Goal: Information Seeking & Learning: Find specific fact

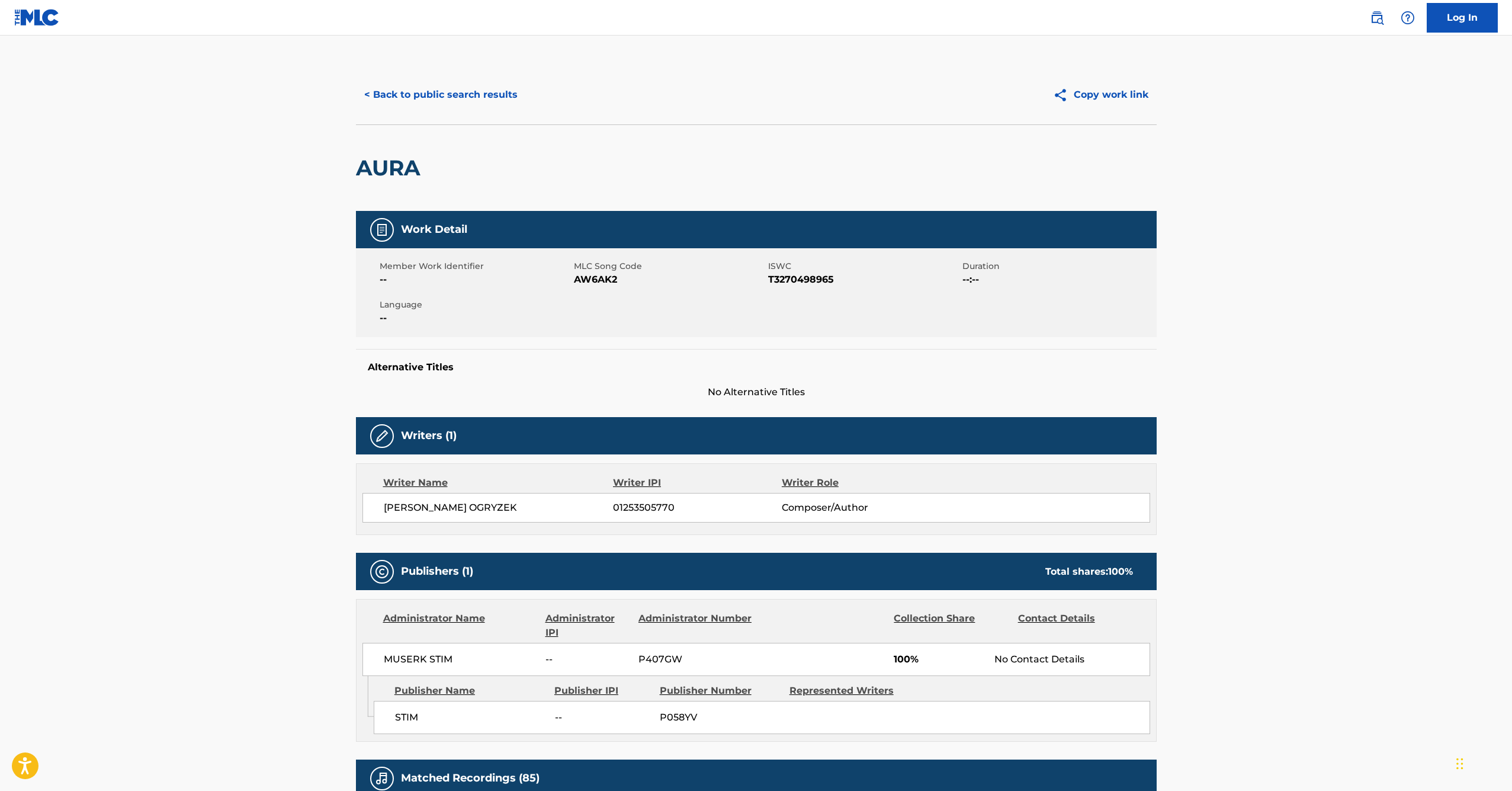
click at [418, 96] on button "< Back to public search results" at bounding box center [441, 94] width 170 height 29
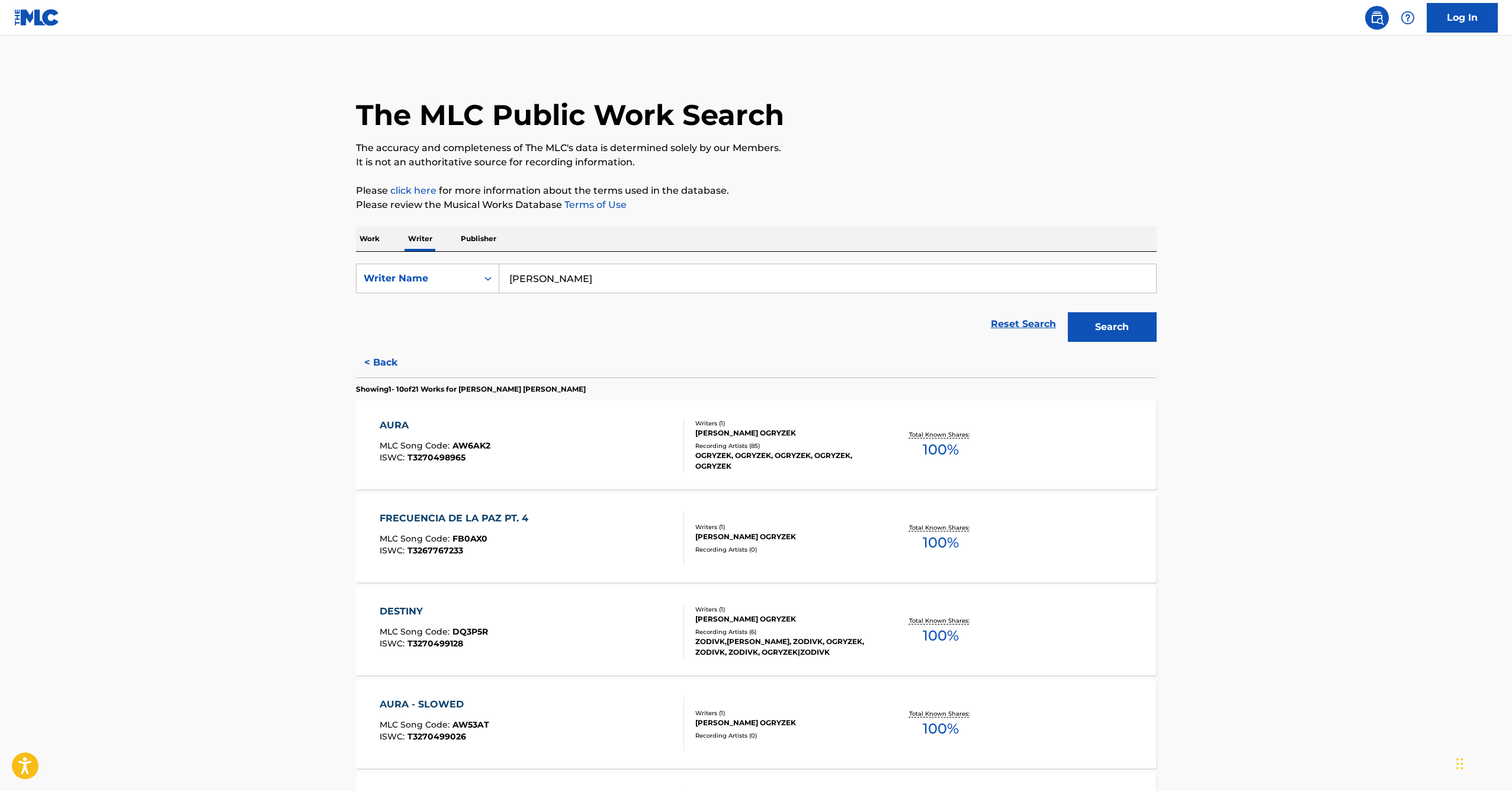
click at [368, 236] on p "Work" at bounding box center [370, 239] width 27 height 25
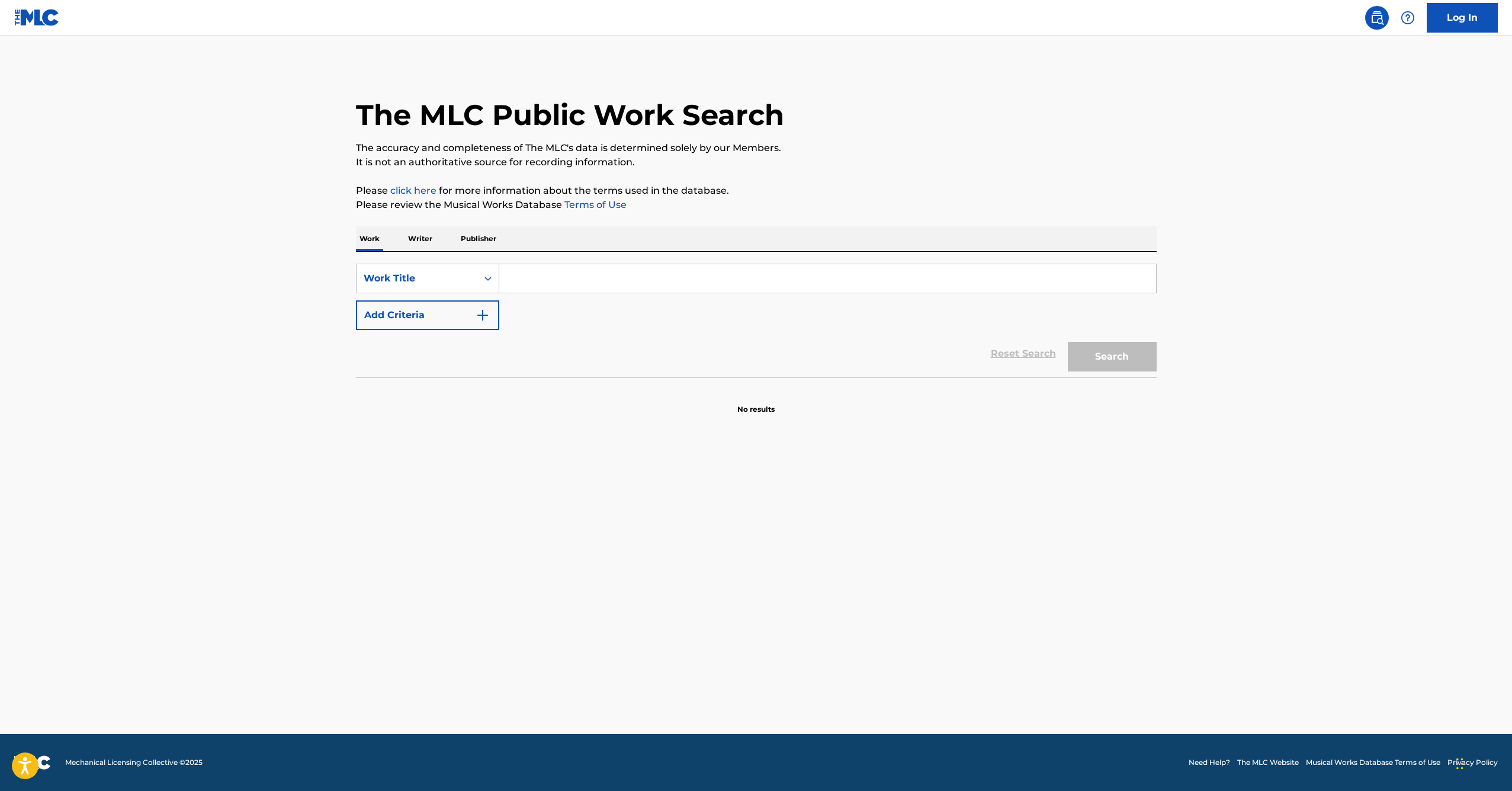
click at [615, 276] on input "Search Form" at bounding box center [827, 278] width 656 height 29
click at [41, 21] on img at bounding box center [37, 18] width 45 height 17
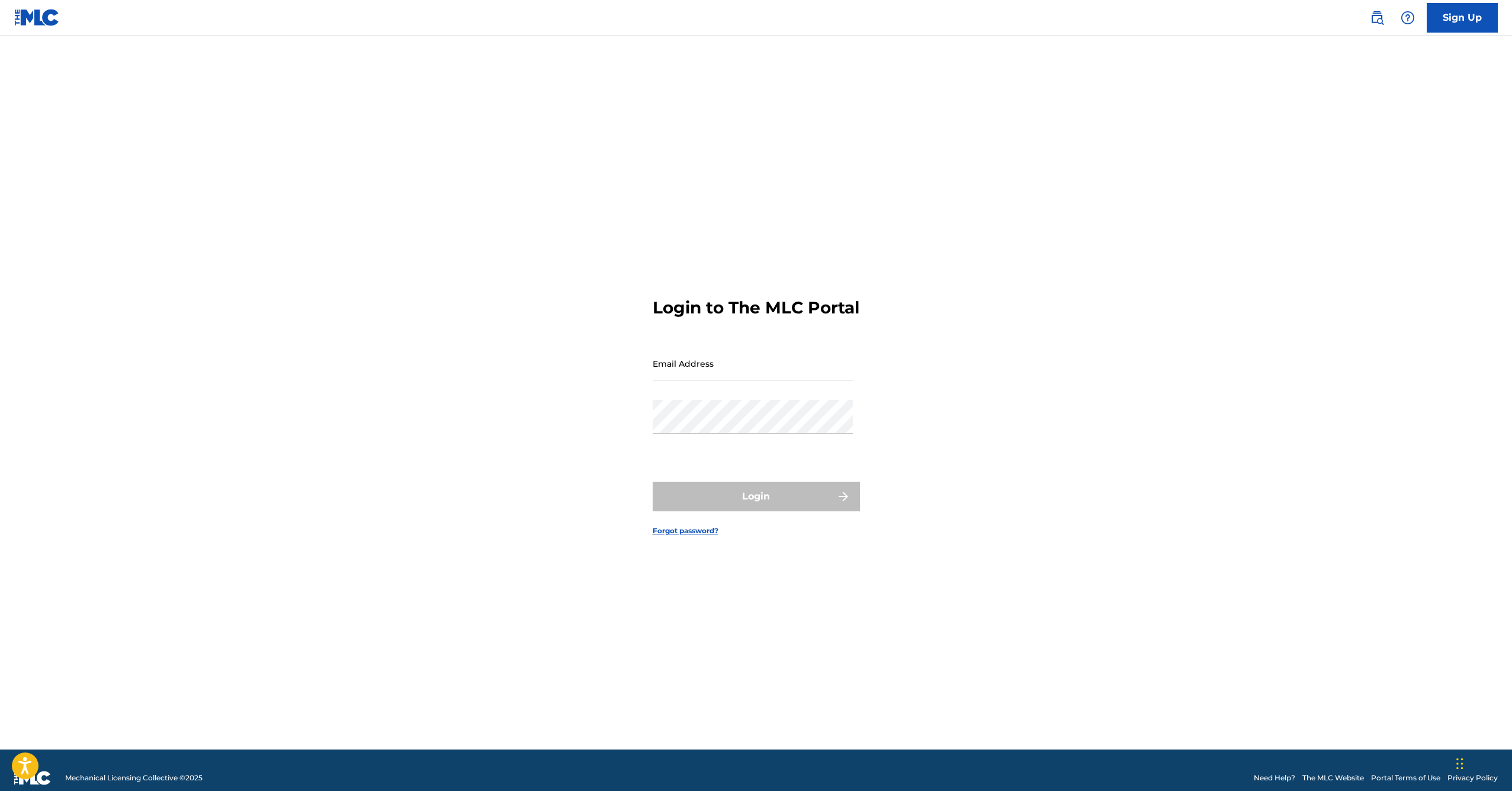
click at [40, 19] on img at bounding box center [37, 18] width 45 height 17
click at [1380, 13] on img at bounding box center [1377, 18] width 14 height 14
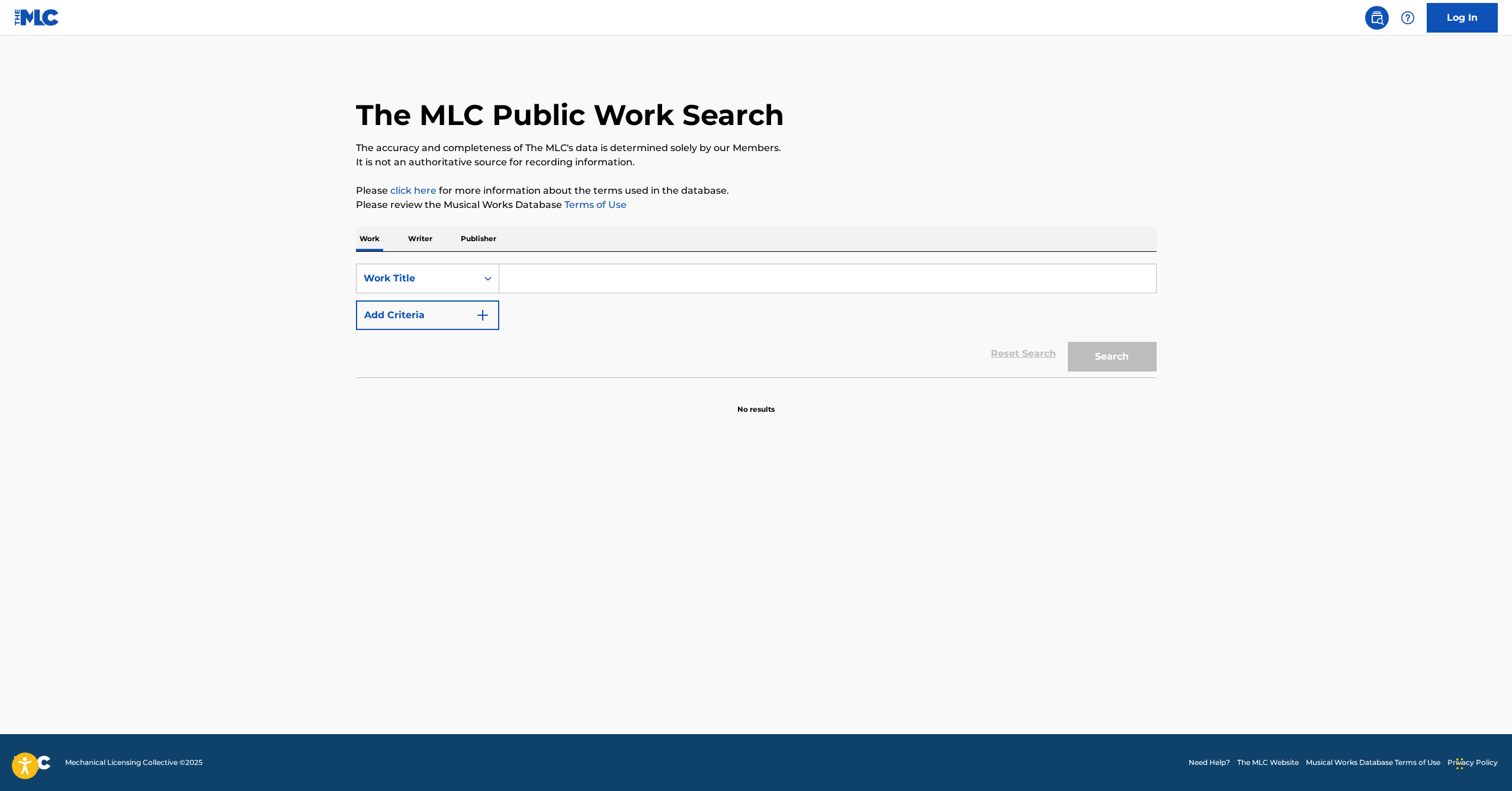
drag, startPoint x: 416, startPoint y: 238, endPoint x: 425, endPoint y: 245, distance: 11.4
click at [416, 238] on p "Writer" at bounding box center [419, 239] width 31 height 25
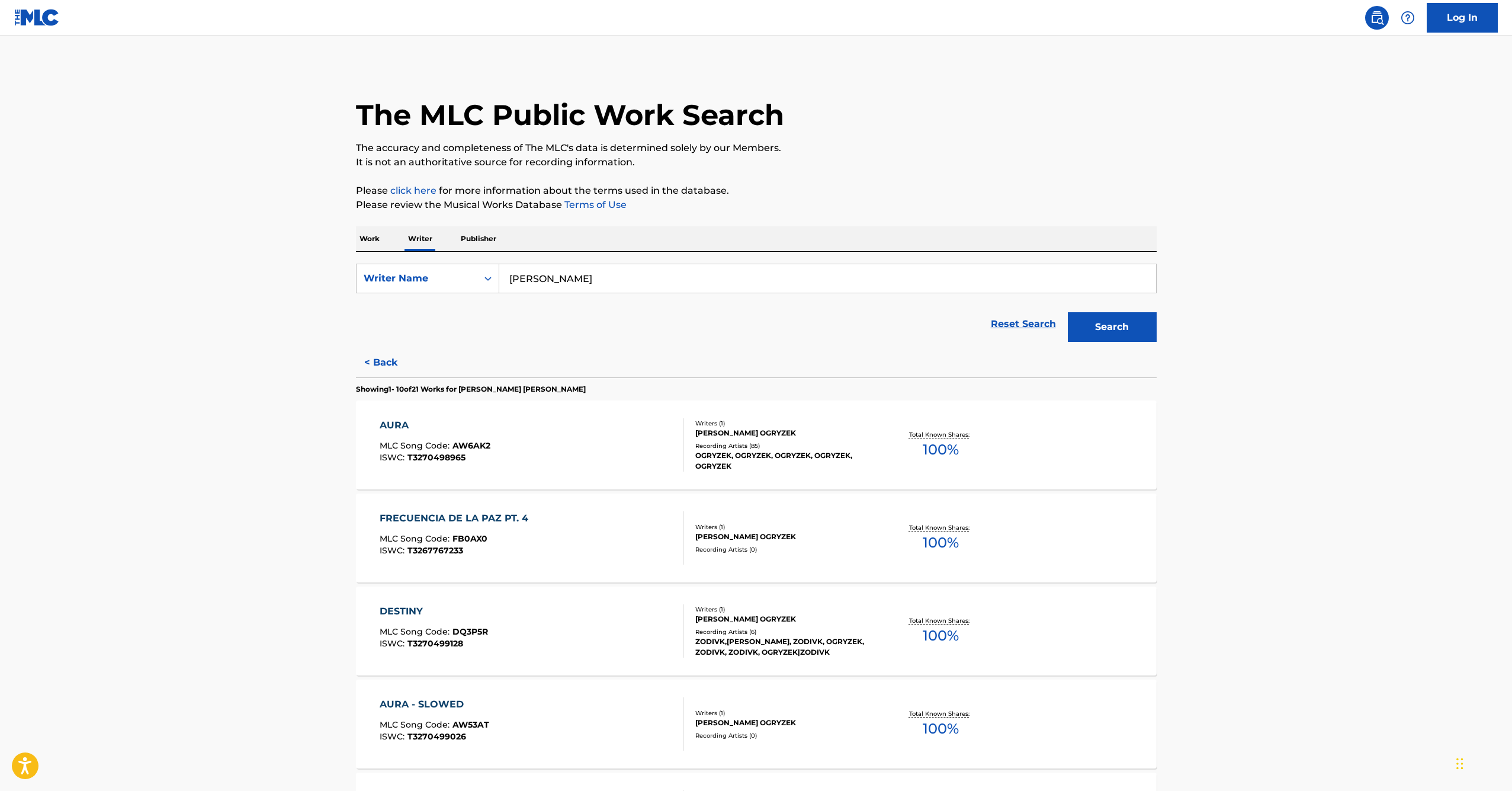
click at [367, 235] on p "Work" at bounding box center [370, 239] width 27 height 25
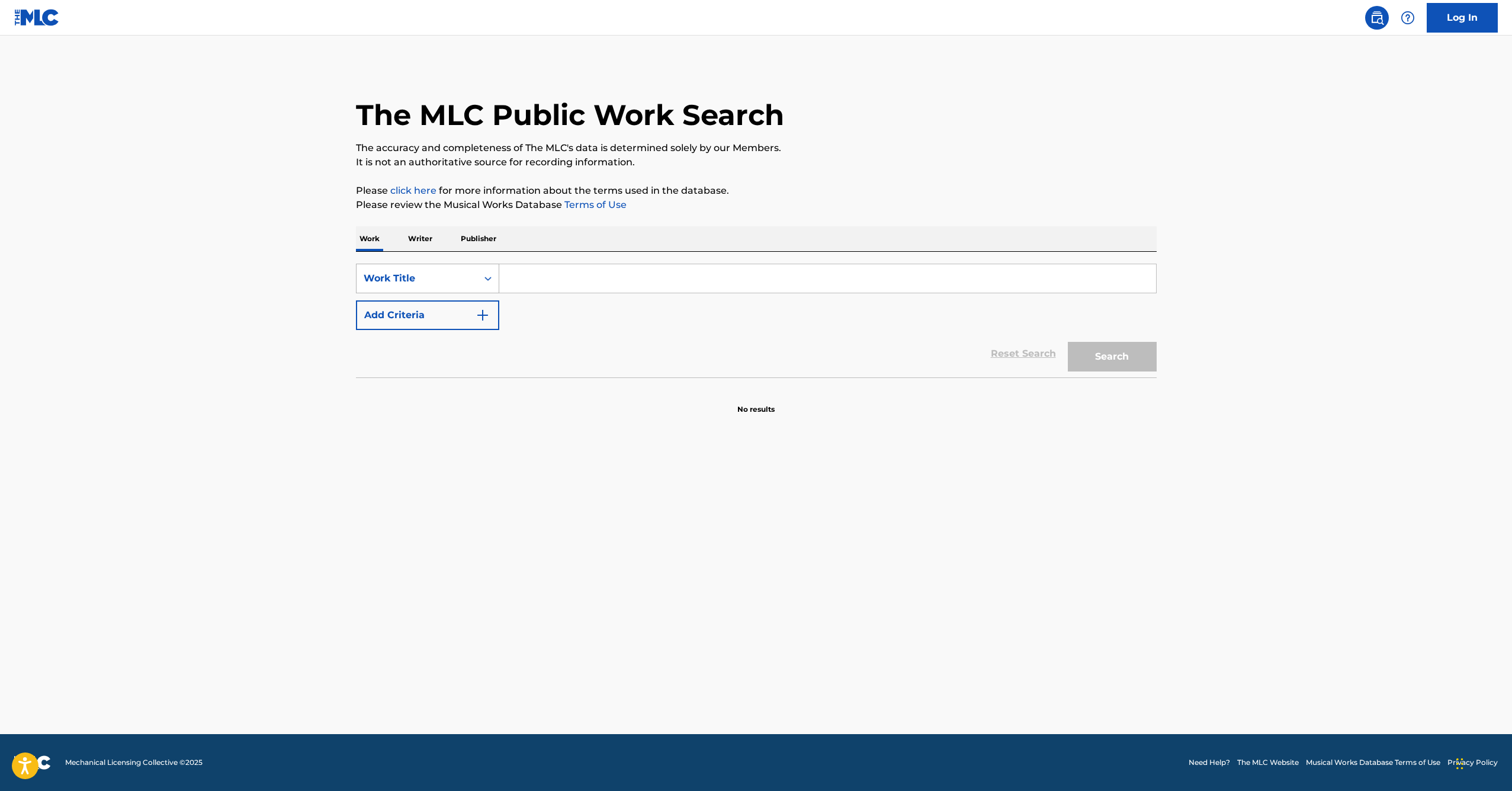
click at [403, 277] on div "Work Title" at bounding box center [417, 278] width 107 height 14
click at [562, 313] on div "SearchWithCriteria94e91dcb-312e-4fe3-8173-080682f8c967 MLC Song Code, 3 of 8. 8…" at bounding box center [756, 297] width 801 height 66
click at [417, 283] on div "Work Title" at bounding box center [417, 278] width 107 height 14
click at [558, 277] on input "Search Form" at bounding box center [827, 278] width 656 height 29
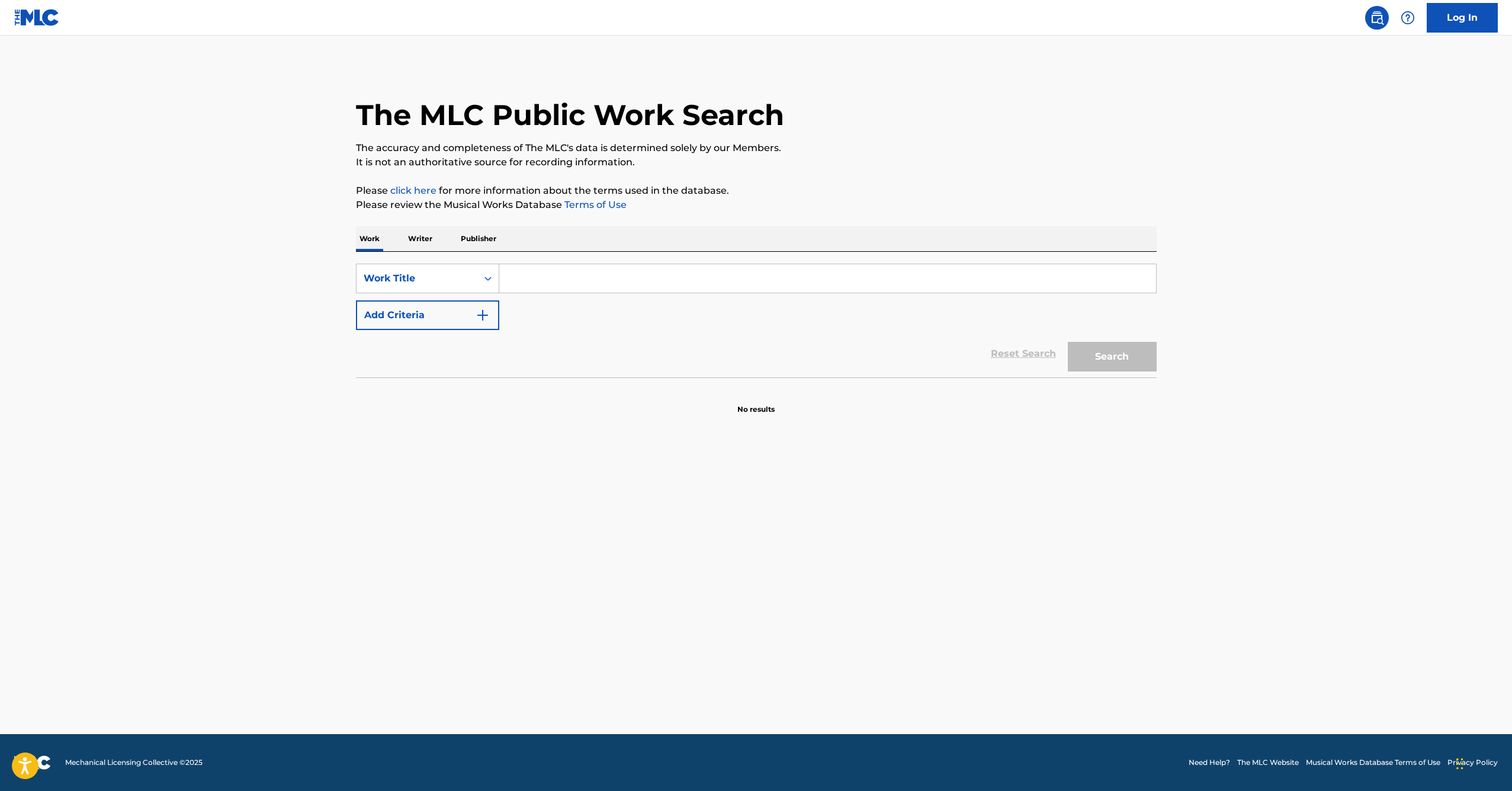
click at [406, 240] on p "Writer" at bounding box center [419, 239] width 31 height 25
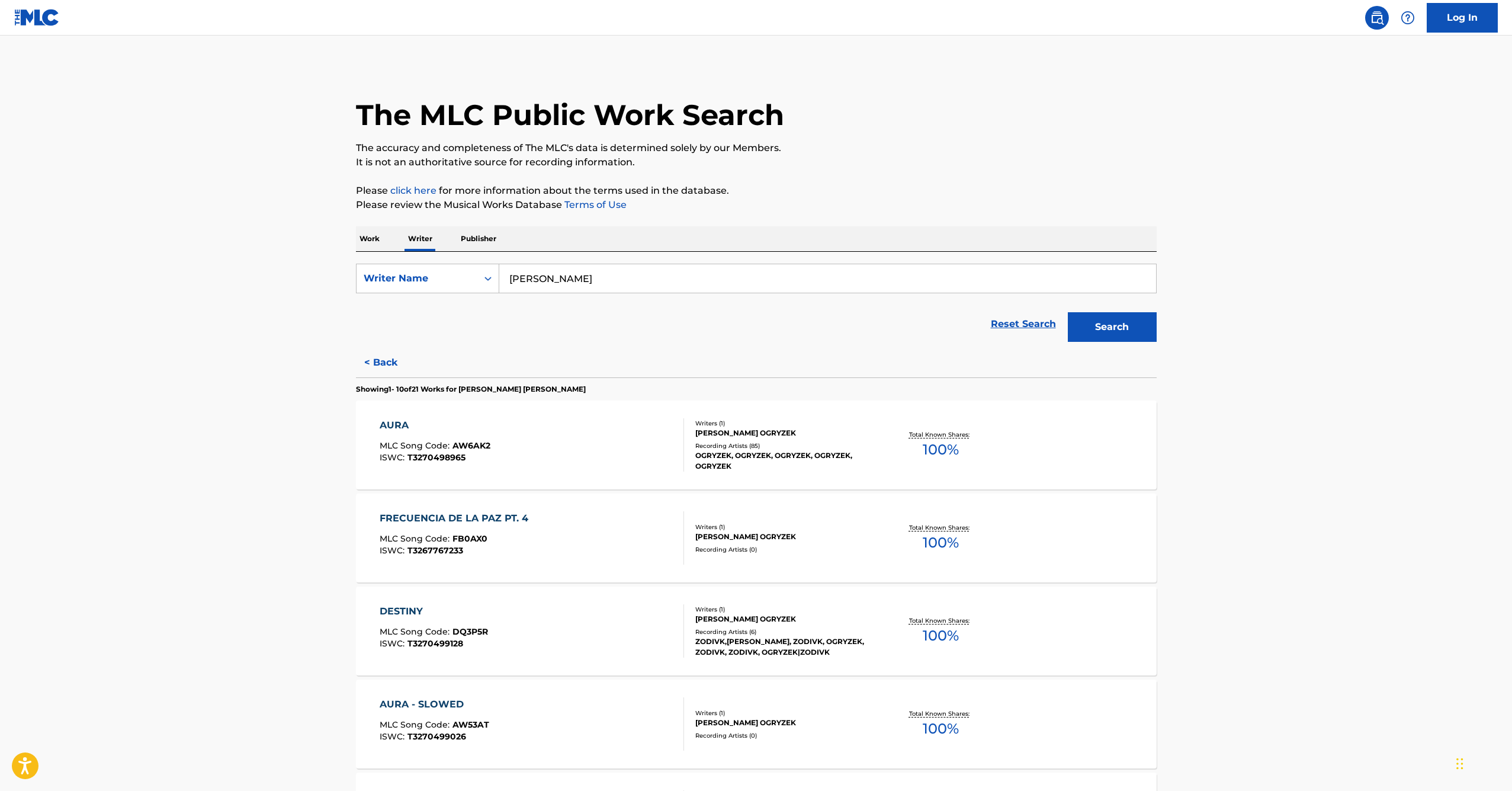
click at [392, 238] on div "Work Writer Publisher" at bounding box center [756, 239] width 801 height 25
click at [406, 421] on div "AURA" at bounding box center [435, 425] width 111 height 14
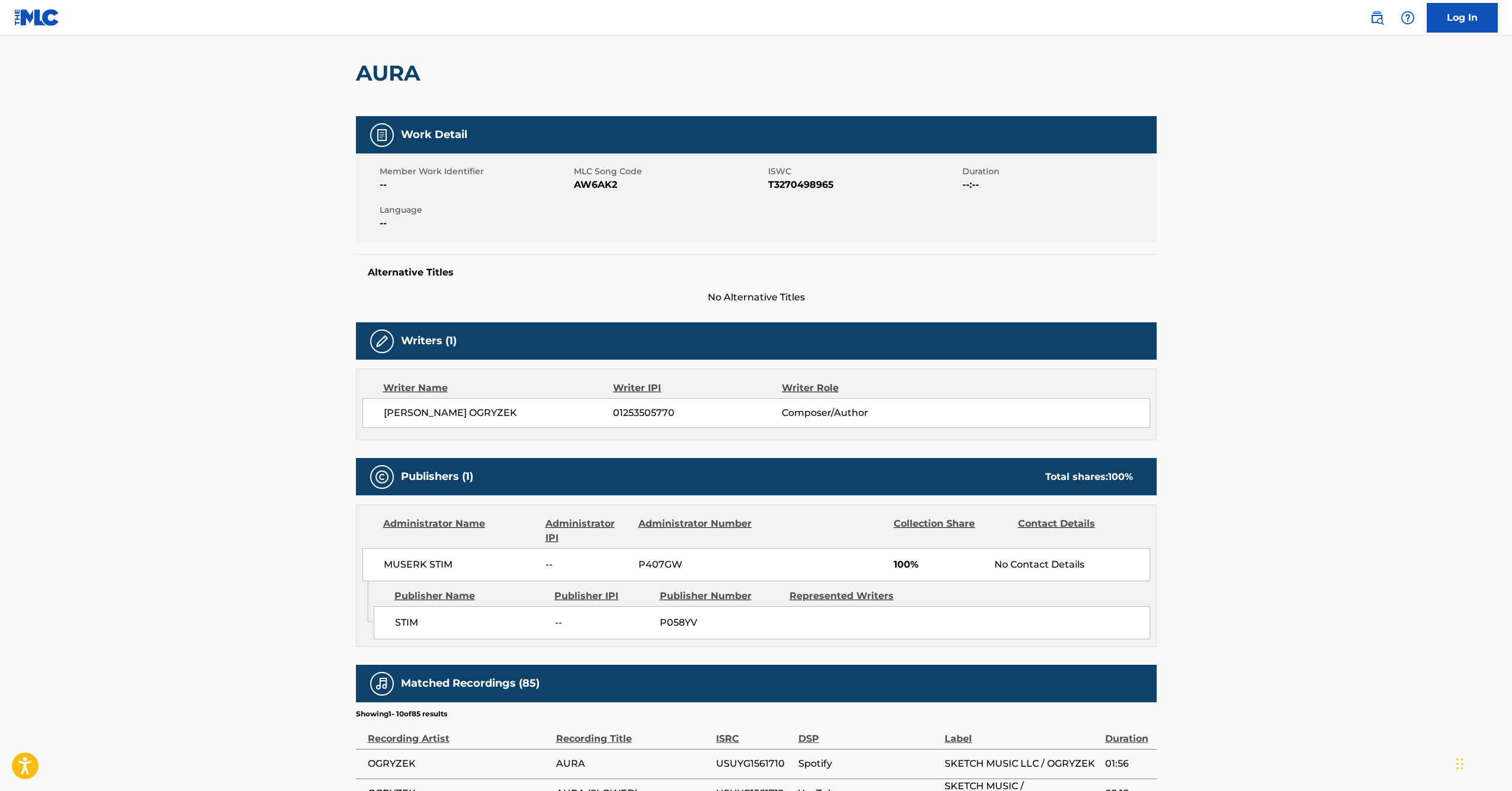
scroll to position [34, 0]
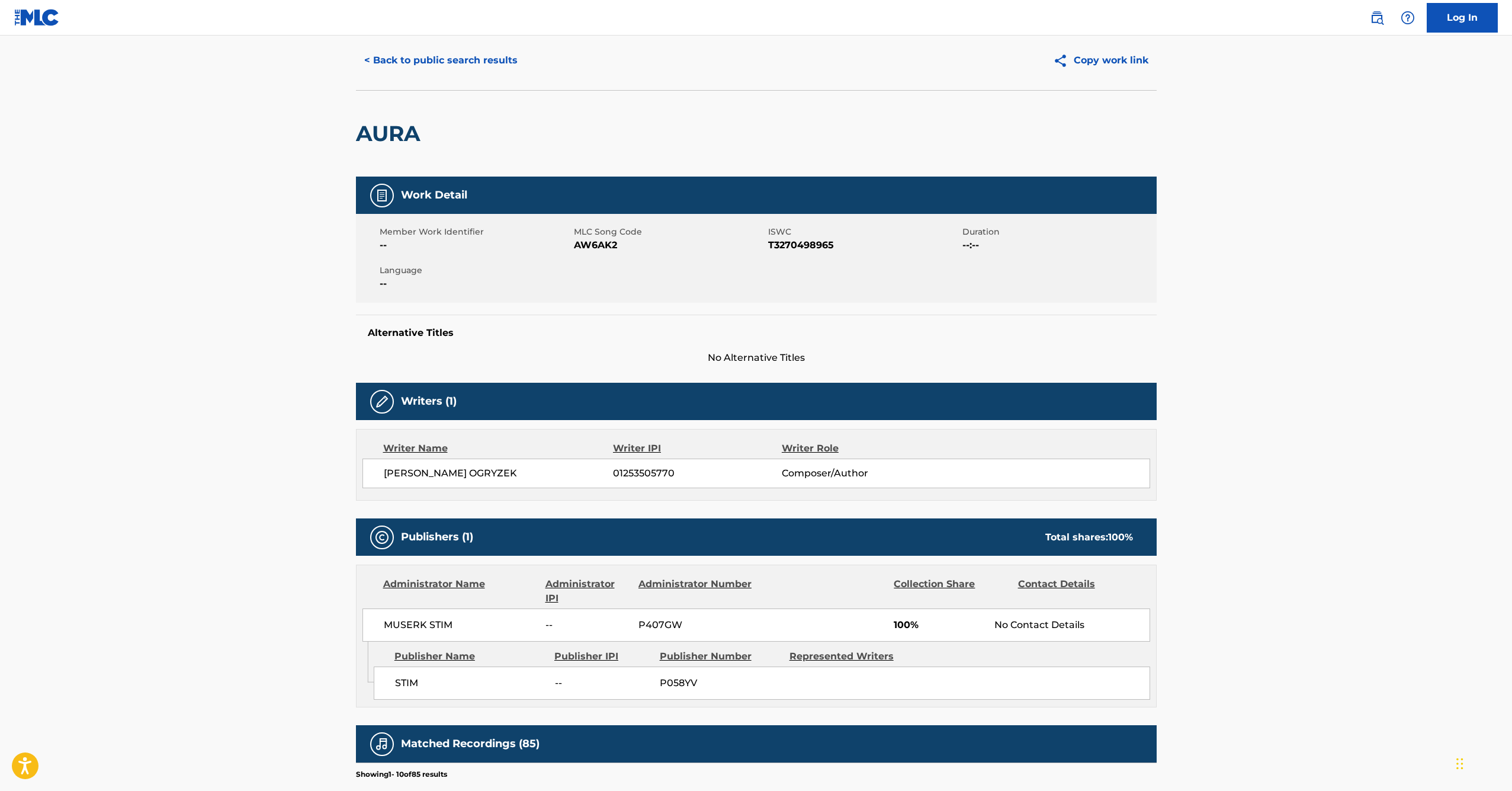
drag, startPoint x: 551, startPoint y: 472, endPoint x: 382, endPoint y: 472, distance: 169.0
click at [382, 472] on div "[PERSON_NAME] OGRYZEK 01253505770 Composer/Author" at bounding box center [756, 472] width 788 height 29
copy span "[PERSON_NAME] OGRYZEK"
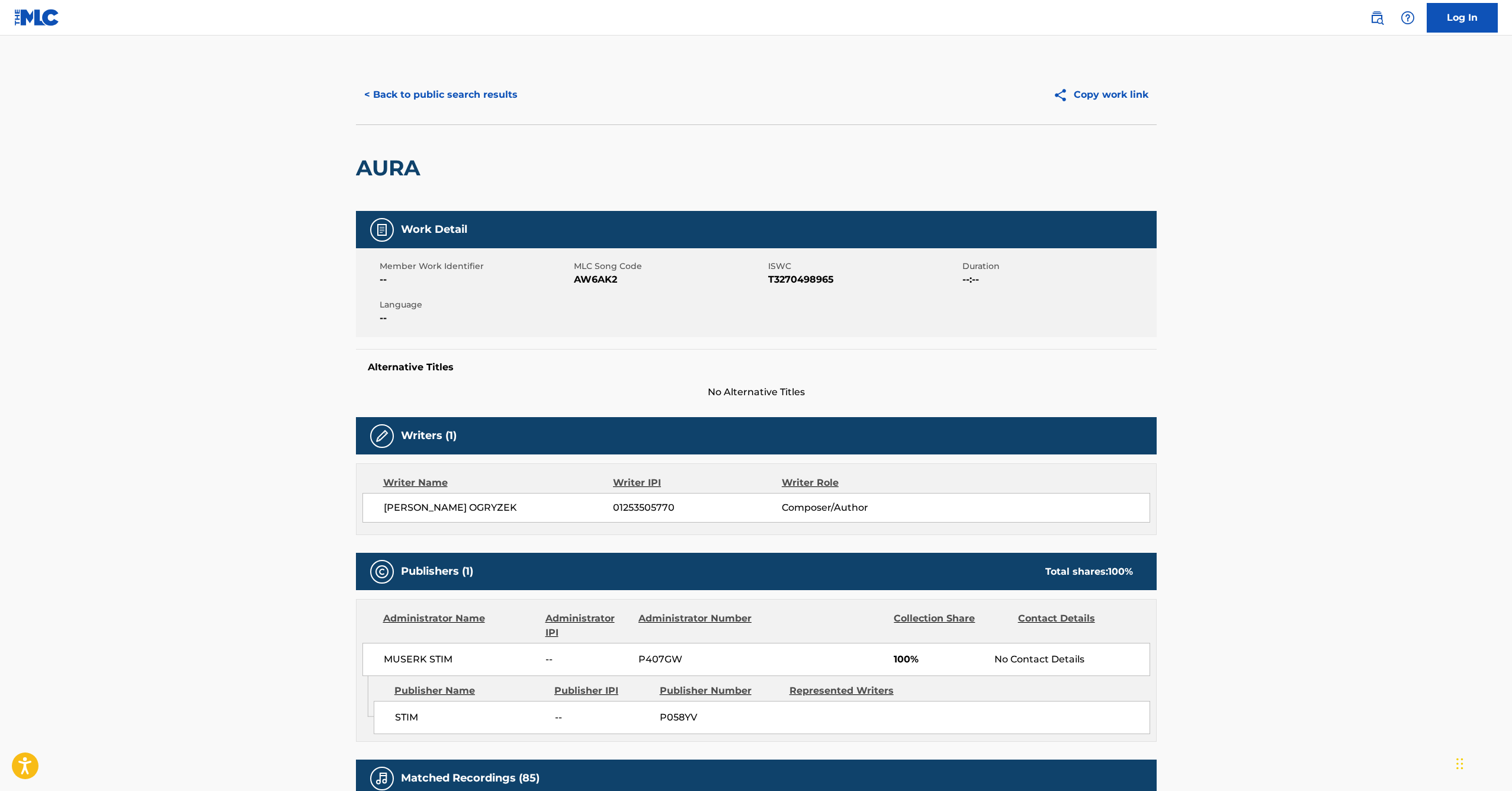
scroll to position [7, 0]
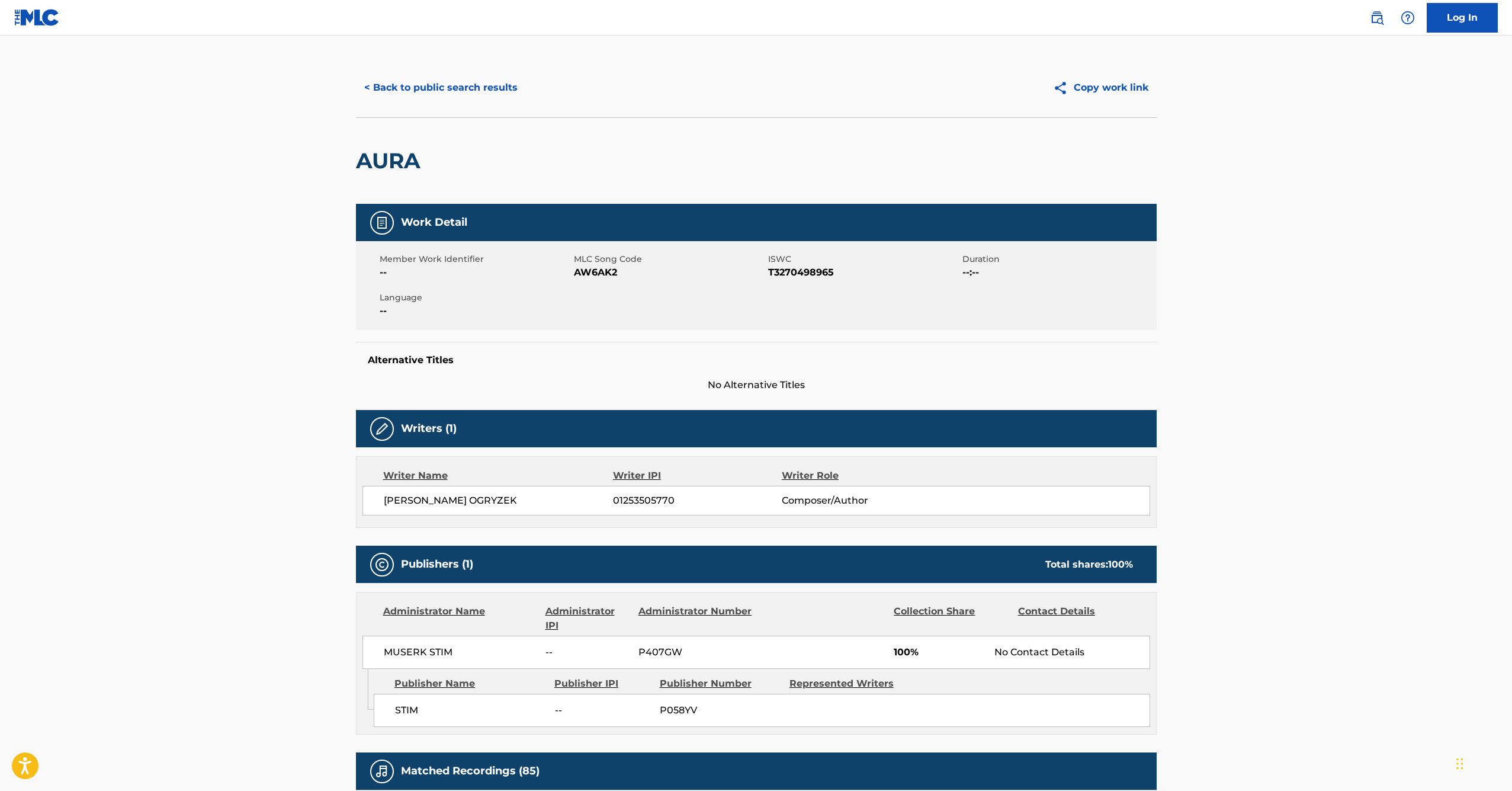
click at [428, 86] on button "< Back to public search results" at bounding box center [441, 87] width 170 height 29
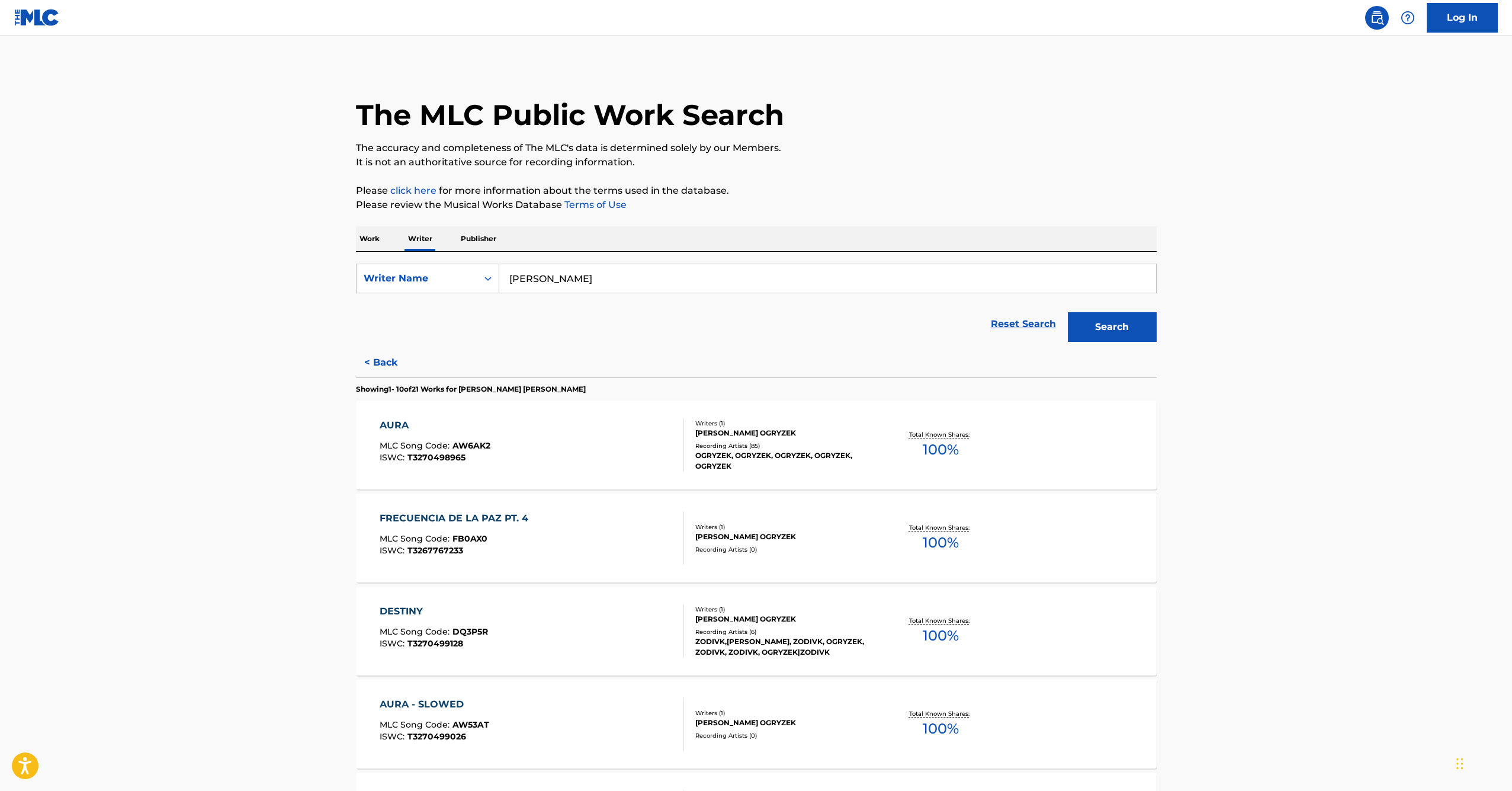
click at [420, 236] on p "Writer" at bounding box center [419, 239] width 31 height 25
click at [693, 285] on input "[PERSON_NAME]" at bounding box center [827, 278] width 656 height 29
paste input "[PERSON_NAME] OGRYZEK"
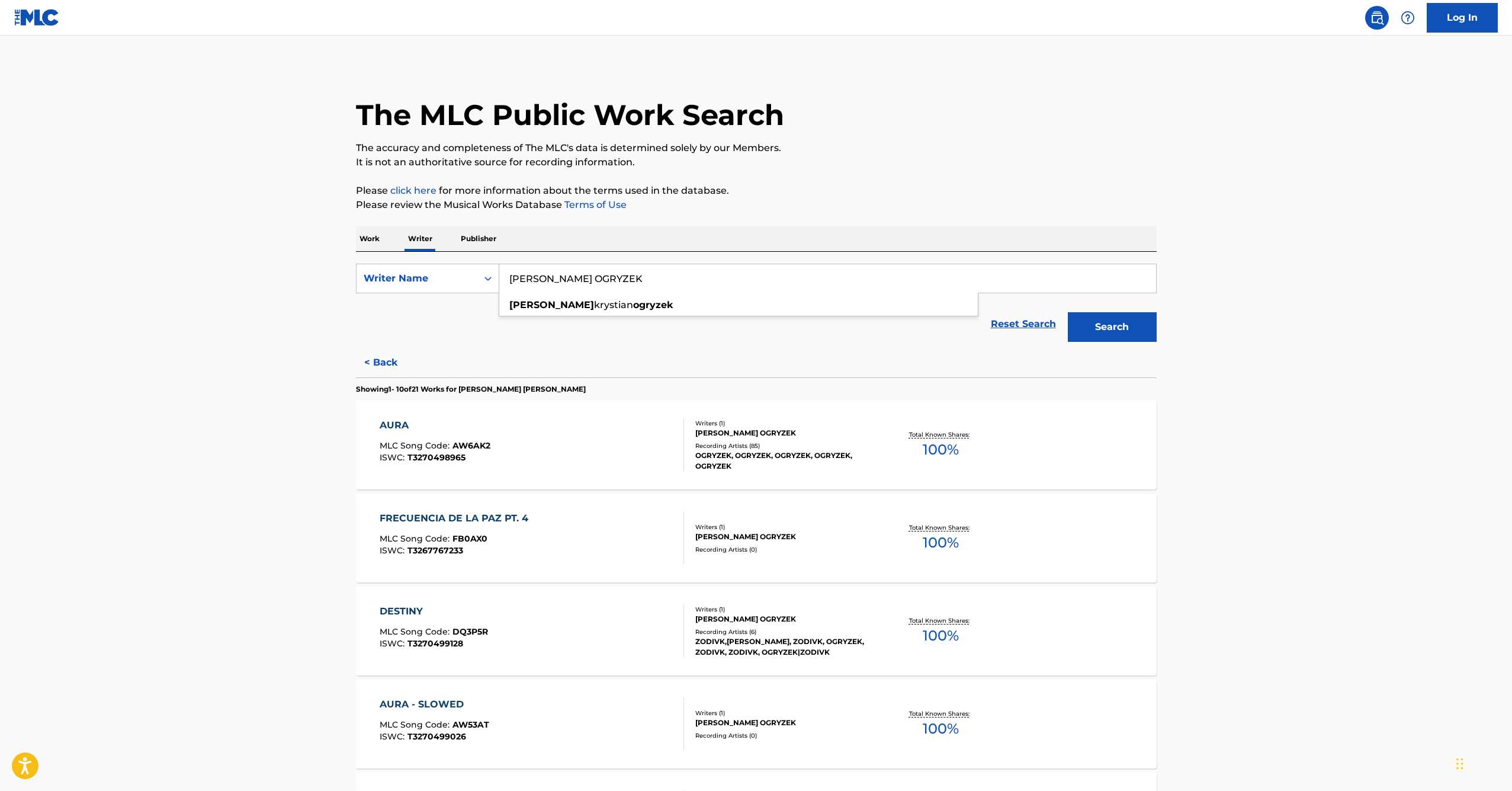
type input "[PERSON_NAME] OGRYZEK"
click at [1112, 327] on button "Search" at bounding box center [1113, 326] width 89 height 29
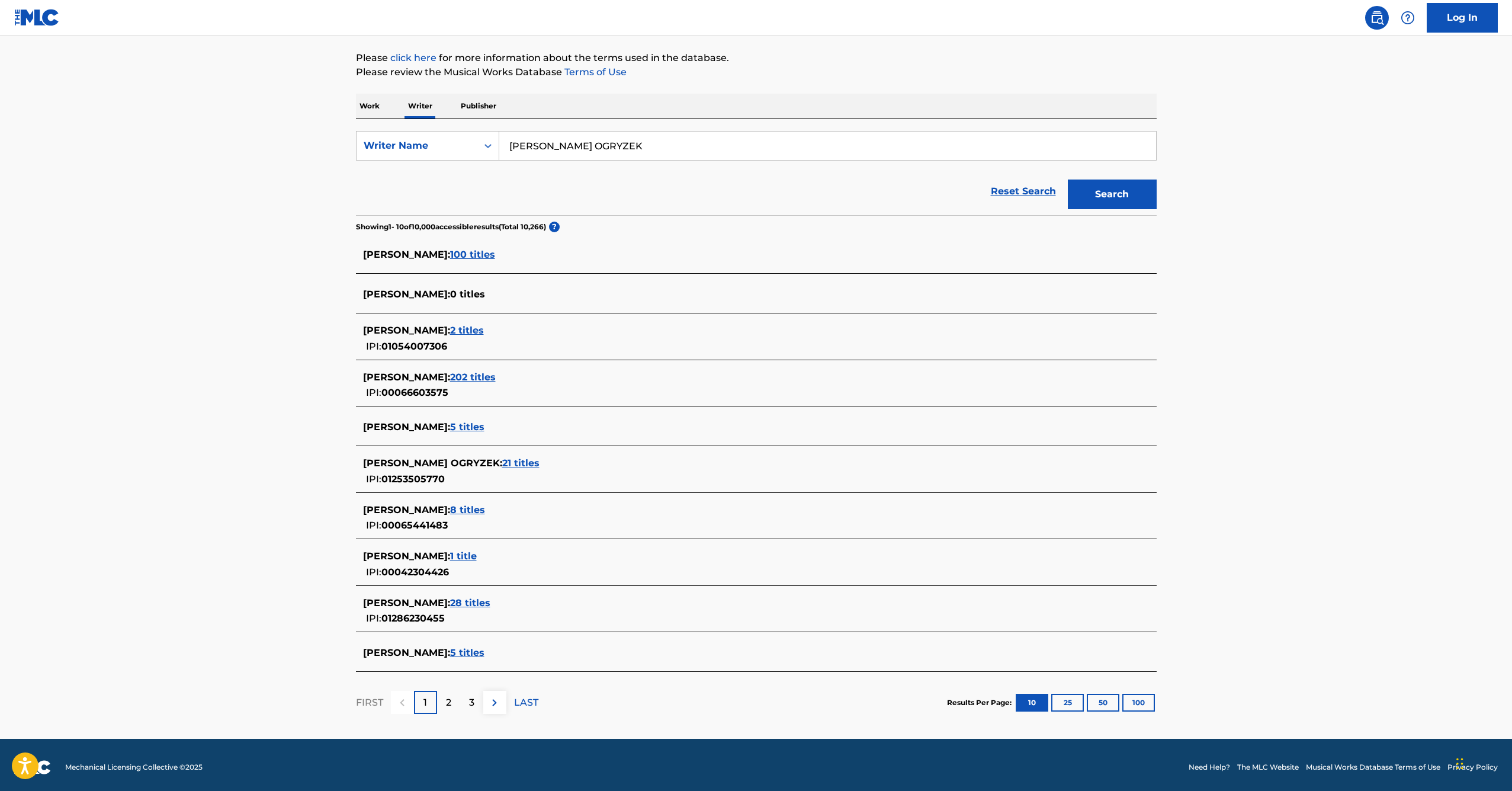
scroll to position [137, 0]
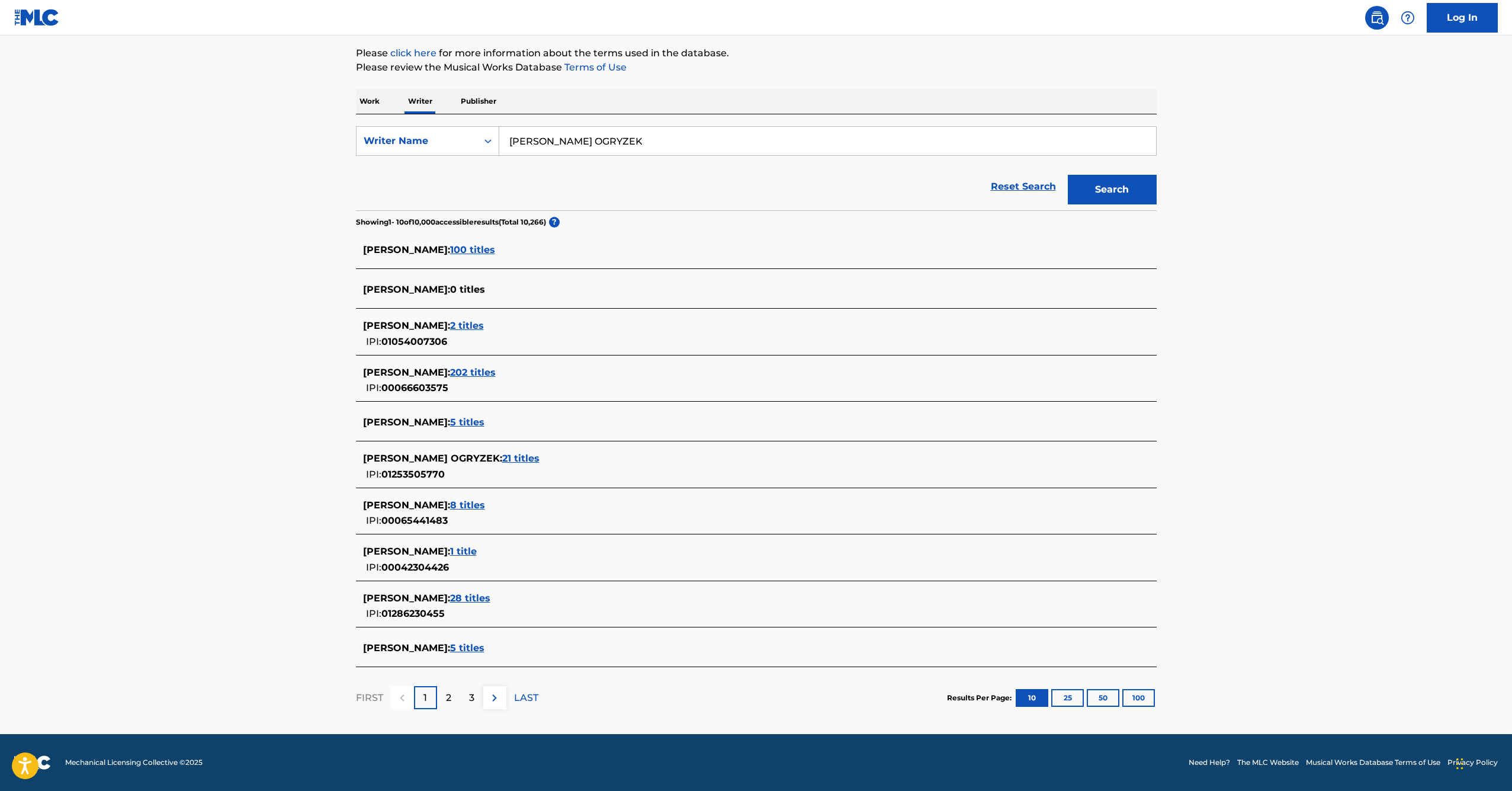
click at [485, 601] on span "28 titles" at bounding box center [471, 598] width 40 height 11
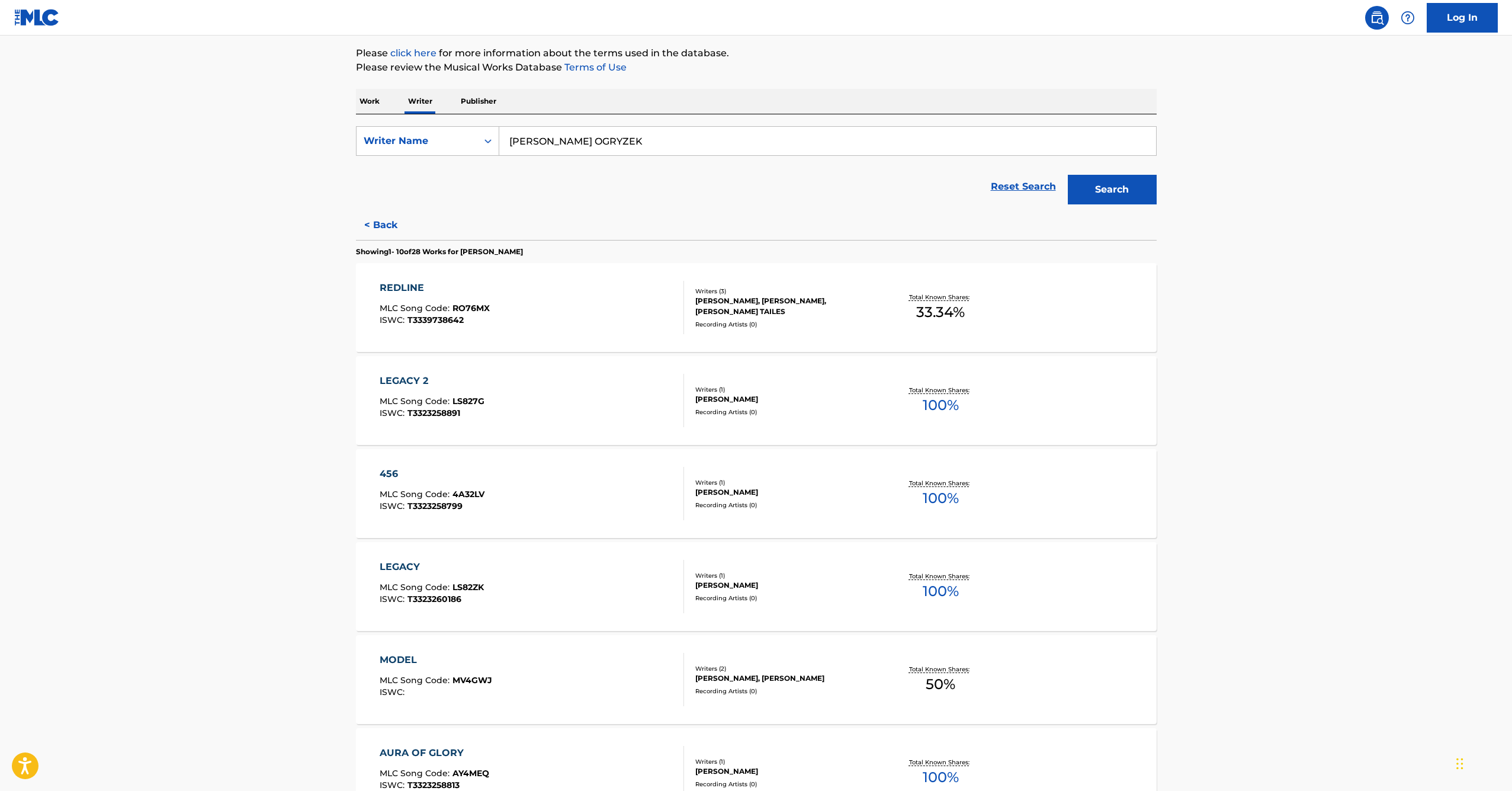
scroll to position [169, 0]
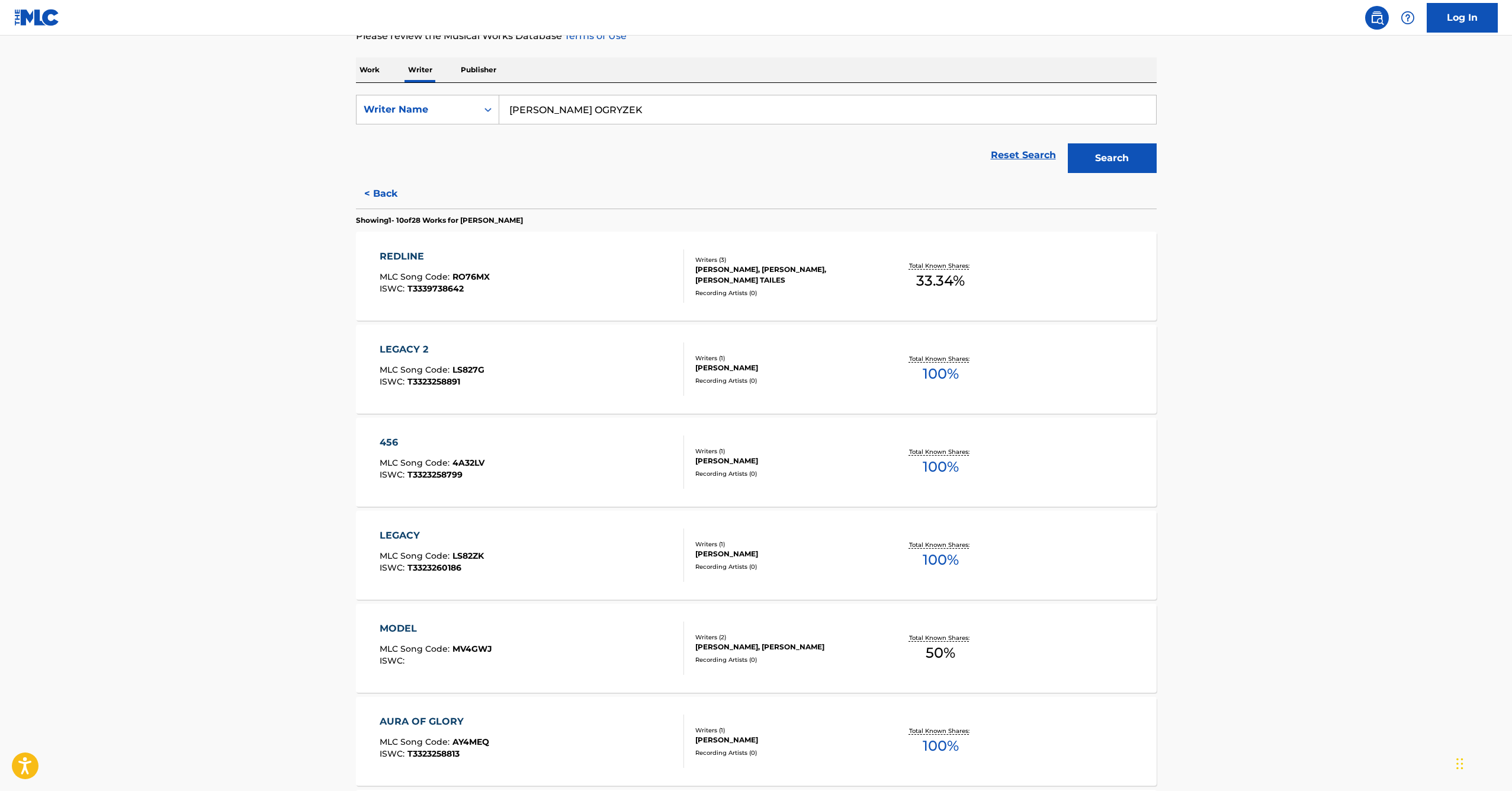
click at [390, 614] on div "MODEL MLC Song Code : MV4GWJ ISWC : Writers ( 2 ) [PERSON_NAME], [PERSON_NAME] …" at bounding box center [756, 648] width 801 height 89
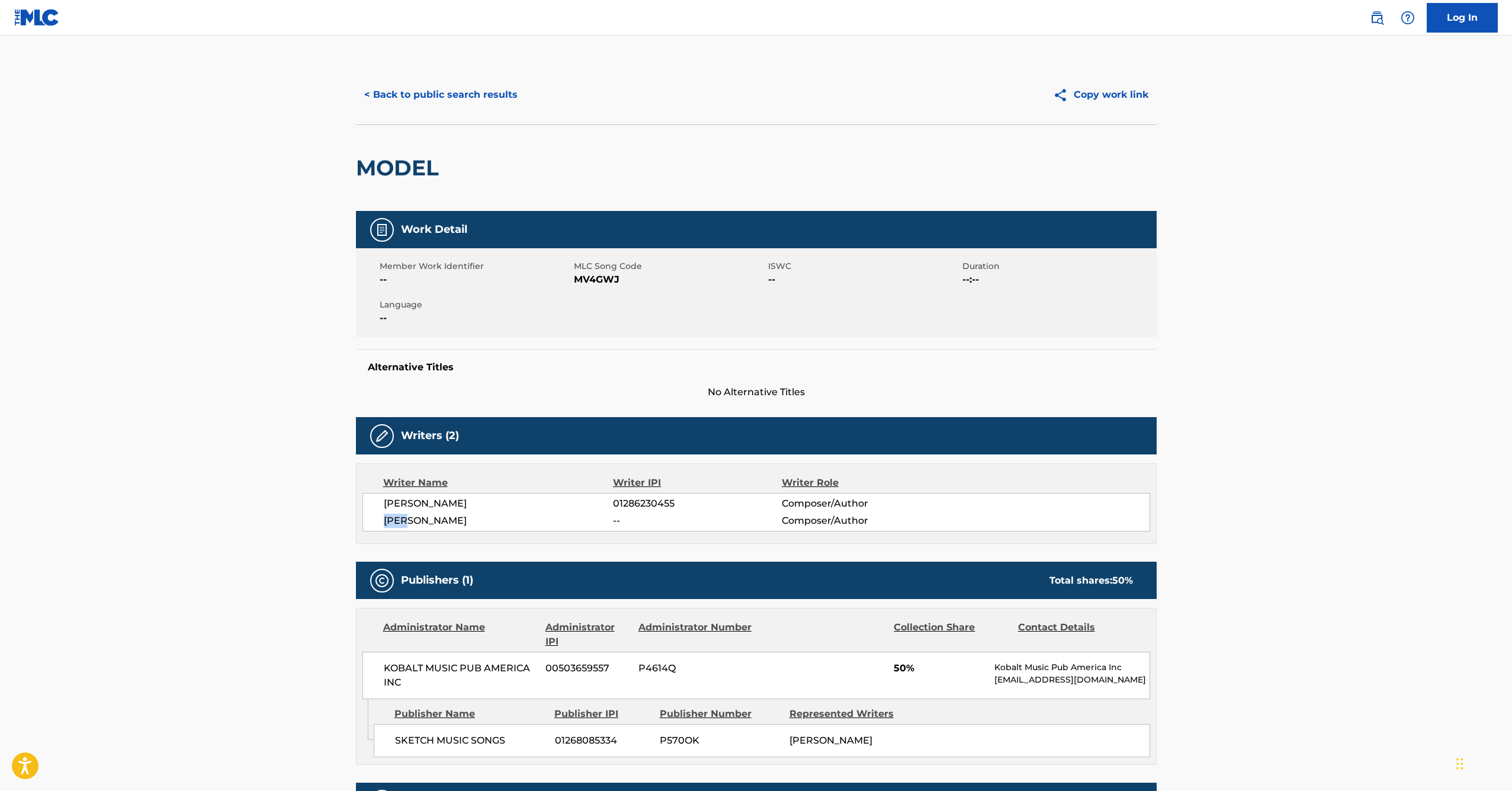
drag, startPoint x: 487, startPoint y: 513, endPoint x: 404, endPoint y: 514, distance: 83.0
click at [404, 514] on div "[PERSON_NAME] 01286230455 Composer/Author [PERSON_NAME] -- Composer/Author" at bounding box center [756, 512] width 788 height 39
click at [428, 519] on span "[PERSON_NAME]" at bounding box center [498, 520] width 229 height 14
drag, startPoint x: 494, startPoint y: 519, endPoint x: 373, endPoint y: 522, distance: 121.0
click at [373, 522] on div "[PERSON_NAME] 01286230455 Composer/Author [PERSON_NAME] -- Composer/Author" at bounding box center [756, 512] width 788 height 39
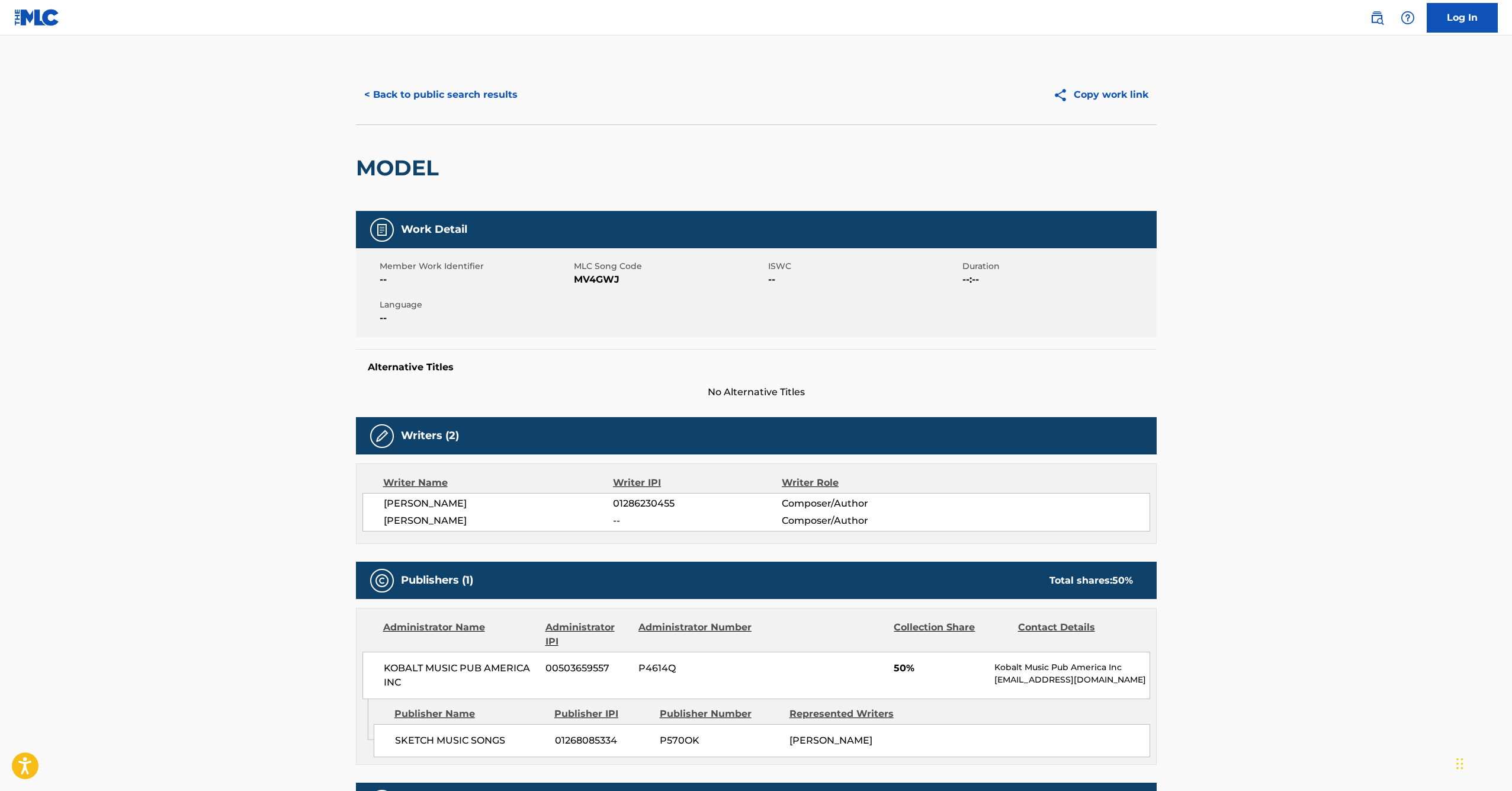
click at [456, 102] on button "< Back to public search results" at bounding box center [441, 94] width 170 height 29
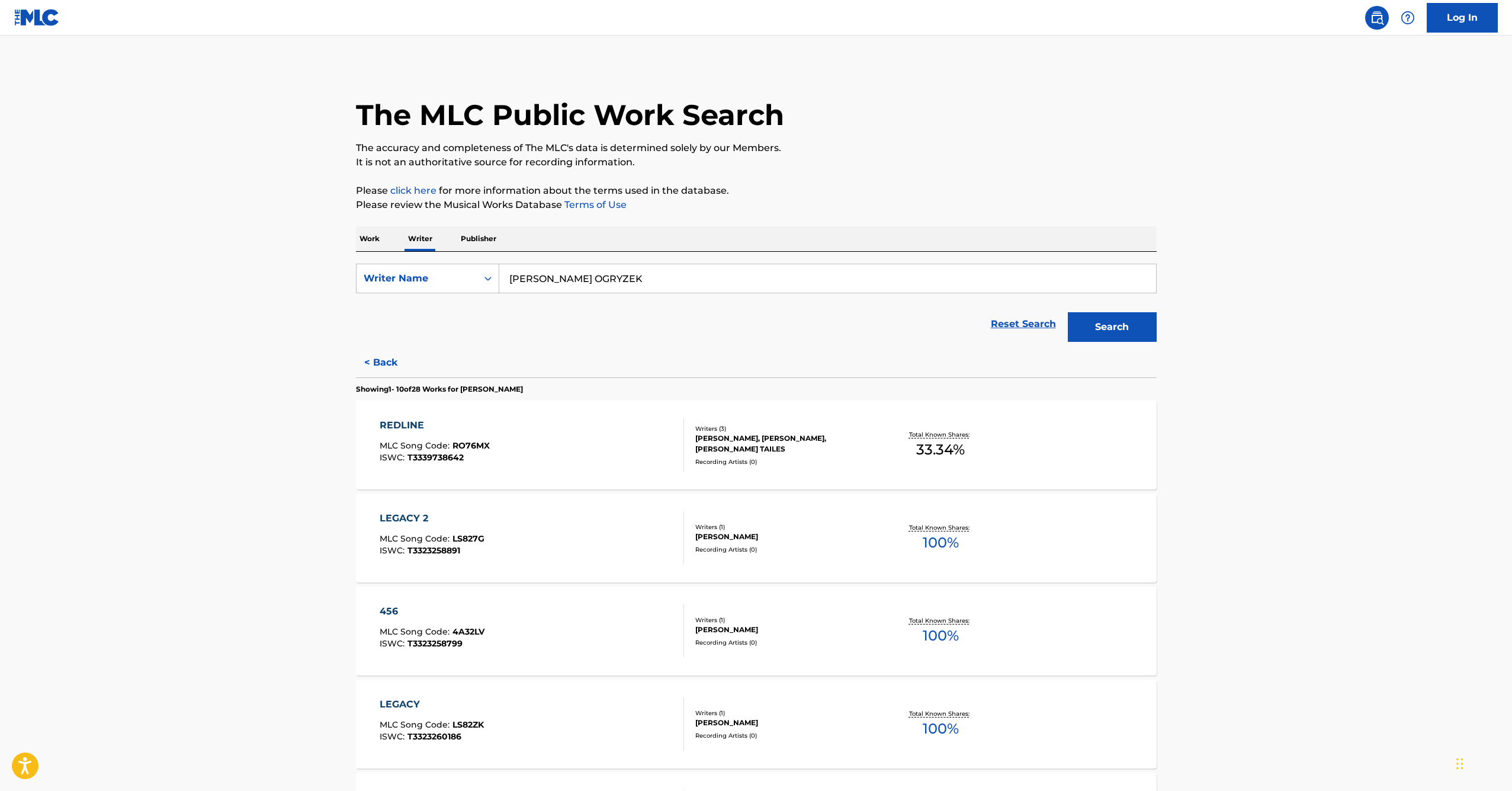
click at [611, 277] on input "[PERSON_NAME] OGRYZEK" at bounding box center [827, 278] width 656 height 29
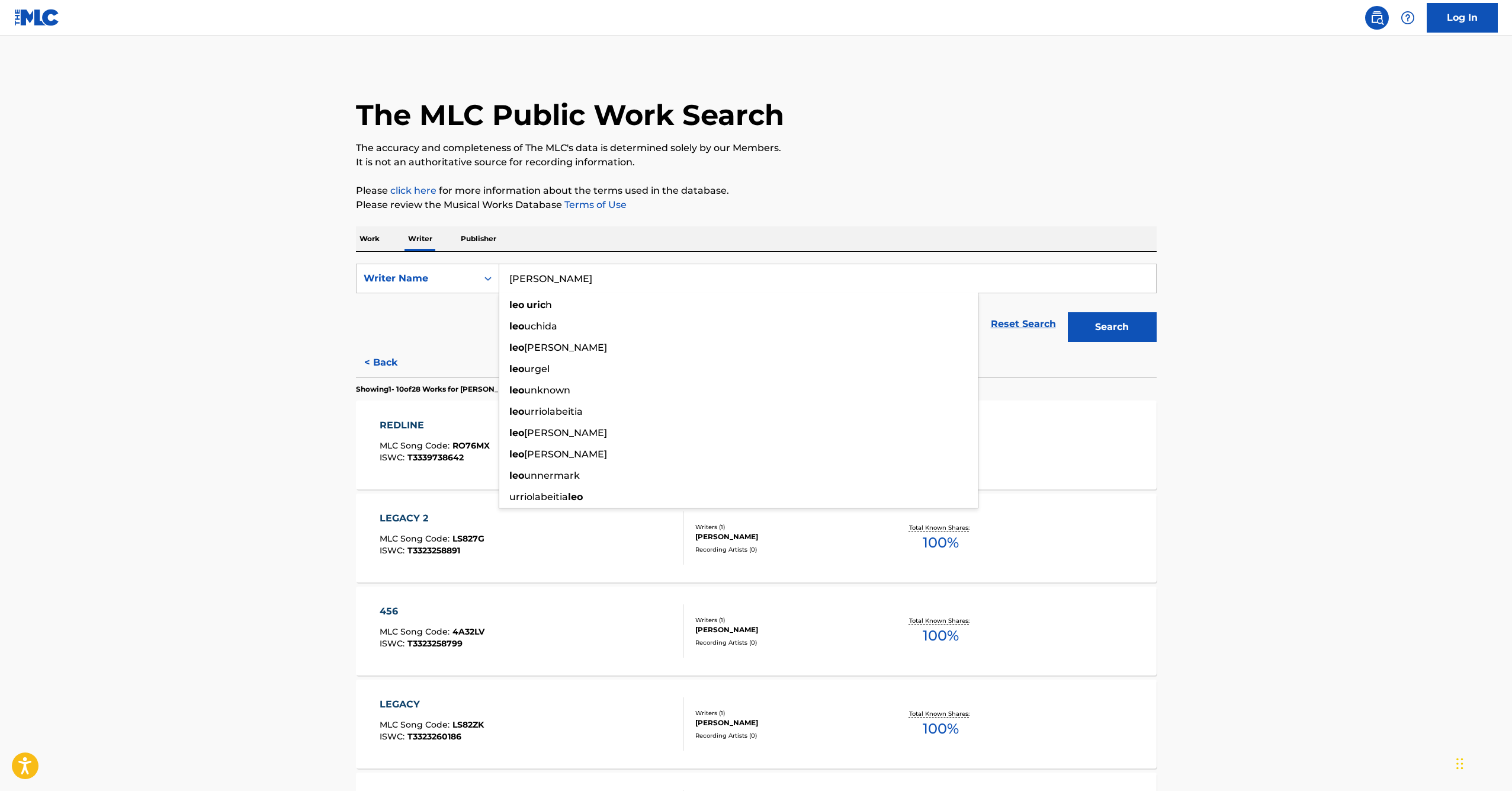
click at [1112, 327] on button "Search" at bounding box center [1113, 326] width 89 height 29
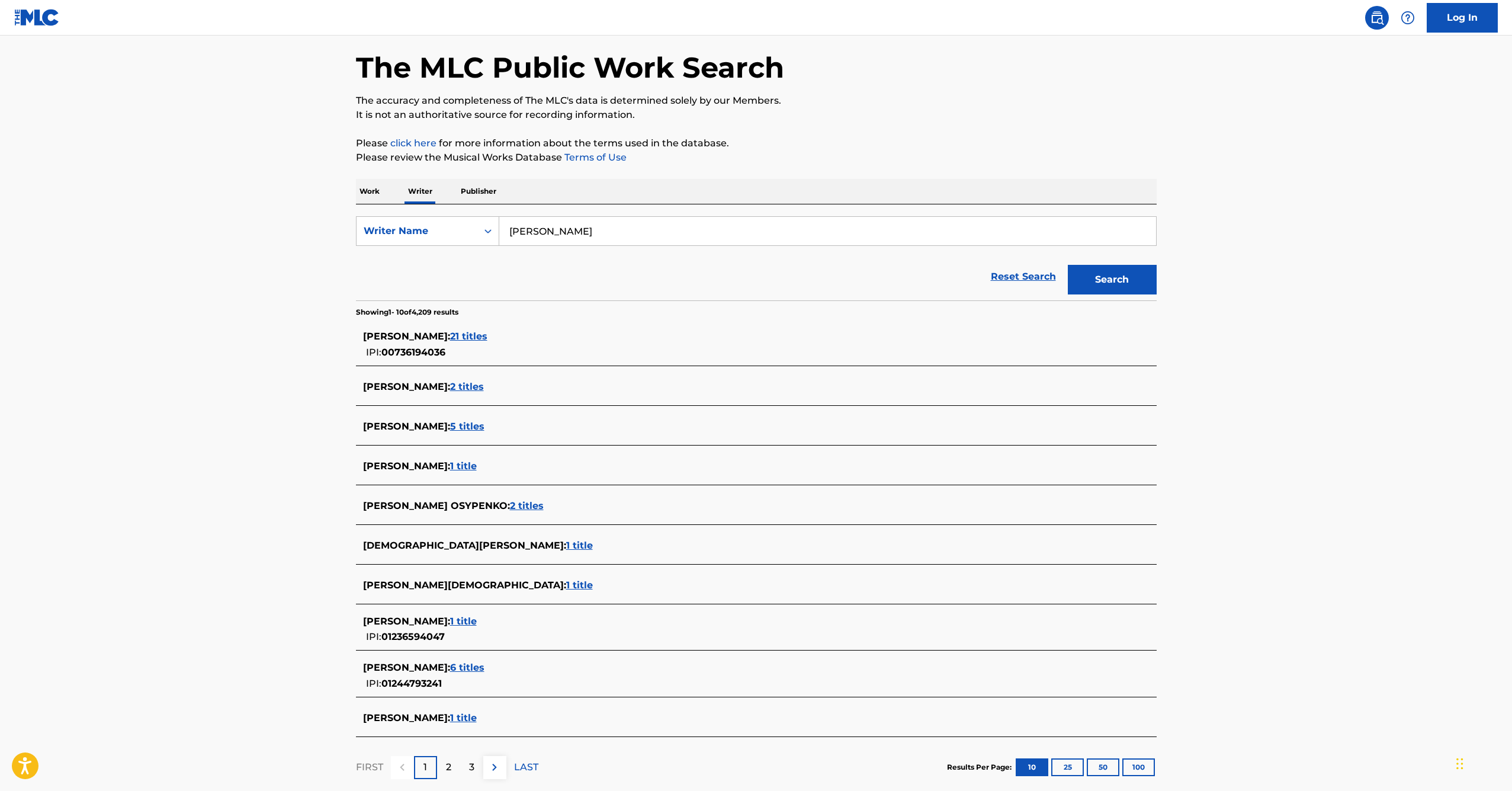
scroll to position [98, 0]
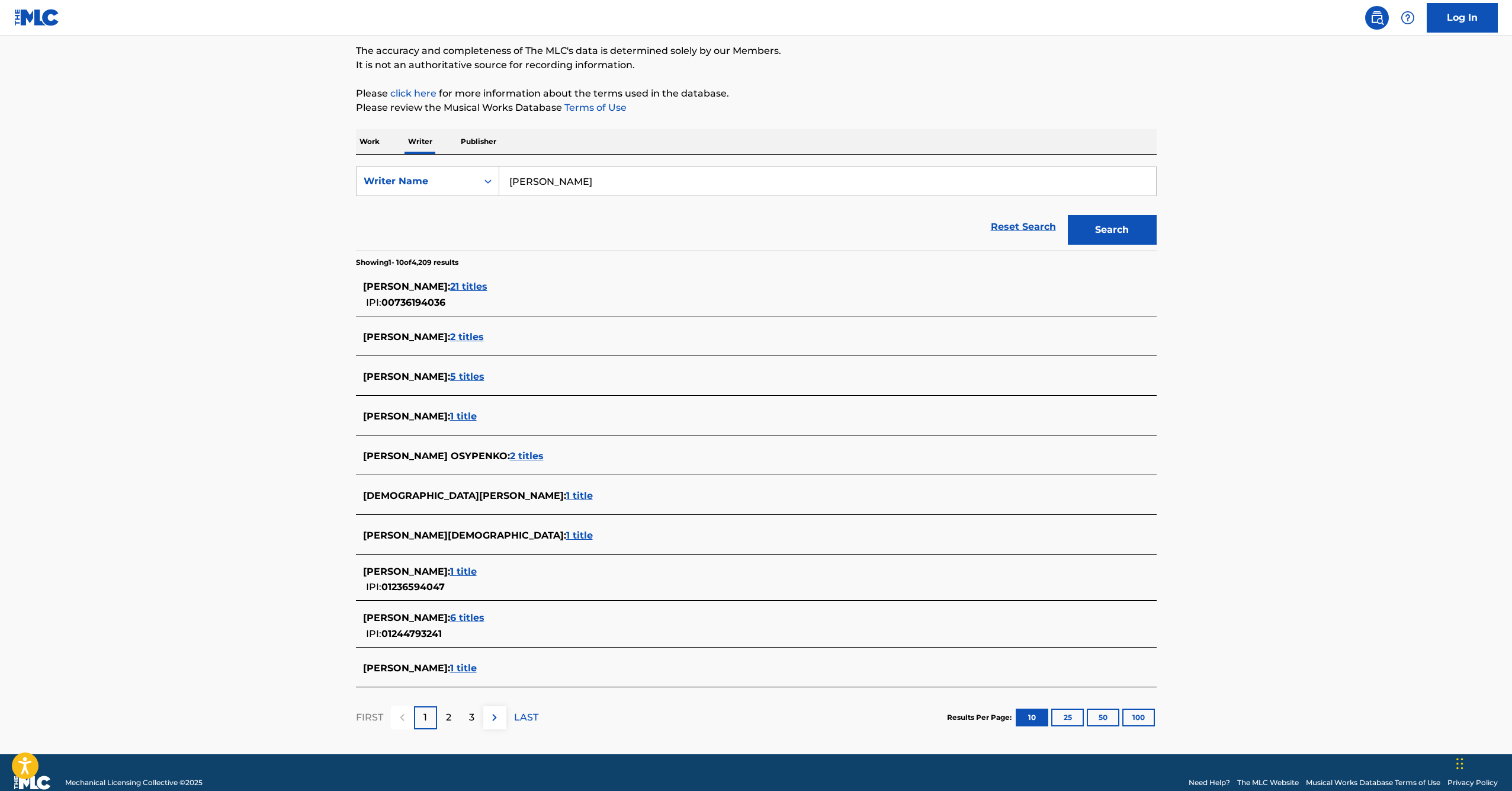
click at [450, 622] on span "6 titles" at bounding box center [467, 617] width 34 height 11
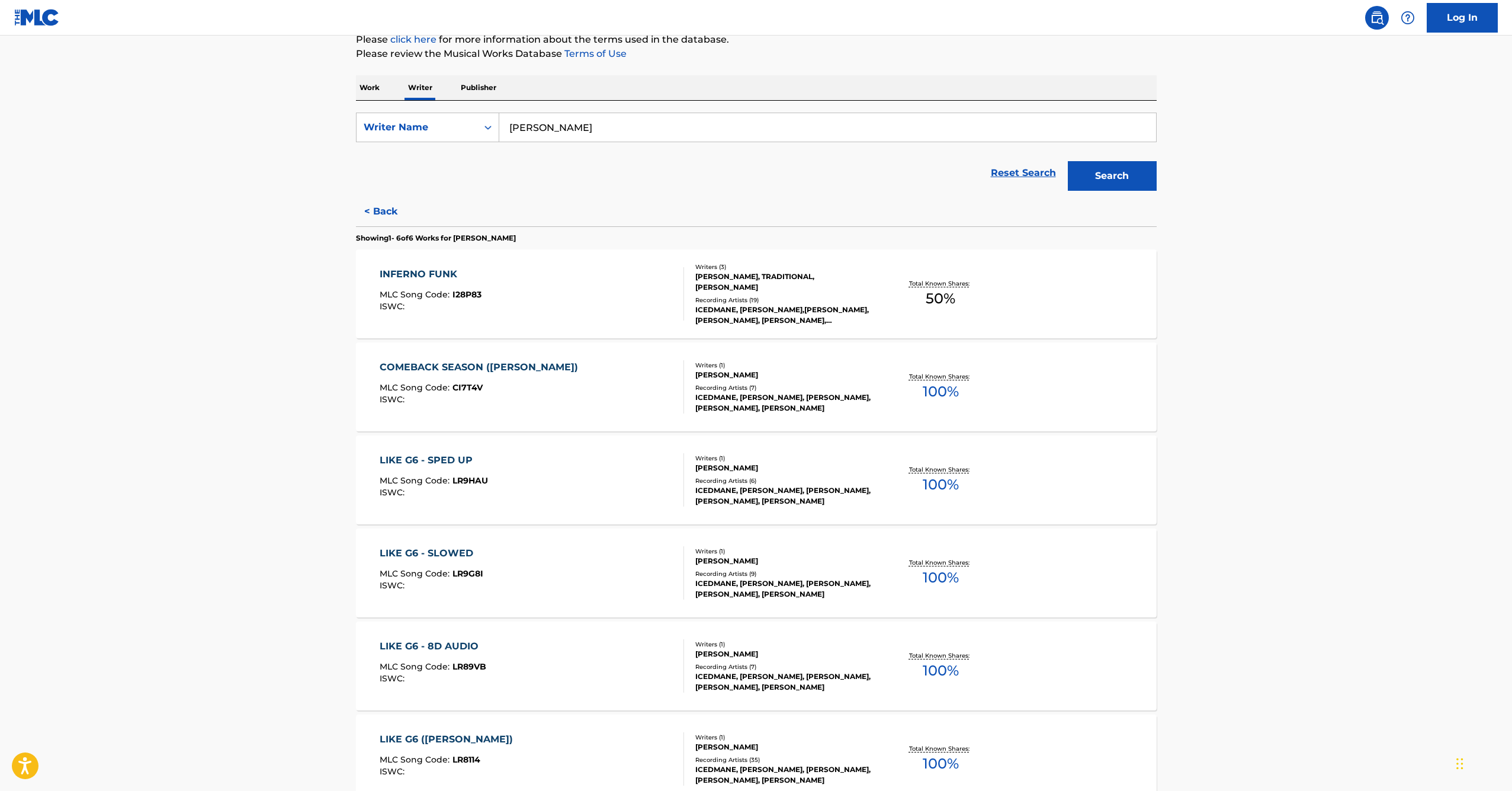
scroll to position [273, 0]
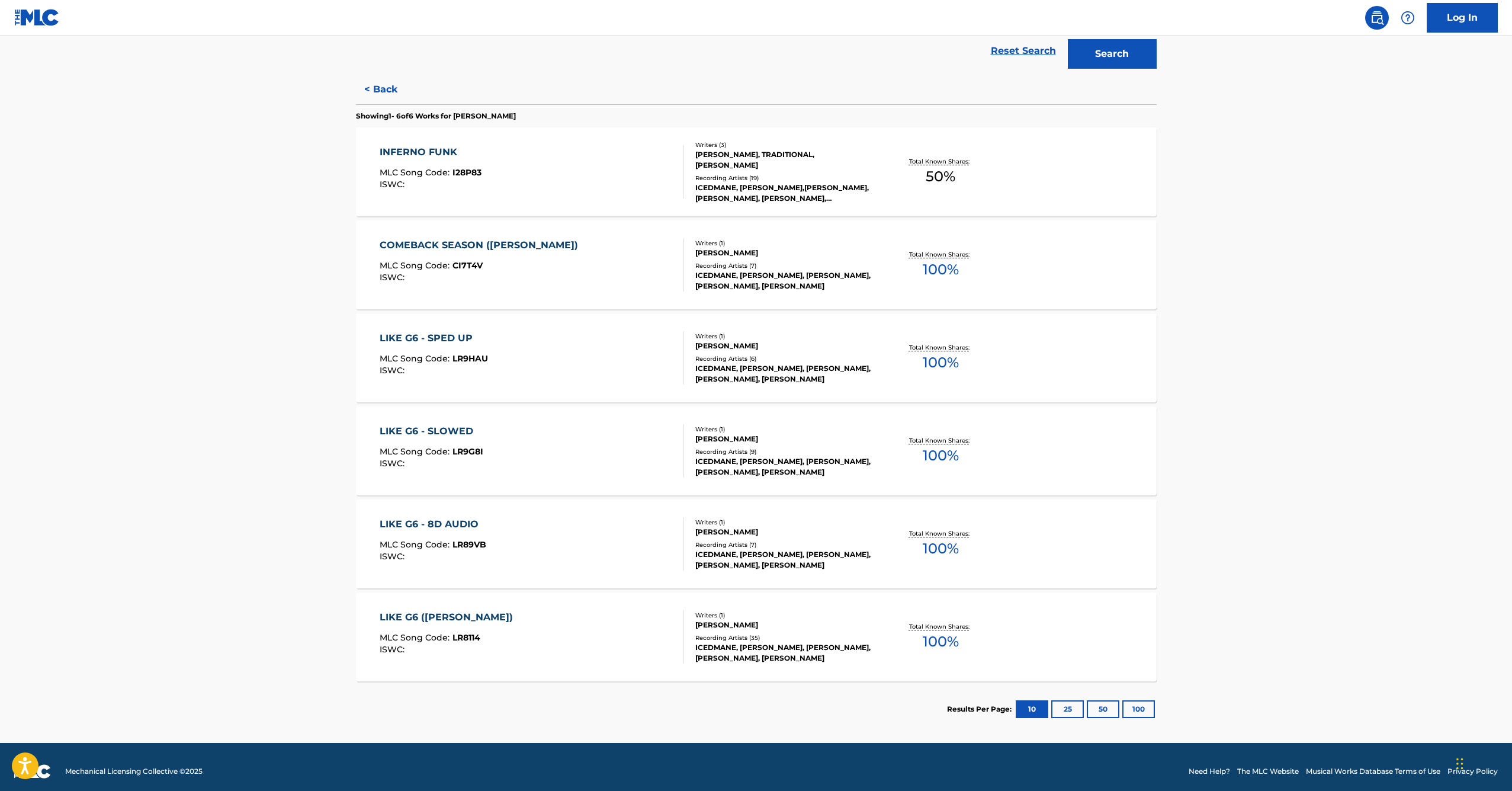
click at [1326, 388] on main "The MLC Public Work Search The accuracy and completeness of The MLC's data is d…" at bounding box center [756, 252] width 1512 height 980
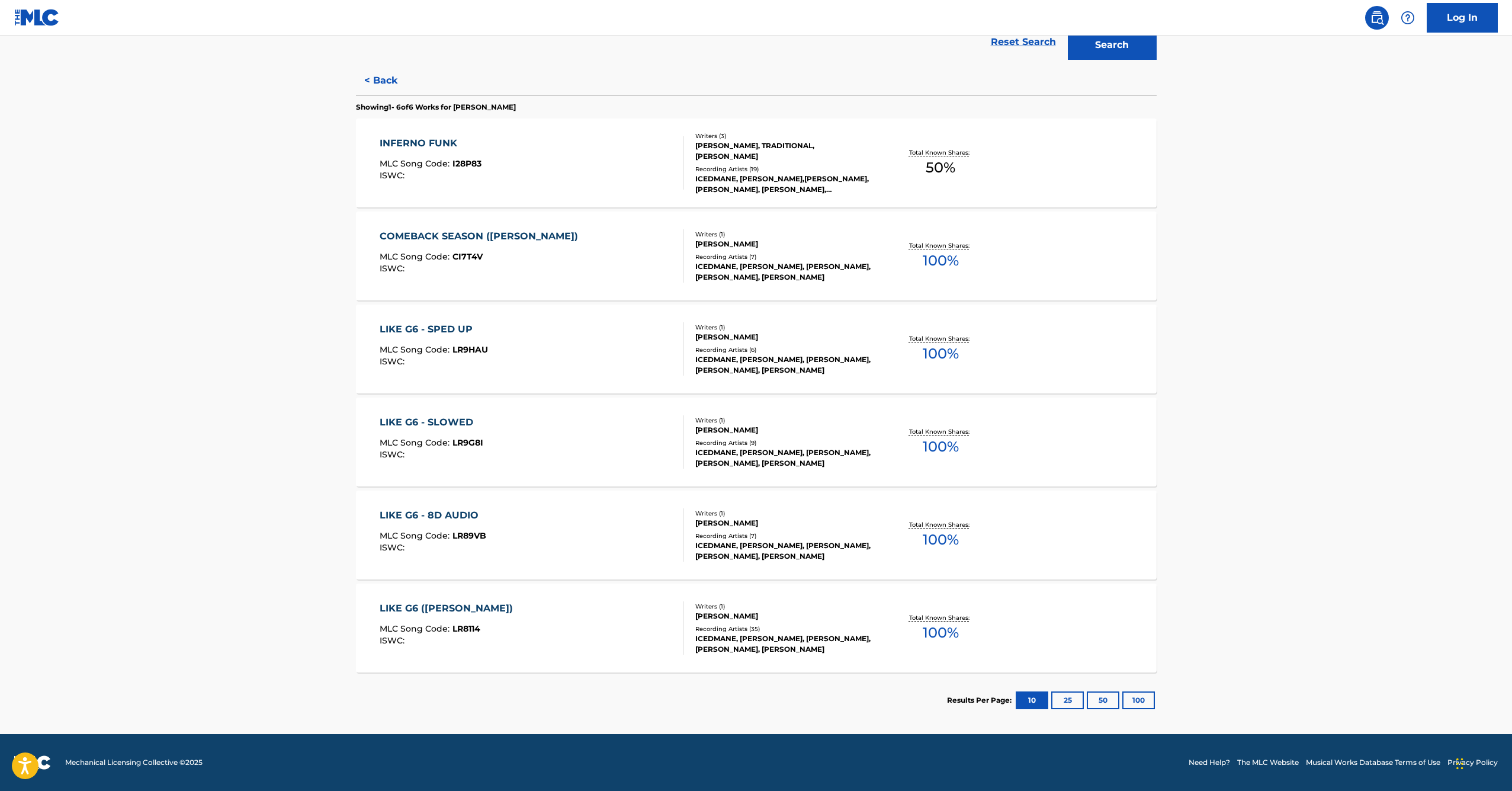
click at [1283, 328] on main "The MLC Public Work Search The accuracy and completeness of The MLC's data is d…" at bounding box center [756, 244] width 1512 height 980
click at [397, 77] on button "< Back" at bounding box center [392, 80] width 71 height 29
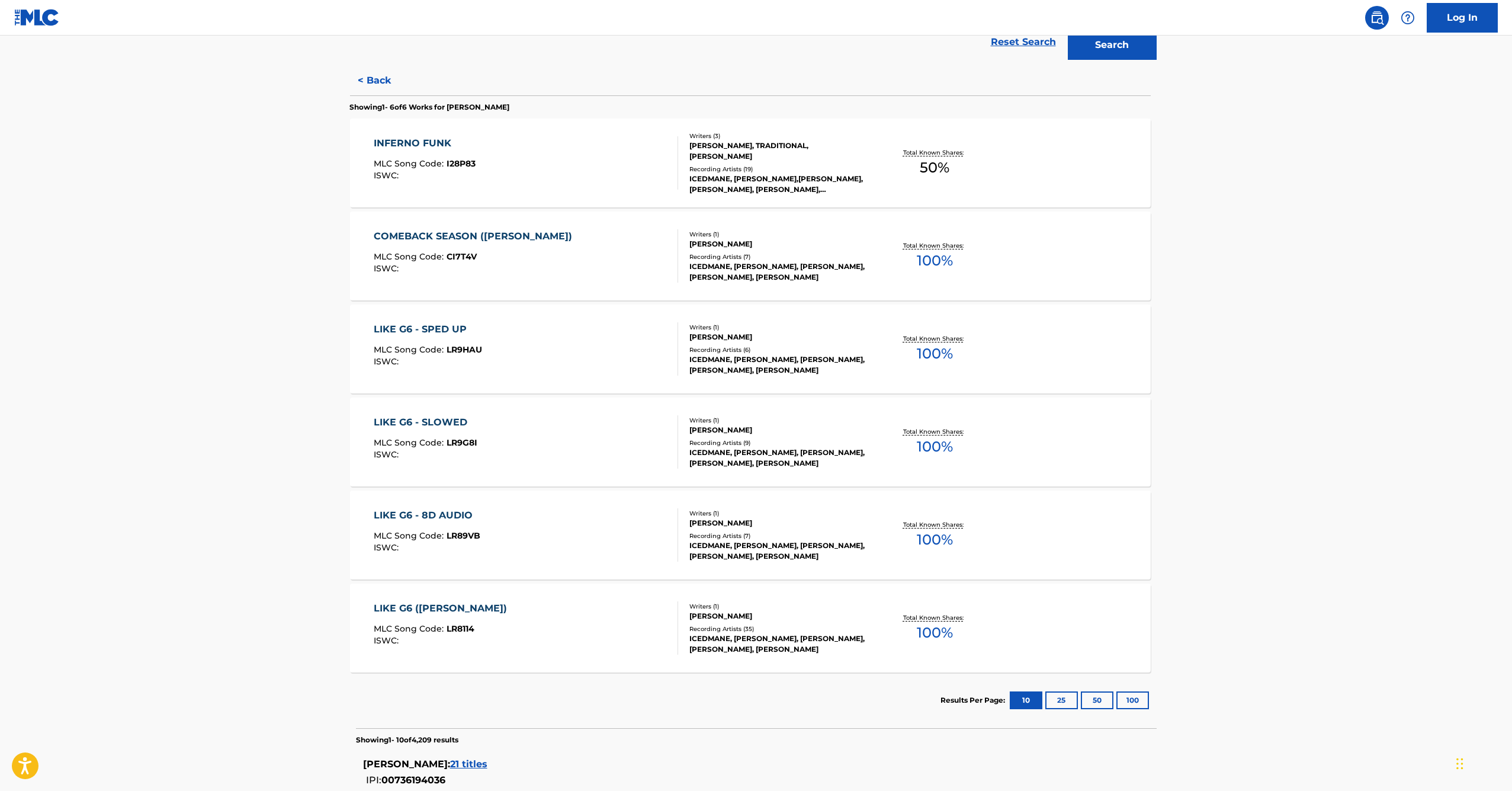
scroll to position [118, 0]
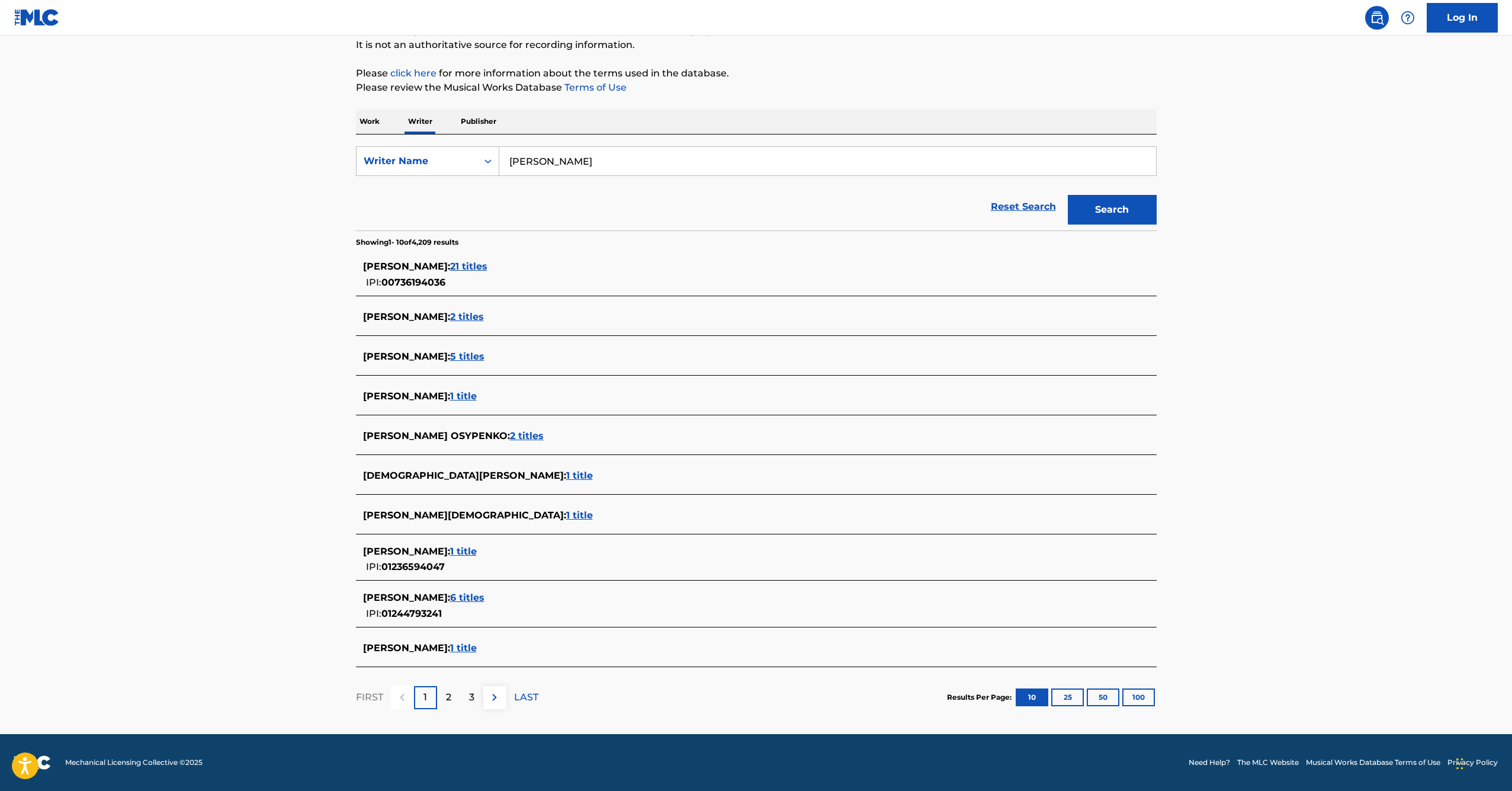
click at [575, 171] on input "[PERSON_NAME]" at bounding box center [827, 161] width 656 height 29
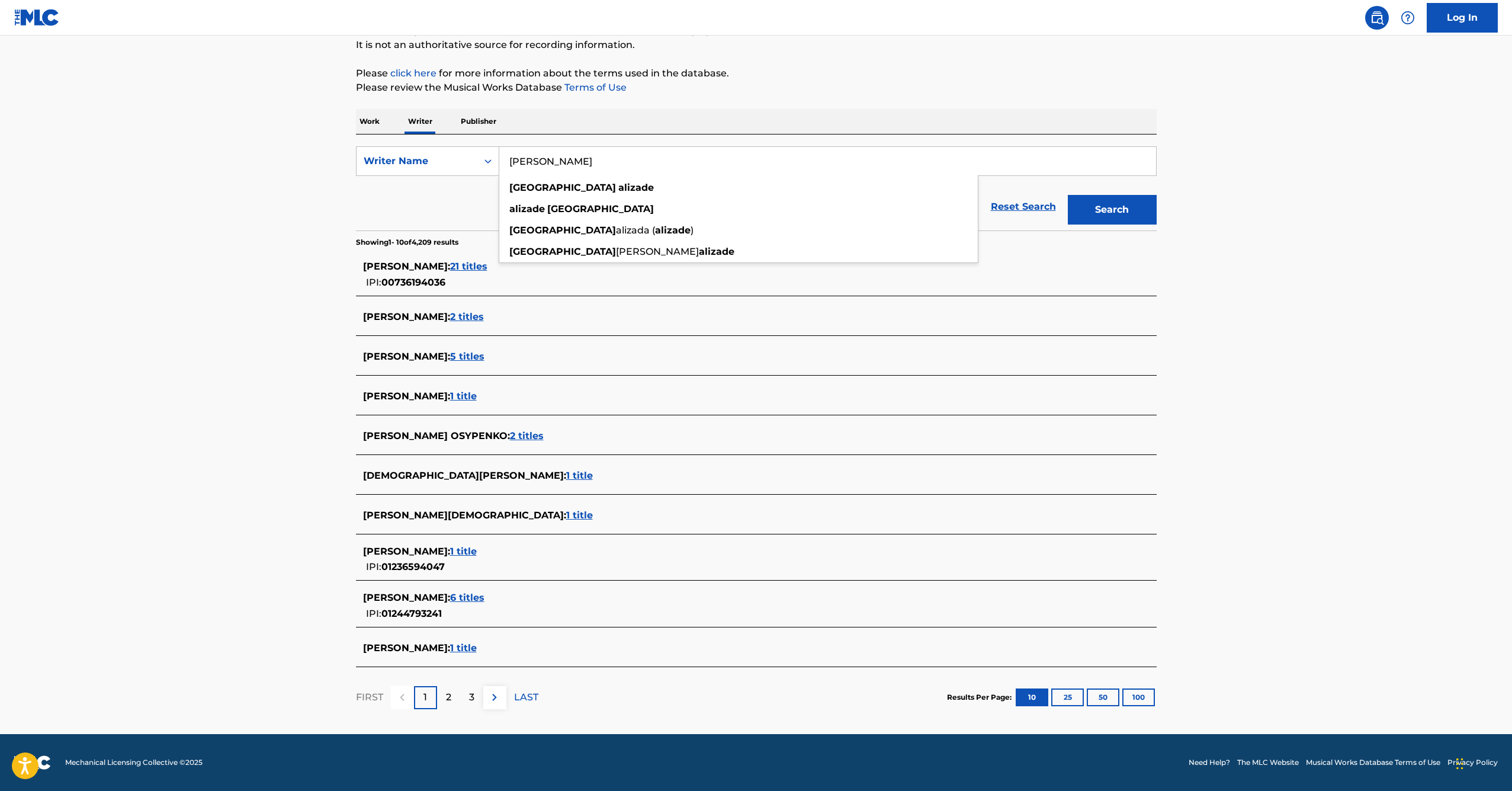
type input "[PERSON_NAME]"
click at [1112, 209] on button "Search" at bounding box center [1113, 209] width 89 height 29
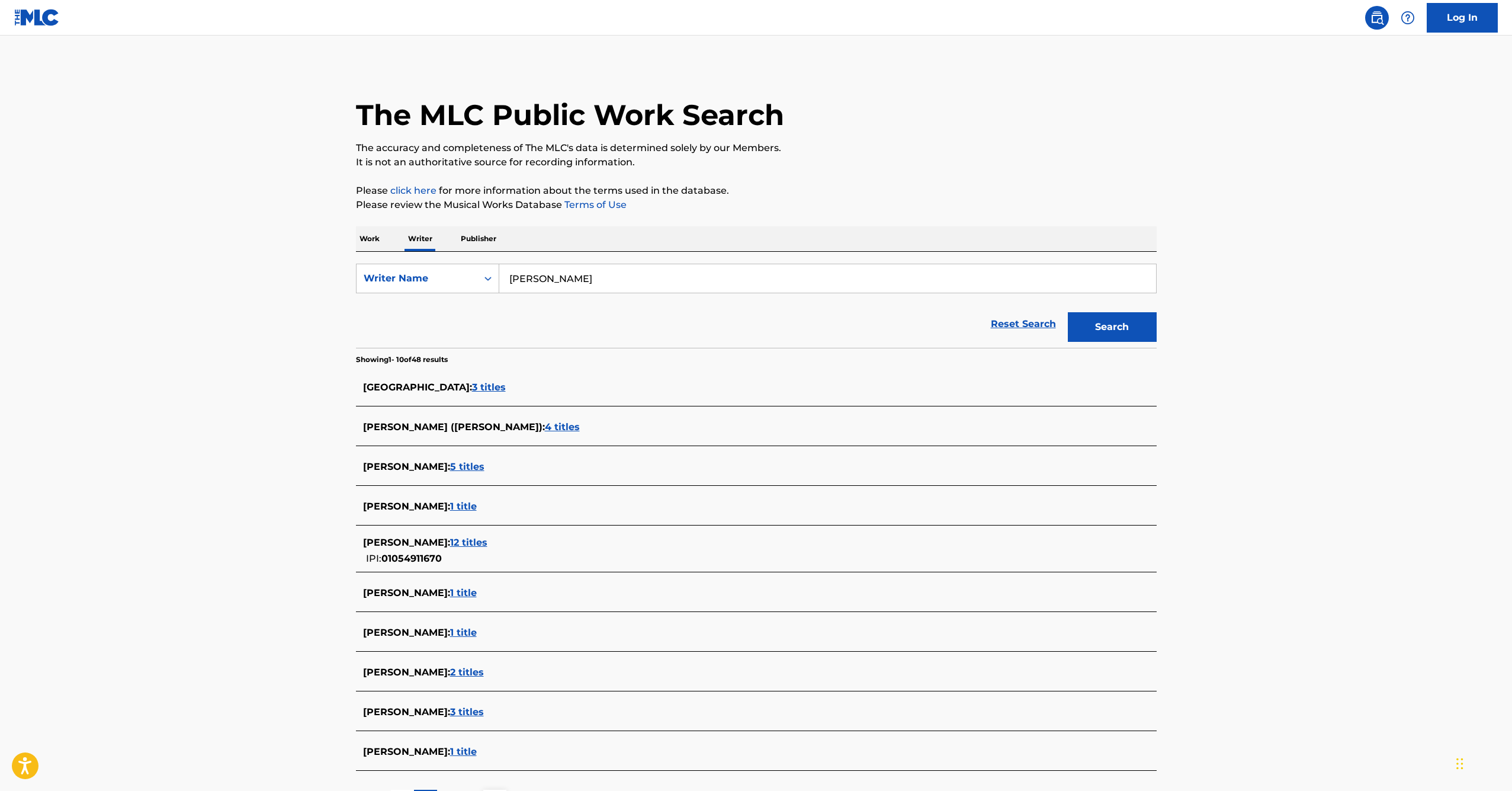
drag, startPoint x: 466, startPoint y: 456, endPoint x: 460, endPoint y: 464, distance: 10.0
click at [466, 456] on div "[PERSON_NAME] : 5 titles" at bounding box center [756, 467] width 801 height 28
click at [460, 464] on span "5 titles" at bounding box center [467, 466] width 34 height 11
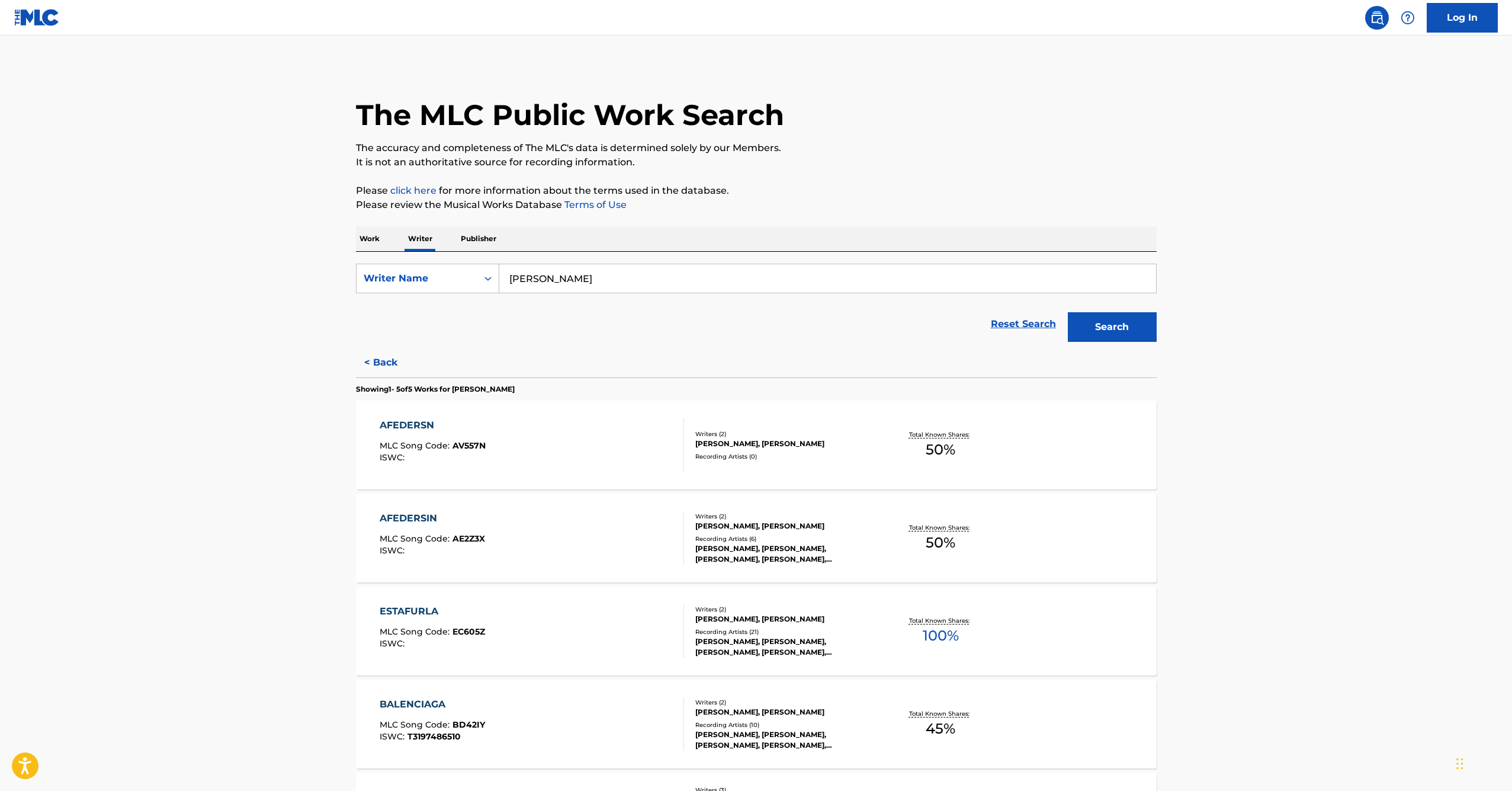
click at [430, 417] on div "AFEDERSN MLC Song Code : AV557N ISWC : Writers ( 2 ) [PERSON_NAME], [PERSON_NAM…" at bounding box center [756, 445] width 801 height 89
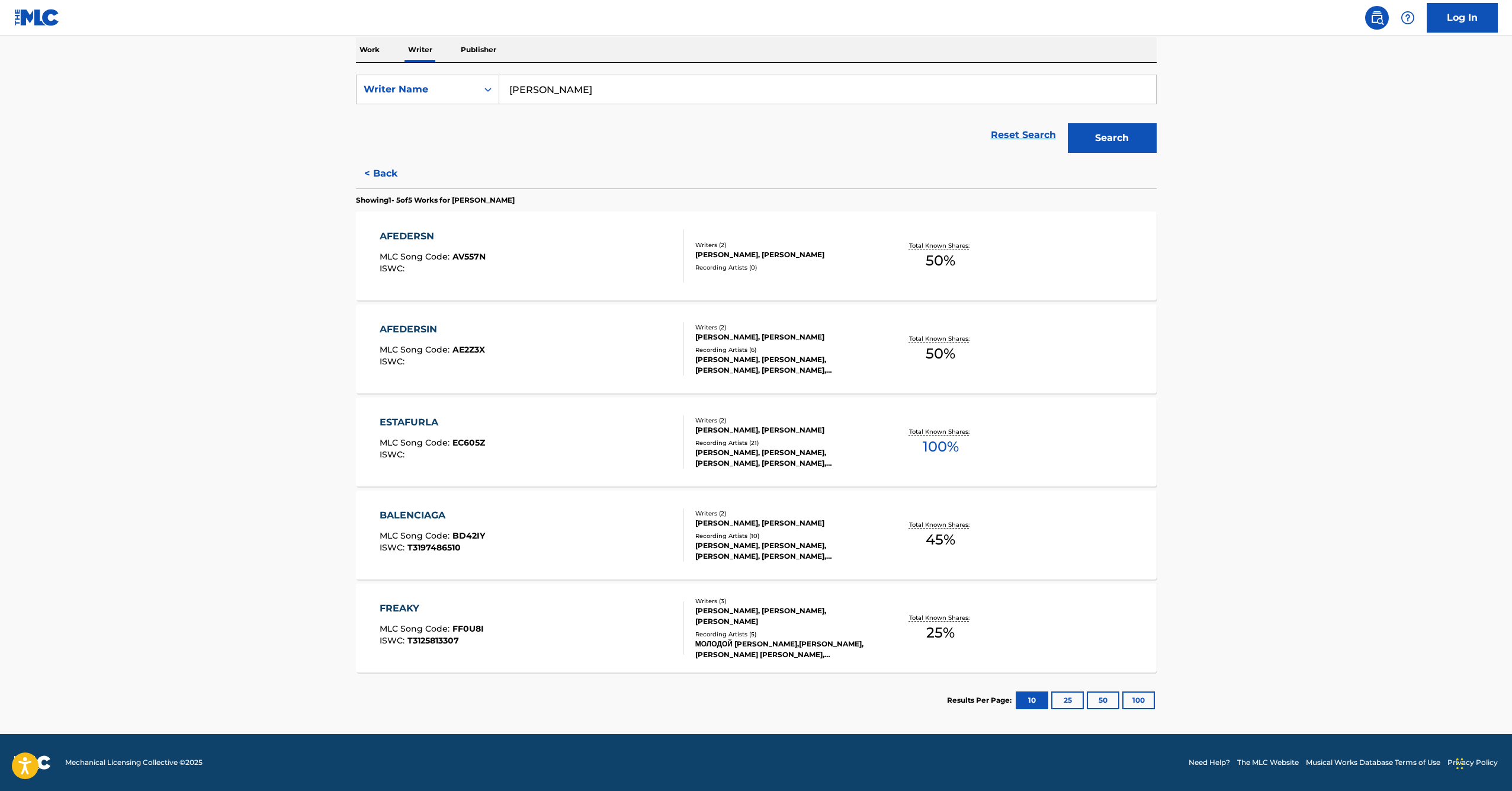
click at [419, 418] on div "ESTAFURLA" at bounding box center [432, 422] width 105 height 14
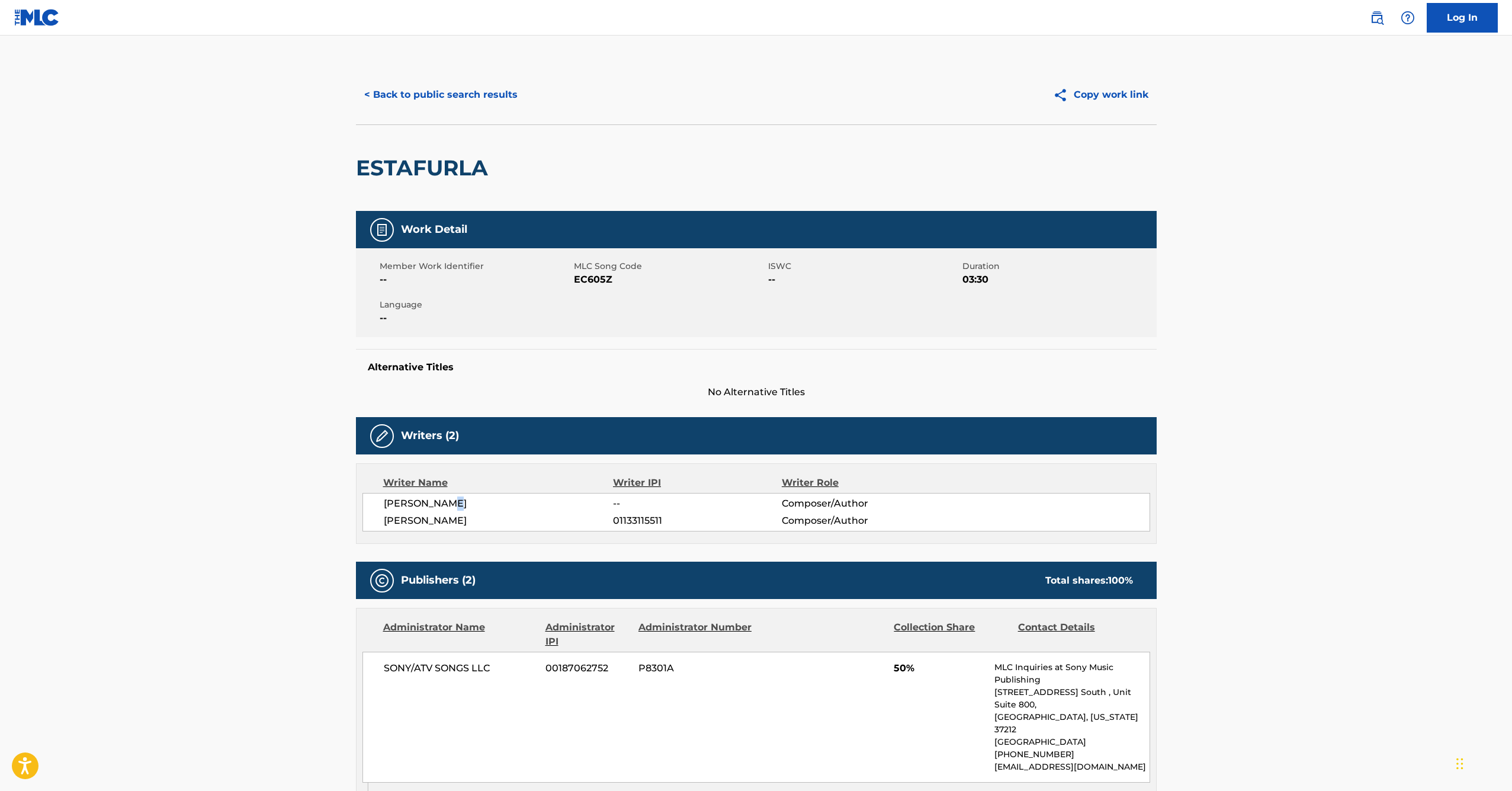
drag, startPoint x: 445, startPoint y: 507, endPoint x: 519, endPoint y: 509, distance: 74.0
click at [519, 509] on span "[PERSON_NAME]" at bounding box center [498, 504] width 229 height 14
drag, startPoint x: 620, startPoint y: 500, endPoint x: 635, endPoint y: 500, distance: 15.0
click at [635, 500] on div "[PERSON_NAME] -- Composer/Author" at bounding box center [767, 504] width 766 height 14
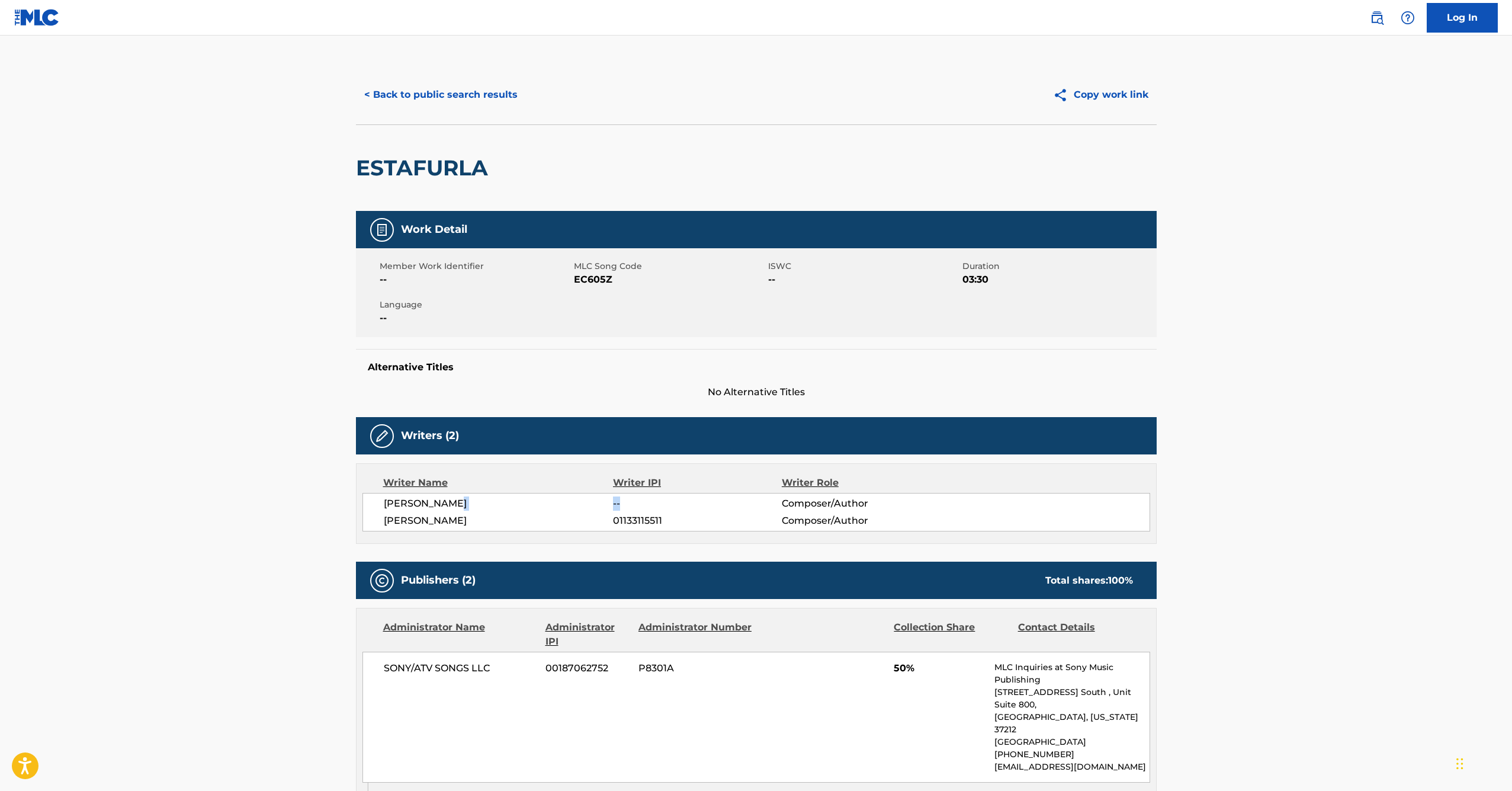
click at [637, 500] on span "--" at bounding box center [697, 504] width 168 height 14
drag, startPoint x: 593, startPoint y: 501, endPoint x: 638, endPoint y: 504, distance: 45.1
click at [638, 504] on div "[PERSON_NAME] -- Composer/Author" at bounding box center [767, 504] width 766 height 14
click at [638, 504] on span "--" at bounding box center [697, 504] width 168 height 14
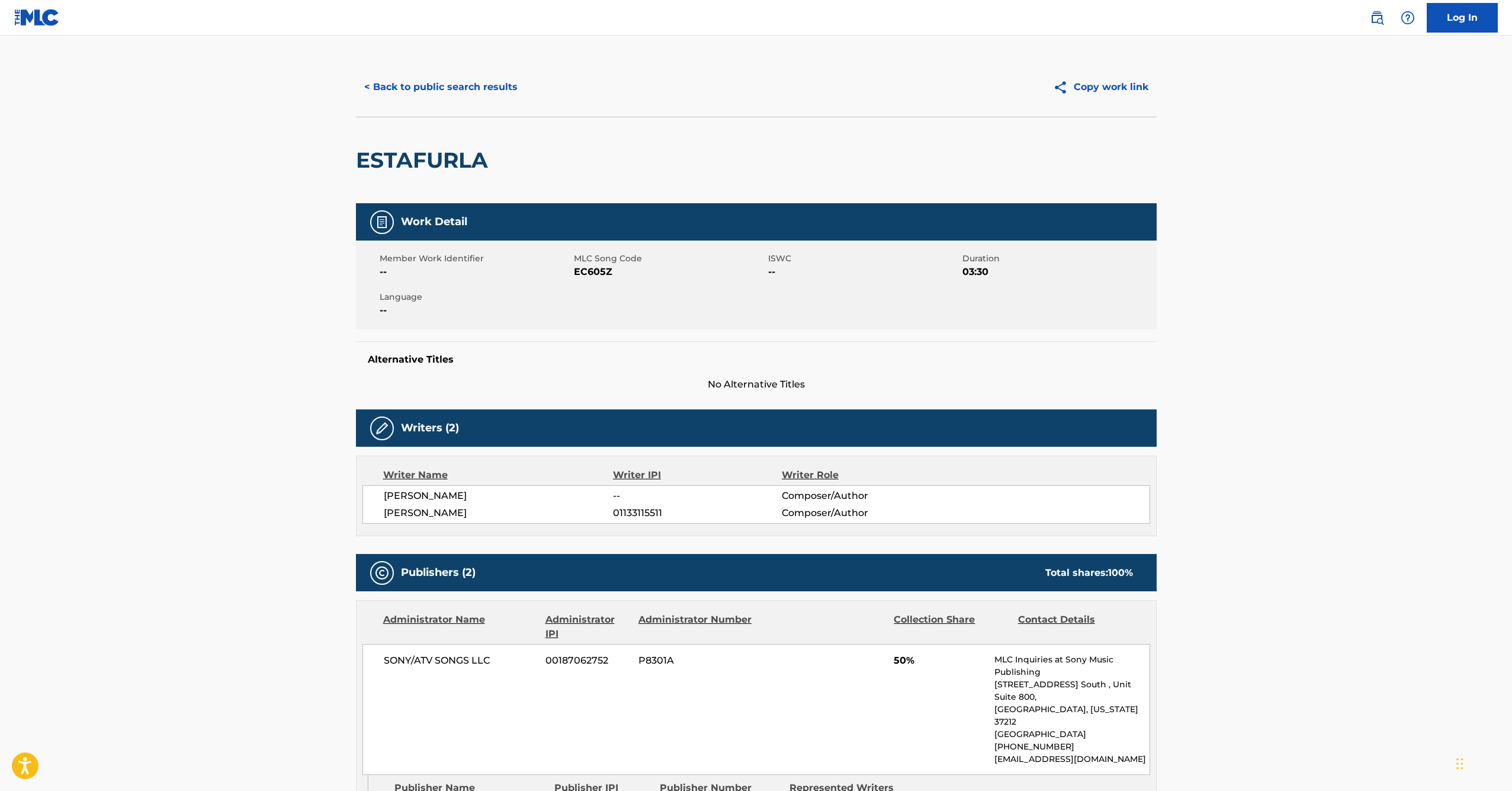
scroll to position [170, 0]
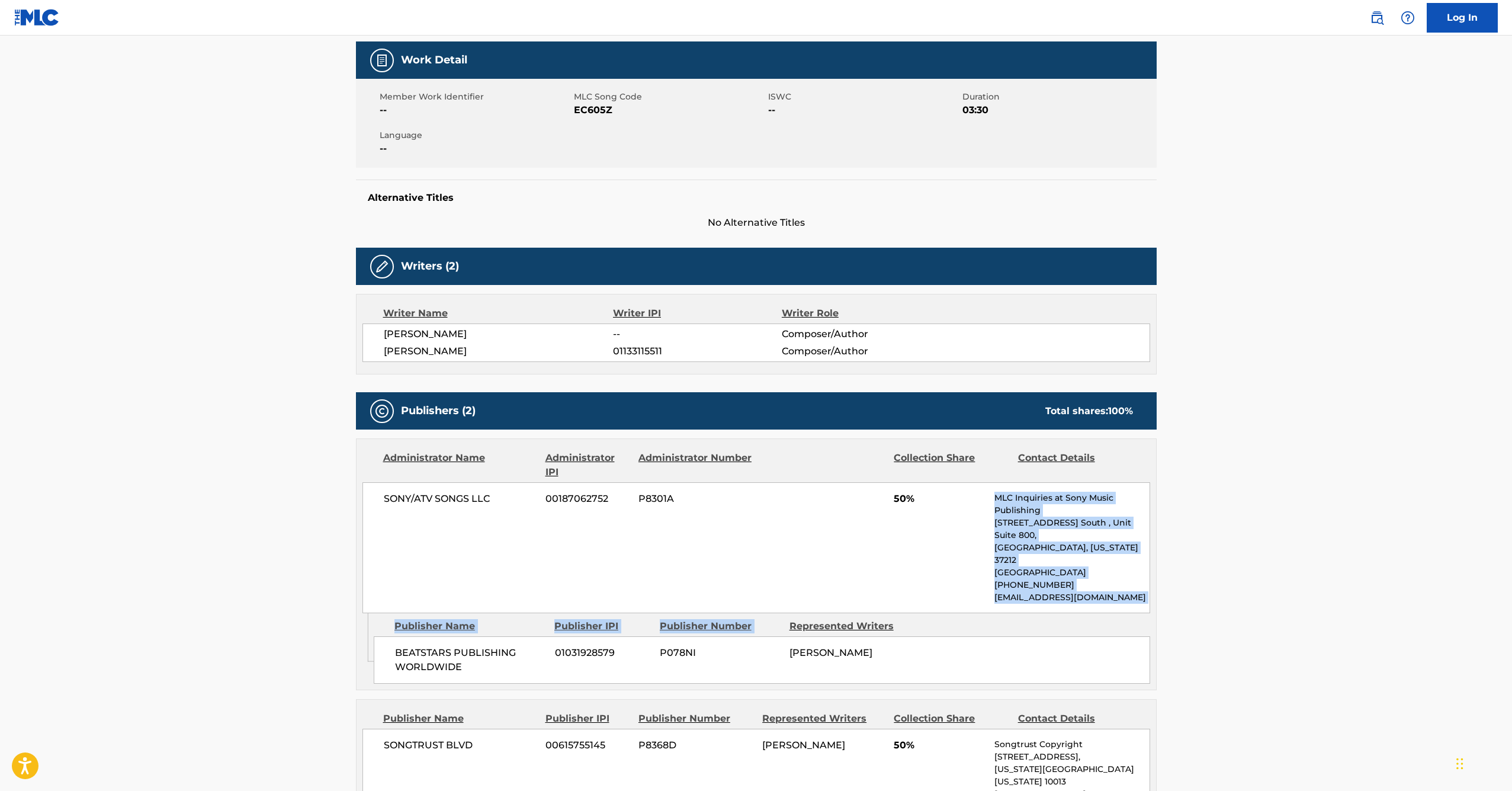
drag, startPoint x: 888, startPoint y: 511, endPoint x: 947, endPoint y: 591, distance: 99.4
click at [947, 591] on div "Administrator Name Administrator IPI Administrator Number Collection Share Cont…" at bounding box center [756, 563] width 801 height 251
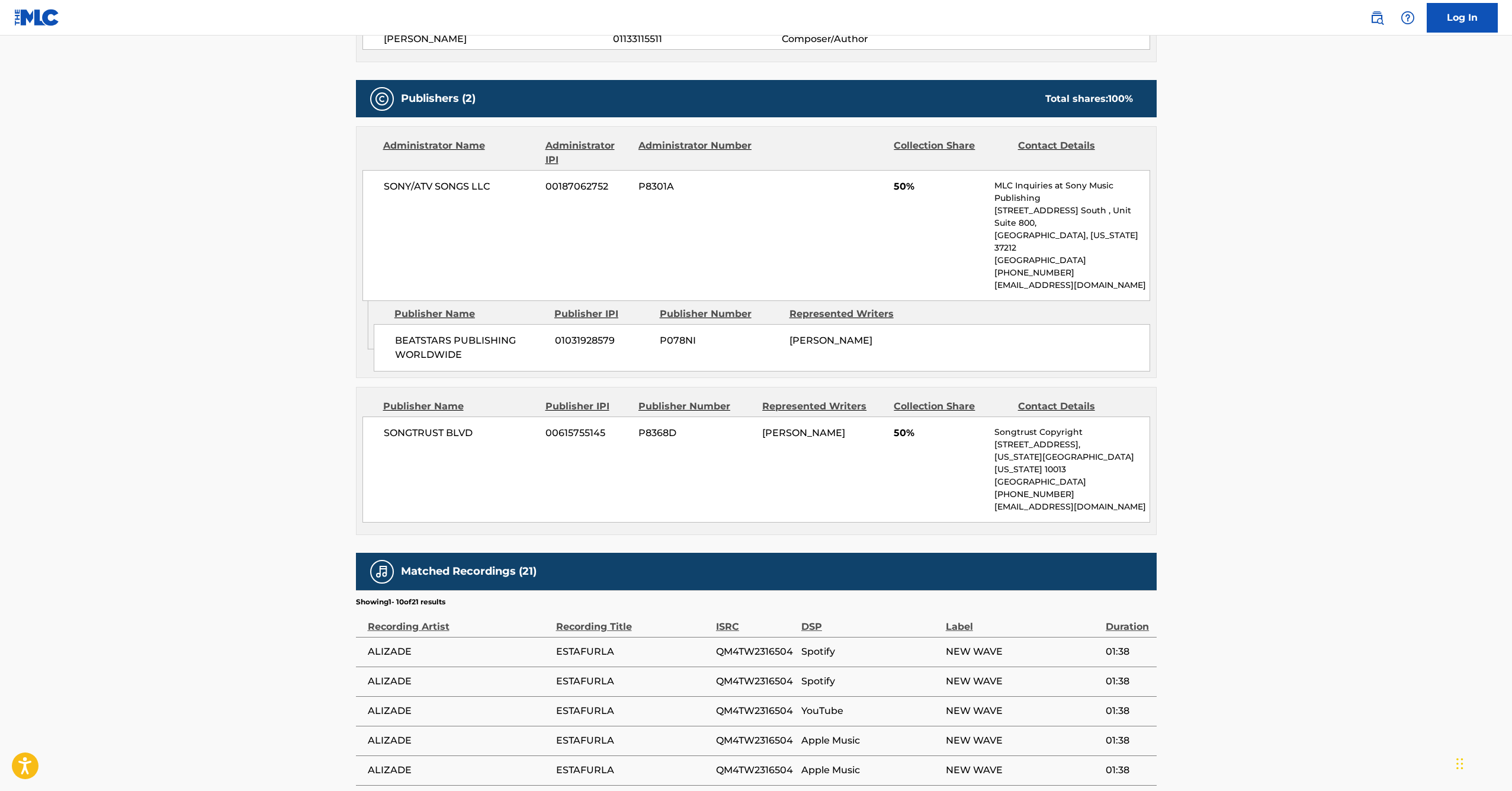
click at [743, 476] on div "SONGTRUST BLVD 00615755145 P8368D [PERSON_NAME] 50% Songtrust Copyright [STREET…" at bounding box center [756, 469] width 788 height 106
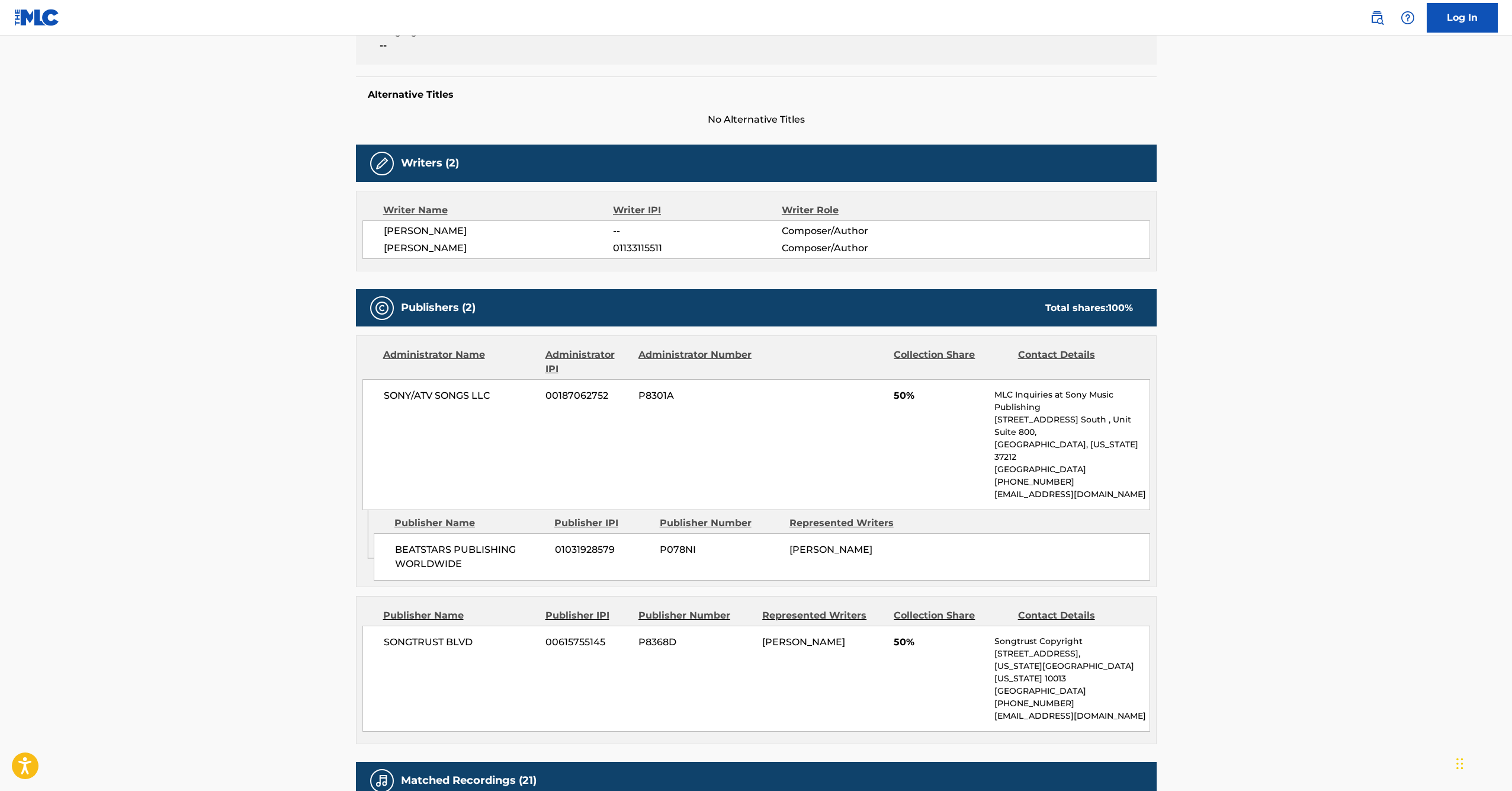
scroll to position [333, 0]
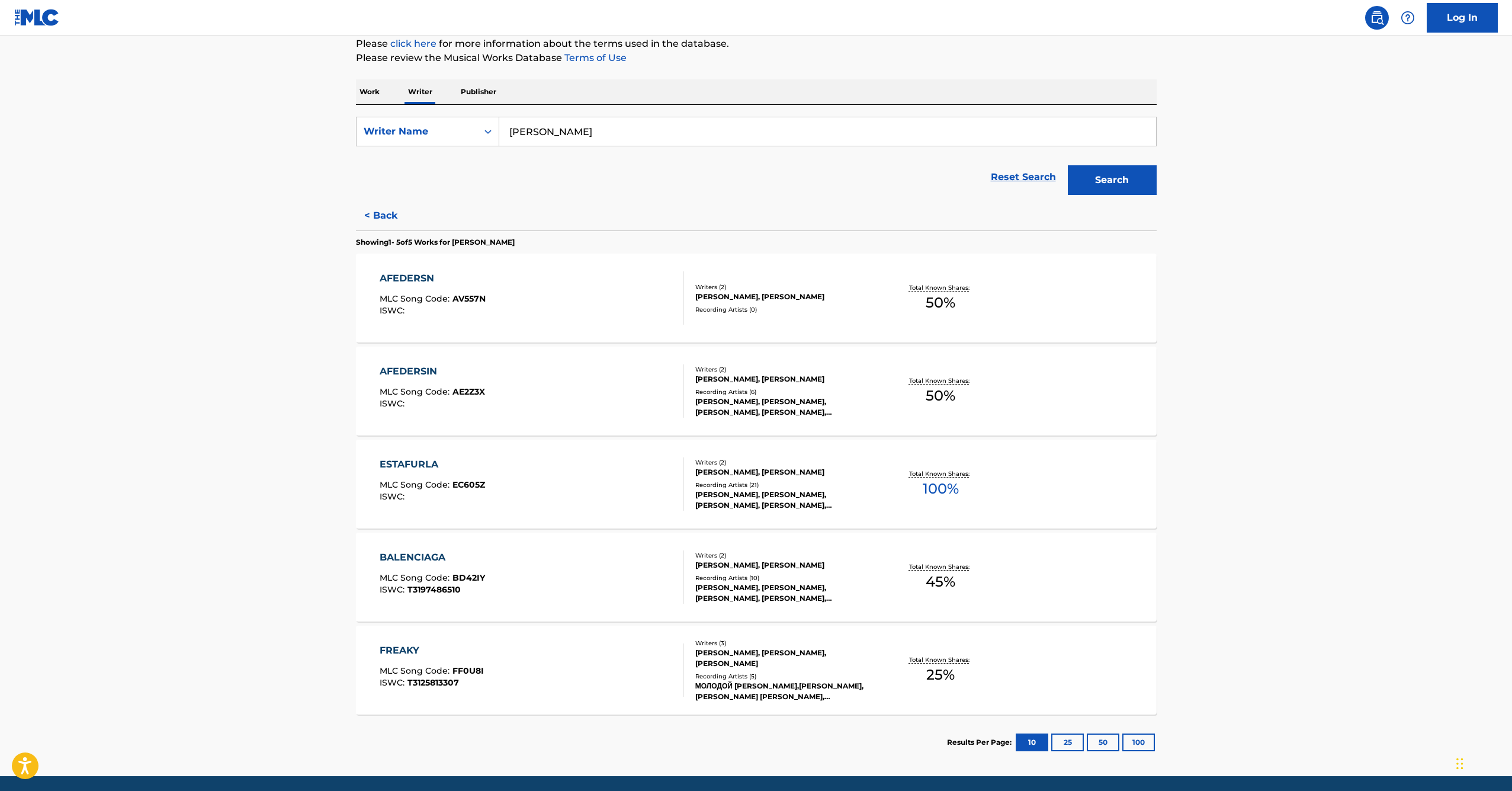
scroll to position [189, 0]
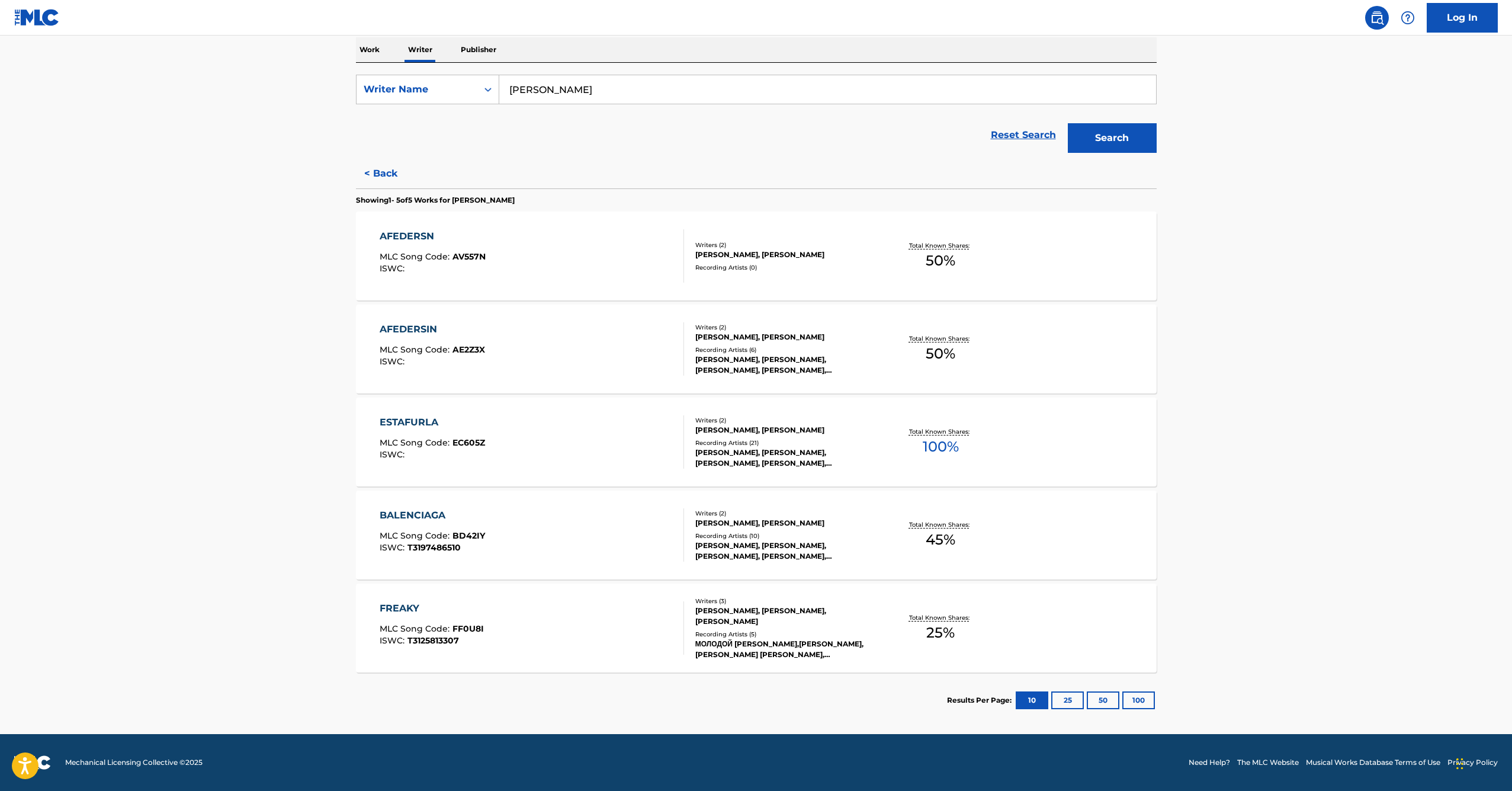
click at [406, 606] on div "FREAKY" at bounding box center [432, 608] width 104 height 14
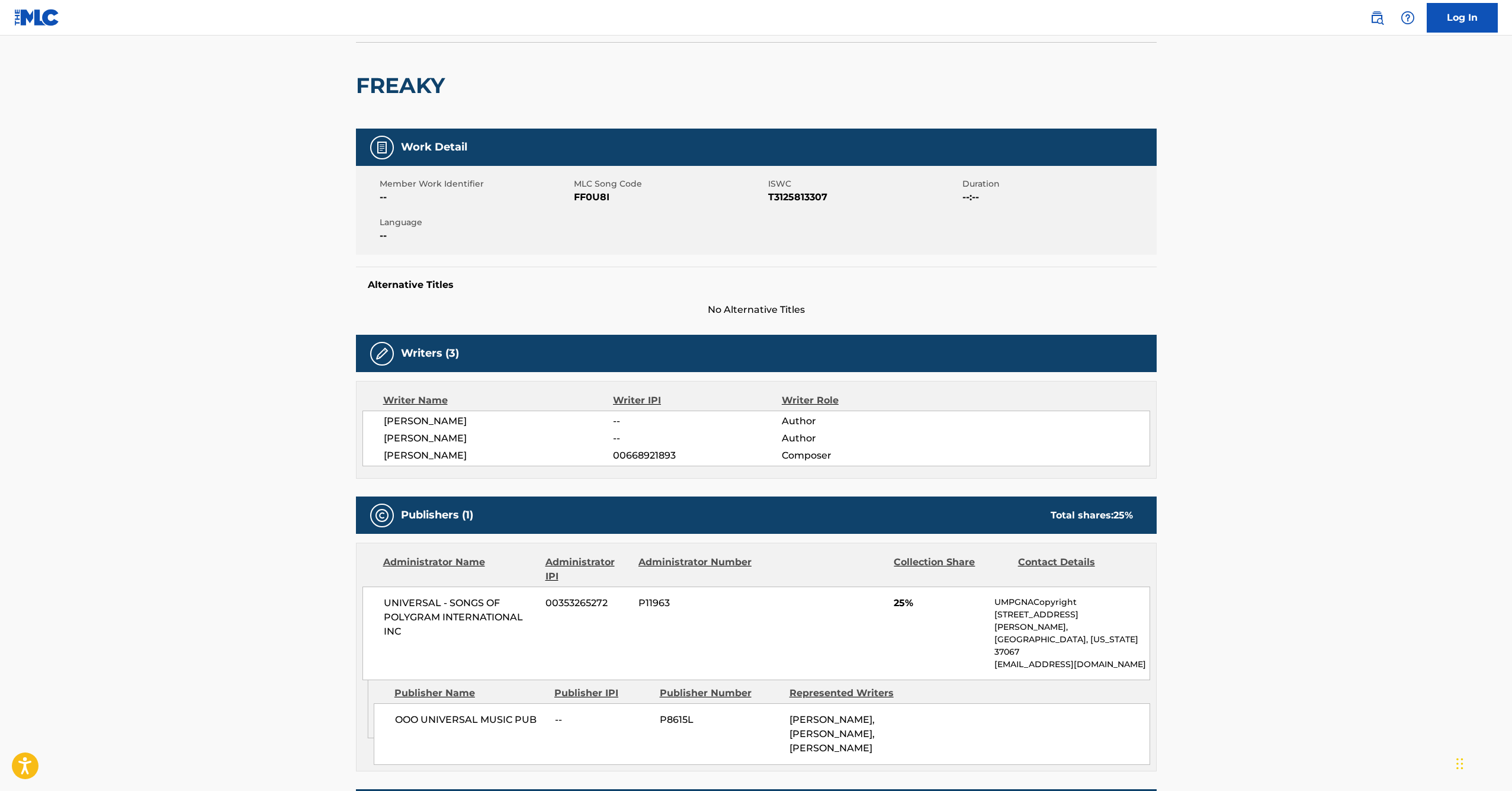
scroll to position [235, 0]
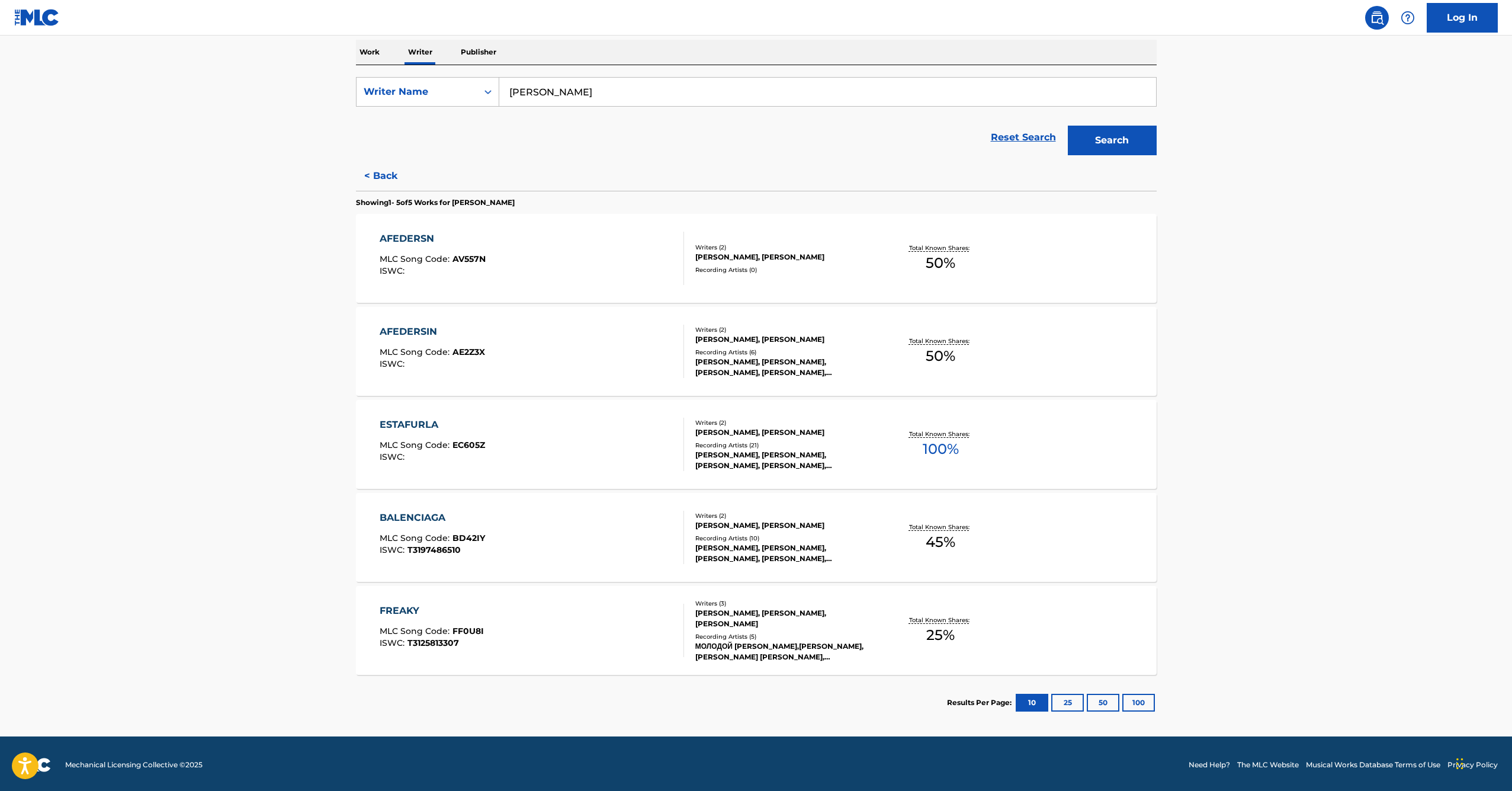
scroll to position [189, 0]
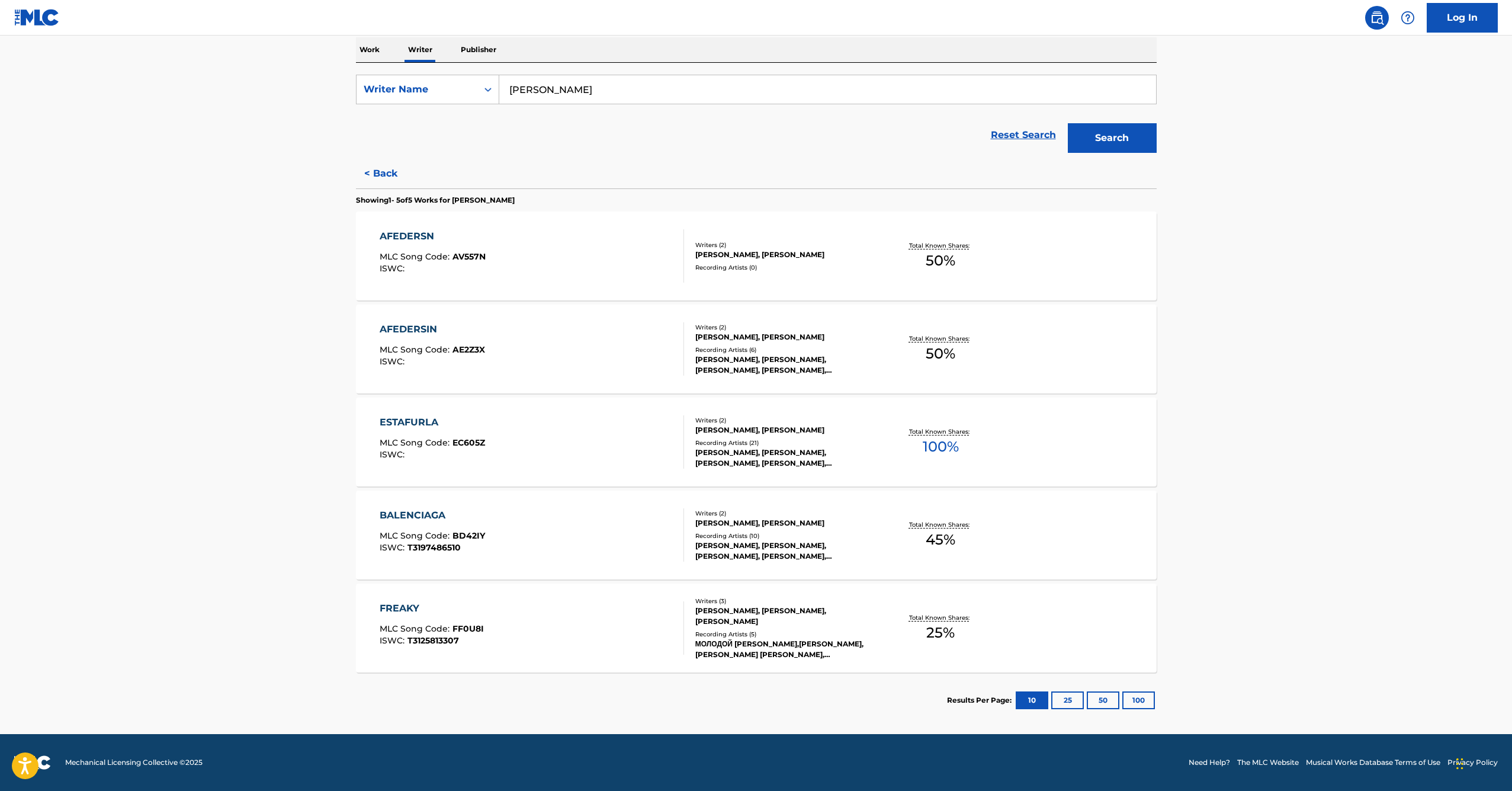
click at [1130, 694] on button "100" at bounding box center [1138, 699] width 33 height 18
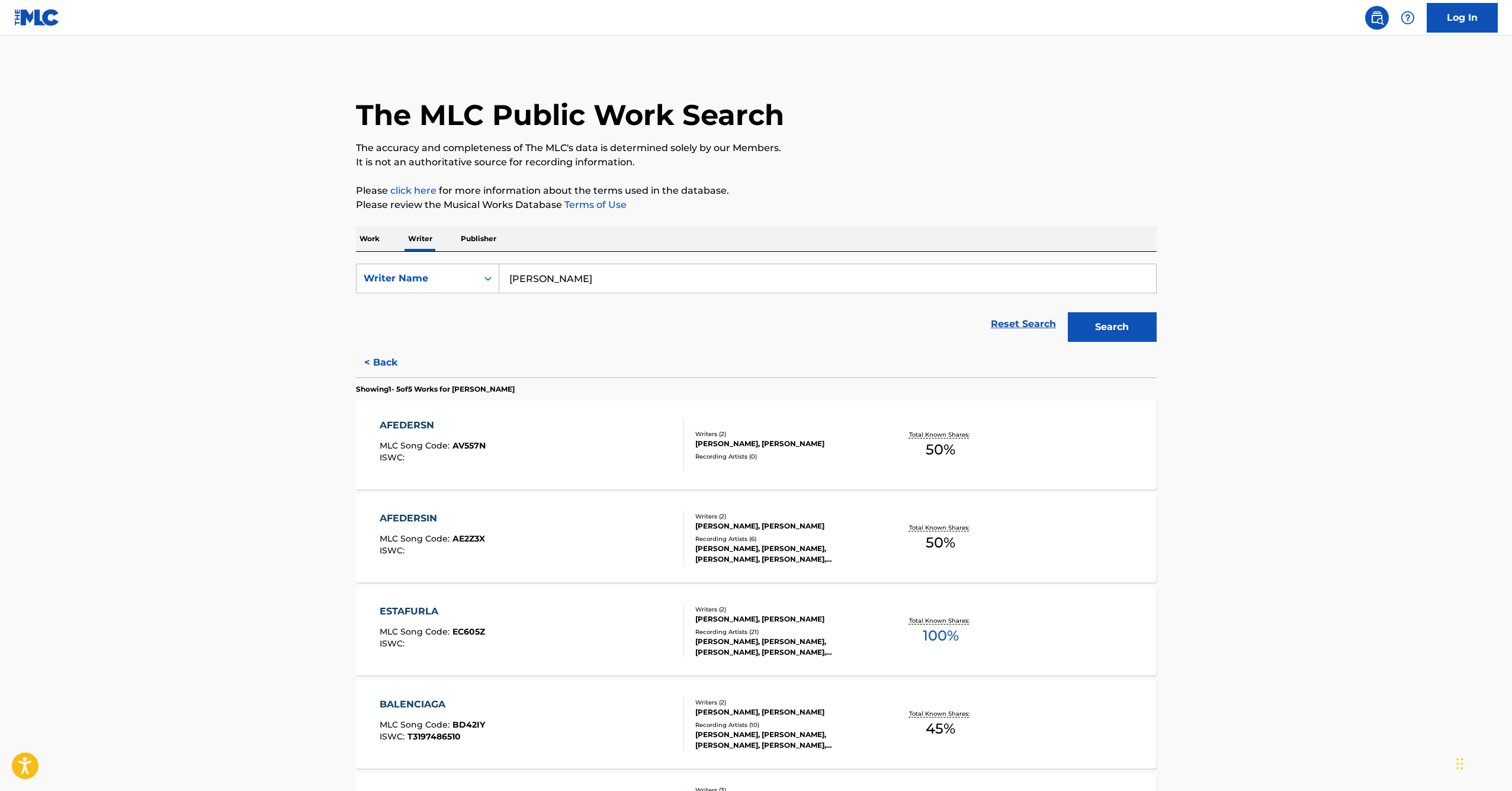
click at [380, 375] on button "< Back" at bounding box center [392, 362] width 71 height 29
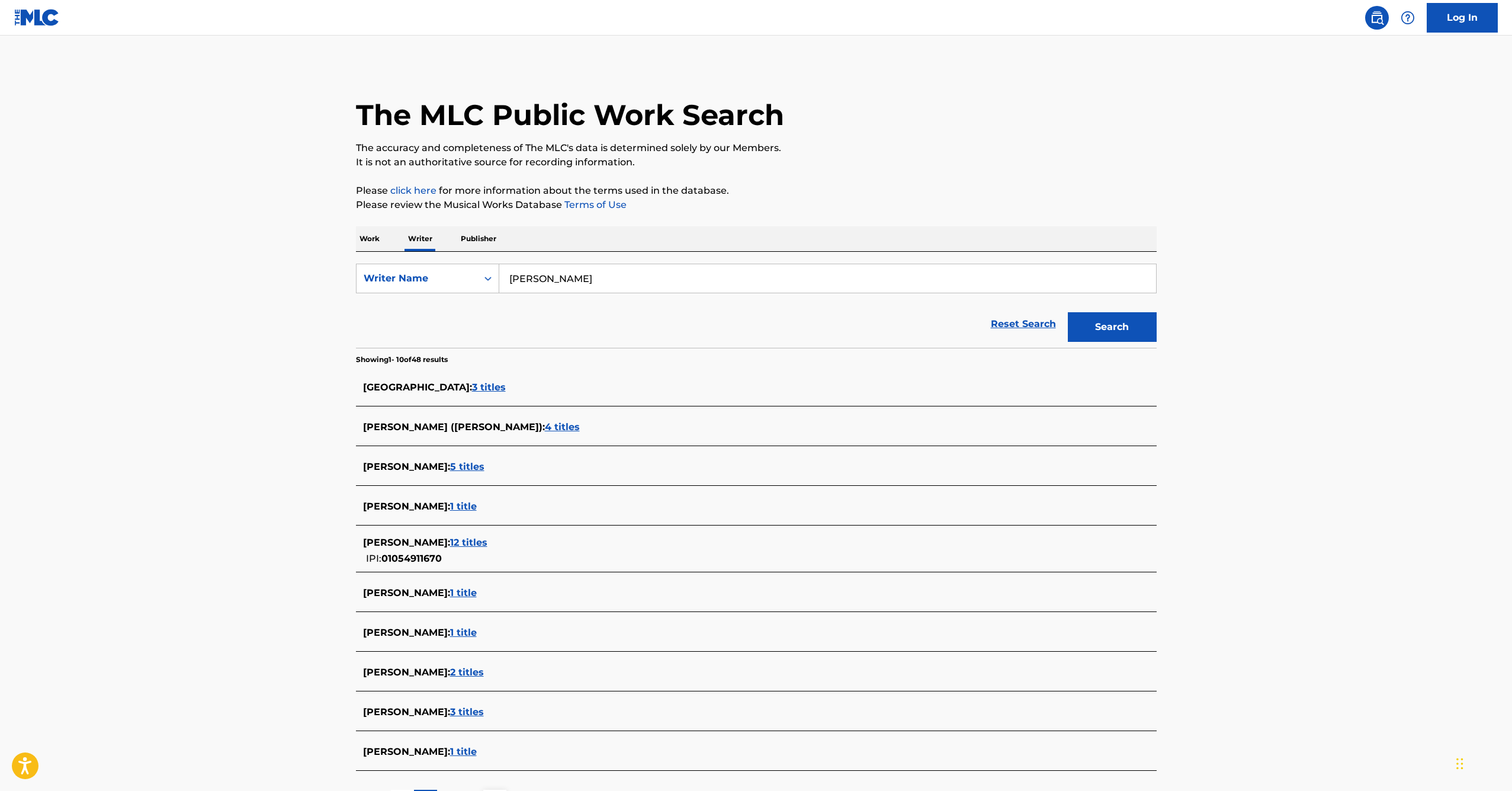
click at [545, 425] on span "4 titles" at bounding box center [562, 426] width 35 height 11
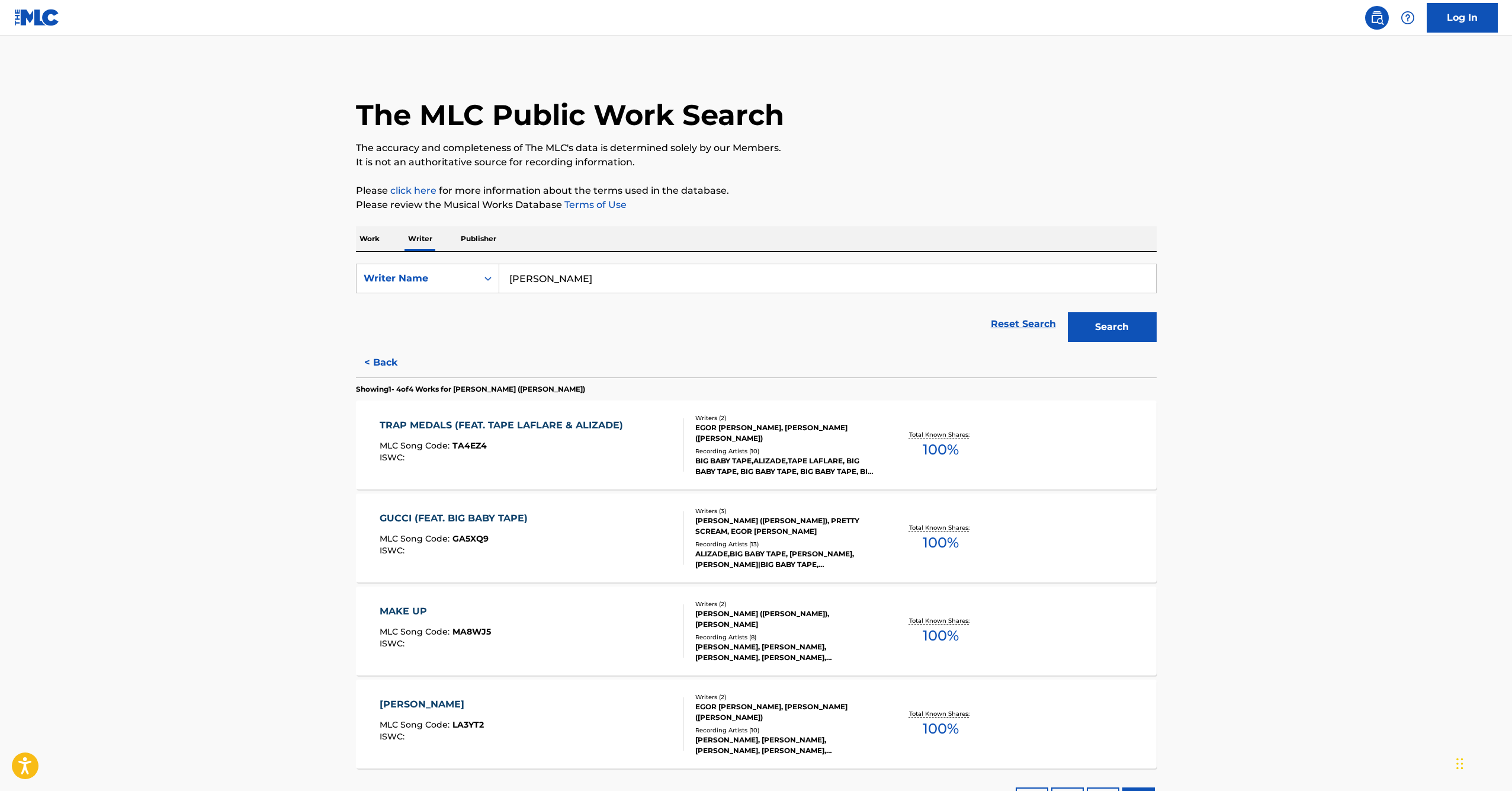
scroll to position [96, 0]
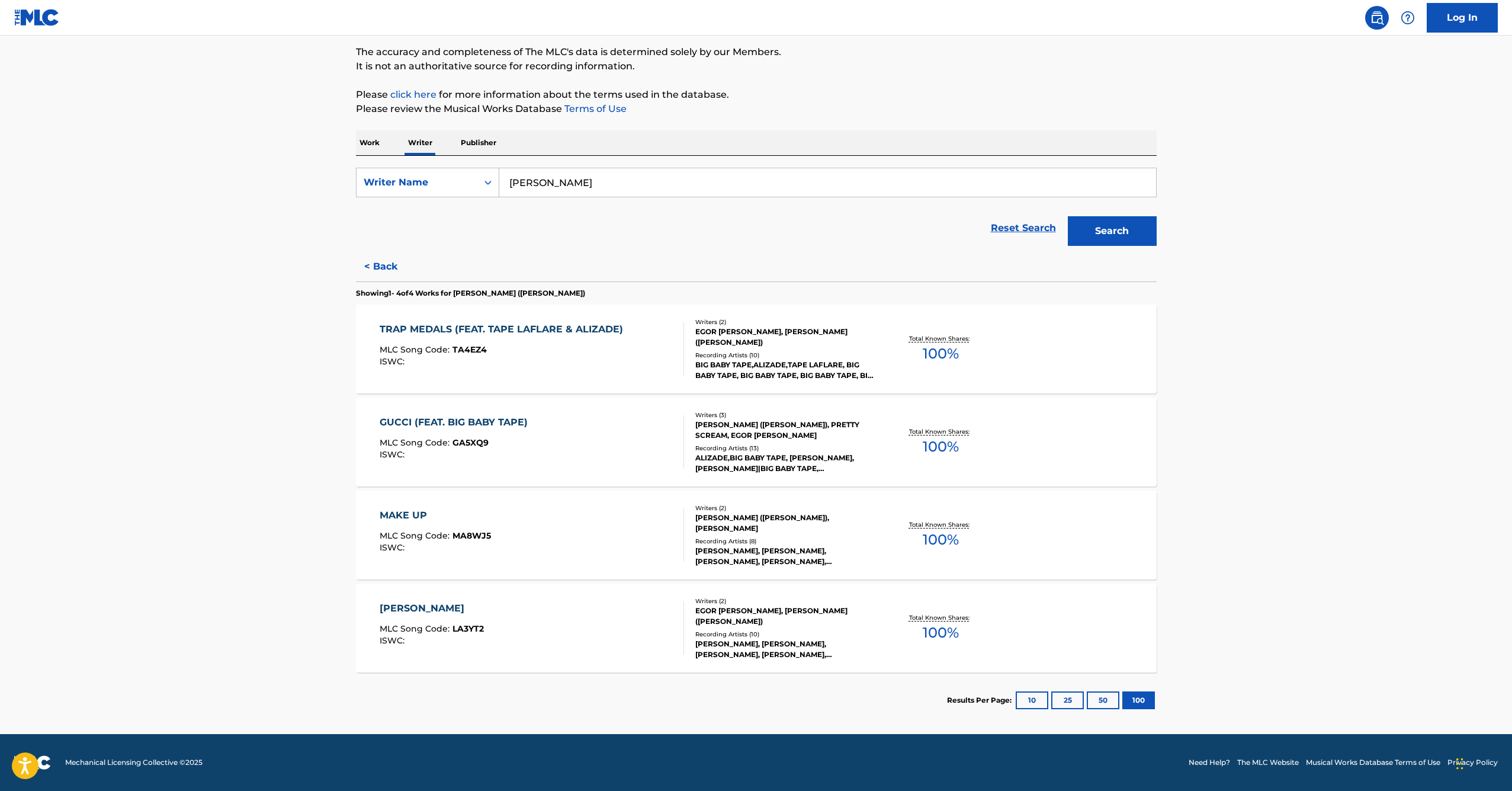
click at [434, 422] on div "GUCCI (FEAT. BIG BABY TAPE)" at bounding box center [456, 422] width 154 height 14
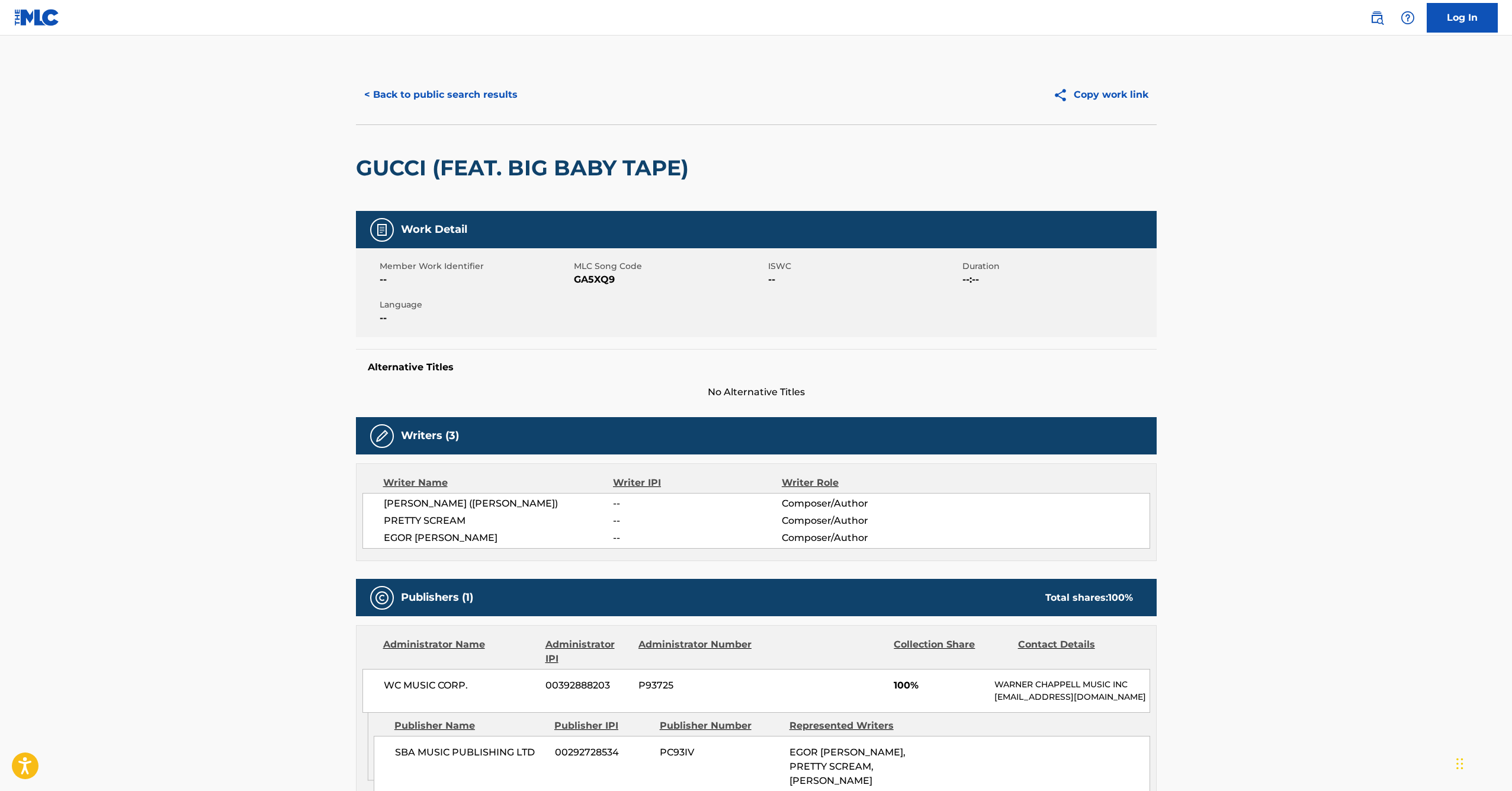
scroll to position [125, 0]
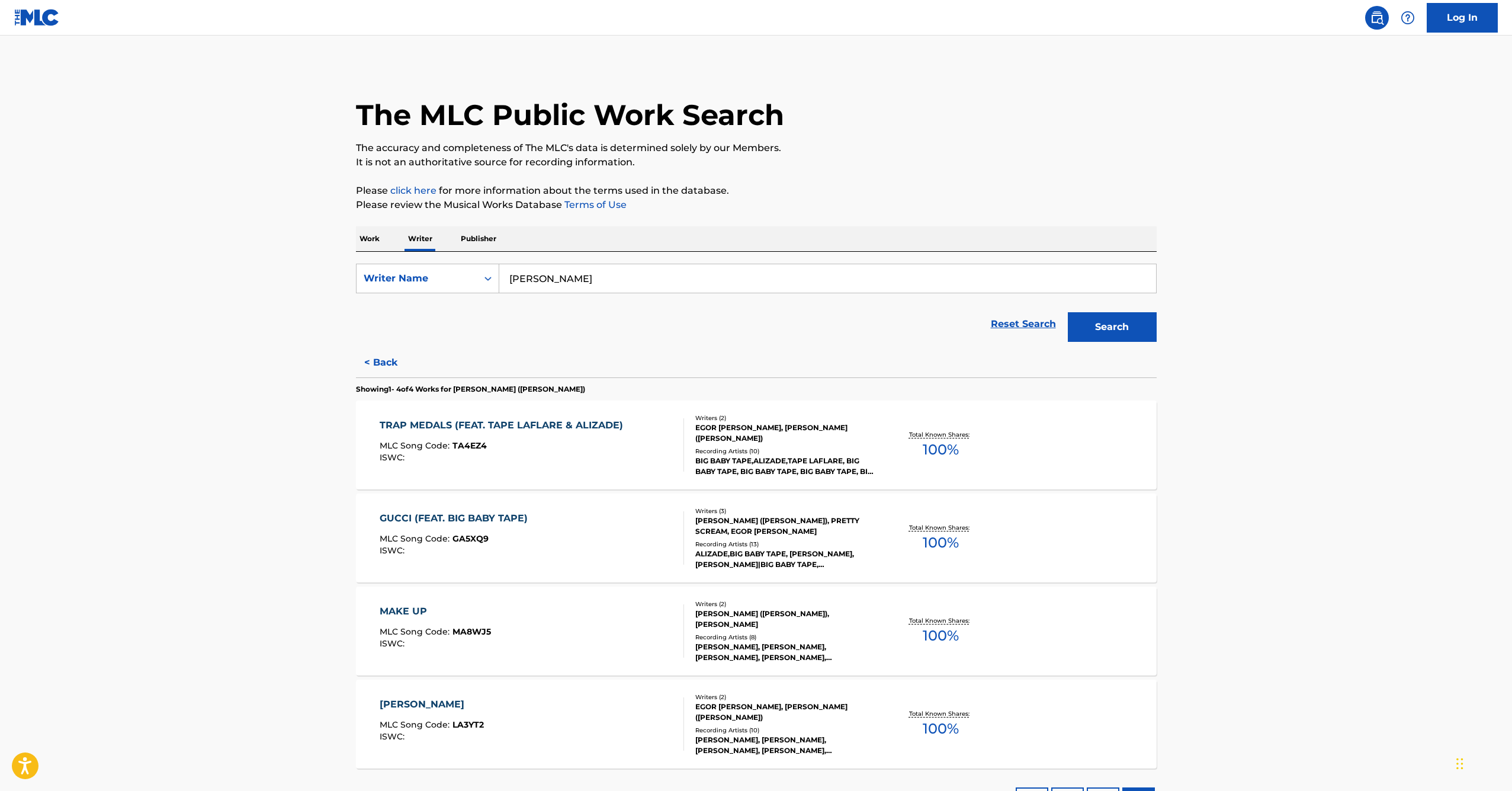
scroll to position [96, 0]
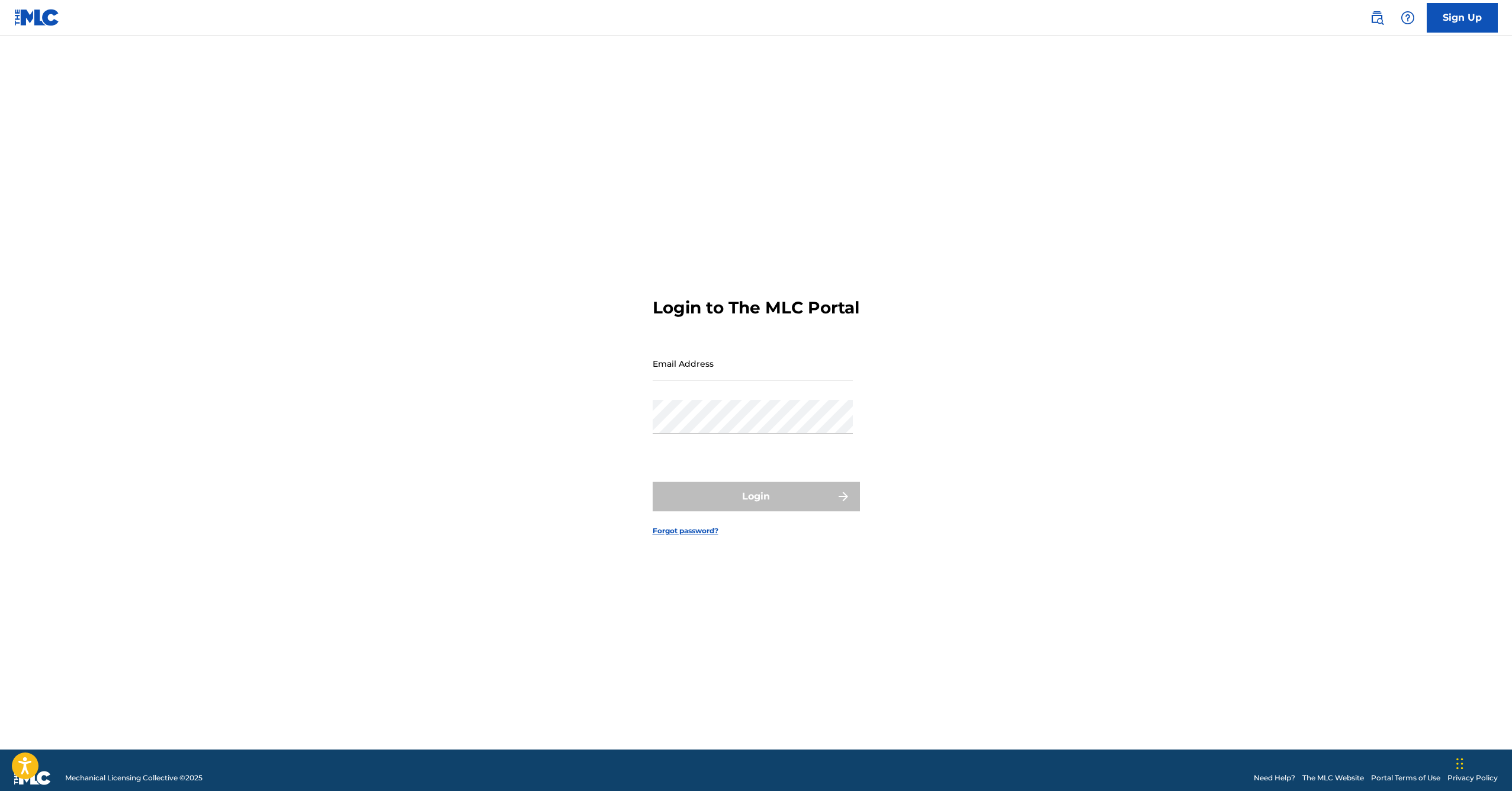
click at [7, 13] on nav "Sign Up" at bounding box center [756, 18] width 1512 height 35
click at [17, 14] on img at bounding box center [37, 18] width 45 height 17
click at [1388, 17] on link at bounding box center [1377, 18] width 24 height 24
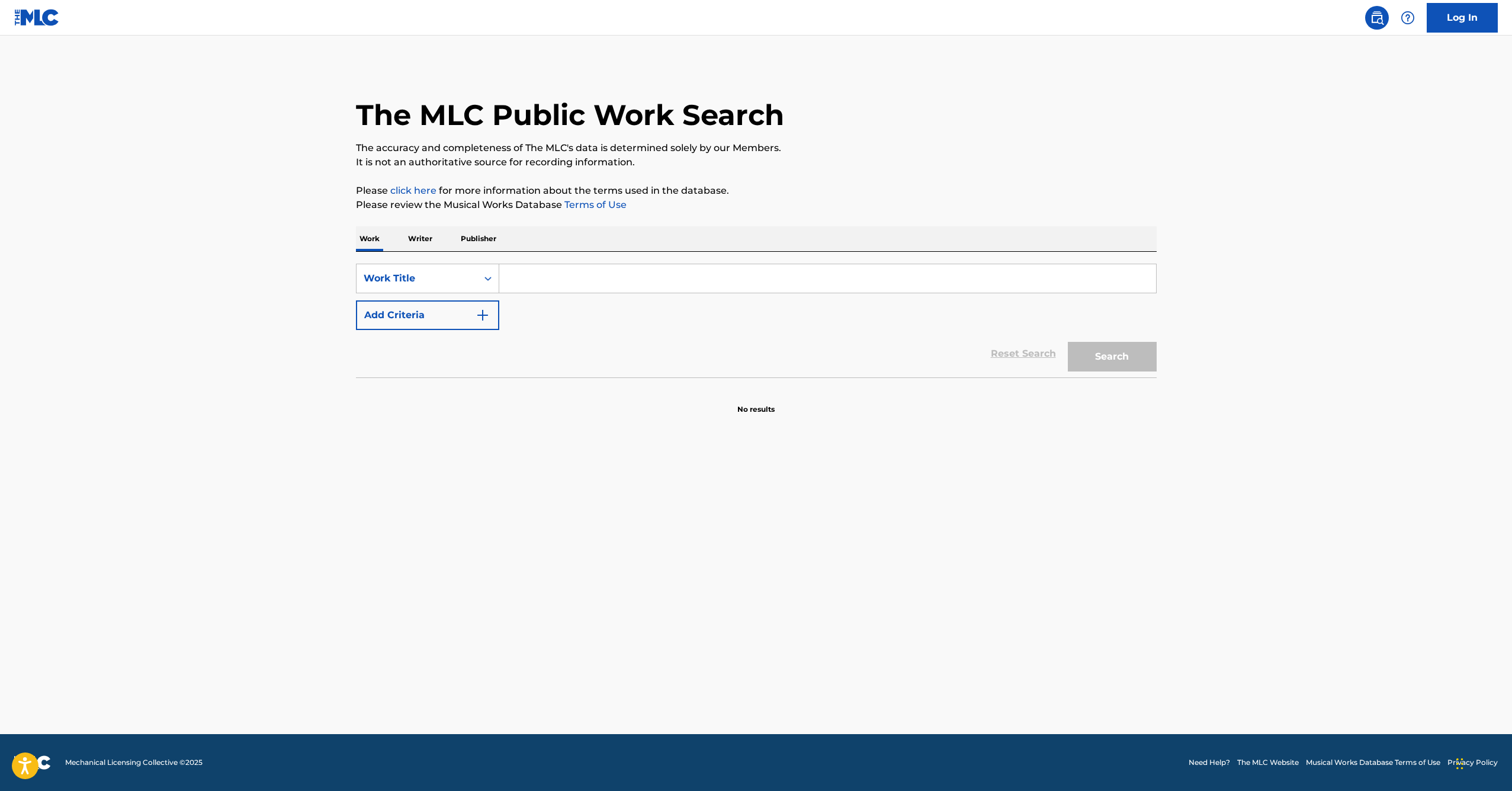
click at [435, 238] on div "Work Writer Publisher" at bounding box center [756, 239] width 801 height 25
click at [430, 238] on p "Writer" at bounding box center [419, 239] width 31 height 25
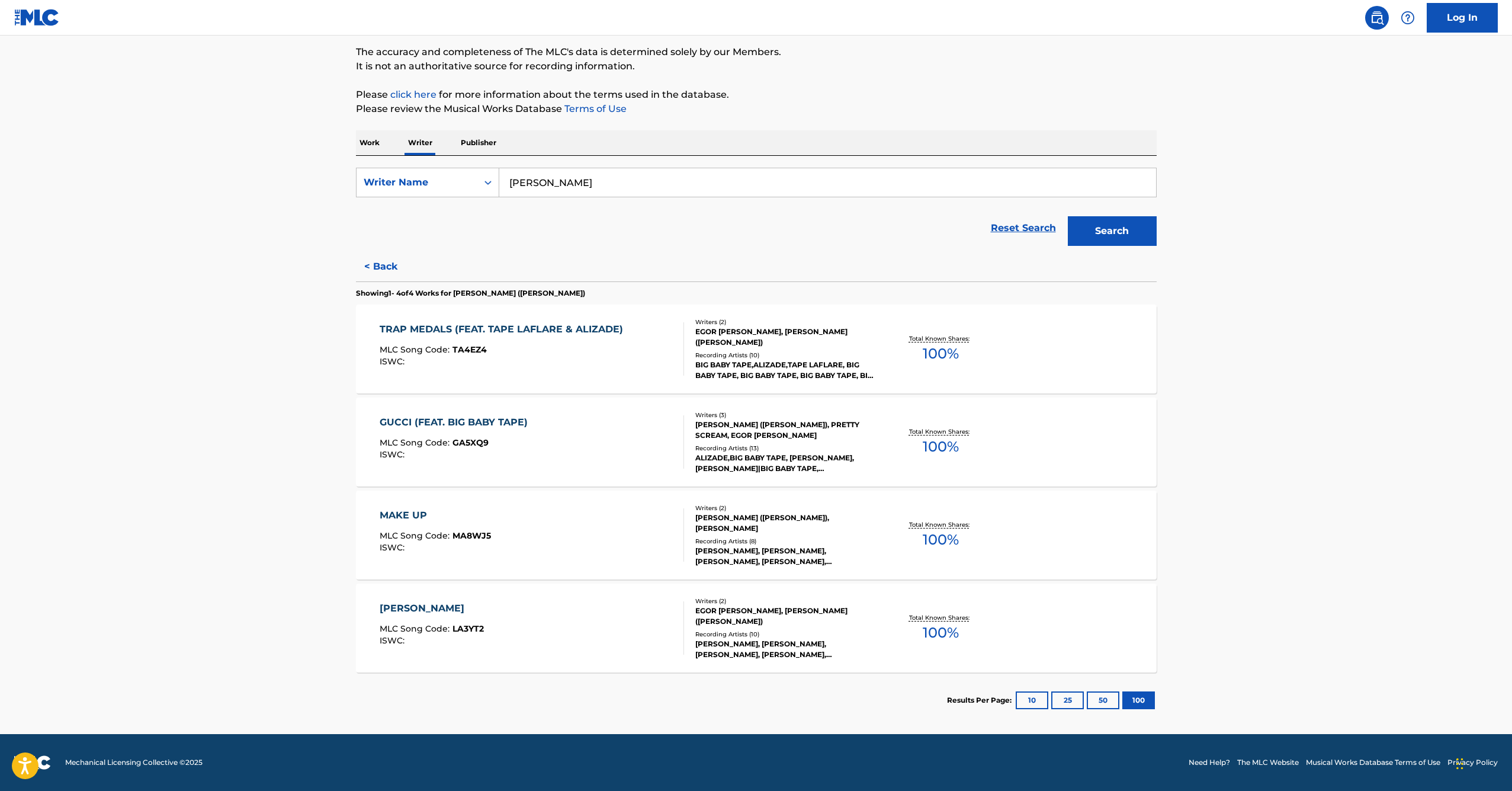
scroll to position [89, 0]
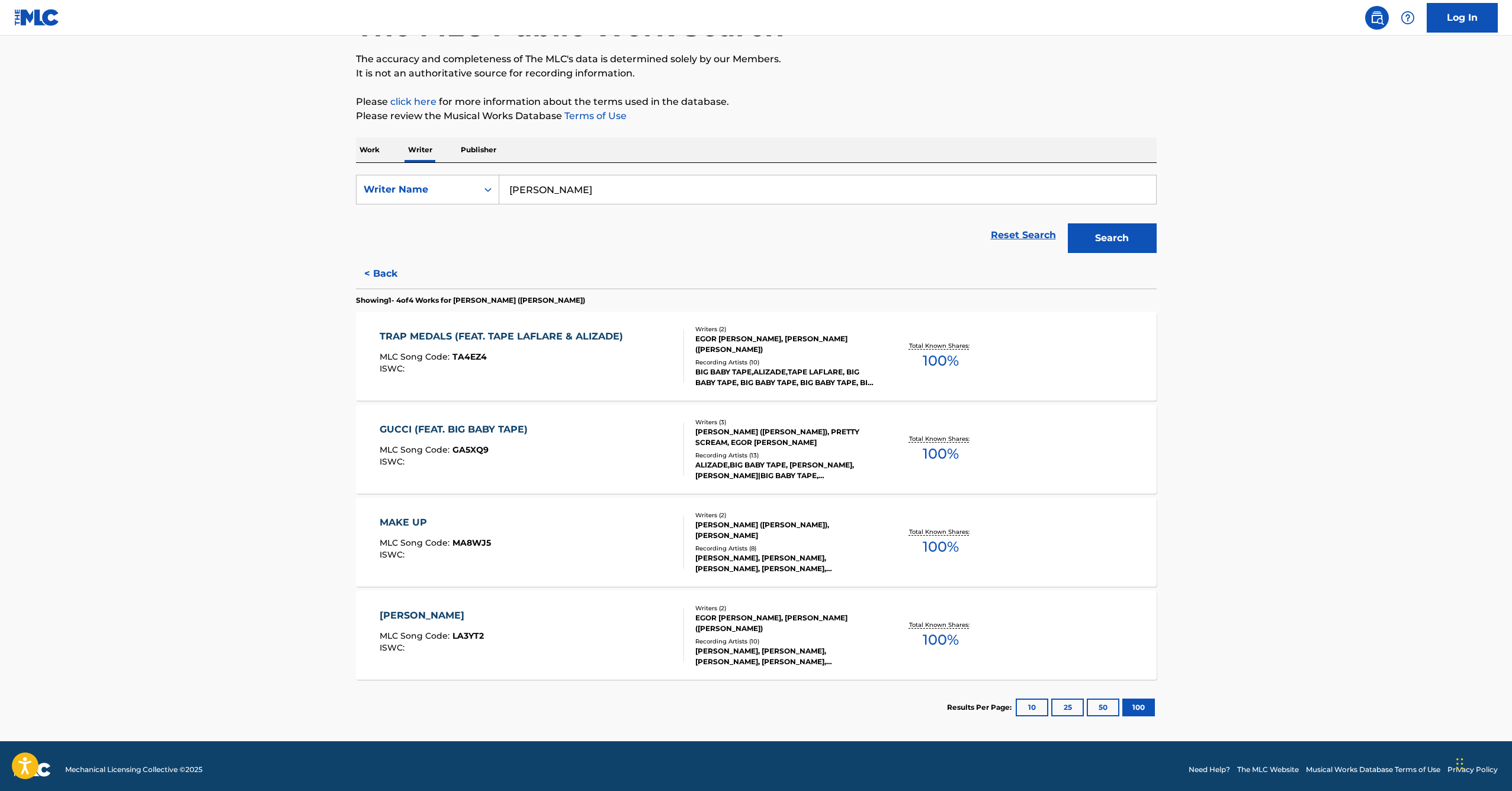
click at [386, 282] on button "< Back" at bounding box center [392, 273] width 71 height 29
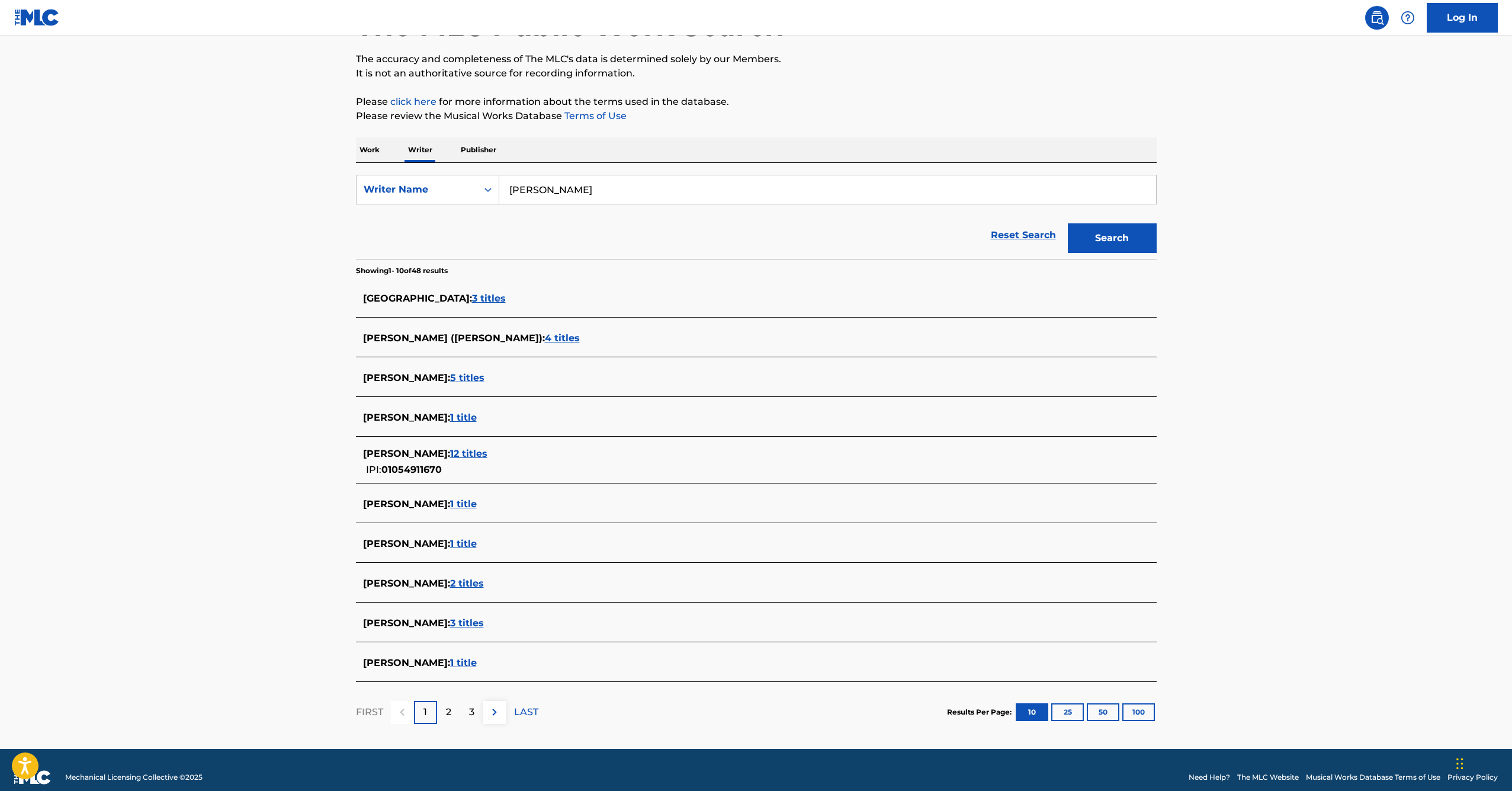
click at [545, 339] on span "4 titles" at bounding box center [562, 337] width 35 height 11
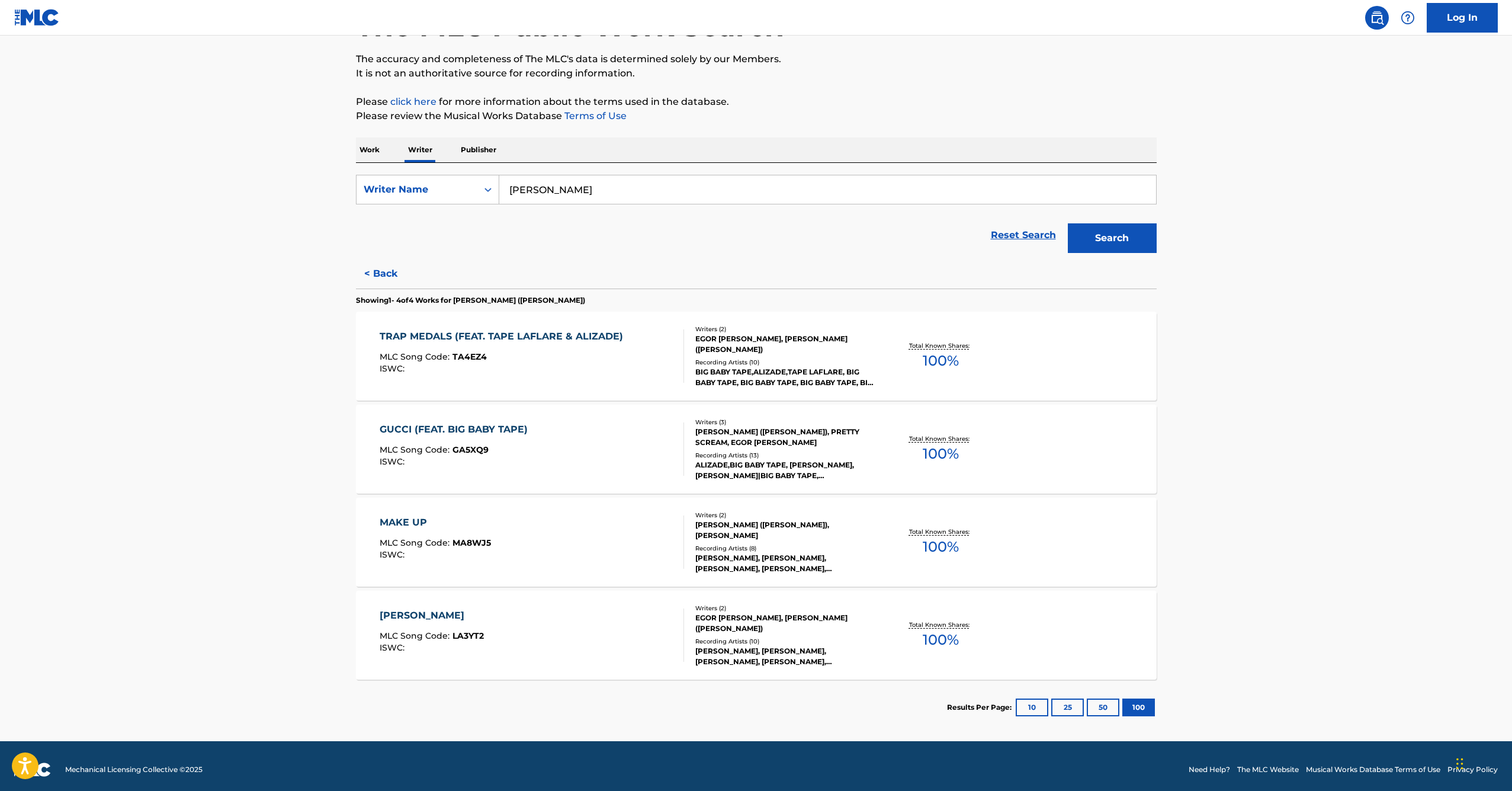
scroll to position [96, 0]
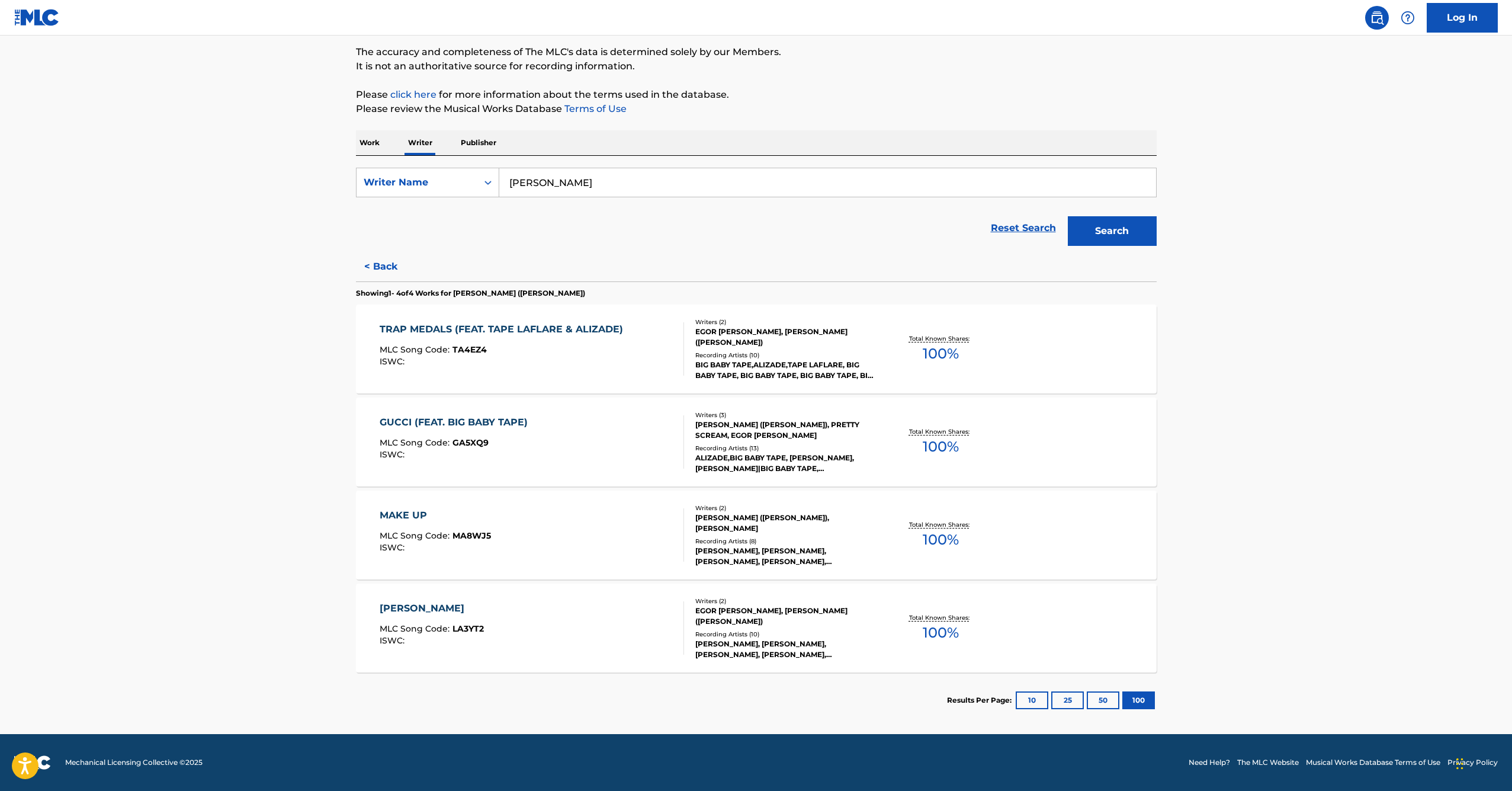
click at [398, 272] on button "< Back" at bounding box center [392, 266] width 71 height 29
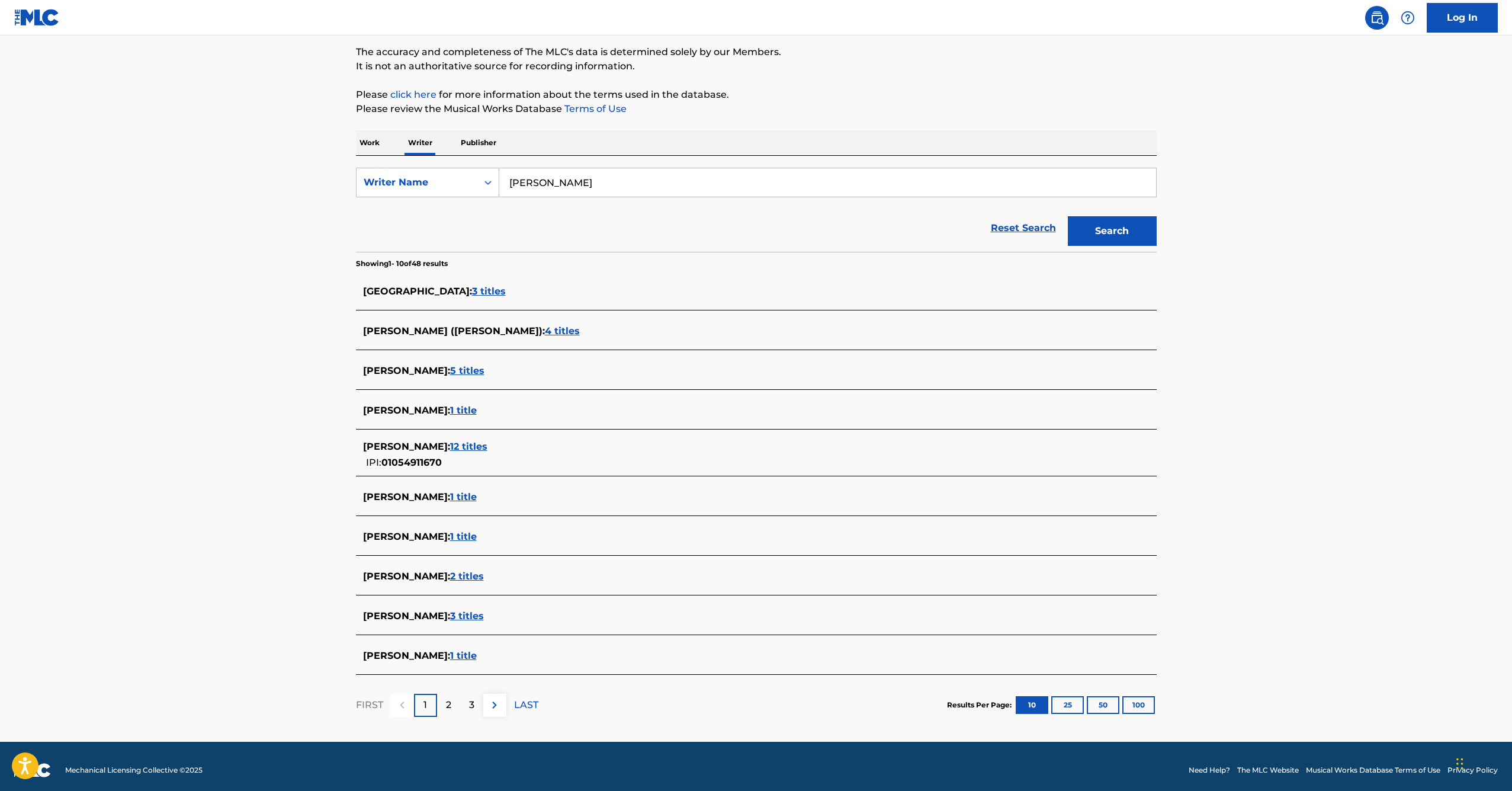
click at [472, 410] on span "1 title" at bounding box center [464, 409] width 27 height 11
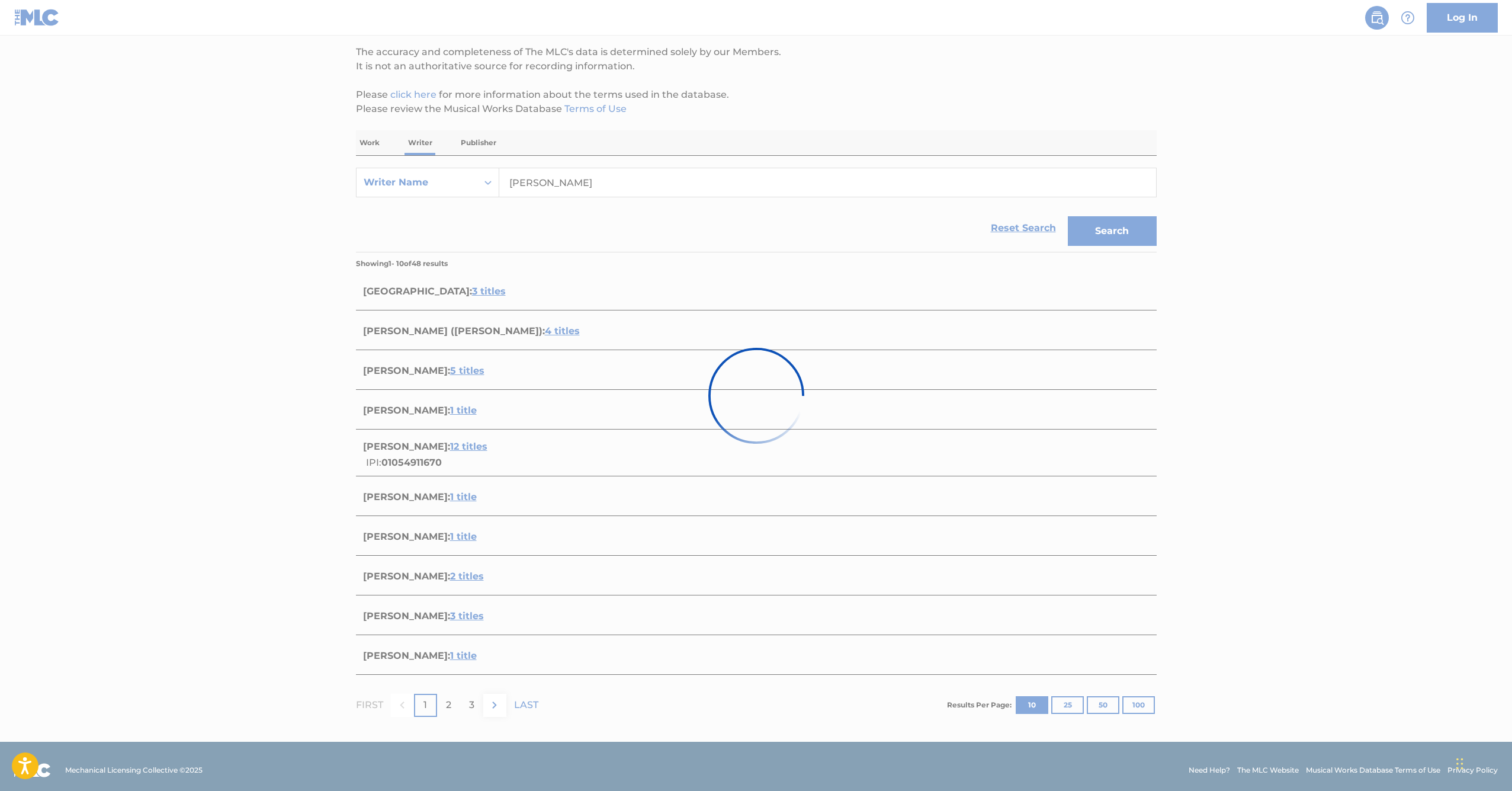
scroll to position [0, 0]
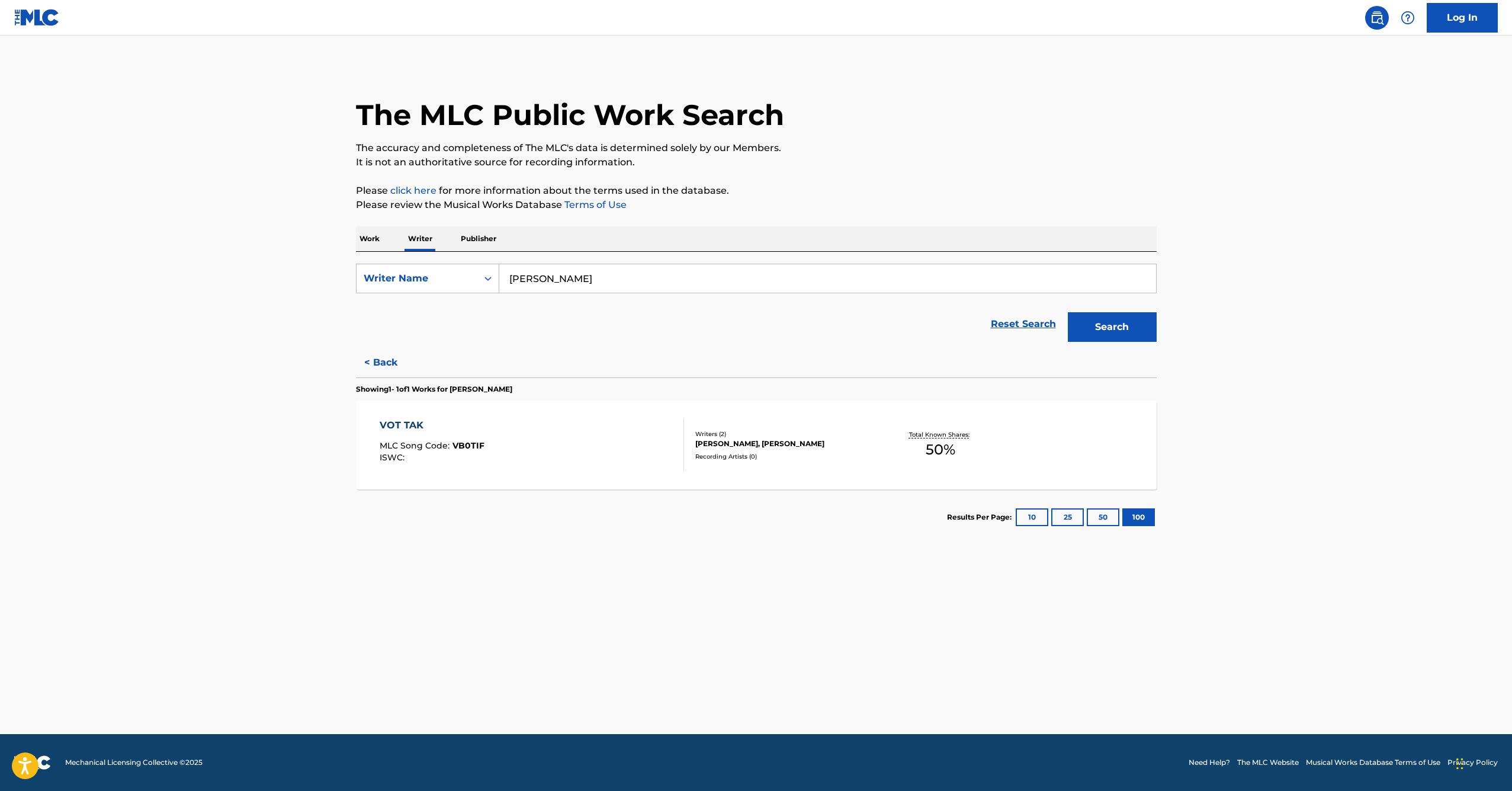
click at [416, 423] on div "VOT TAK" at bounding box center [432, 425] width 105 height 14
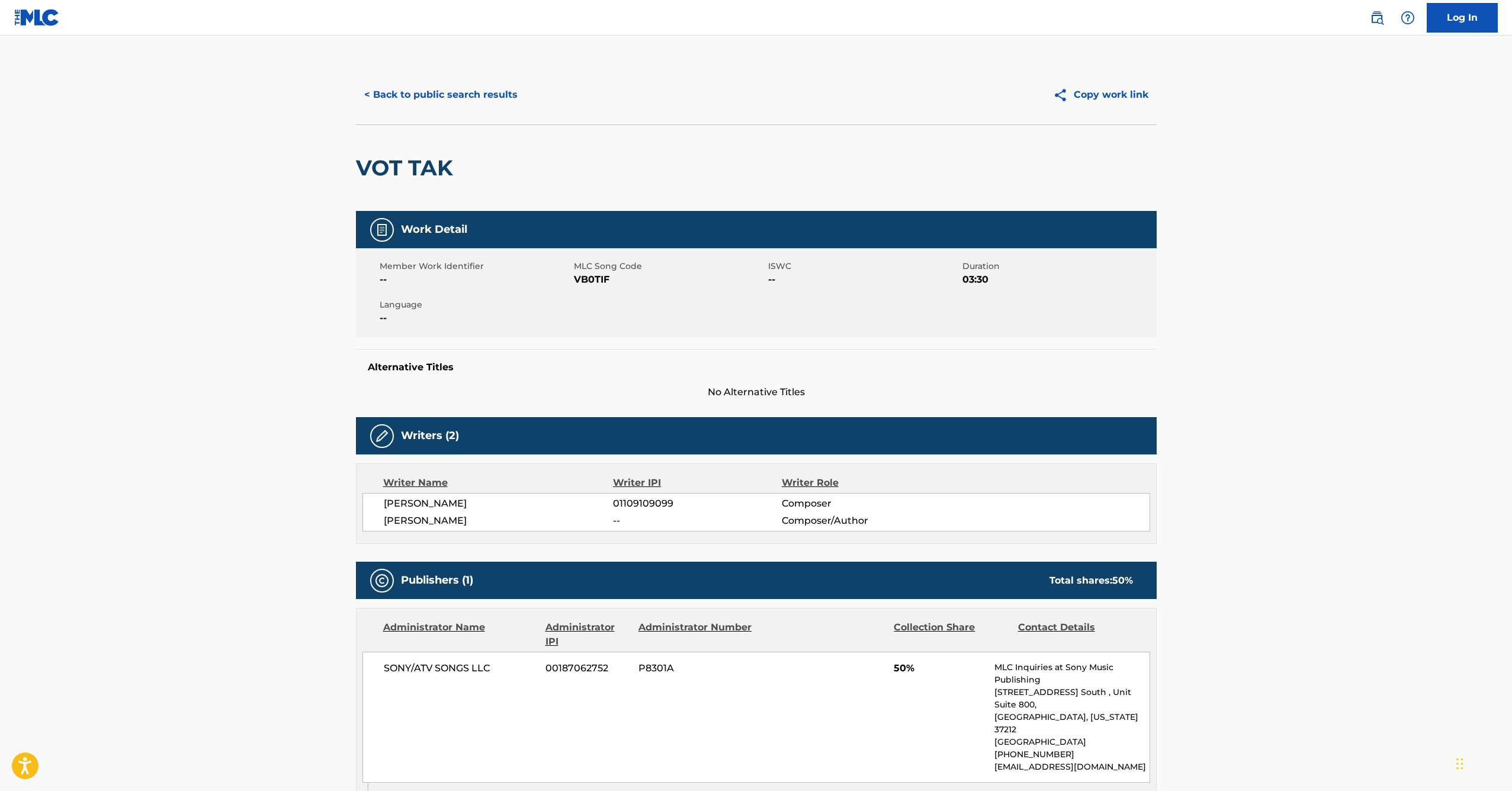
scroll to position [40, 0]
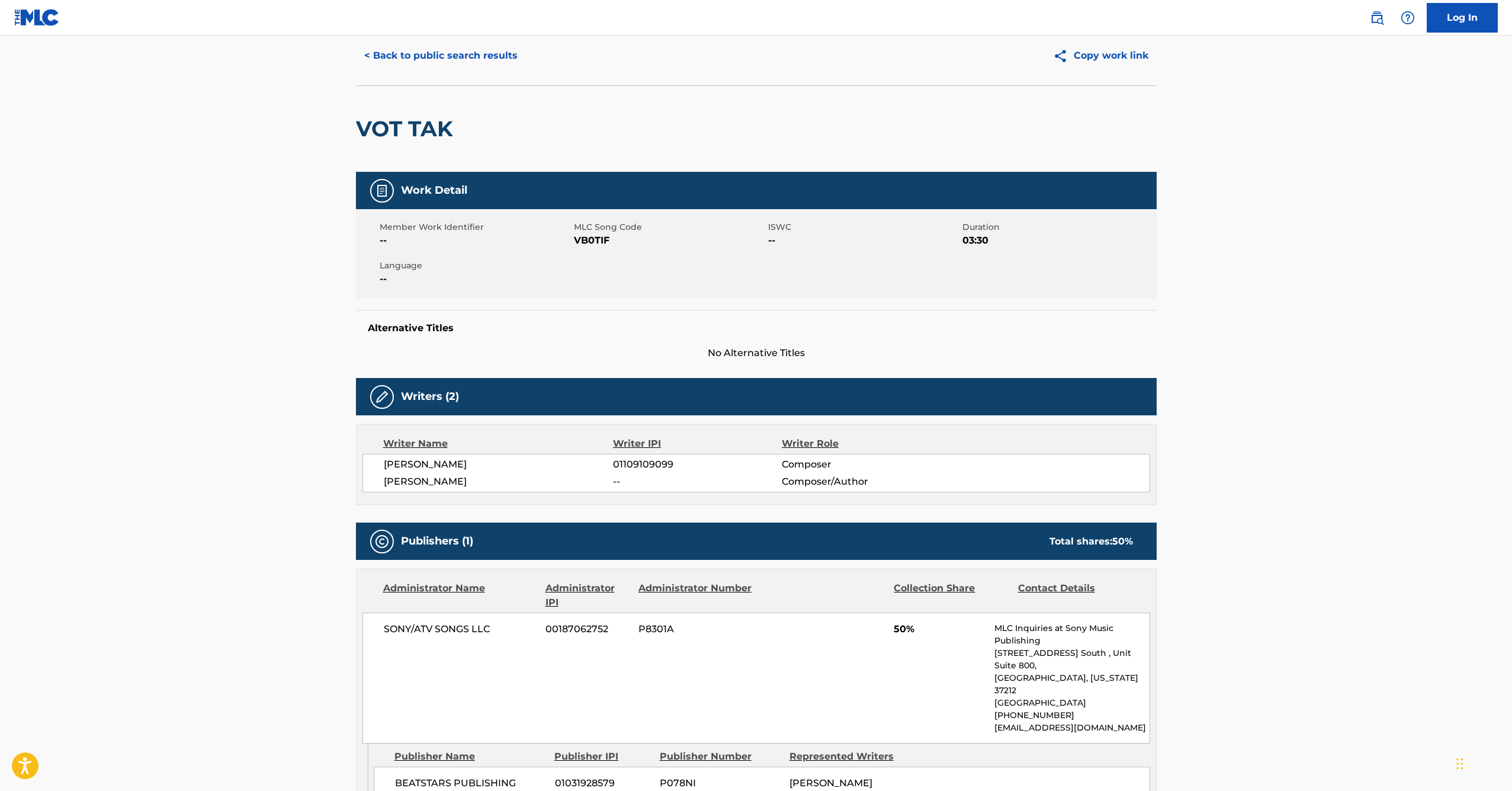
drag, startPoint x: 490, startPoint y: 483, endPoint x: 266, endPoint y: 480, distance: 224.0
click at [266, 480] on main "< Back to public search results Copy work link VOT TAK Work Detail Member Work …" at bounding box center [756, 464] width 1512 height 935
drag, startPoint x: 597, startPoint y: 487, endPoint x: 588, endPoint y: 487, distance: 9.0
click at [588, 487] on div "[PERSON_NAME] -- Composer/Author" at bounding box center [767, 481] width 766 height 14
click at [588, 487] on span "[PERSON_NAME]" at bounding box center [498, 481] width 229 height 14
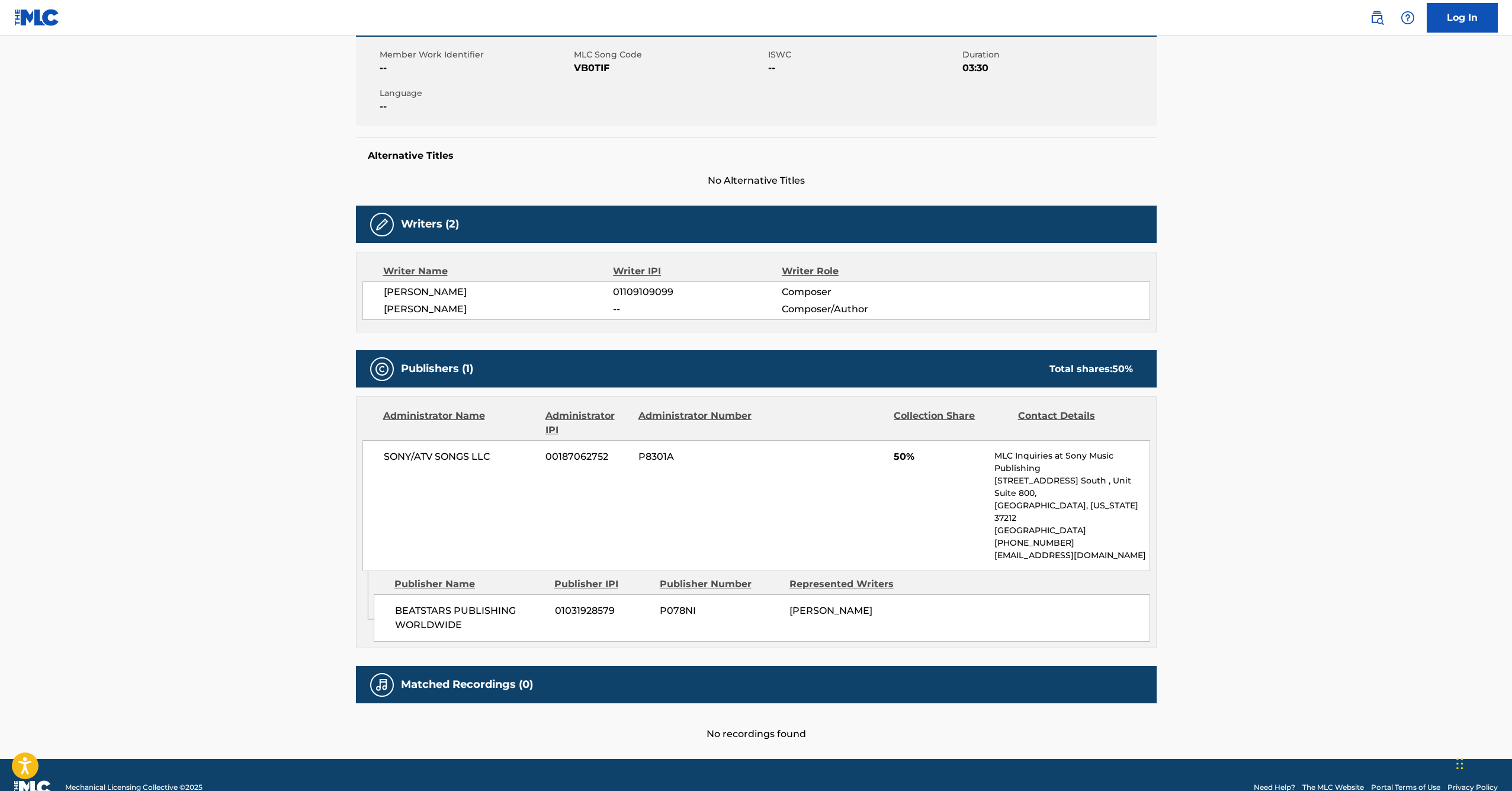
scroll to position [21, 0]
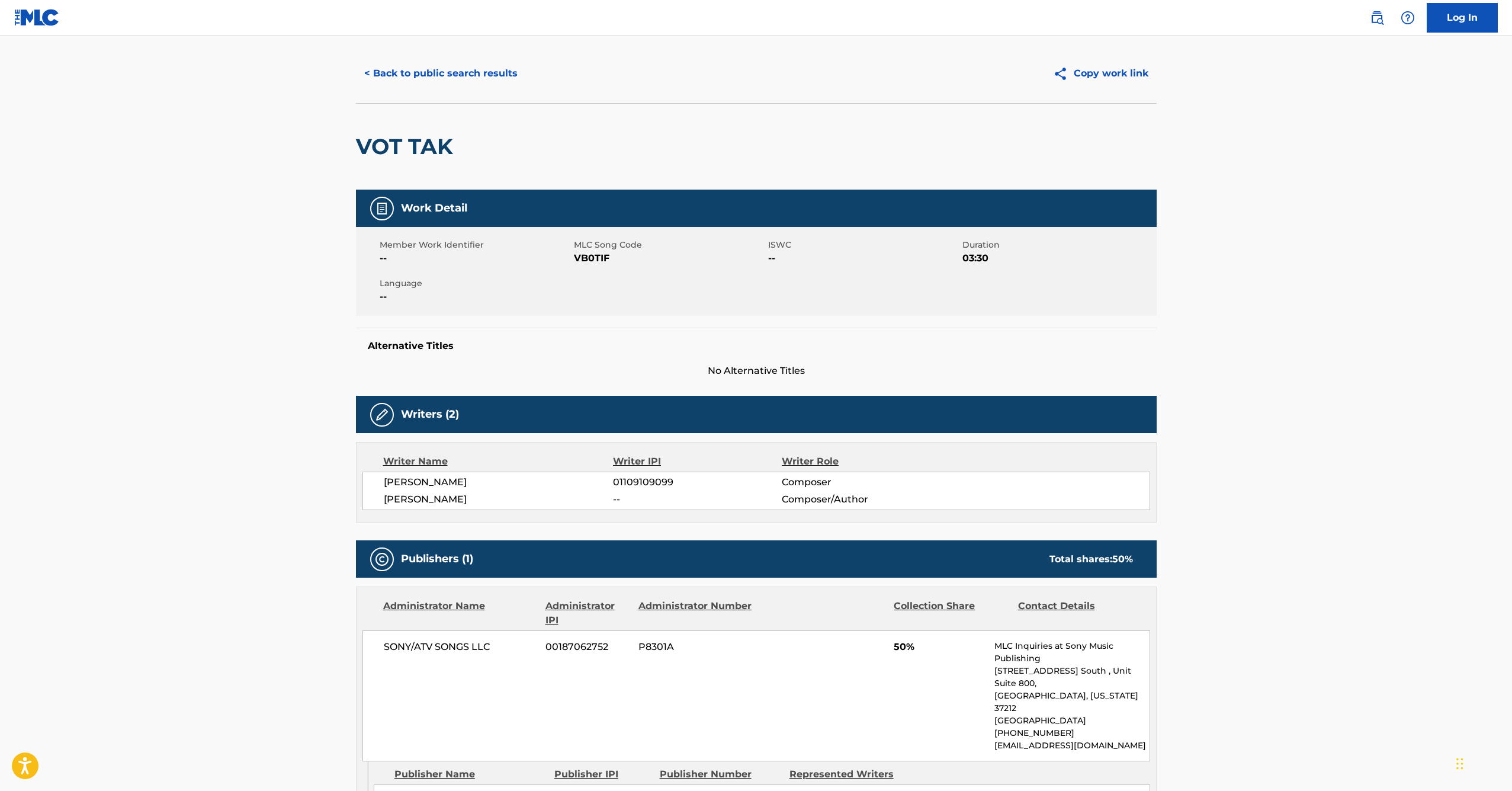
click at [376, 77] on button "< Back to public search results" at bounding box center [441, 73] width 170 height 29
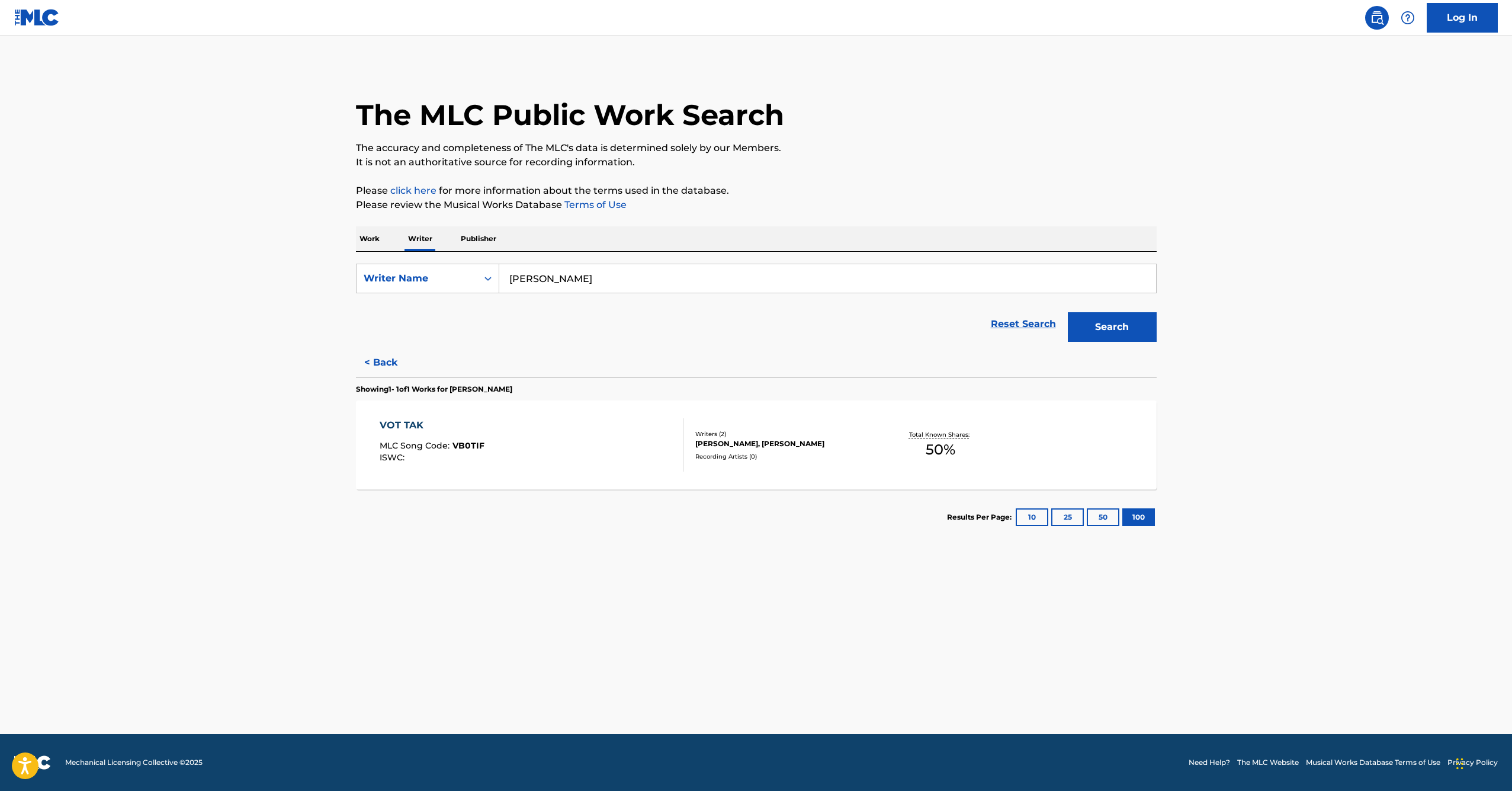
click at [378, 239] on p "Work" at bounding box center [370, 239] width 27 height 25
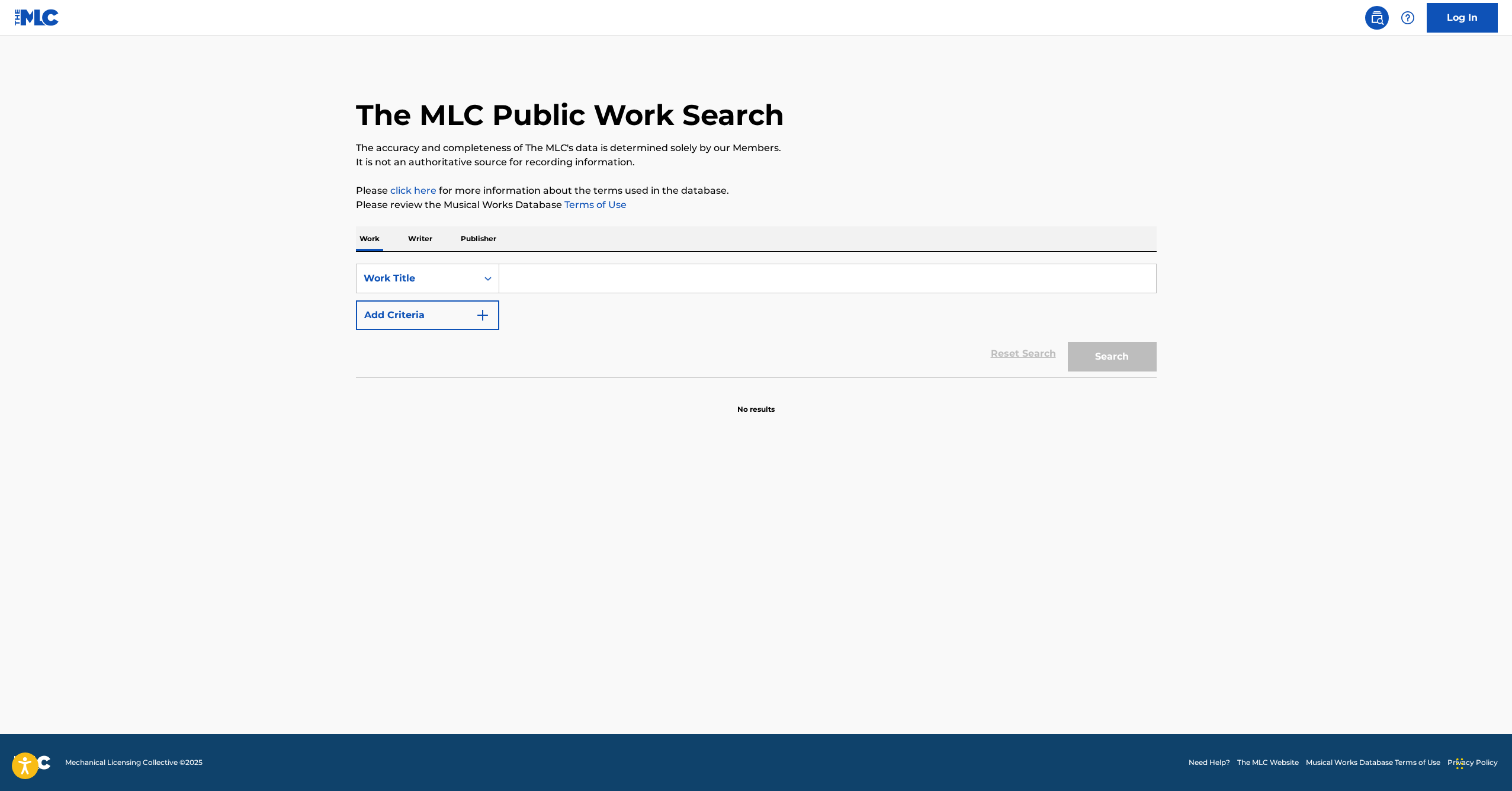
click at [434, 240] on p "Writer" at bounding box center [419, 239] width 31 height 25
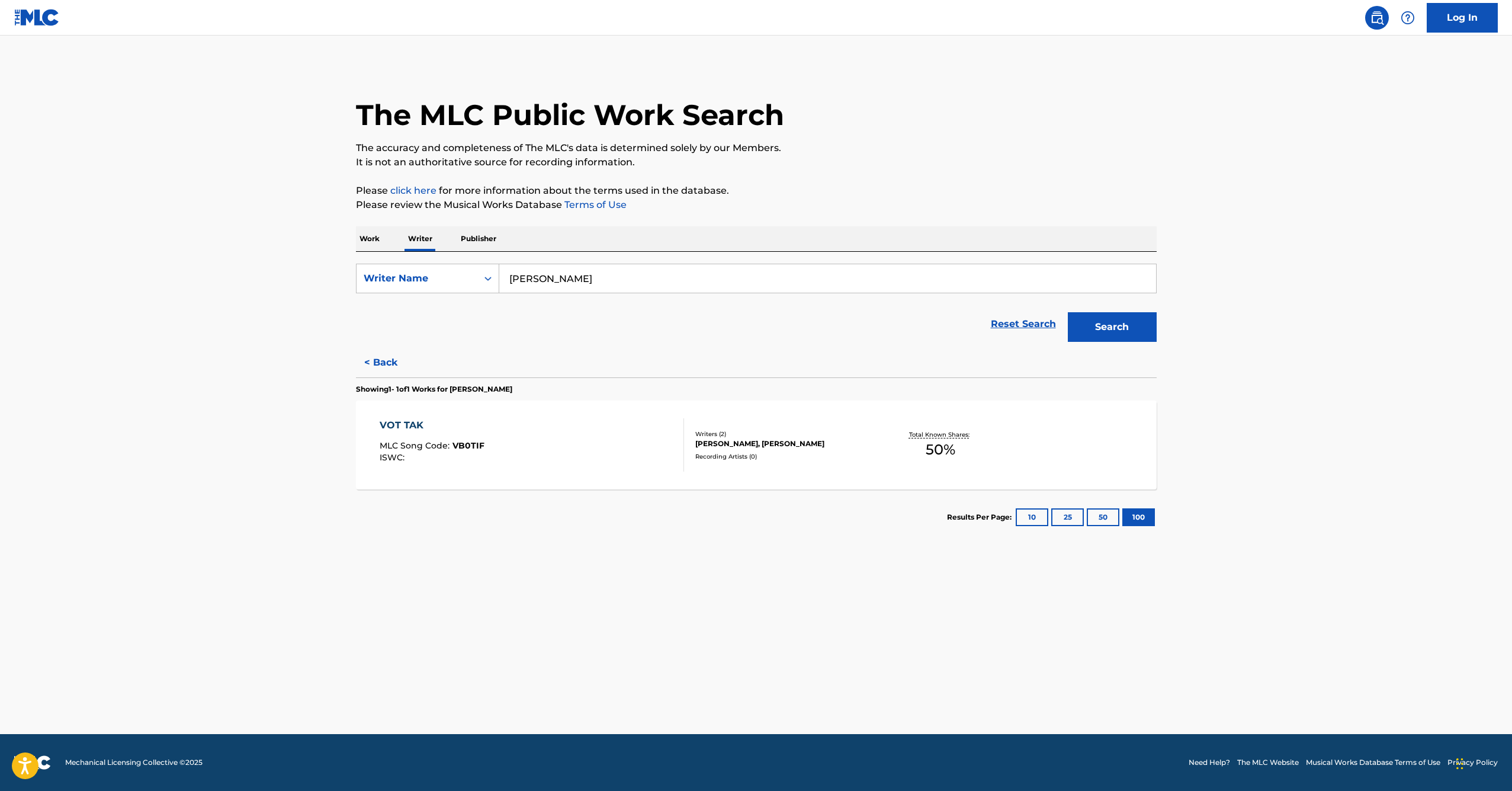
click at [627, 288] on input "[PERSON_NAME]" at bounding box center [827, 278] width 656 height 29
click at [590, 301] on div "seyfullah sa gir" at bounding box center [738, 304] width 478 height 21
type input "[PERSON_NAME]"
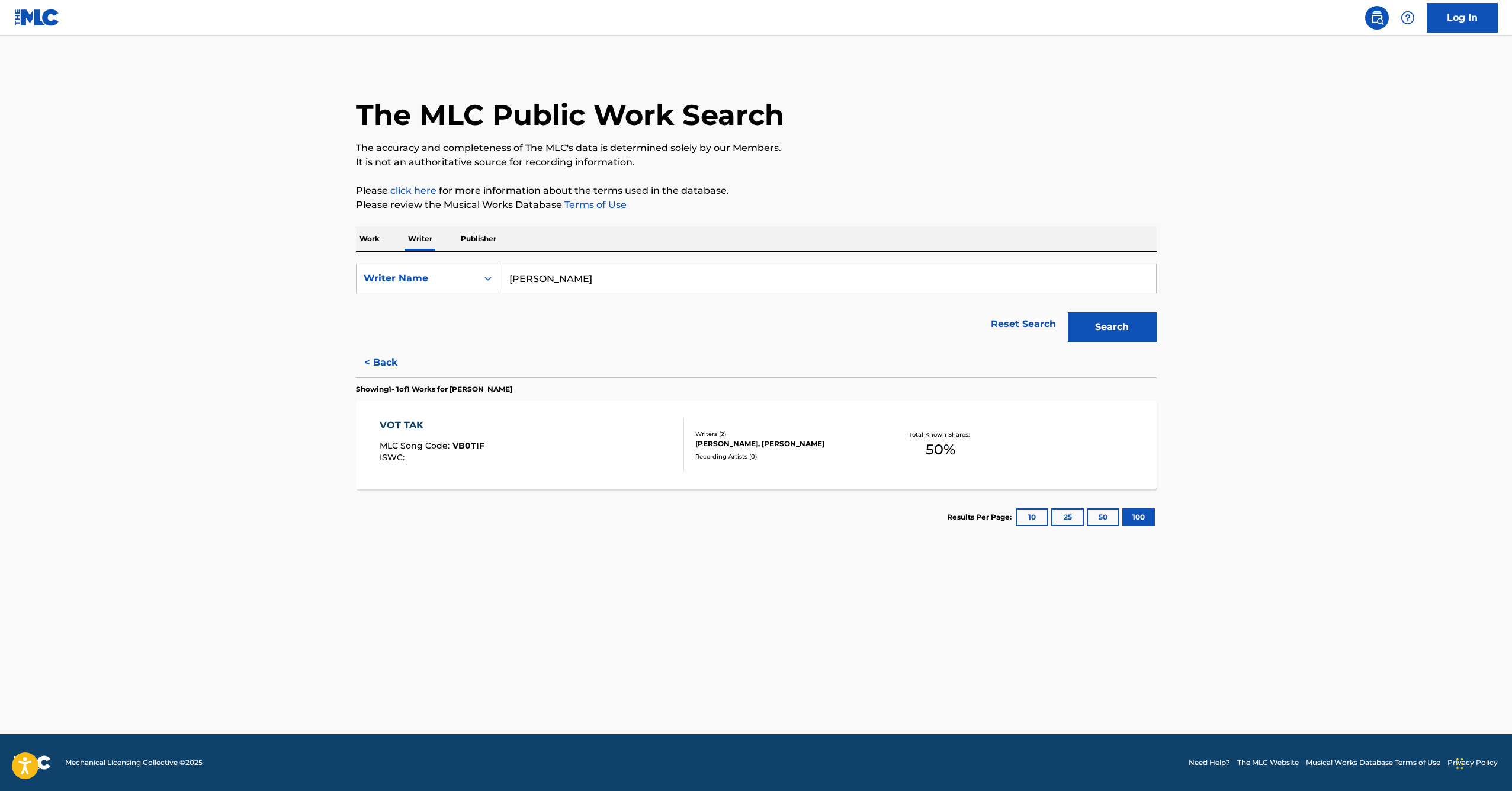
click at [1101, 336] on button "Search" at bounding box center [1113, 326] width 89 height 29
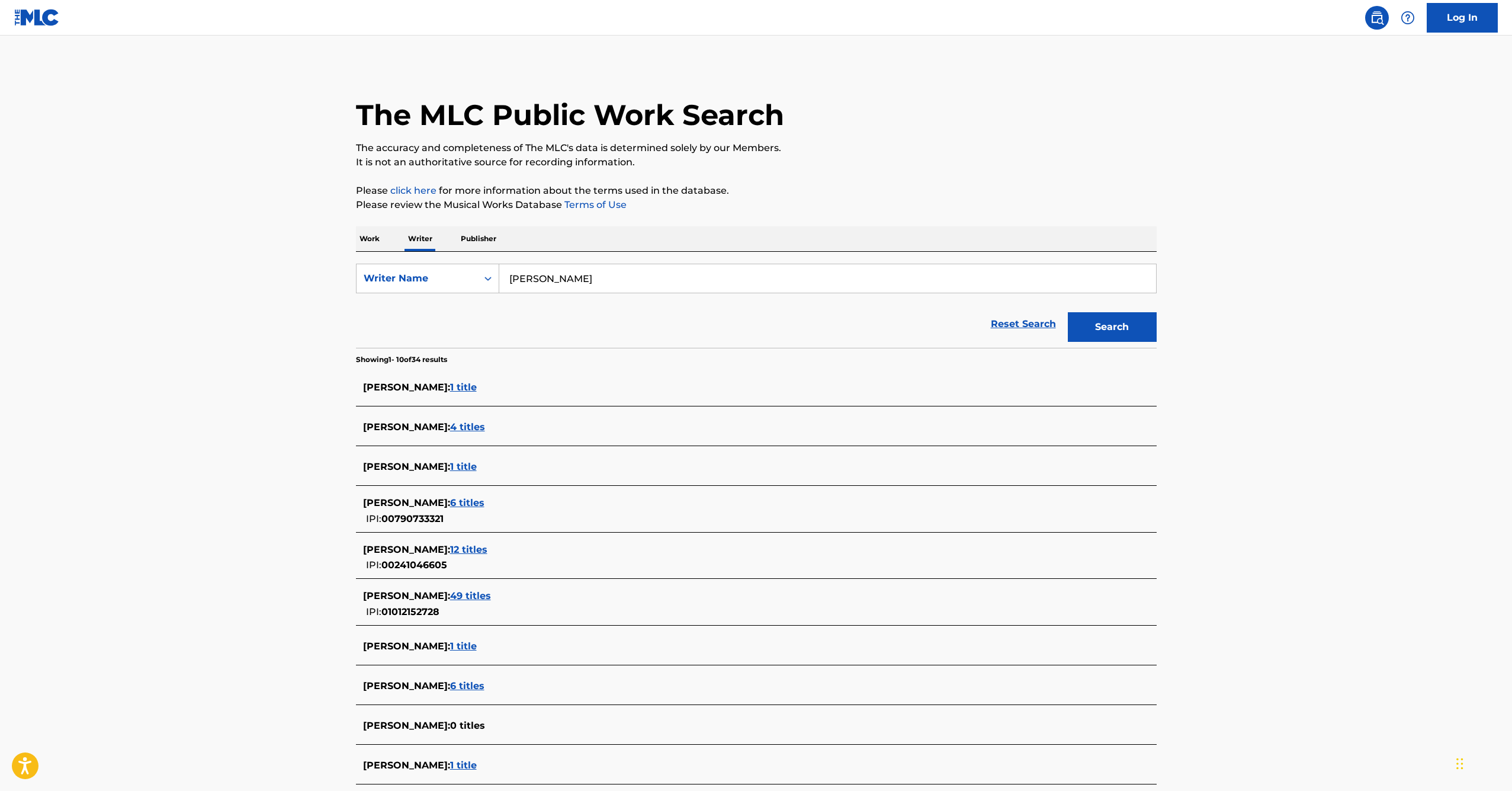
scroll to position [70, 0]
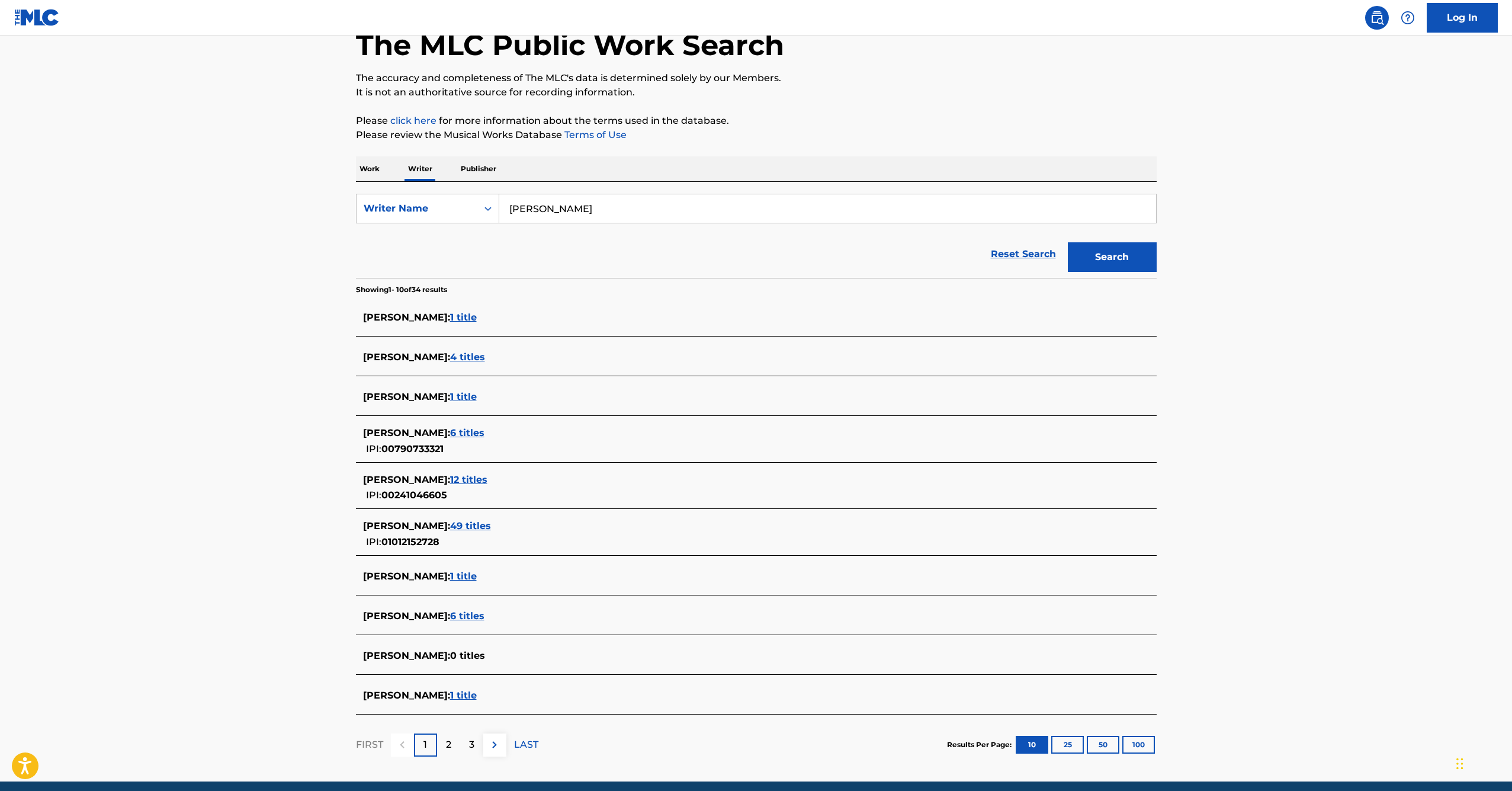
click at [477, 525] on span "49 titles" at bounding box center [471, 525] width 41 height 11
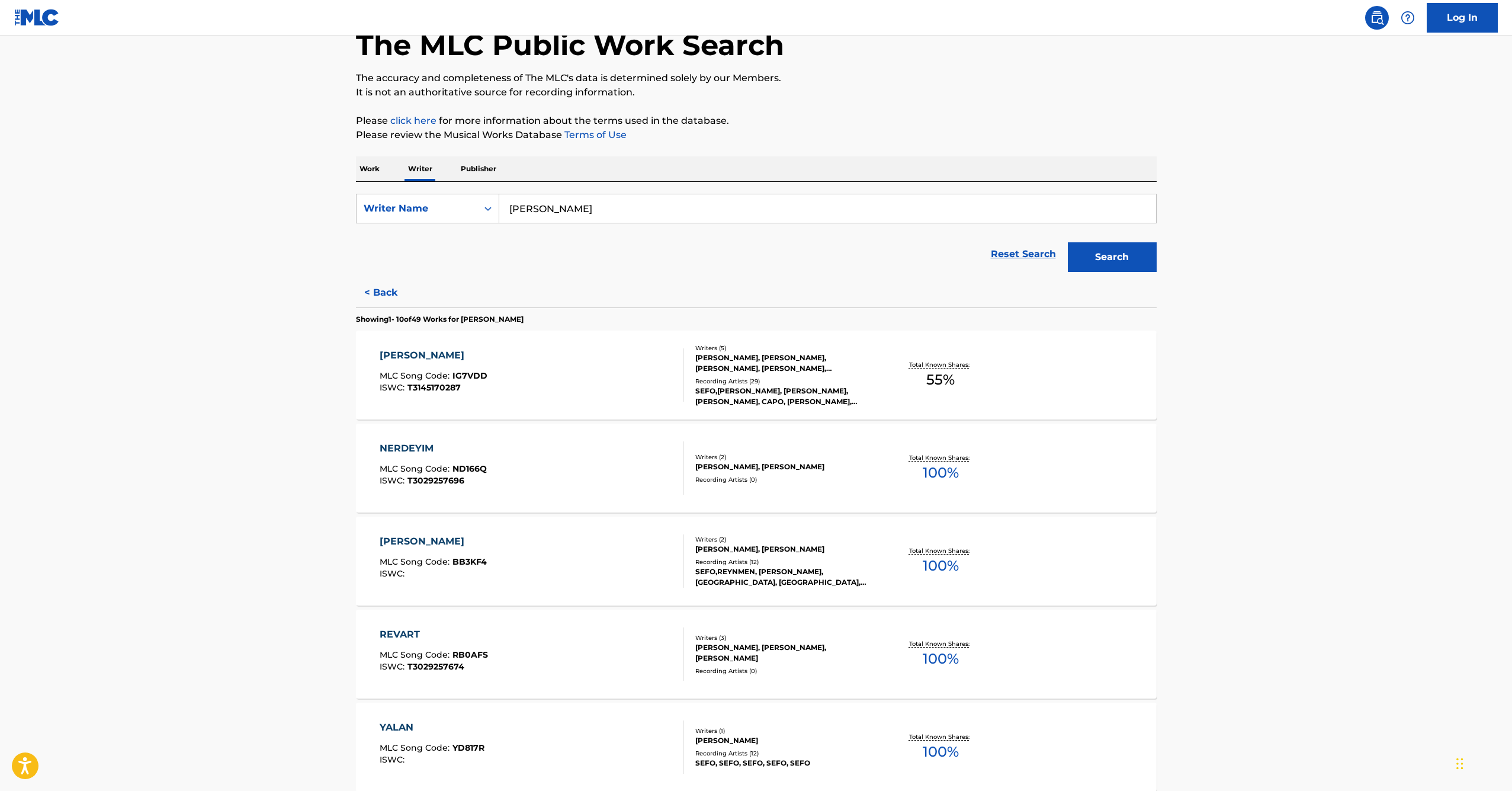
scroll to position [85, 0]
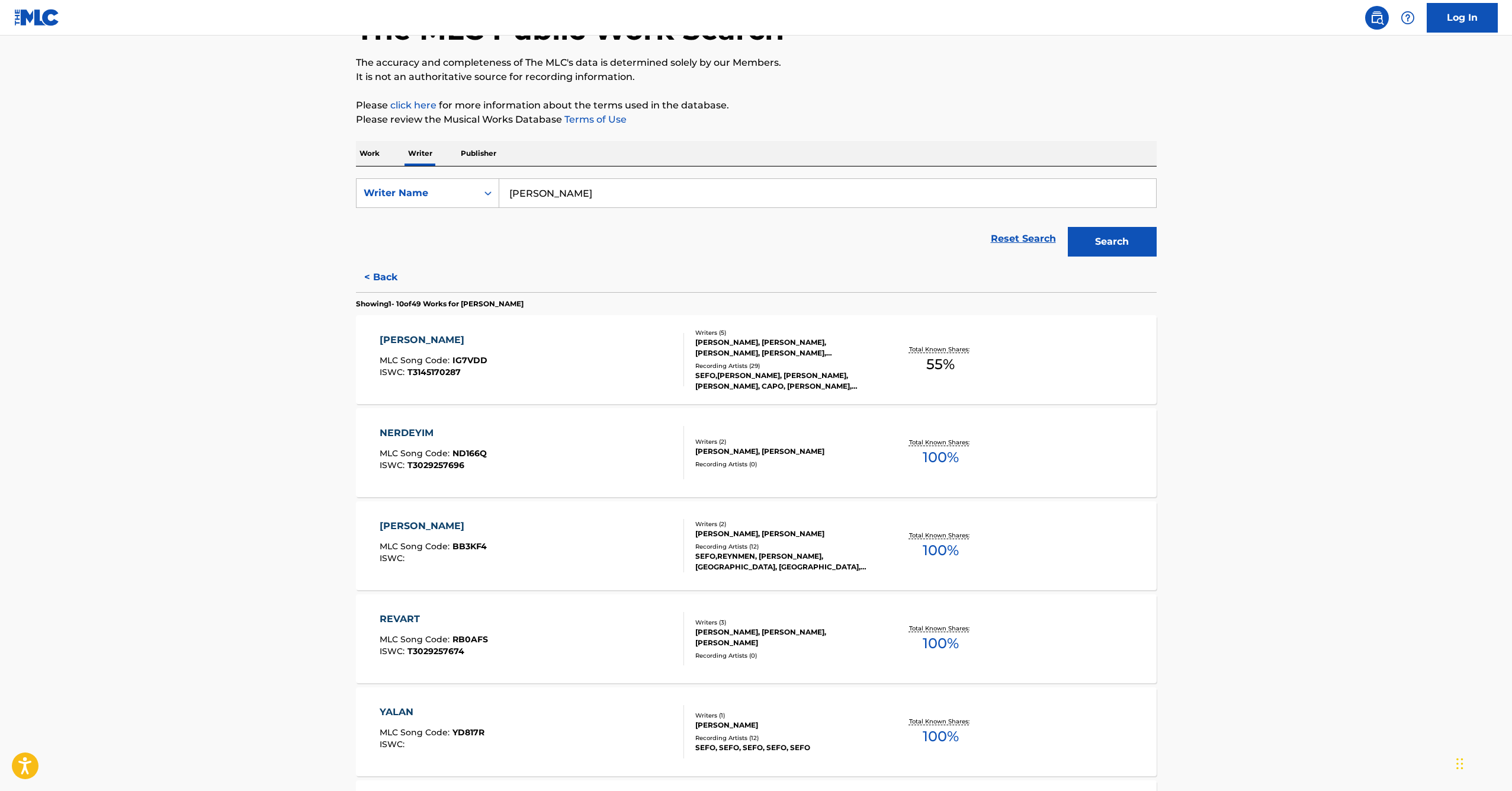
click at [416, 339] on div "[PERSON_NAME]" at bounding box center [434, 340] width 108 height 14
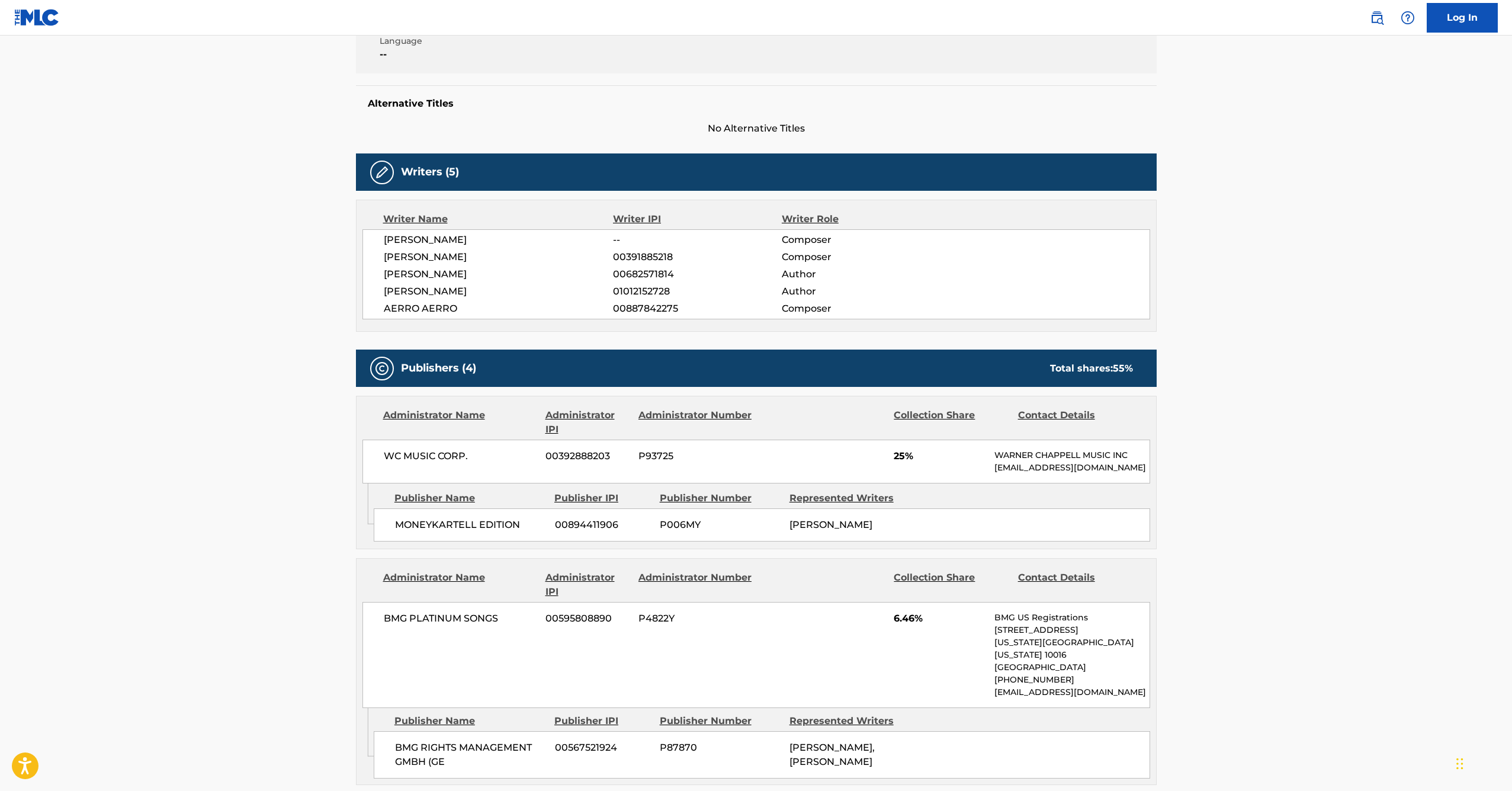
scroll to position [319, 0]
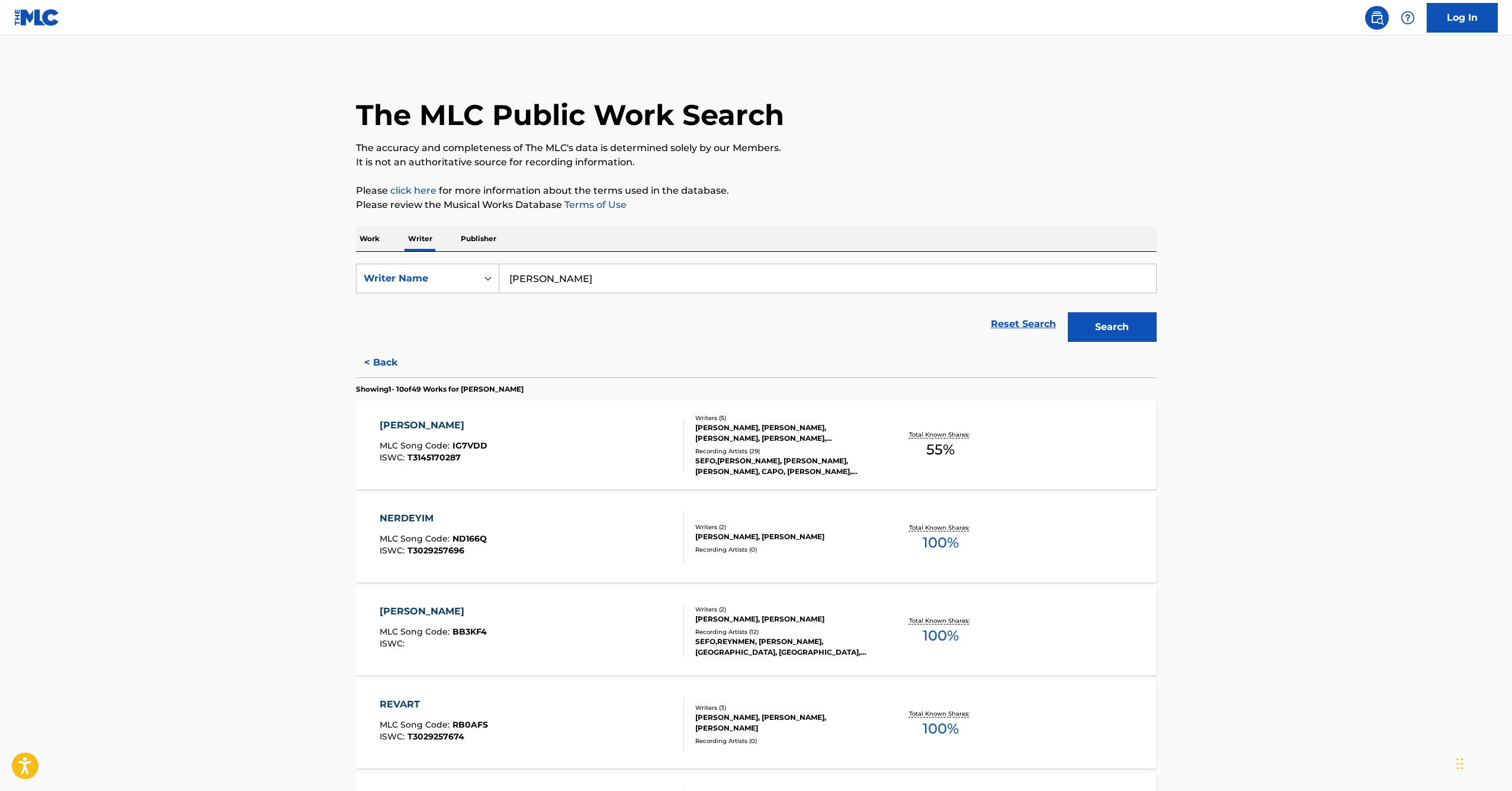
scroll to position [659, 0]
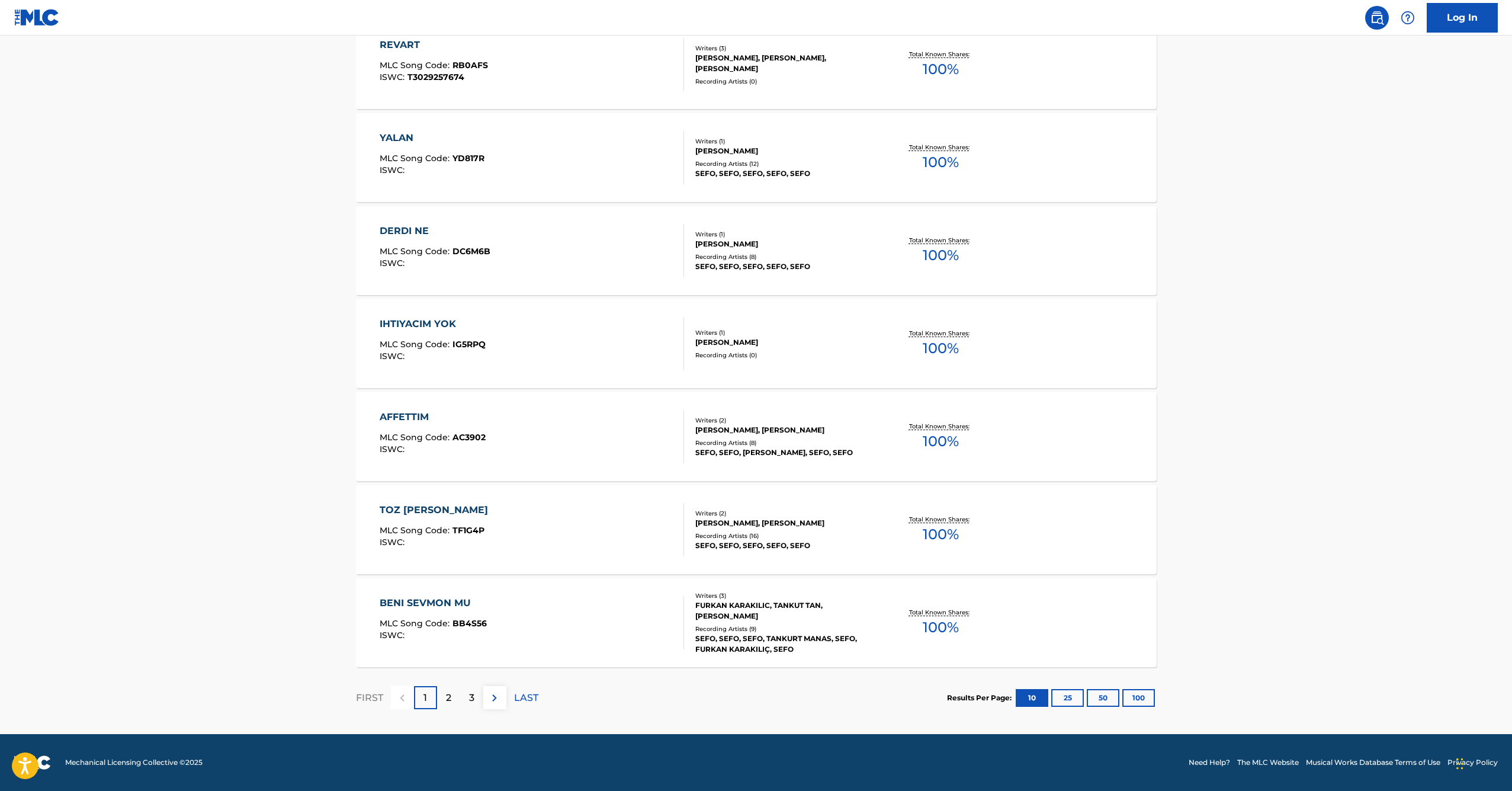
click at [423, 506] on div "TOZ [PERSON_NAME]" at bounding box center [437, 509] width 114 height 14
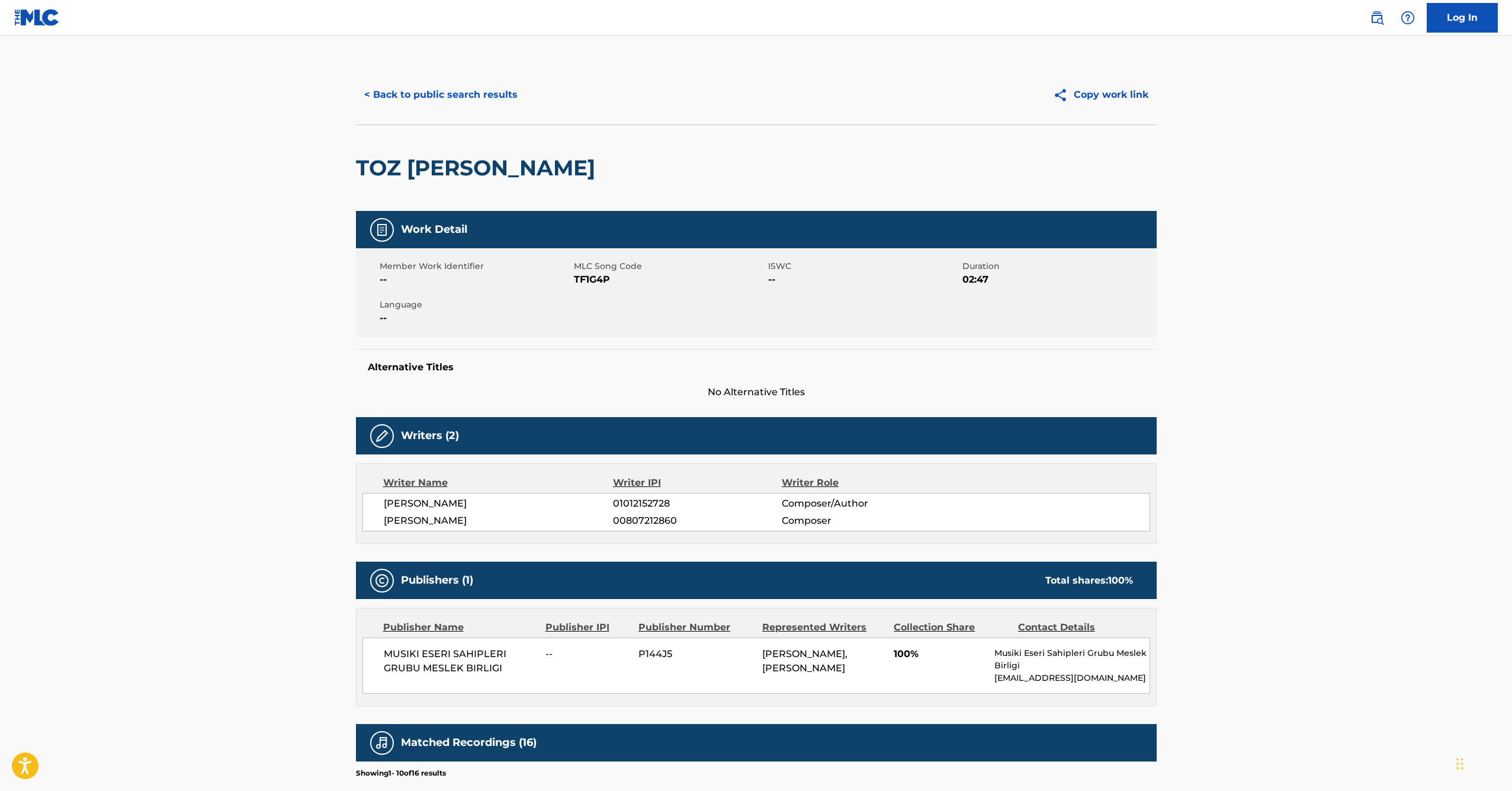
scroll to position [263, 0]
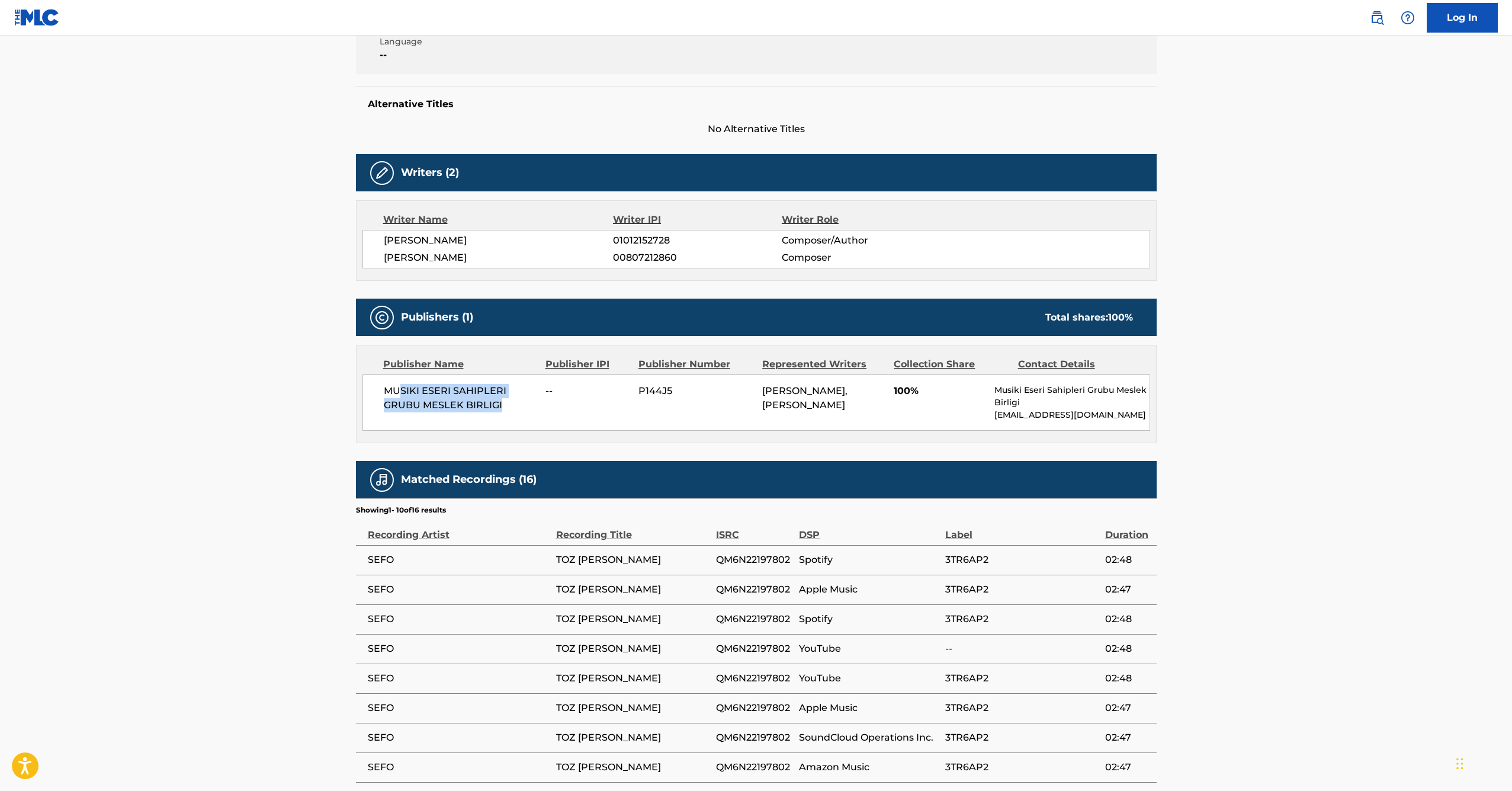
drag, startPoint x: 398, startPoint y: 384, endPoint x: 541, endPoint y: 436, distance: 152.2
click at [541, 436] on div "Publisher Name Publisher IPI Publisher Number Represented Writers Collection Sh…" at bounding box center [756, 394] width 799 height 98
click at [413, 388] on span "MUSIKI ESERI SAHIPLERI GRUBU MESLEK BIRLIGI" at bounding box center [461, 398] width 154 height 29
drag, startPoint x: 413, startPoint y: 394, endPoint x: 523, endPoint y: 410, distance: 111.2
click at [523, 410] on span "MUSIKI ESERI SAHIPLERI GRUBU MESLEK BIRLIGI" at bounding box center [461, 398] width 154 height 29
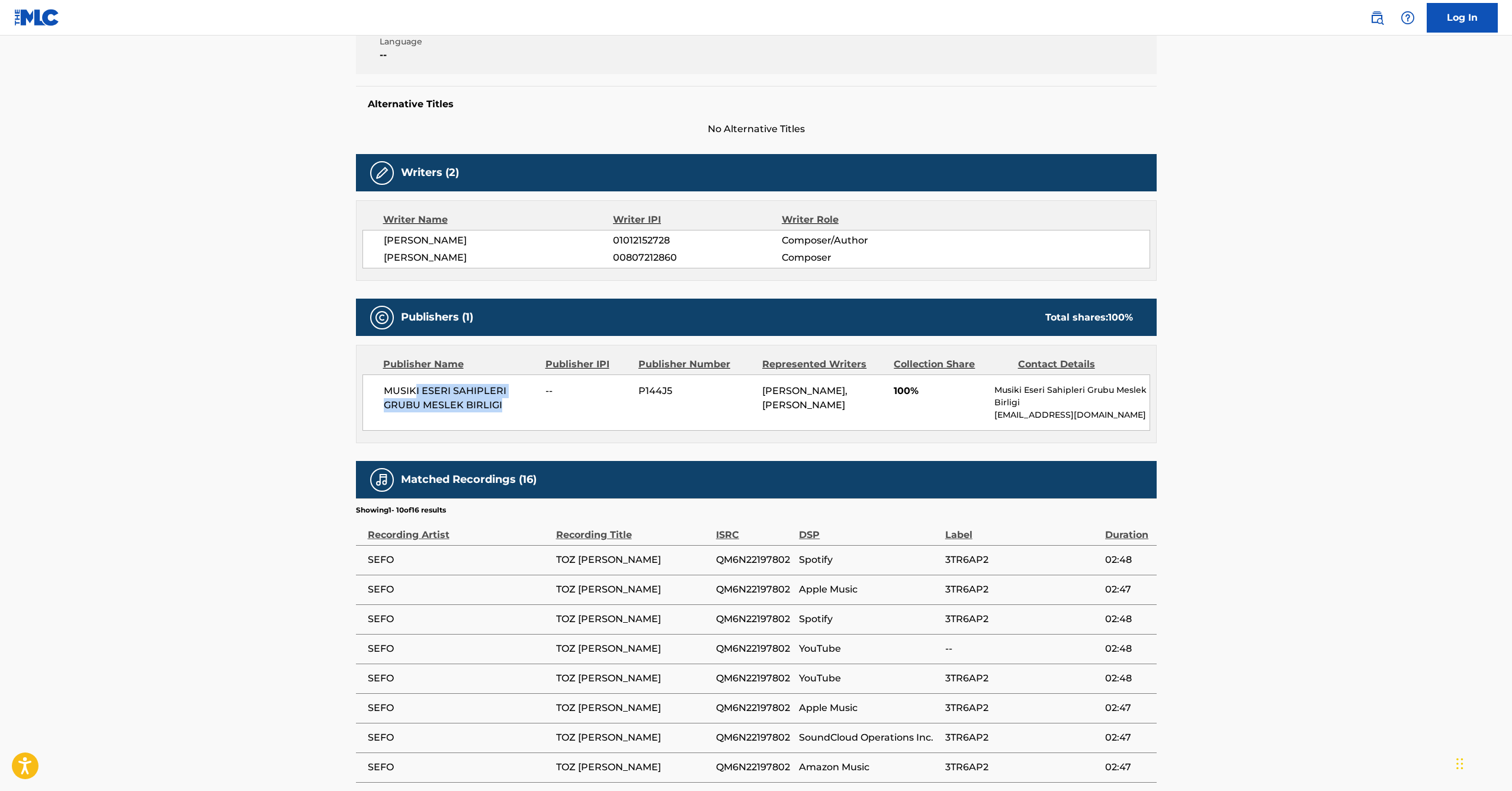
click at [523, 410] on span "MUSIKI ESERI SAHIPLERI GRUBU MESLEK BIRLIGI" at bounding box center [461, 398] width 154 height 29
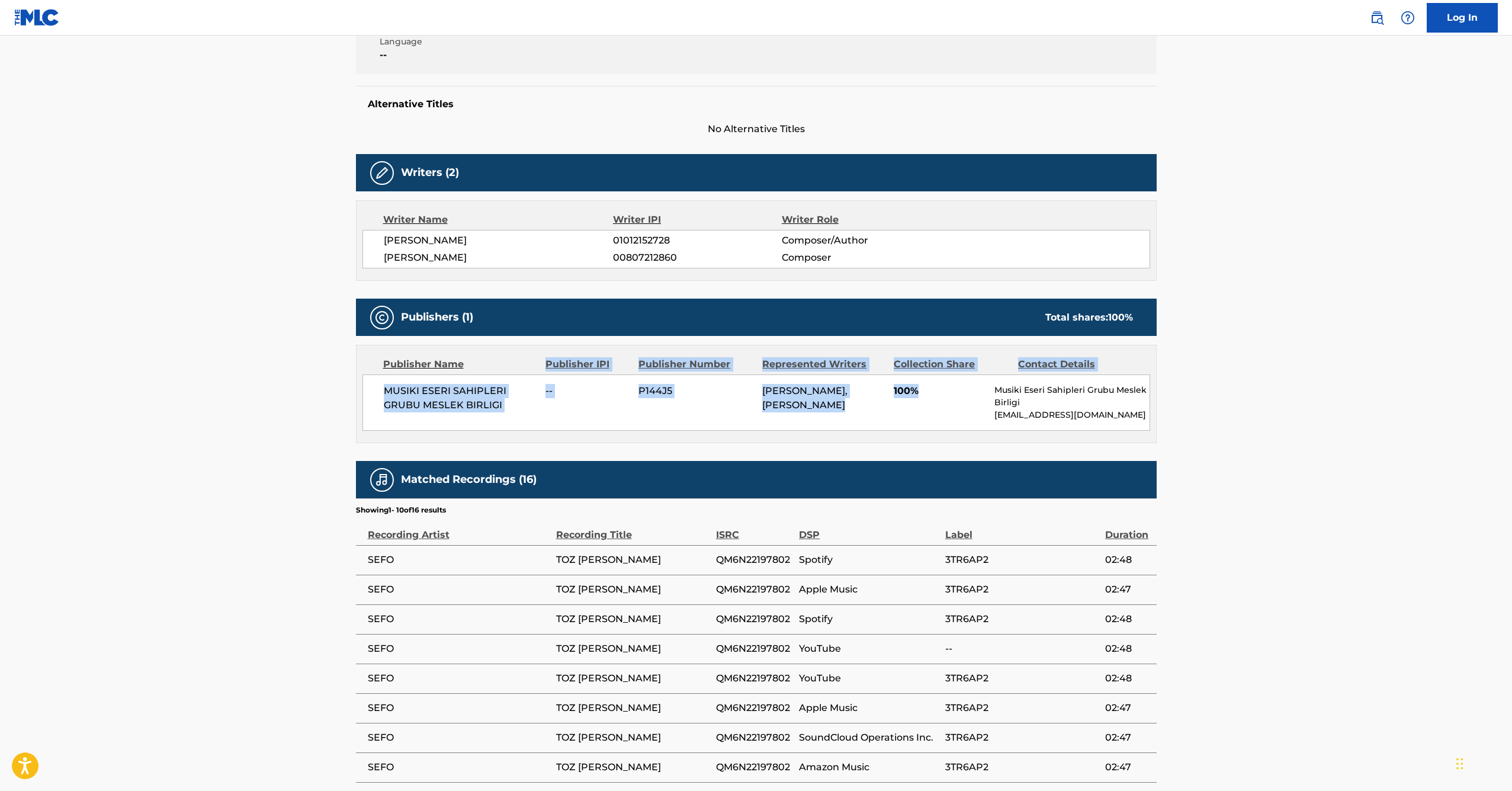
drag, startPoint x: 902, startPoint y: 409, endPoint x: 359, endPoint y: 377, distance: 543.9
click at [359, 377] on div "Publisher Name Publisher IPI Publisher Number Represented Writers Collection Sh…" at bounding box center [756, 394] width 799 height 98
click at [380, 390] on div "MUSIKI ESERI SAHIPLERI GRUBU MESLEK BIRLIGI -- P144J5 [PERSON_NAME], [PERSON_NA…" at bounding box center [756, 402] width 788 height 56
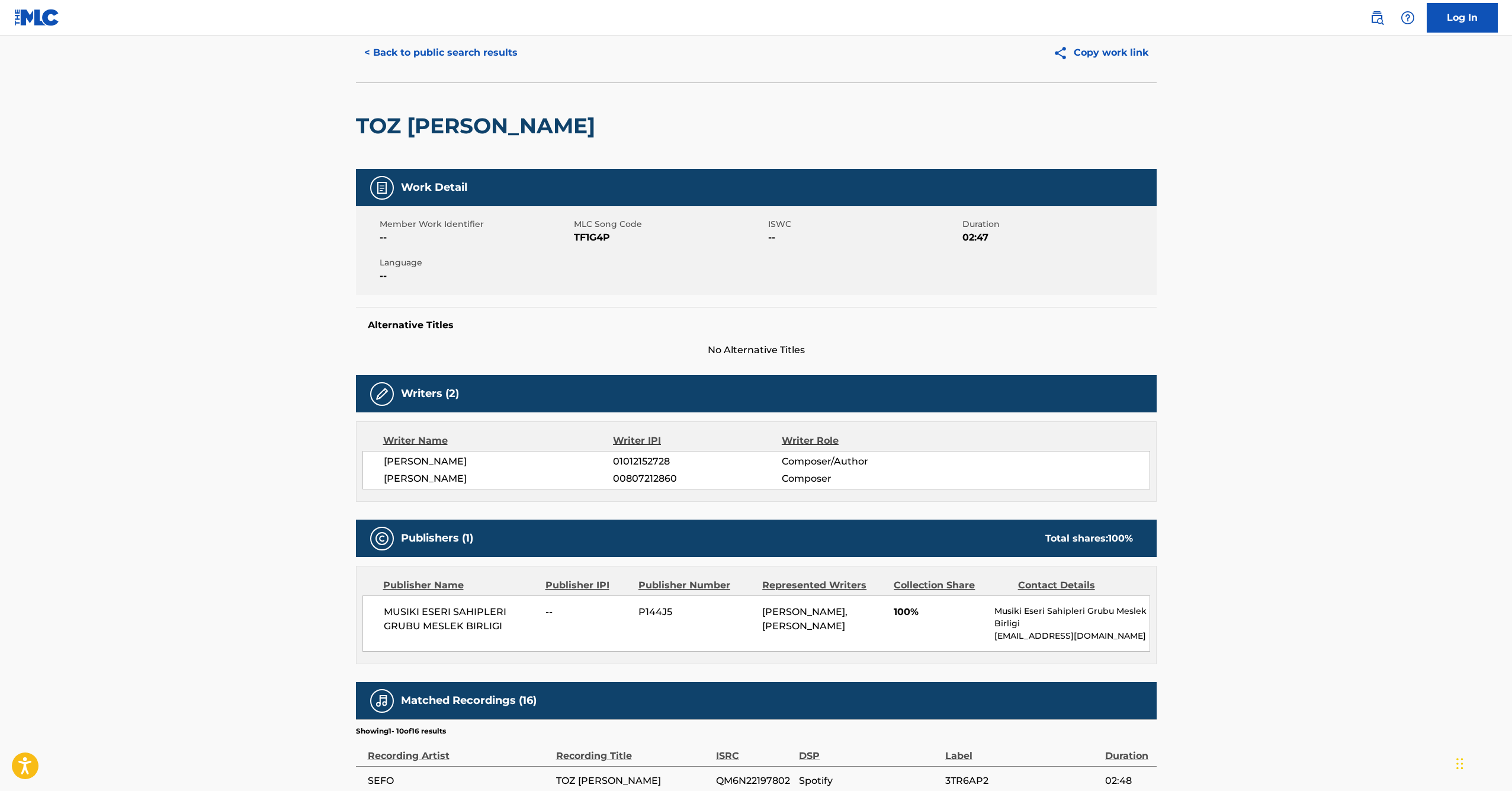
scroll to position [103, 0]
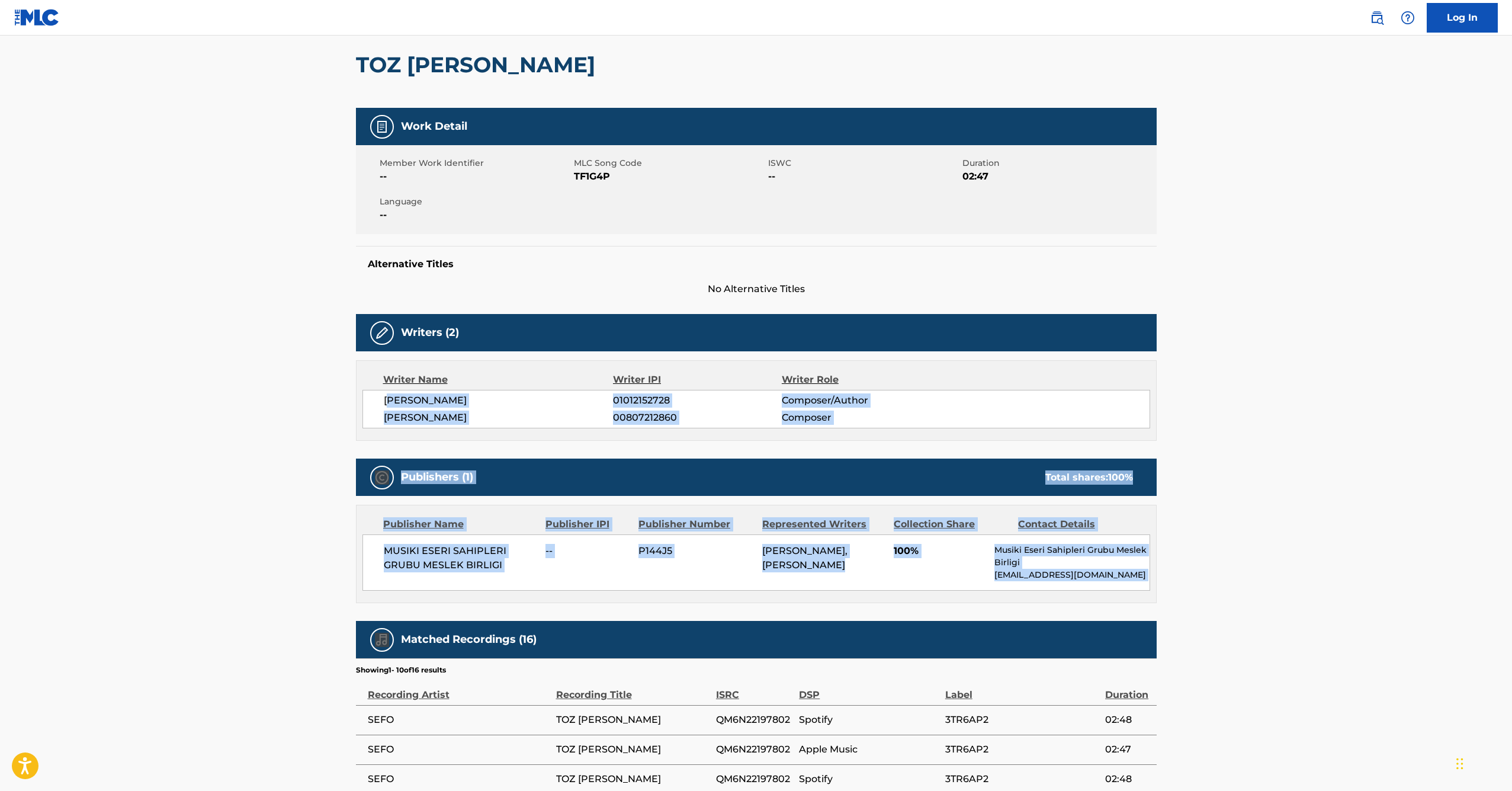
drag, startPoint x: 389, startPoint y: 398, endPoint x: 794, endPoint y: 619, distance: 461.4
click at [794, 619] on div "Work Detail Member Work Identifier -- MLC Song Code TF1G4P ISWC -- Duration 02:…" at bounding box center [756, 575] width 801 height 936
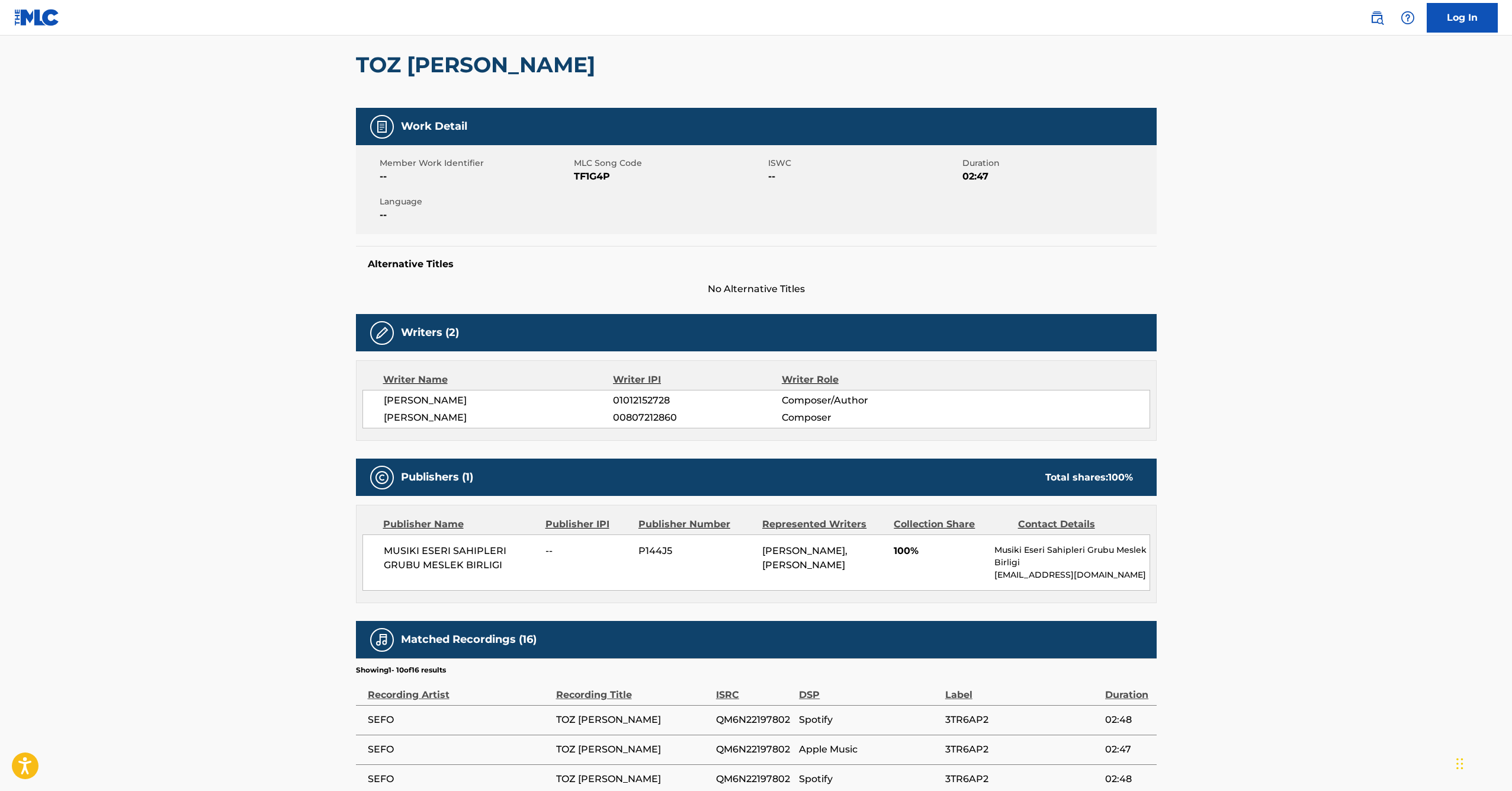
click at [794, 619] on div "Work Detail Member Work Identifier -- MLC Song Code TF1G4P ISWC -- Duration 02:…" at bounding box center [756, 575] width 801 height 936
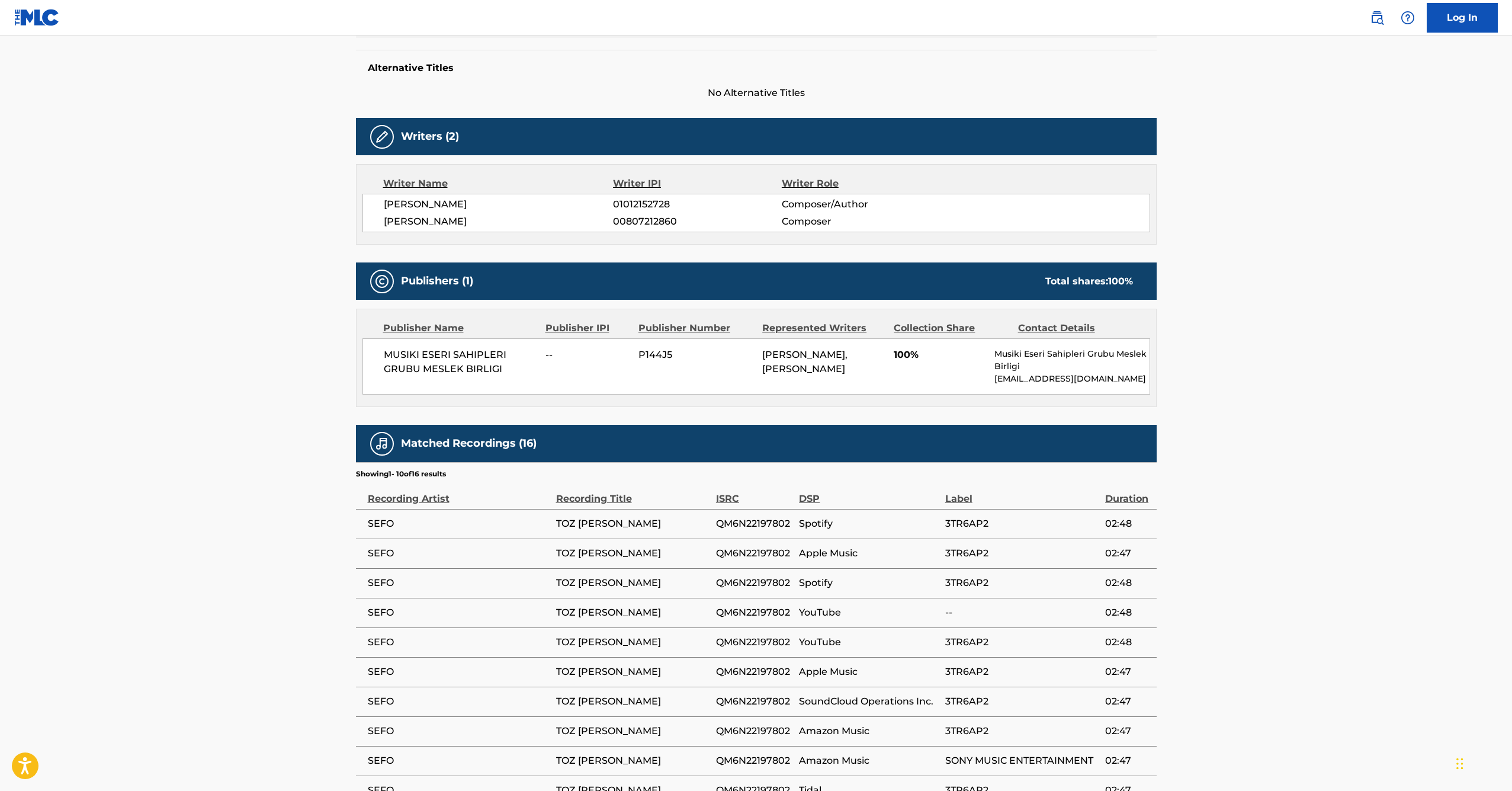
scroll to position [256, 0]
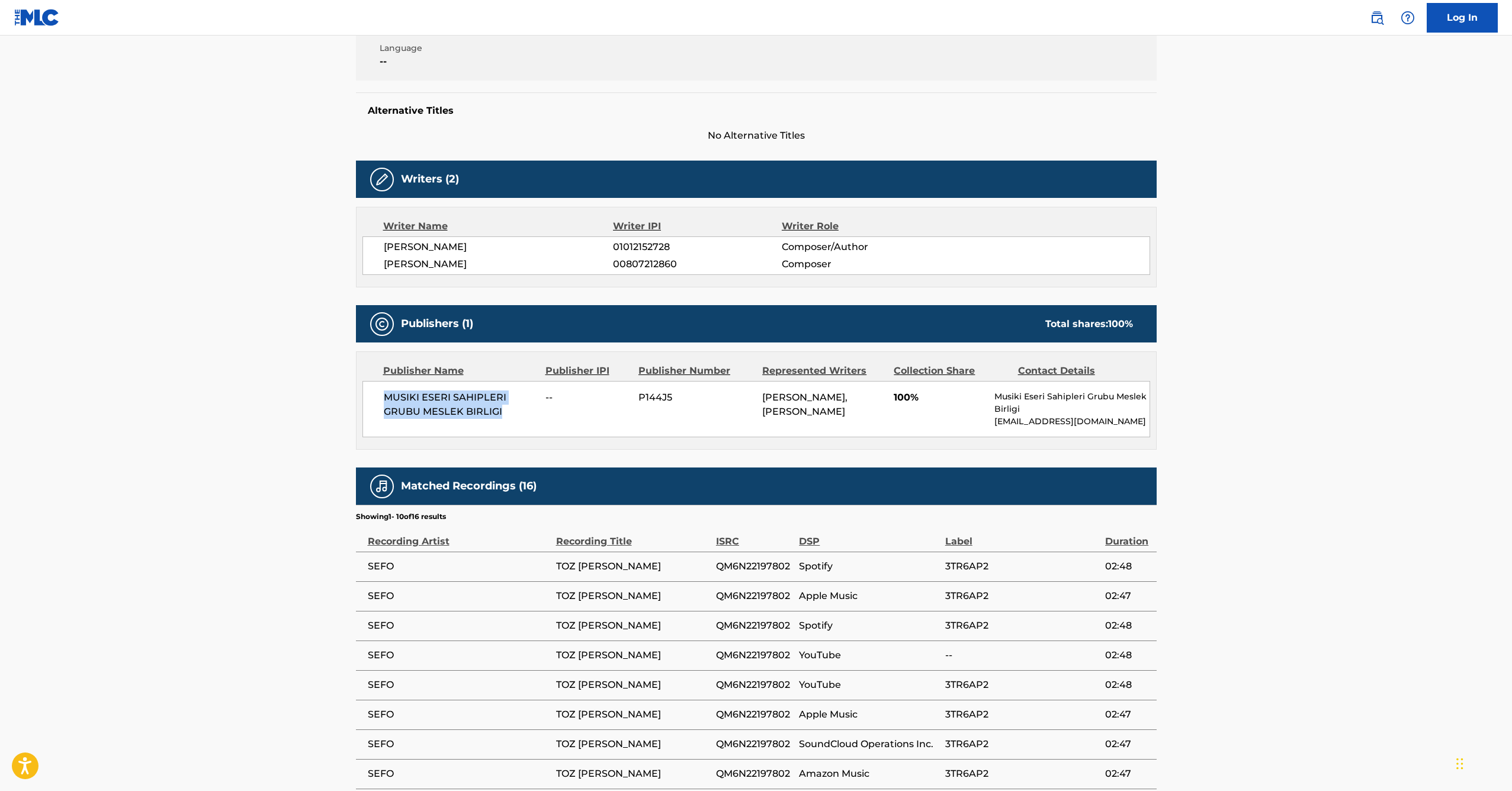
drag, startPoint x: 452, startPoint y: 394, endPoint x: 542, endPoint y: 430, distance: 96.9
click at [542, 430] on div "MUSIKI ESERI SAHIPLERI GRUBU MESLEK BIRLIGI -- P144J5 [PERSON_NAME], [PERSON_NA…" at bounding box center [756, 409] width 788 height 56
click at [639, 265] on span "00807212860" at bounding box center [697, 264] width 168 height 14
click at [414, 260] on span "[PERSON_NAME]" at bounding box center [498, 264] width 229 height 14
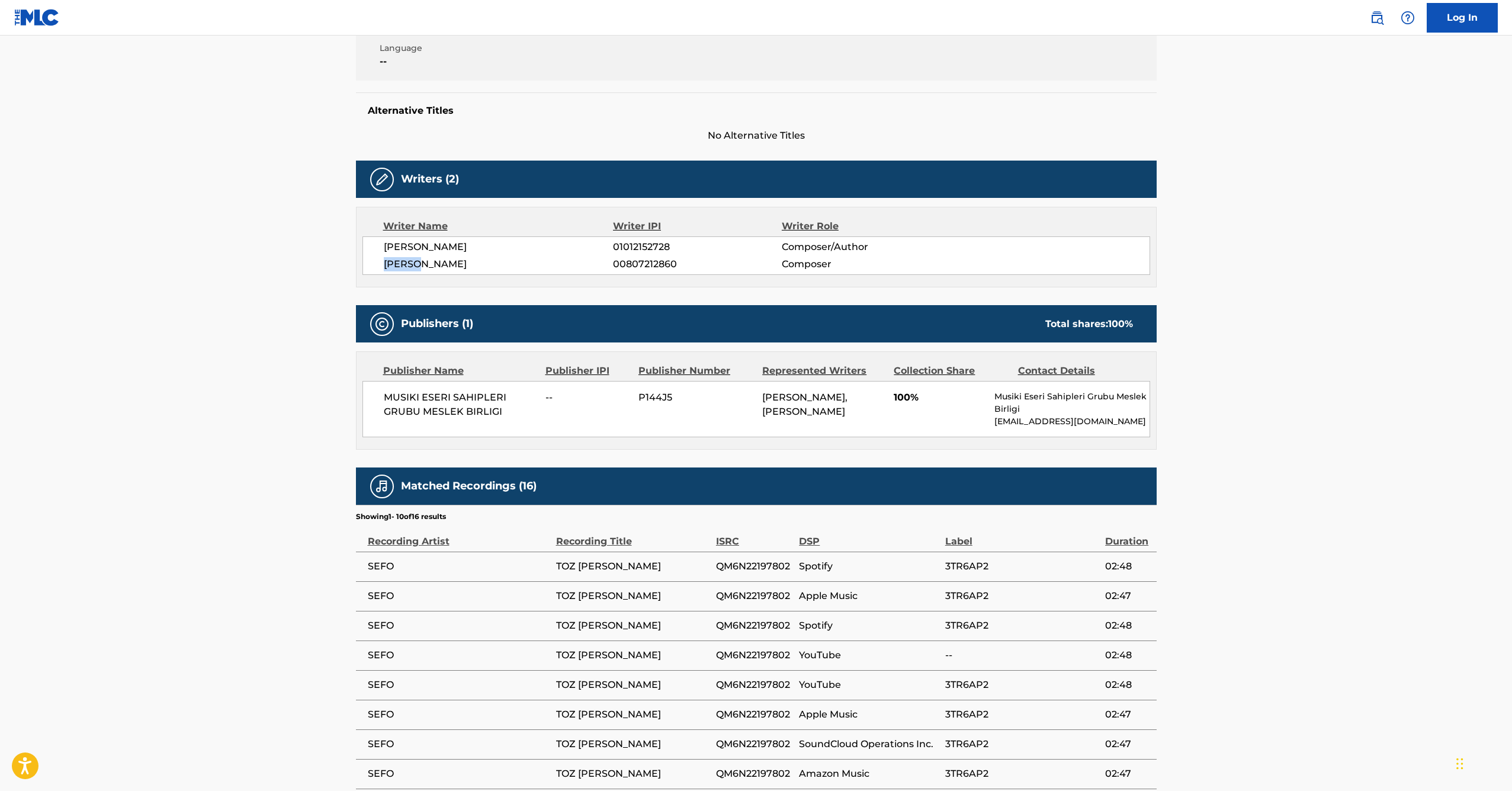
click at [414, 260] on span "[PERSON_NAME]" at bounding box center [498, 264] width 229 height 14
drag, startPoint x: 531, startPoint y: 270, endPoint x: 347, endPoint y: 266, distance: 184.0
click at [347, 266] on div "< Back to public search results Copy work link TOZ [PERSON_NAME] Work Detail Me…" at bounding box center [756, 349] width 830 height 1082
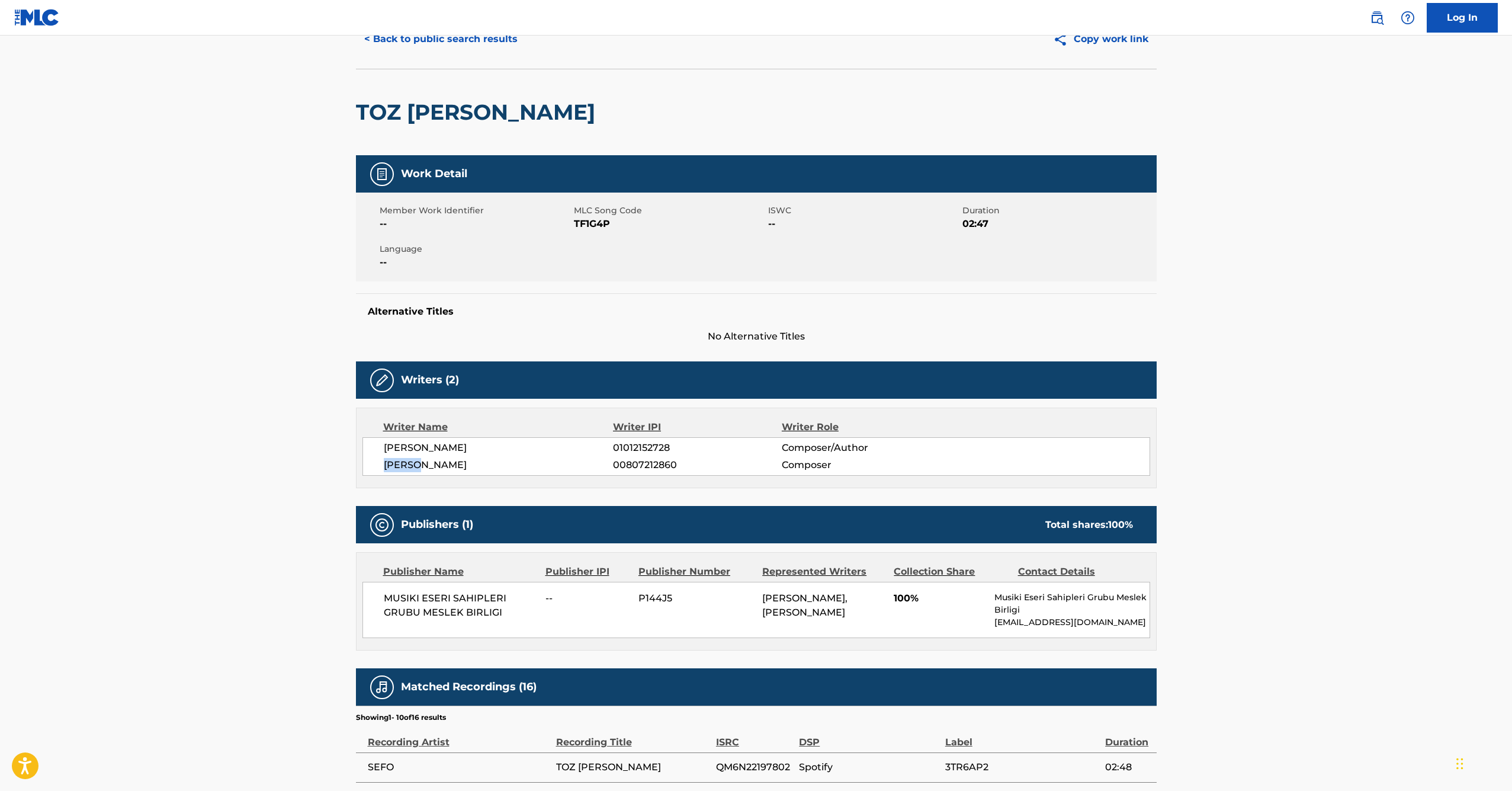
scroll to position [0, 0]
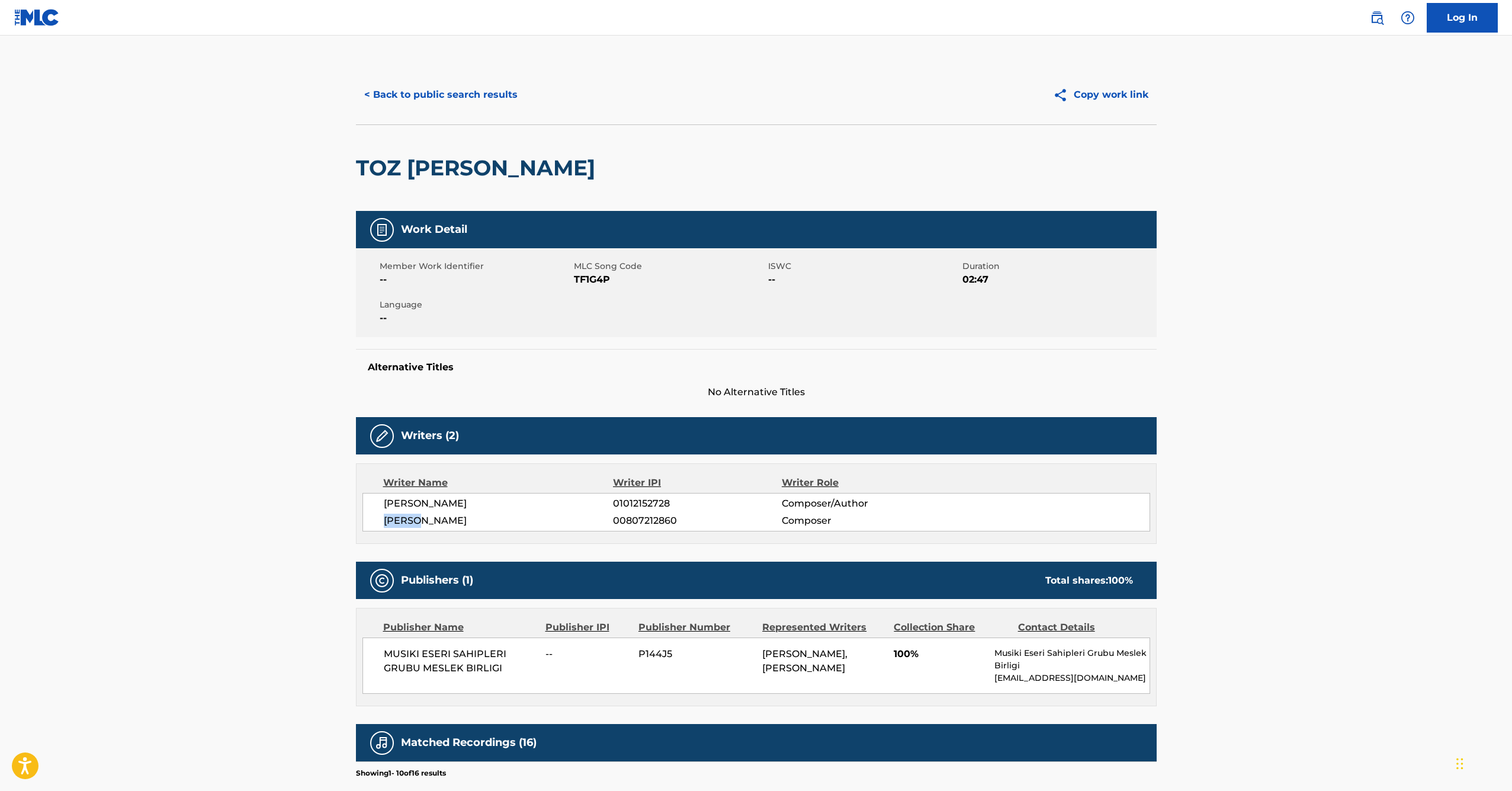
click at [382, 95] on button "< Back to public search results" at bounding box center [441, 94] width 170 height 29
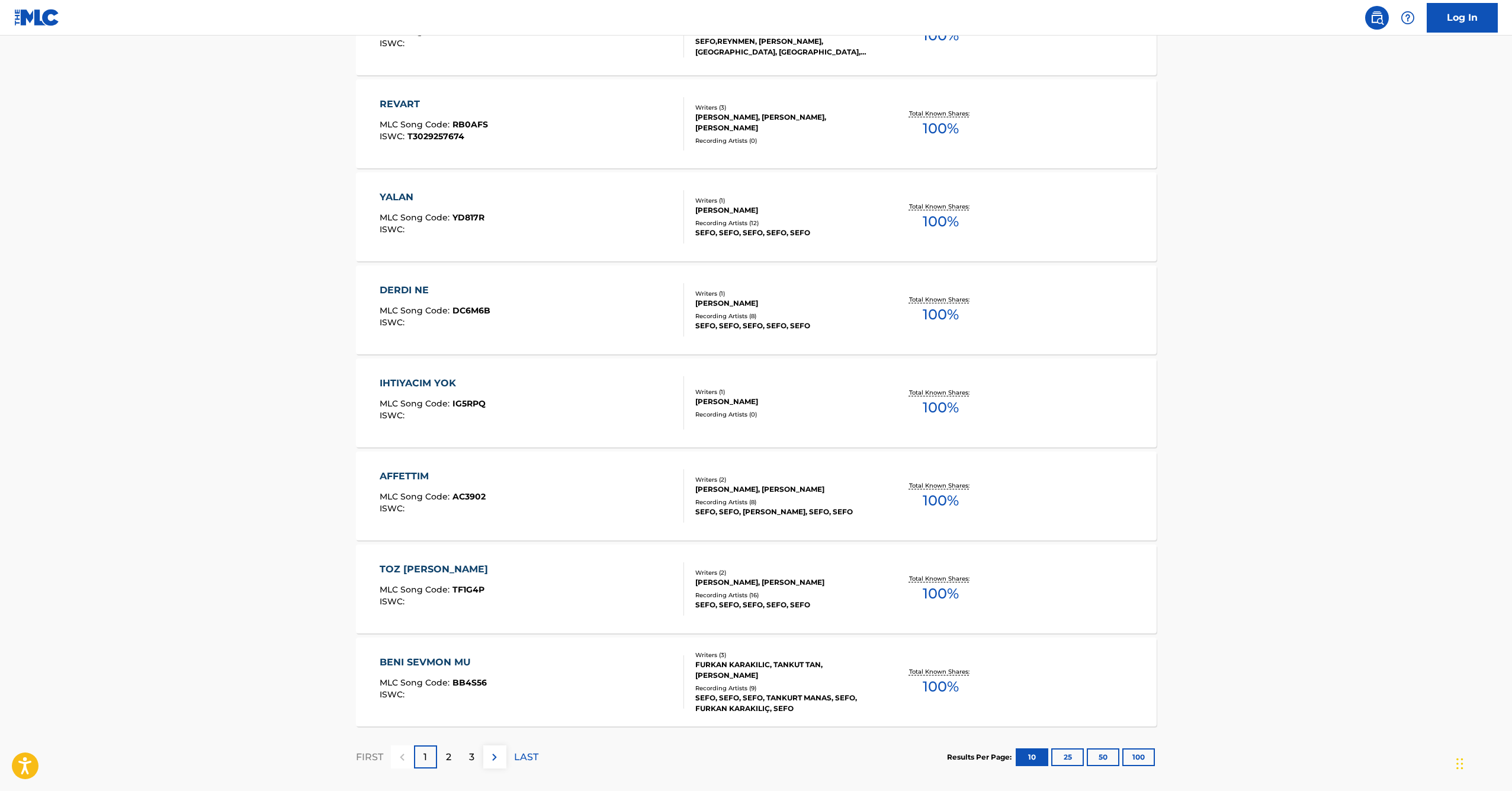
scroll to position [659, 0]
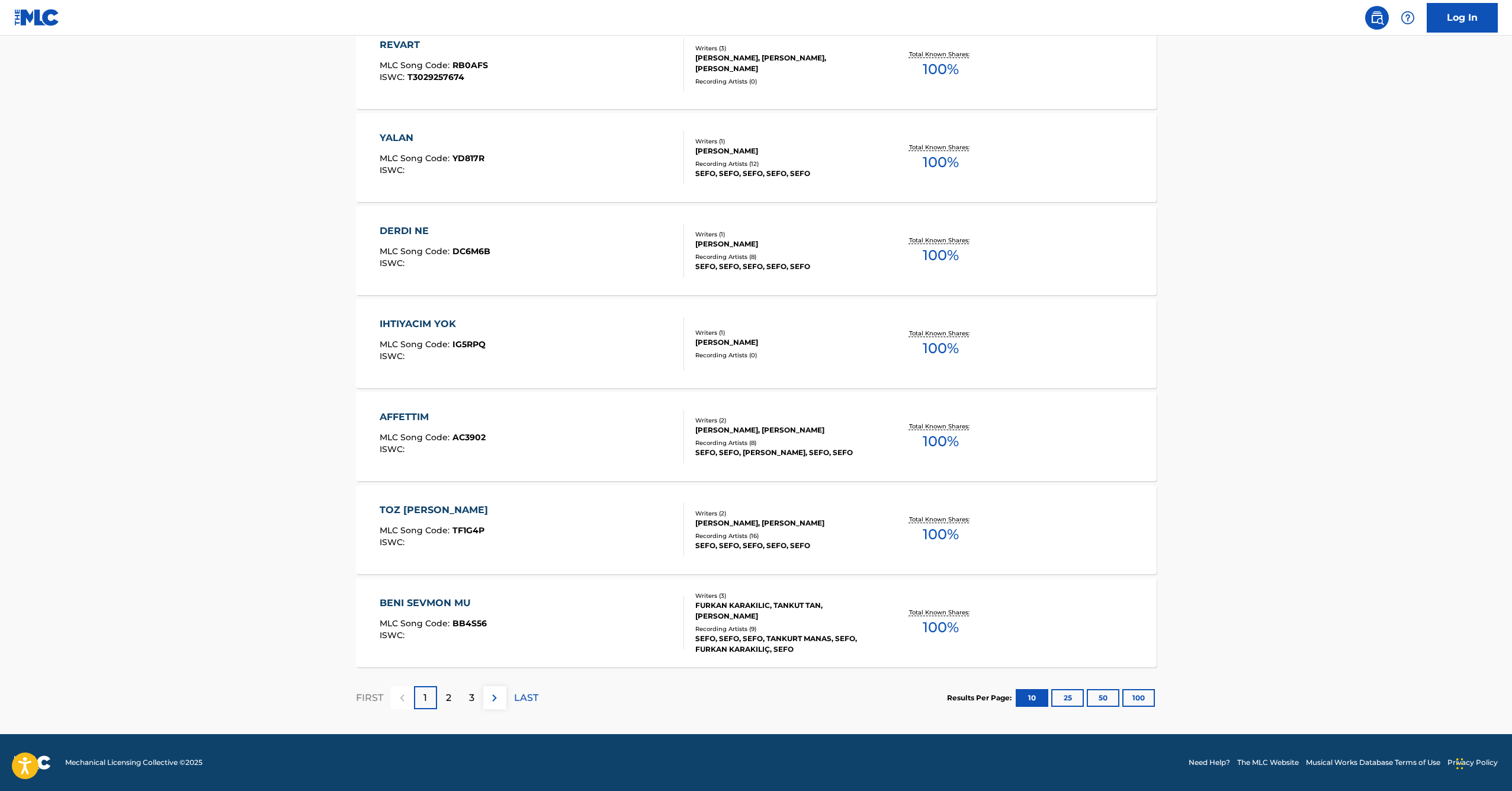
click at [1144, 697] on button "100" at bounding box center [1138, 698] width 33 height 18
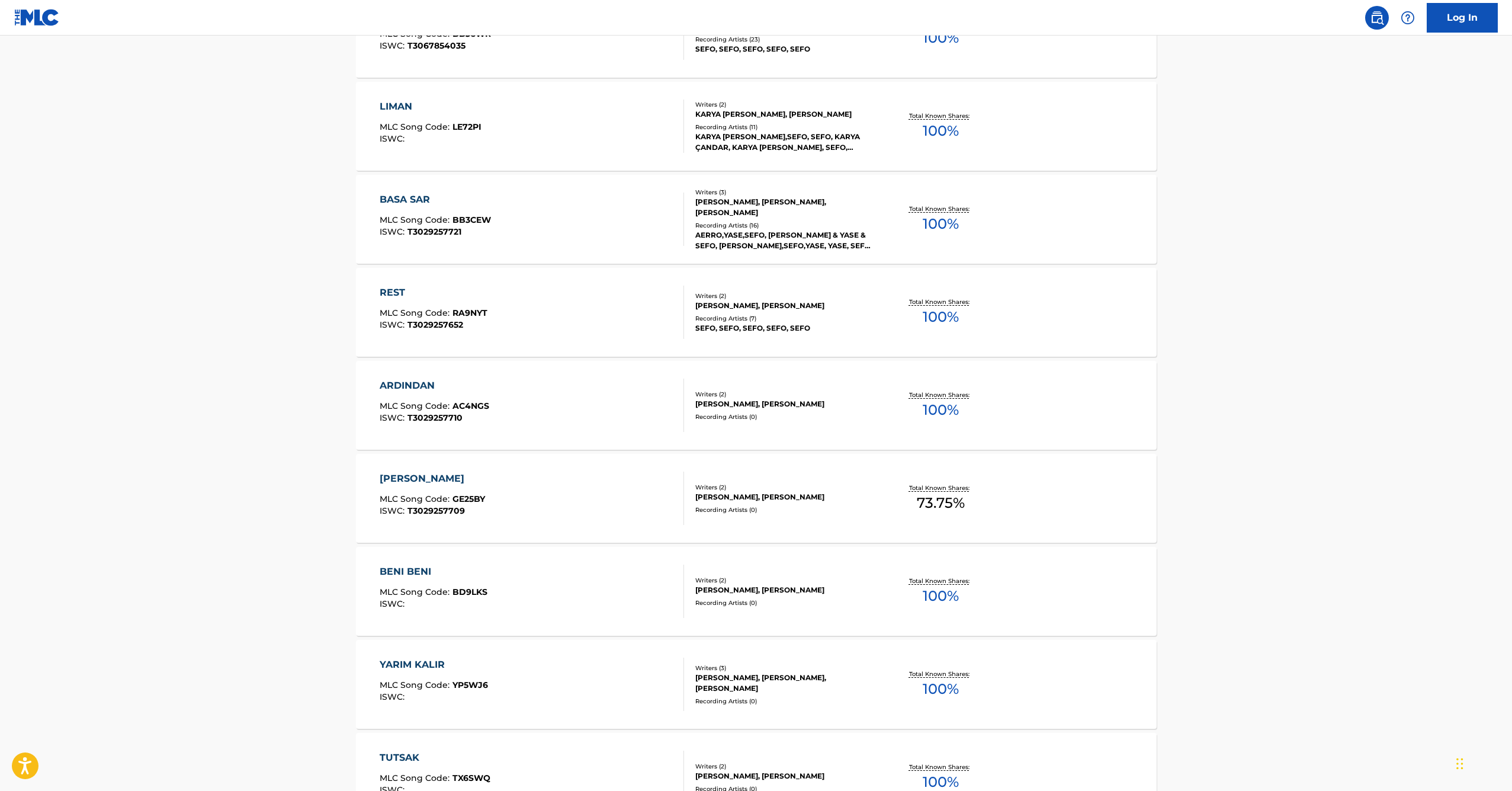
scroll to position [1442, 0]
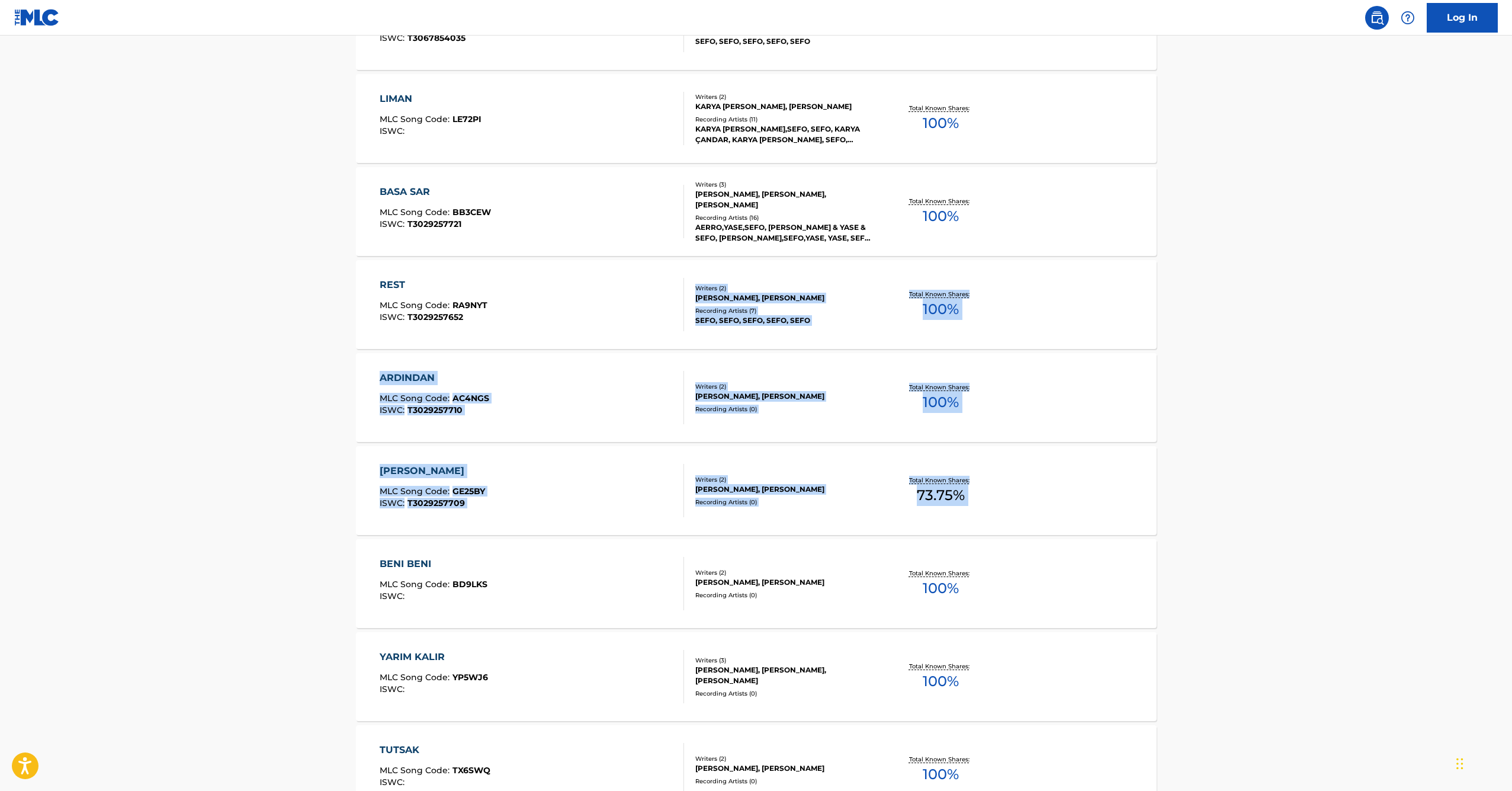
drag, startPoint x: 298, startPoint y: 338, endPoint x: 351, endPoint y: 547, distance: 215.6
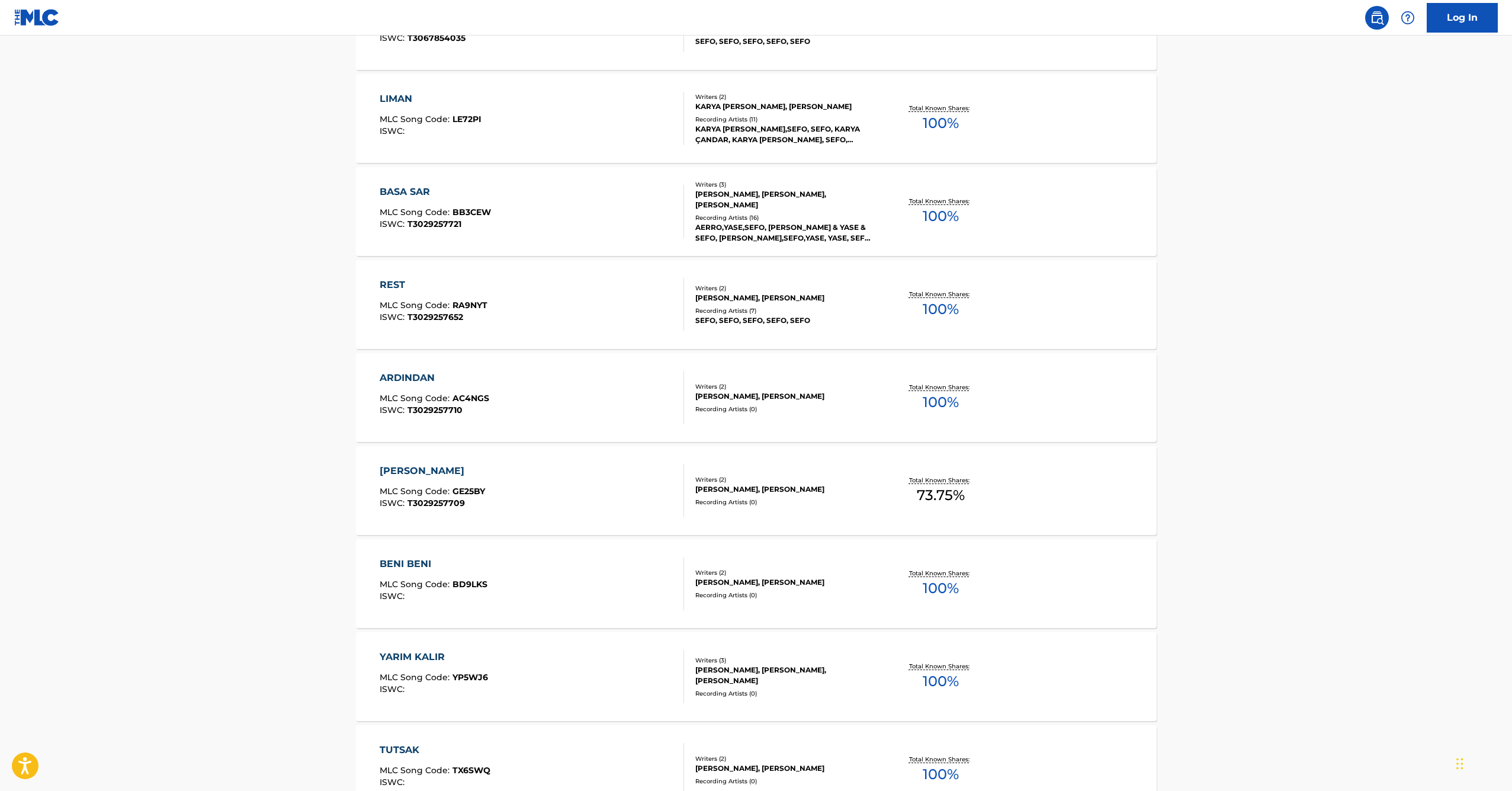
click at [410, 468] on div "[PERSON_NAME]" at bounding box center [432, 471] width 105 height 14
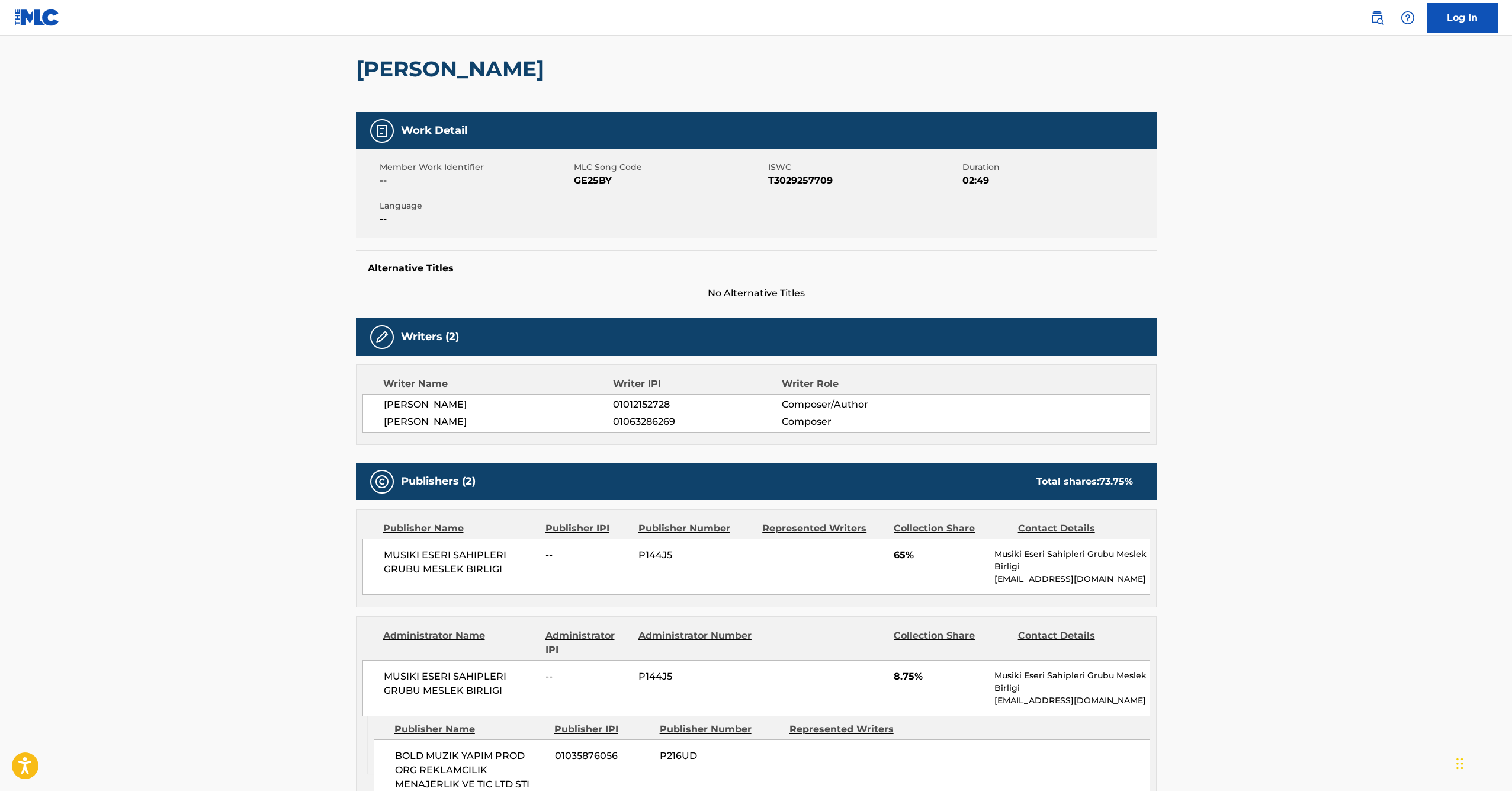
scroll to position [145, 0]
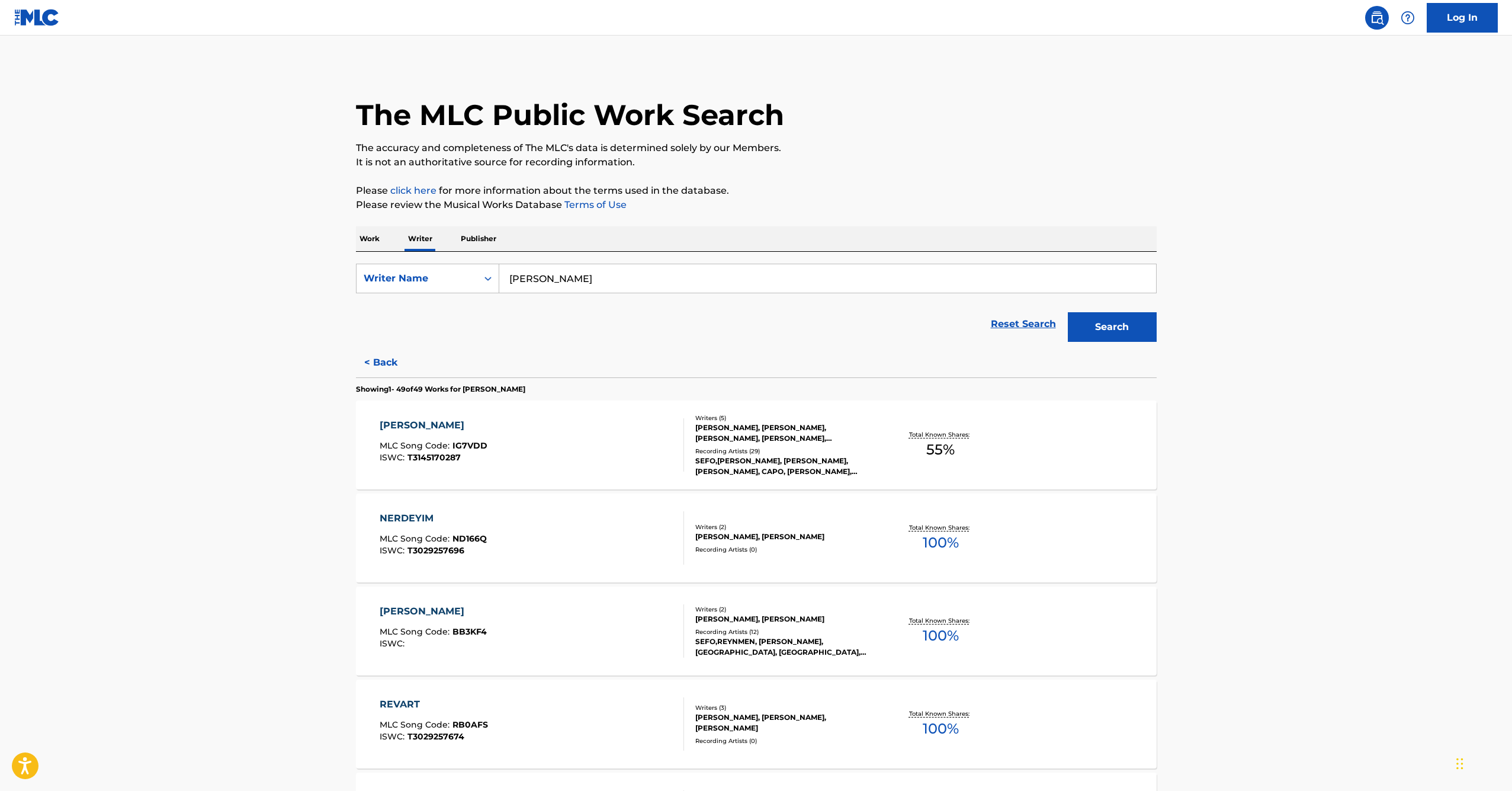
scroll to position [7, 0]
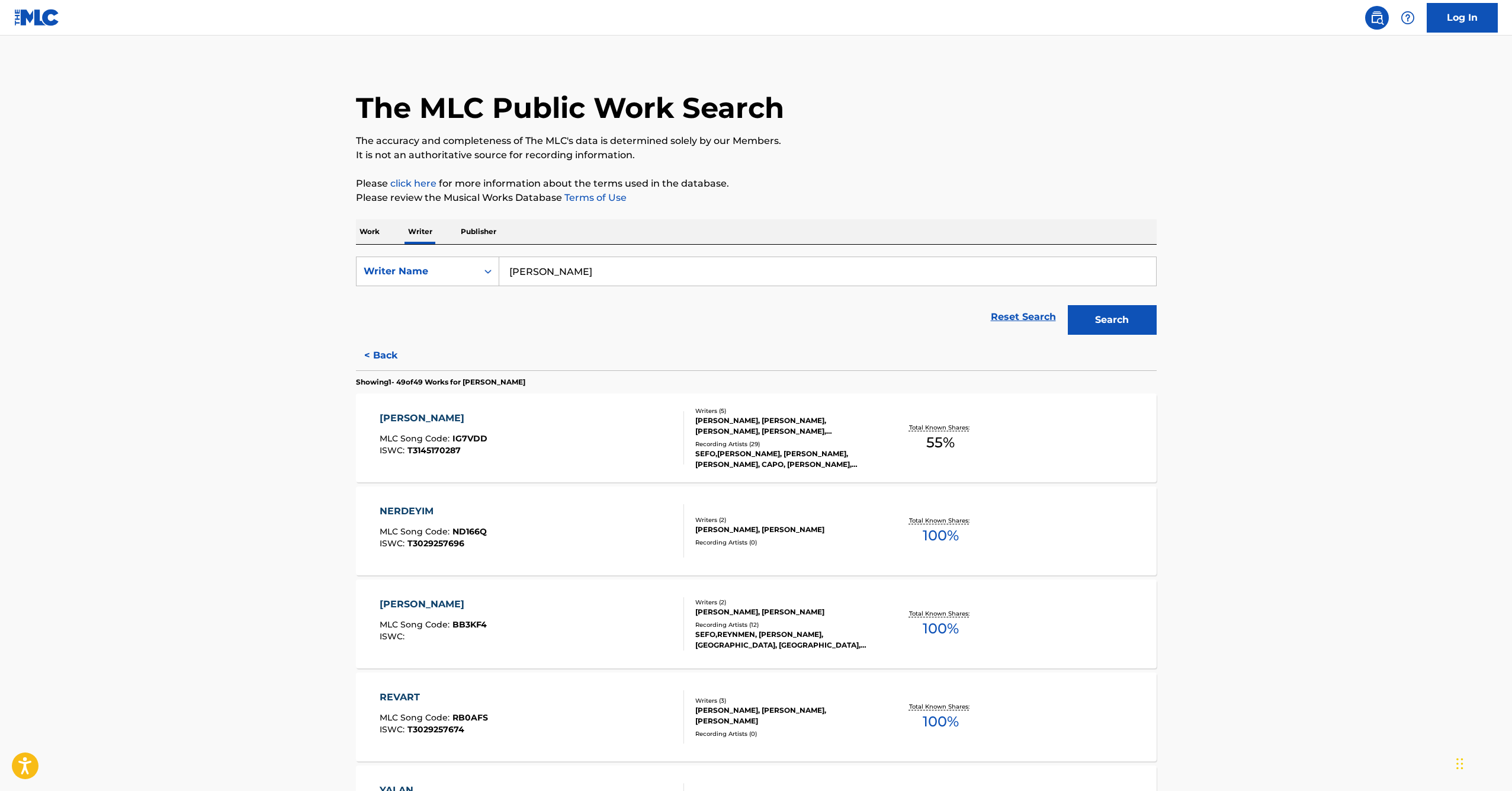
click at [404, 418] on div "[PERSON_NAME]" at bounding box center [434, 418] width 108 height 14
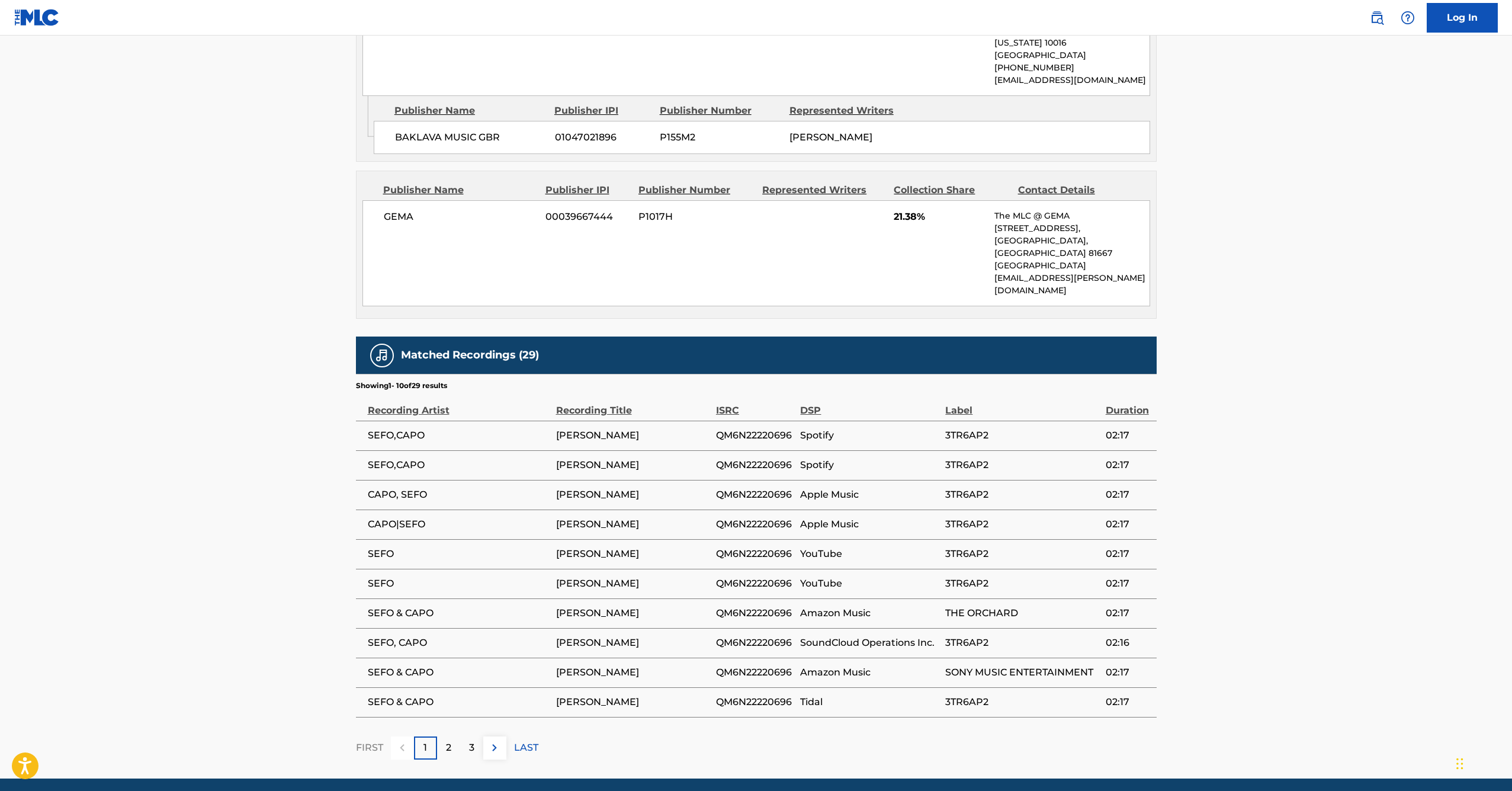
scroll to position [1063, 0]
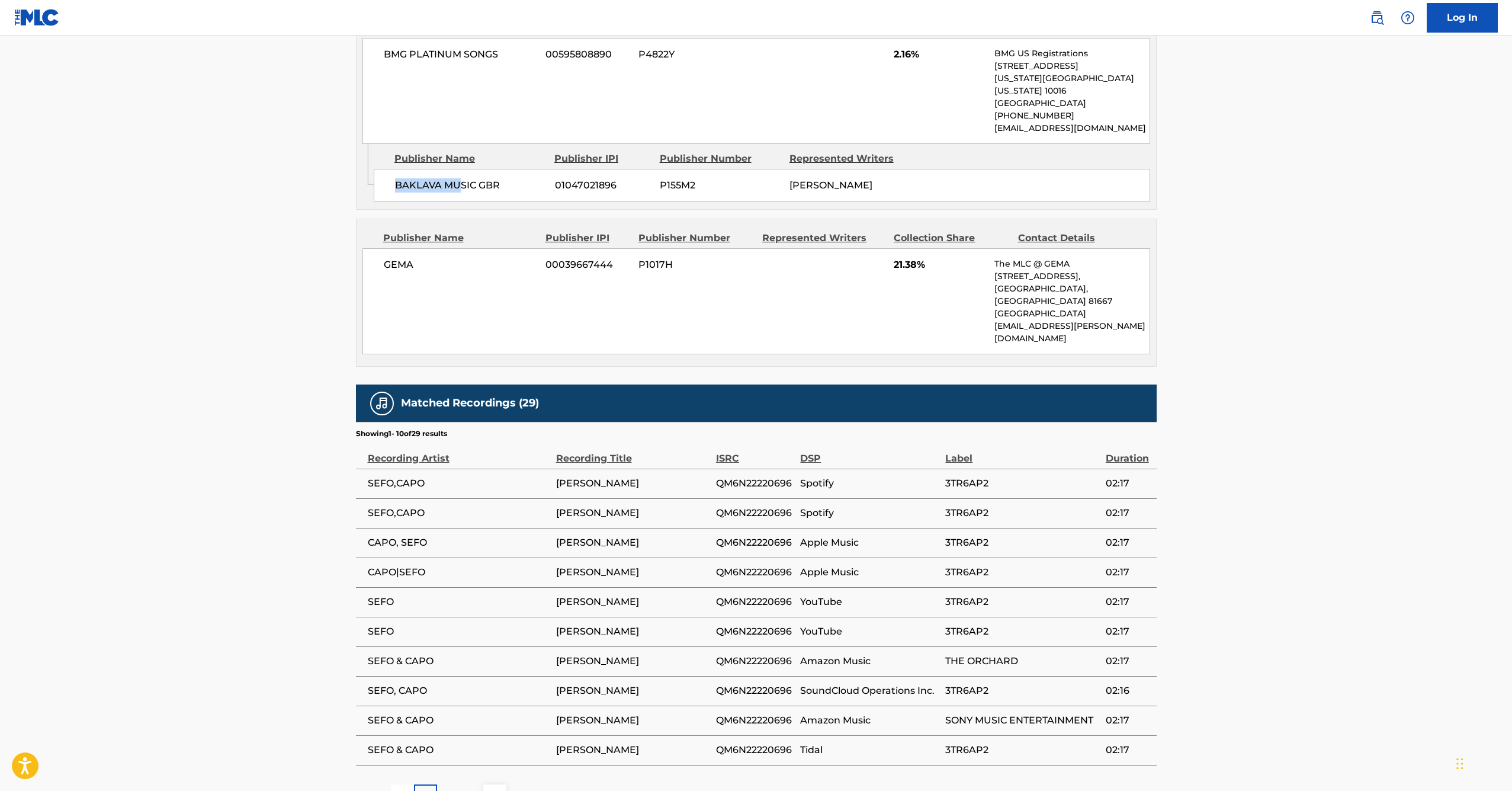
drag, startPoint x: 457, startPoint y: 166, endPoint x: 530, endPoint y: 160, distance: 73.2
click at [530, 169] on div "BAKLAVA MUSIC GBR 01047021896 P155M2 [PERSON_NAME]" at bounding box center [762, 185] width 777 height 33
click at [556, 178] on span "01047021896" at bounding box center [603, 185] width 96 height 14
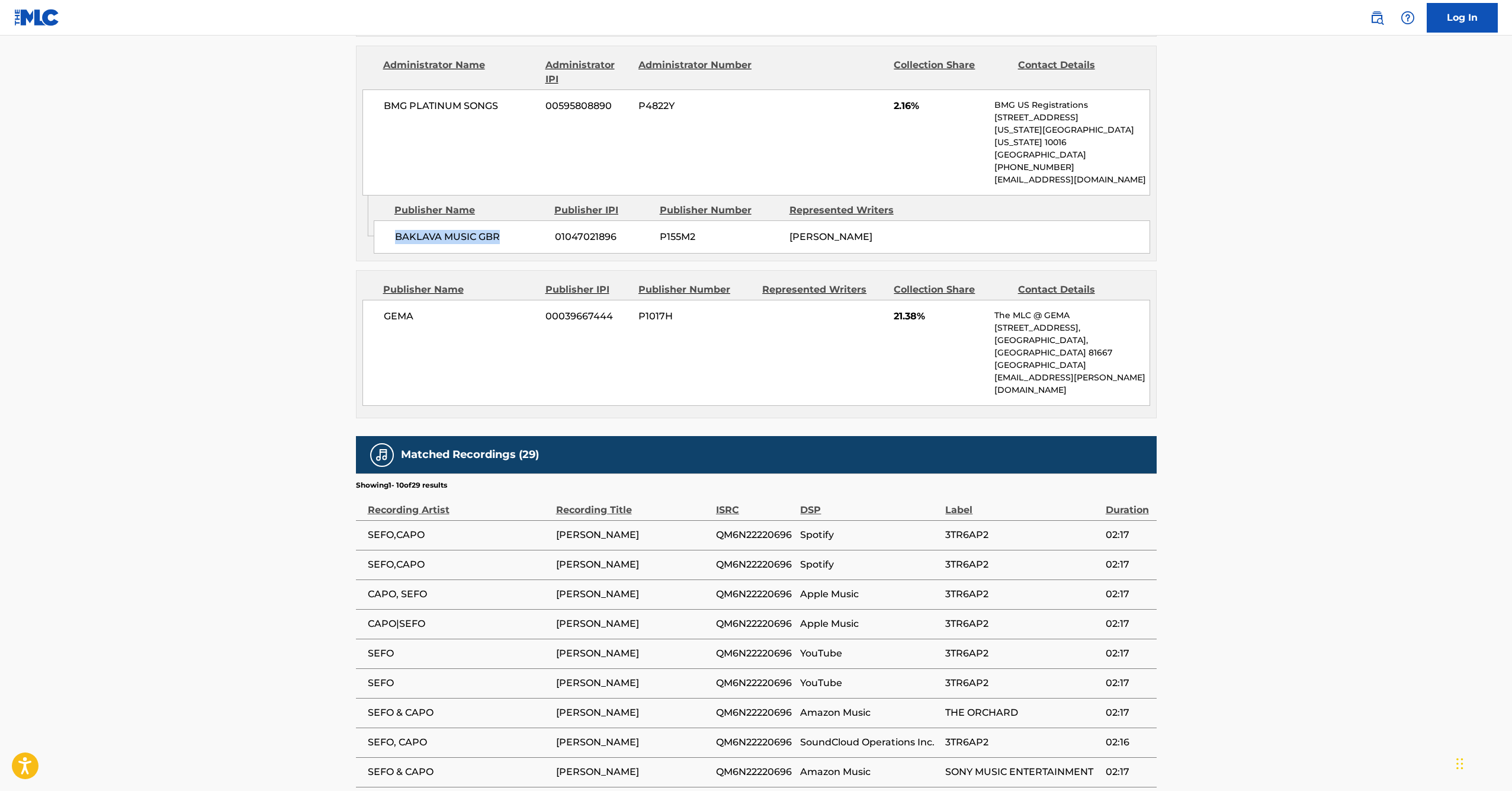
drag, startPoint x: 507, startPoint y: 223, endPoint x: 383, endPoint y: 225, distance: 124.0
click at [383, 225] on div "BAKLAVA MUSIC GBR 01047021896 P155M2 [PERSON_NAME]" at bounding box center [762, 236] width 777 height 33
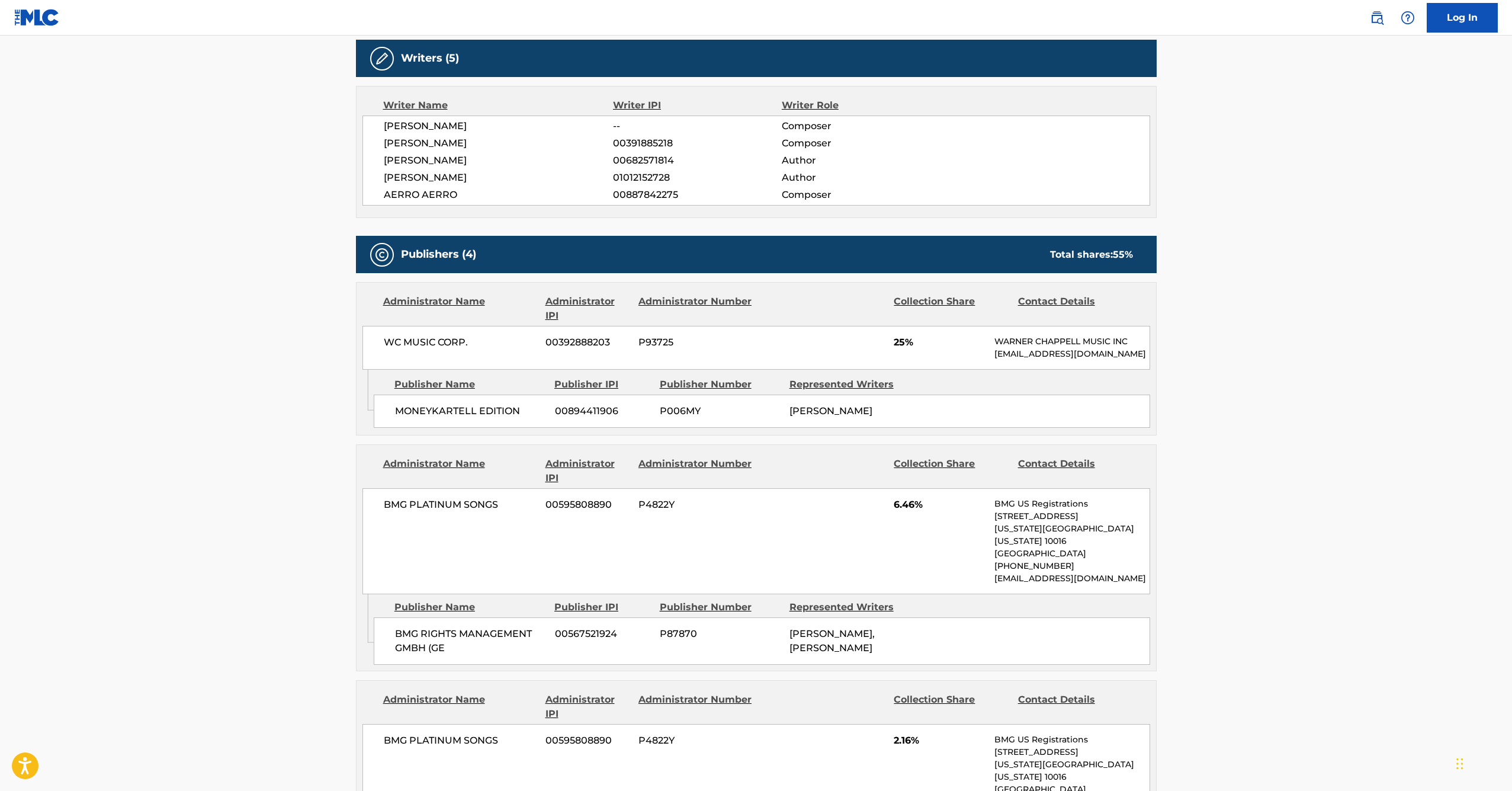
scroll to position [0, 0]
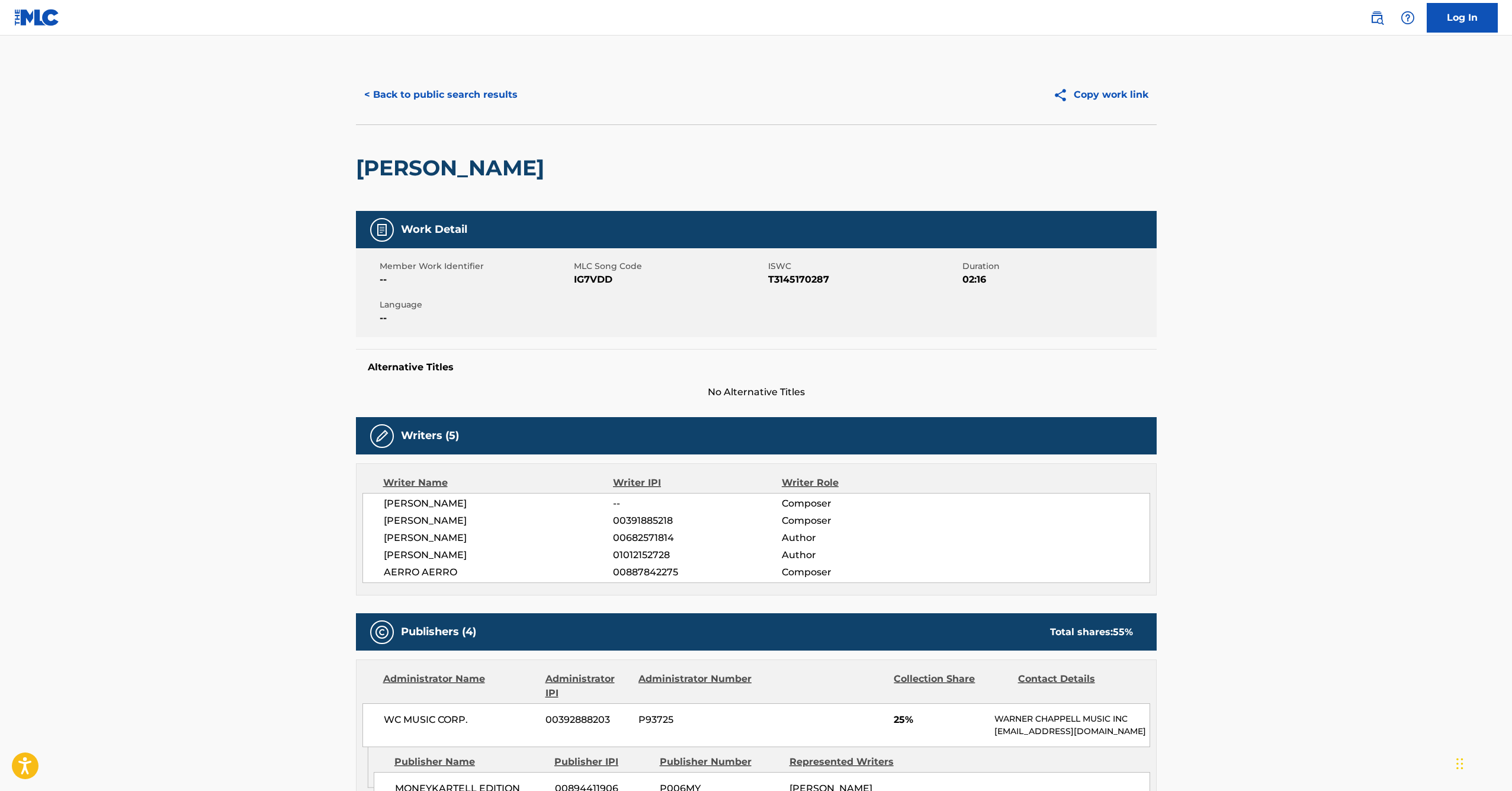
click at [408, 95] on button "< Back to public search results" at bounding box center [441, 94] width 170 height 29
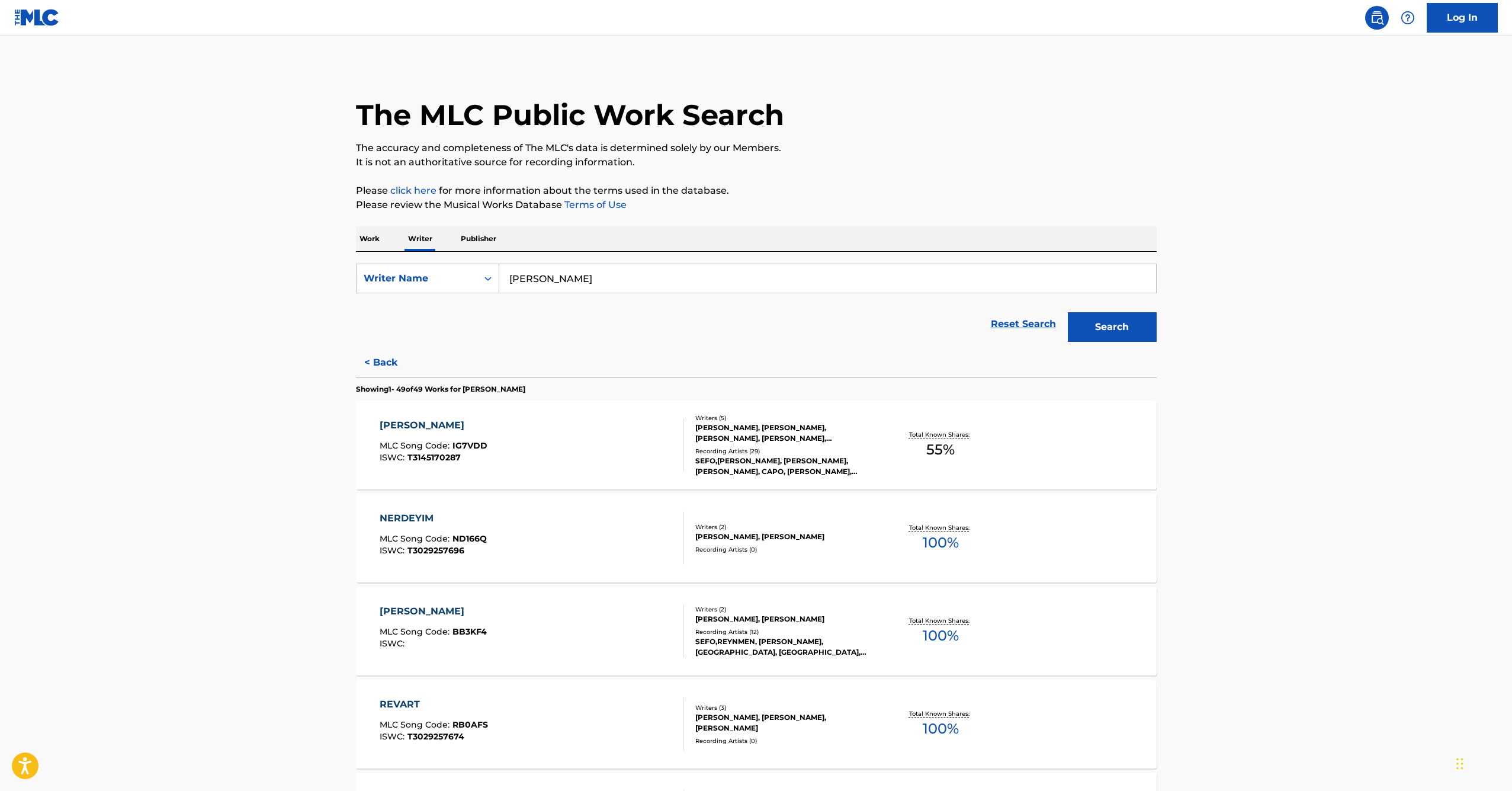
click at [561, 274] on input "[PERSON_NAME]" at bounding box center [827, 278] width 656 height 29
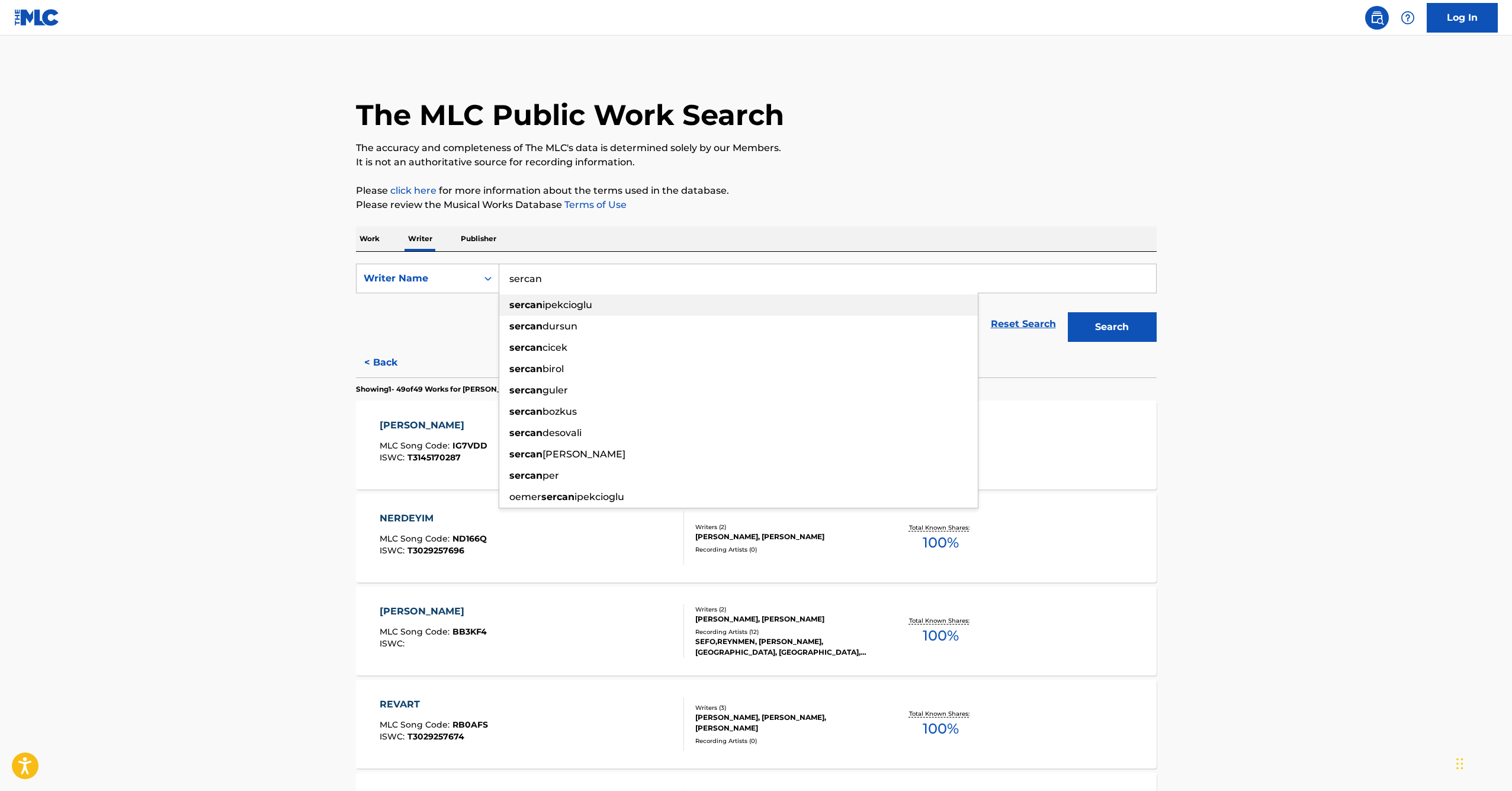
click at [571, 314] on div "sercan ipekcioglu" at bounding box center [738, 304] width 478 height 21
type input "sercan ipekcioglu"
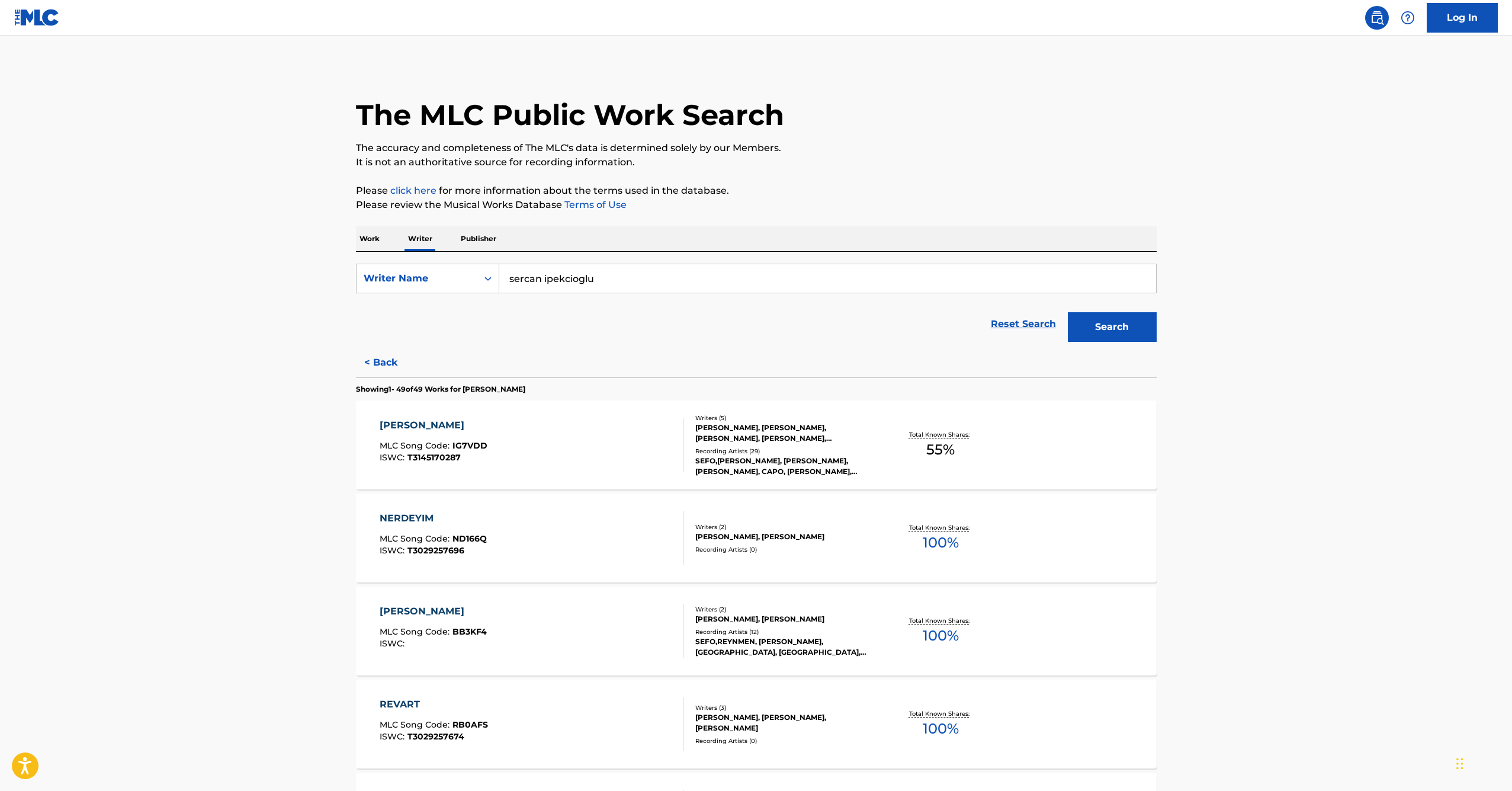
click at [1126, 338] on button "Search" at bounding box center [1113, 326] width 89 height 29
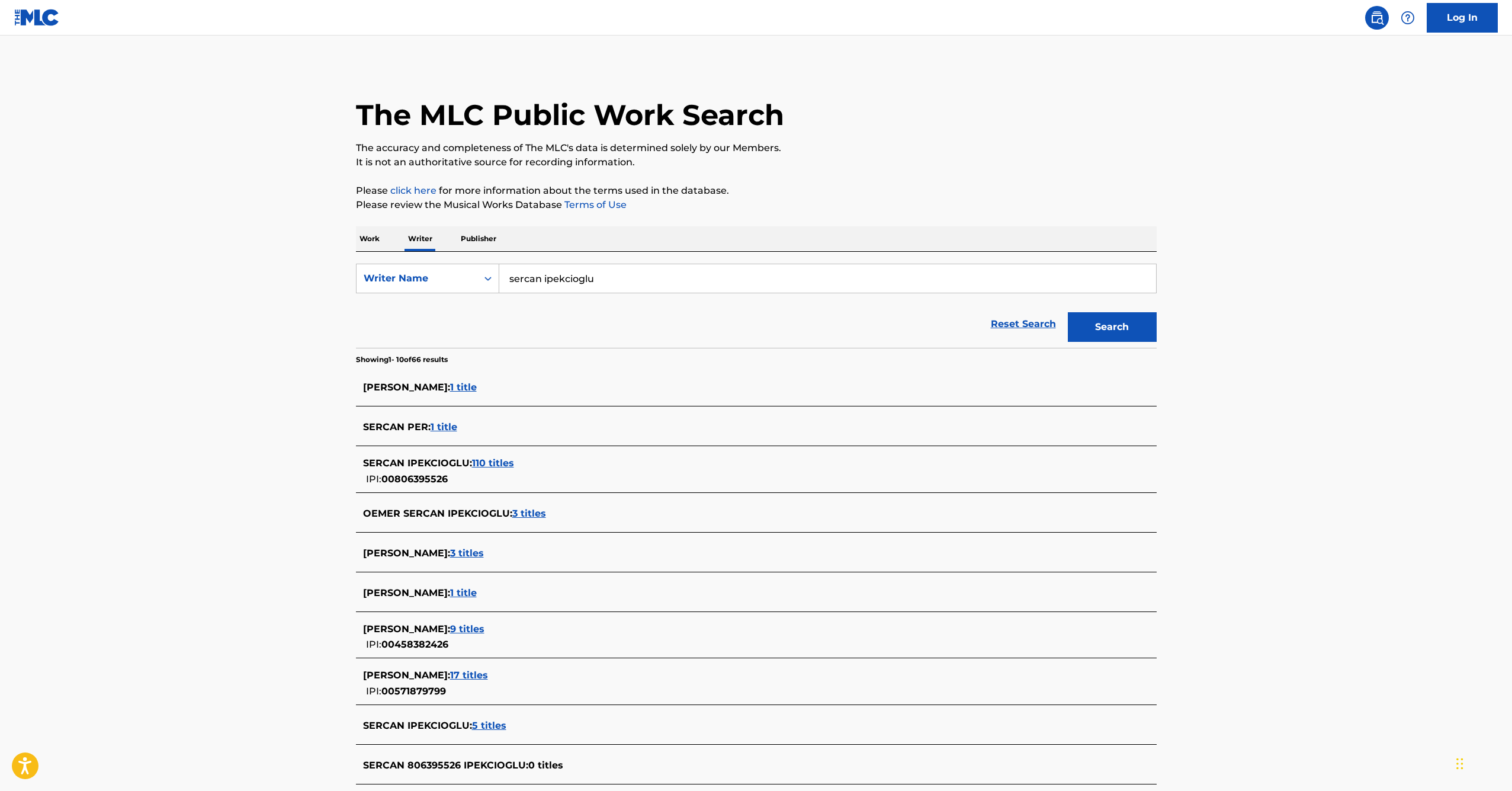
click at [490, 461] on span "110 titles" at bounding box center [493, 462] width 42 height 11
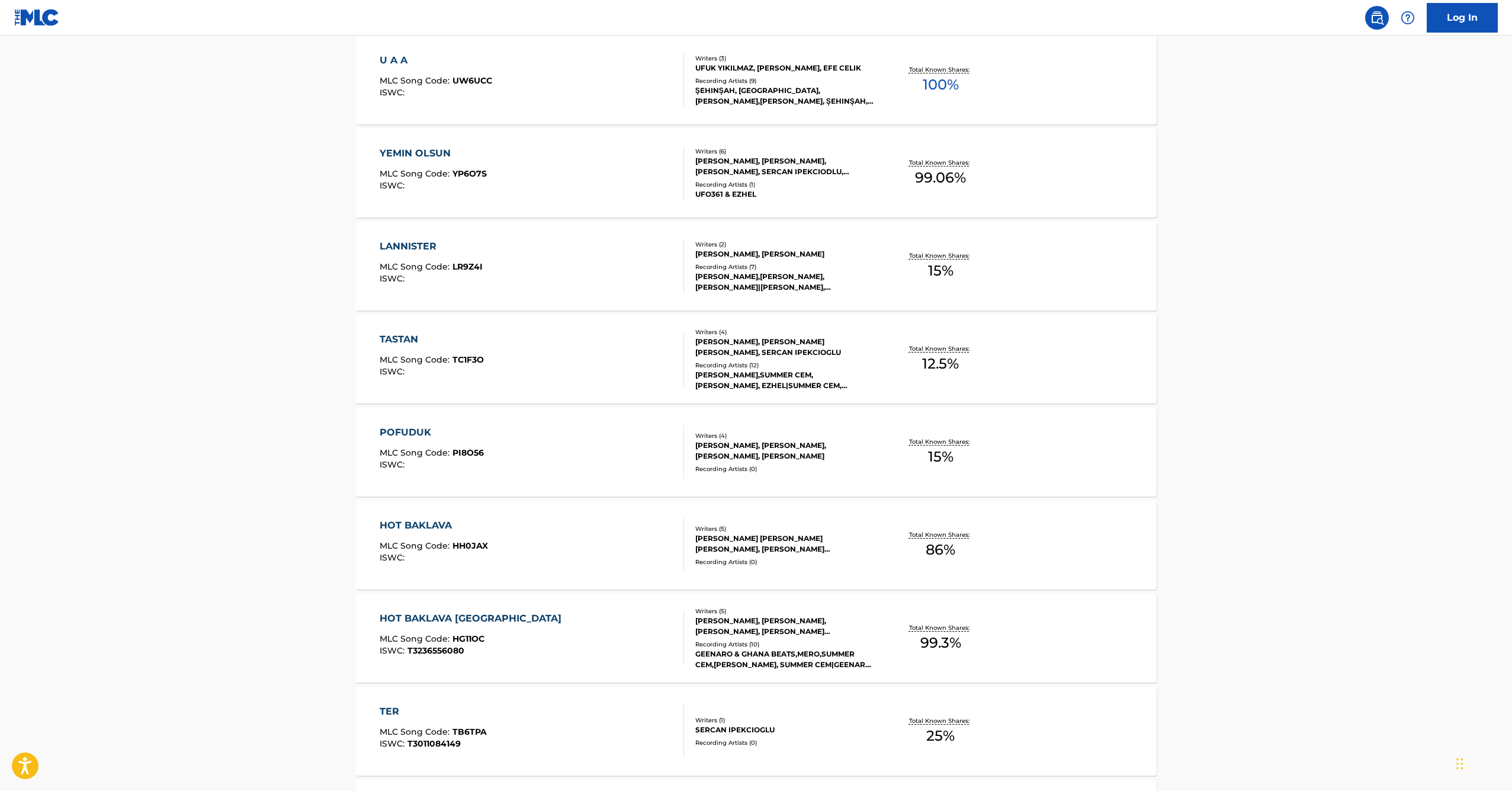
scroll to position [659, 0]
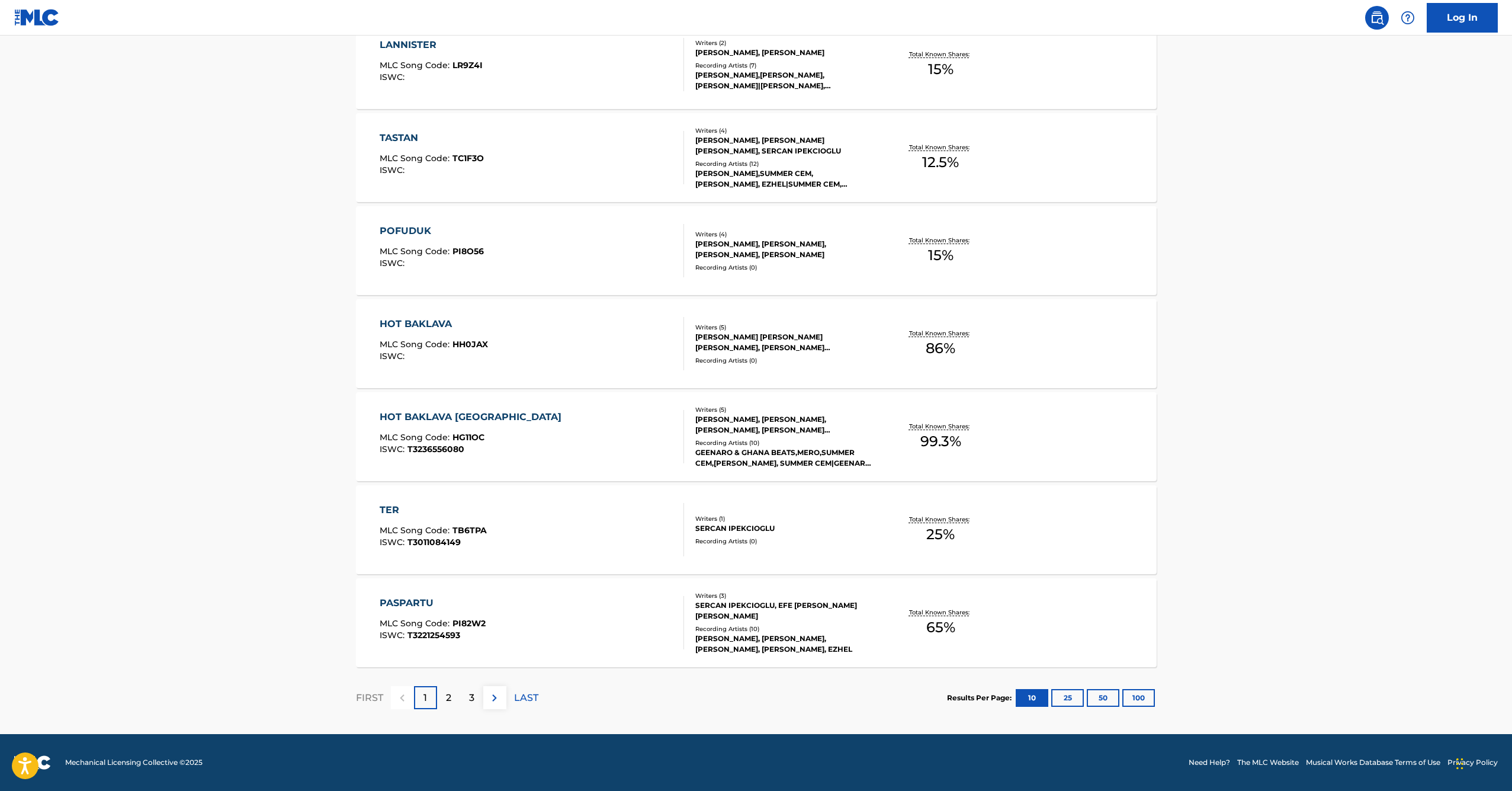
click at [472, 701] on p "3" at bounding box center [472, 698] width 5 height 14
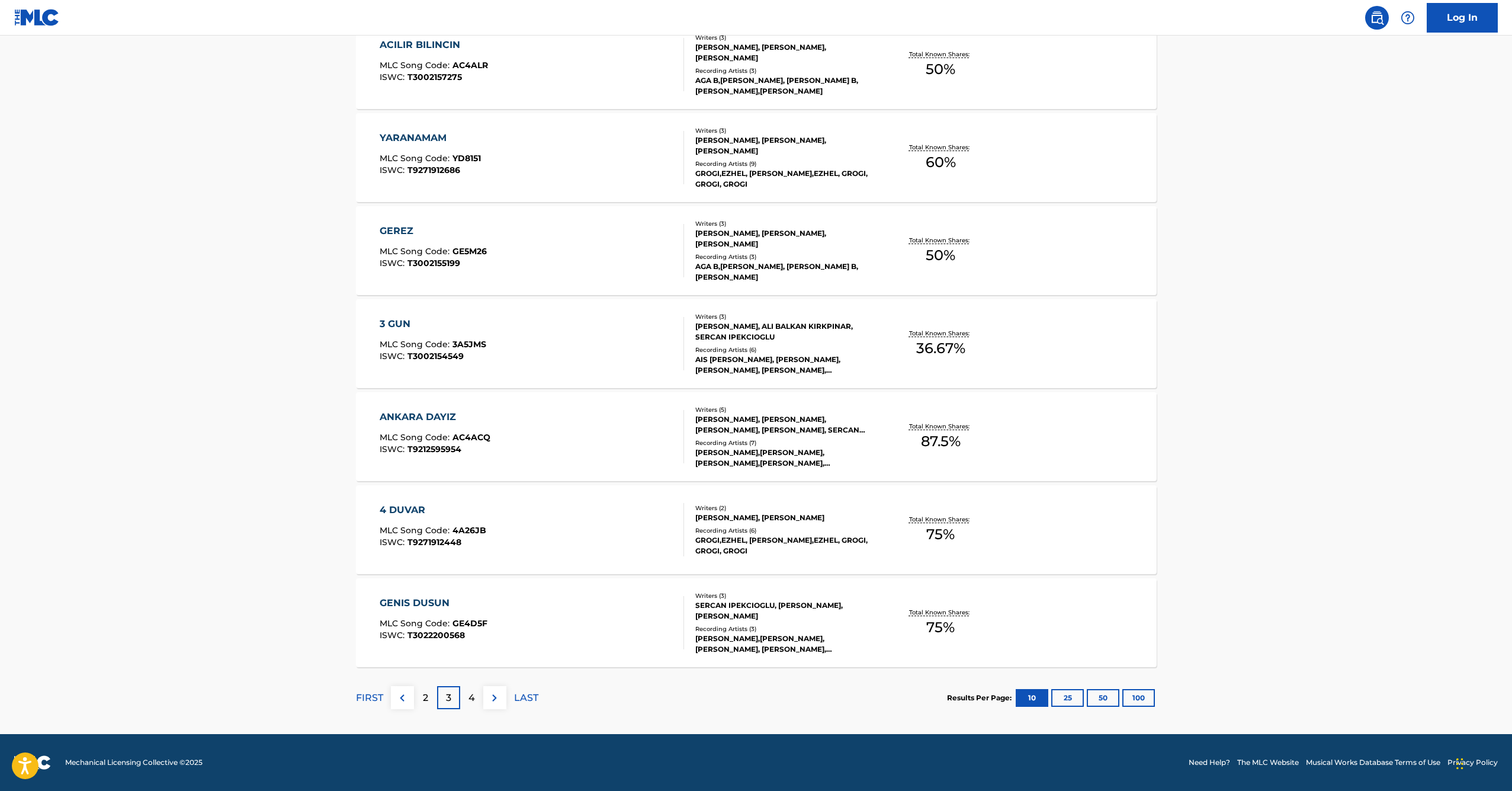
click at [430, 699] on div "2" at bounding box center [425, 697] width 23 height 23
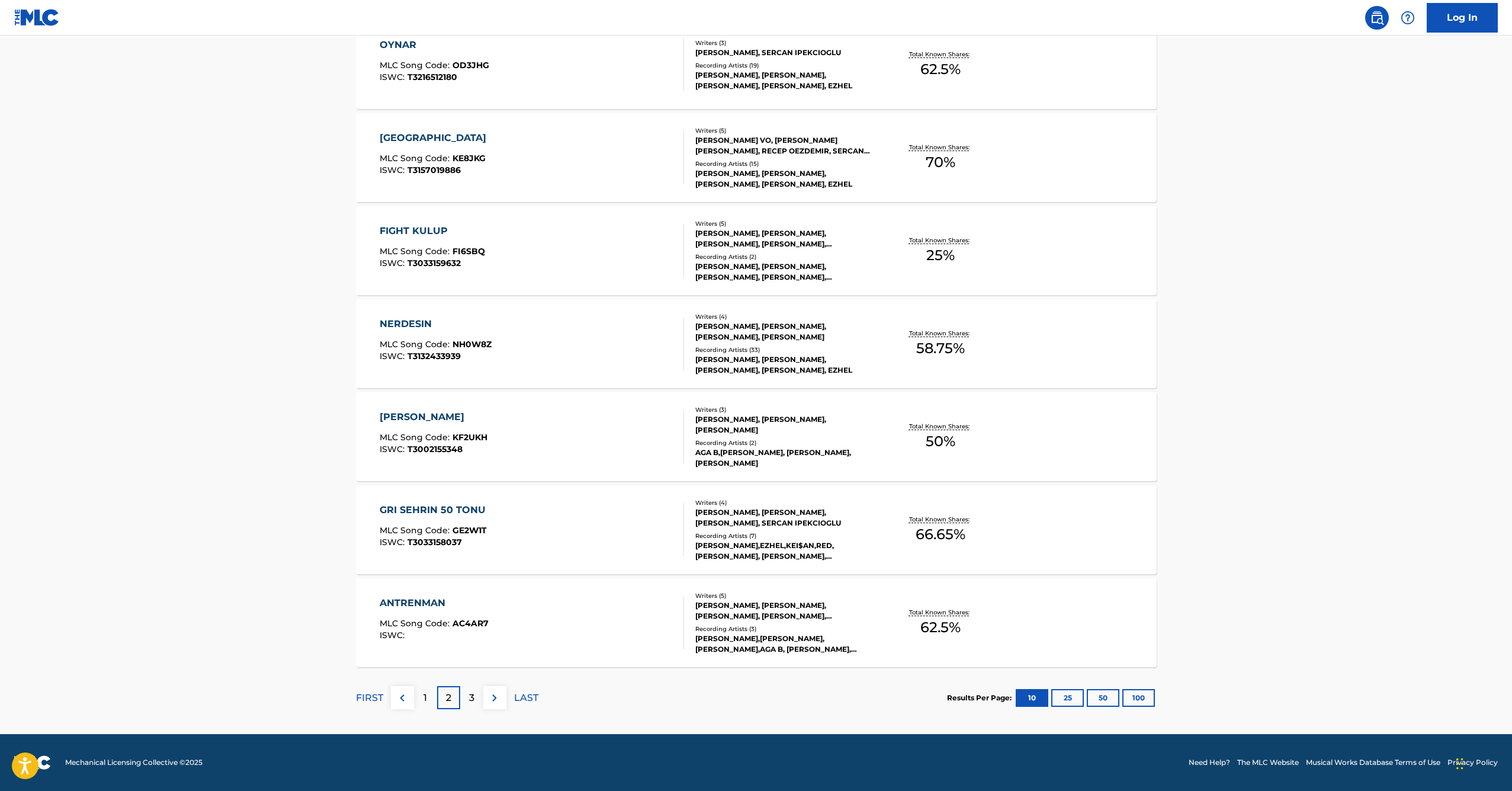
click at [1142, 691] on button "100" at bounding box center [1138, 698] width 33 height 18
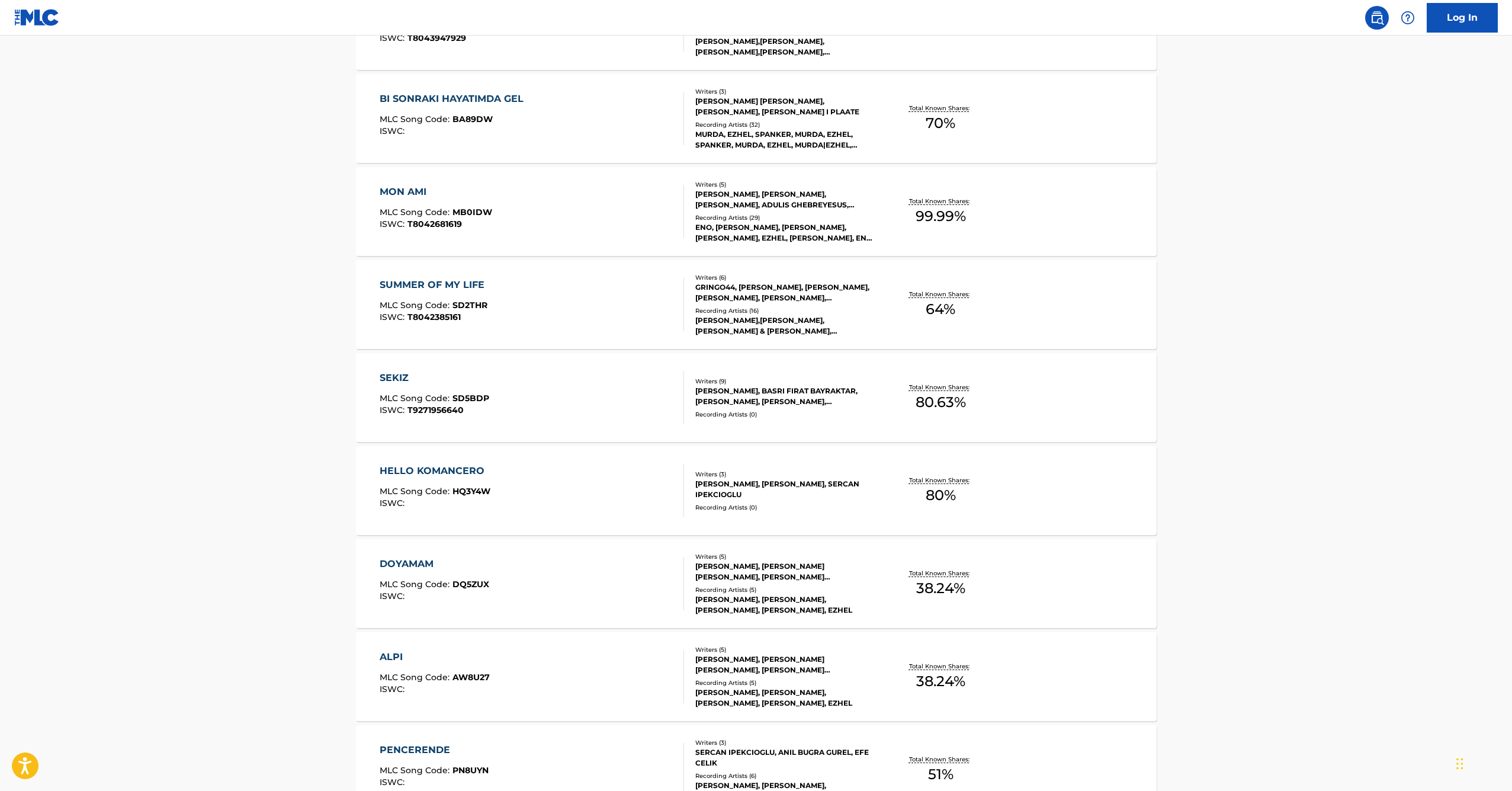
scroll to position [9029, 0]
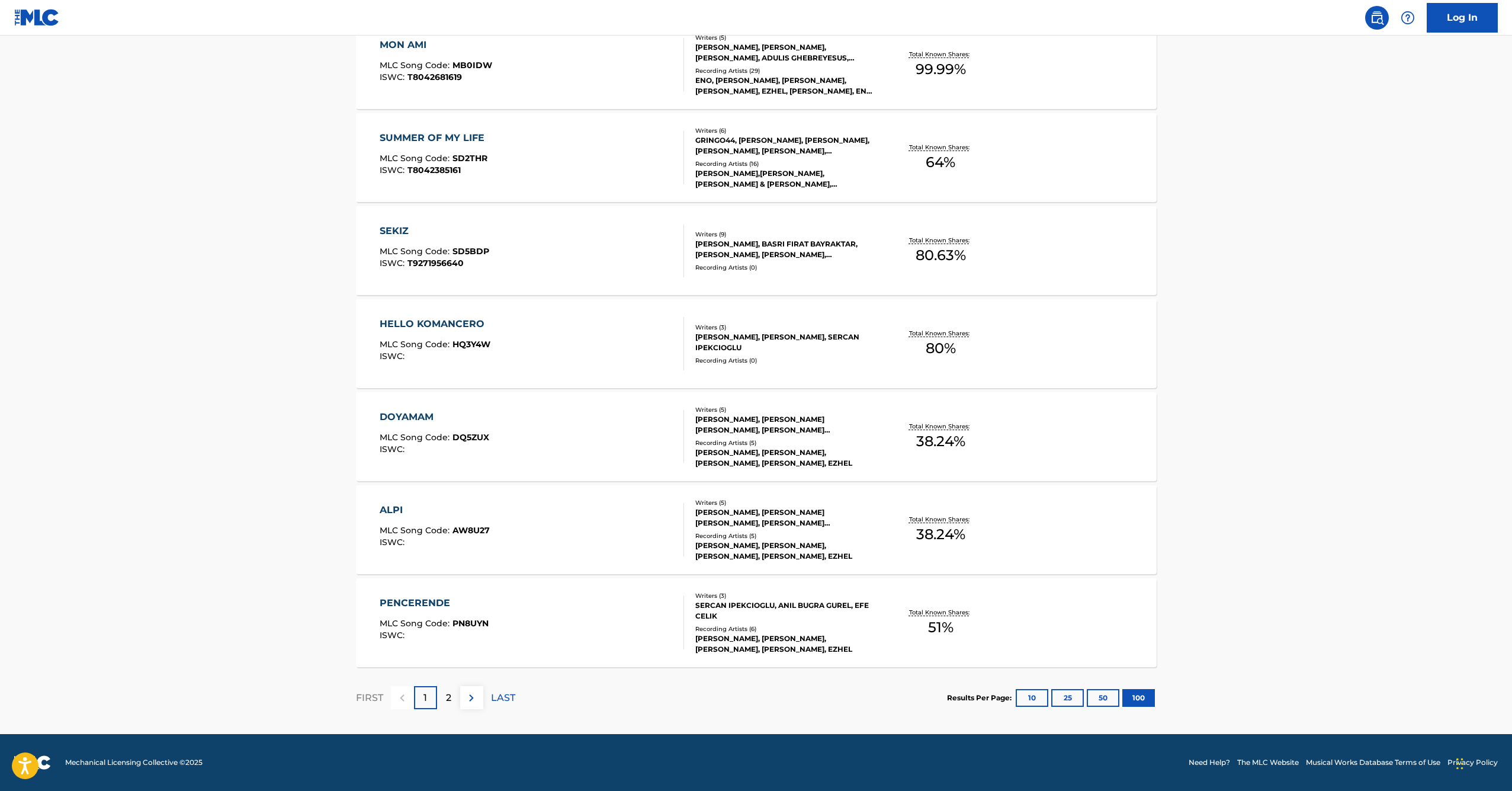
click at [443, 704] on div "2" at bounding box center [448, 697] width 23 height 23
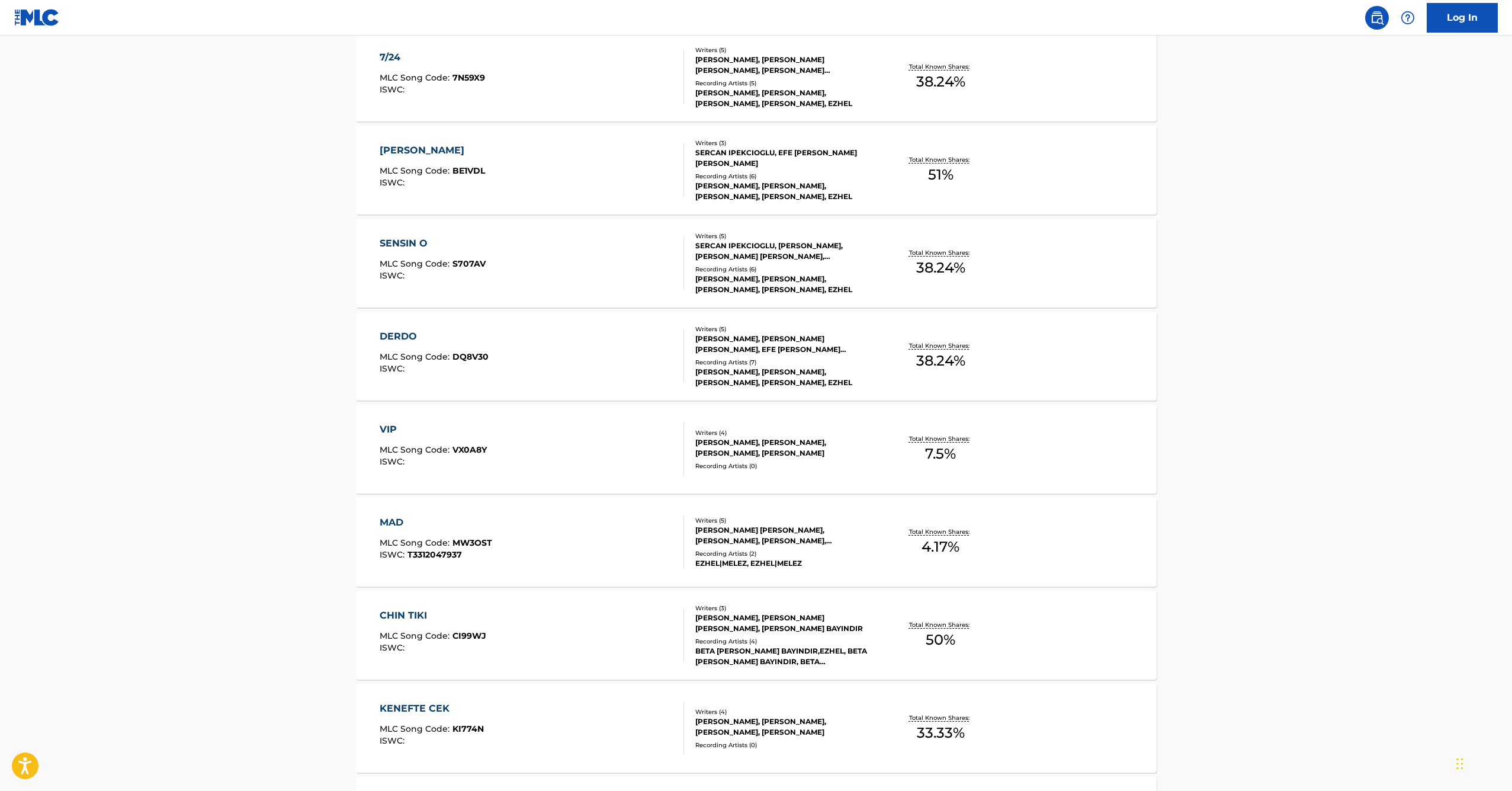
scroll to position [659, 0]
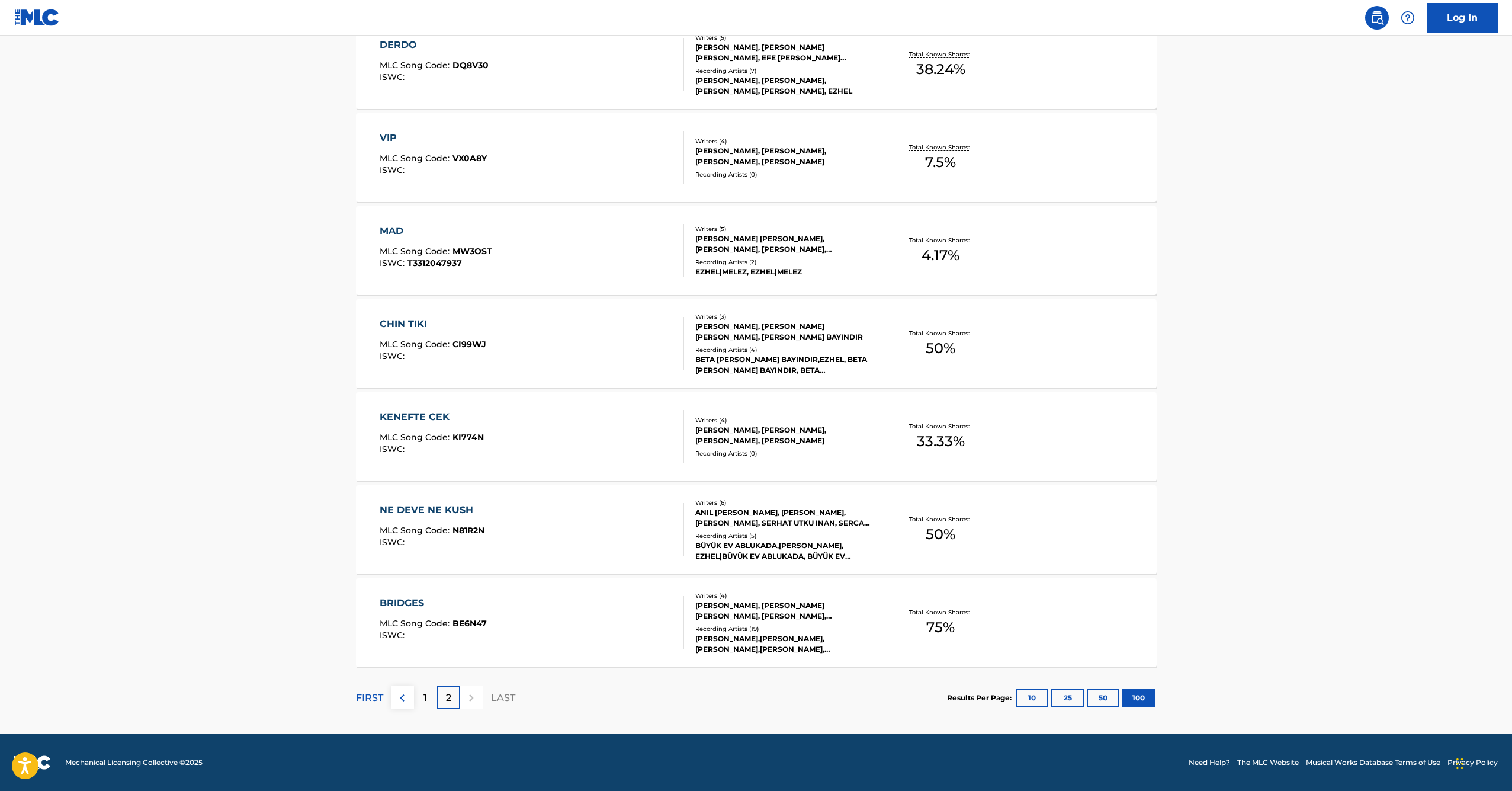
click at [428, 693] on div "1" at bounding box center [425, 697] width 23 height 23
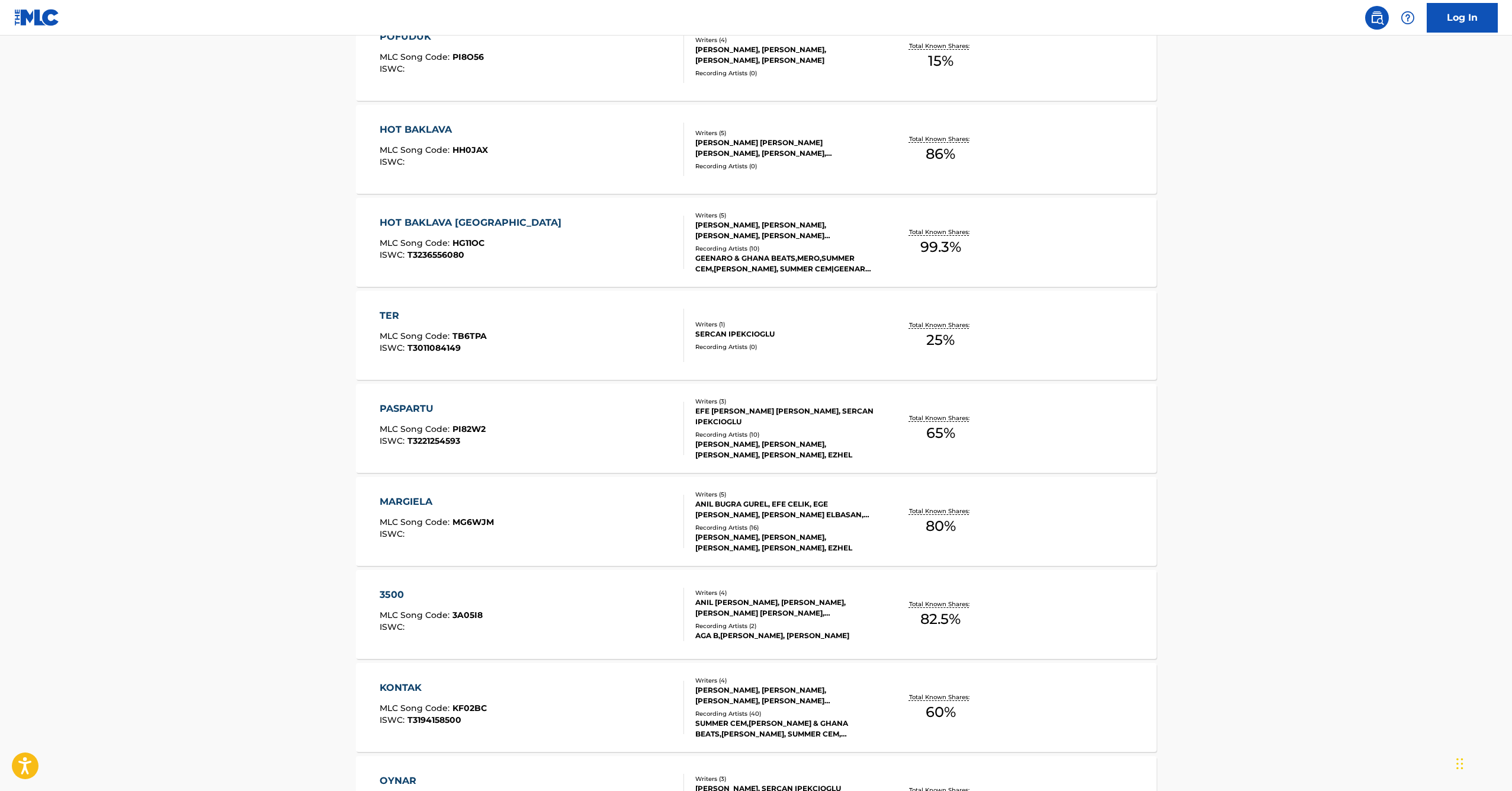
scroll to position [976, 0]
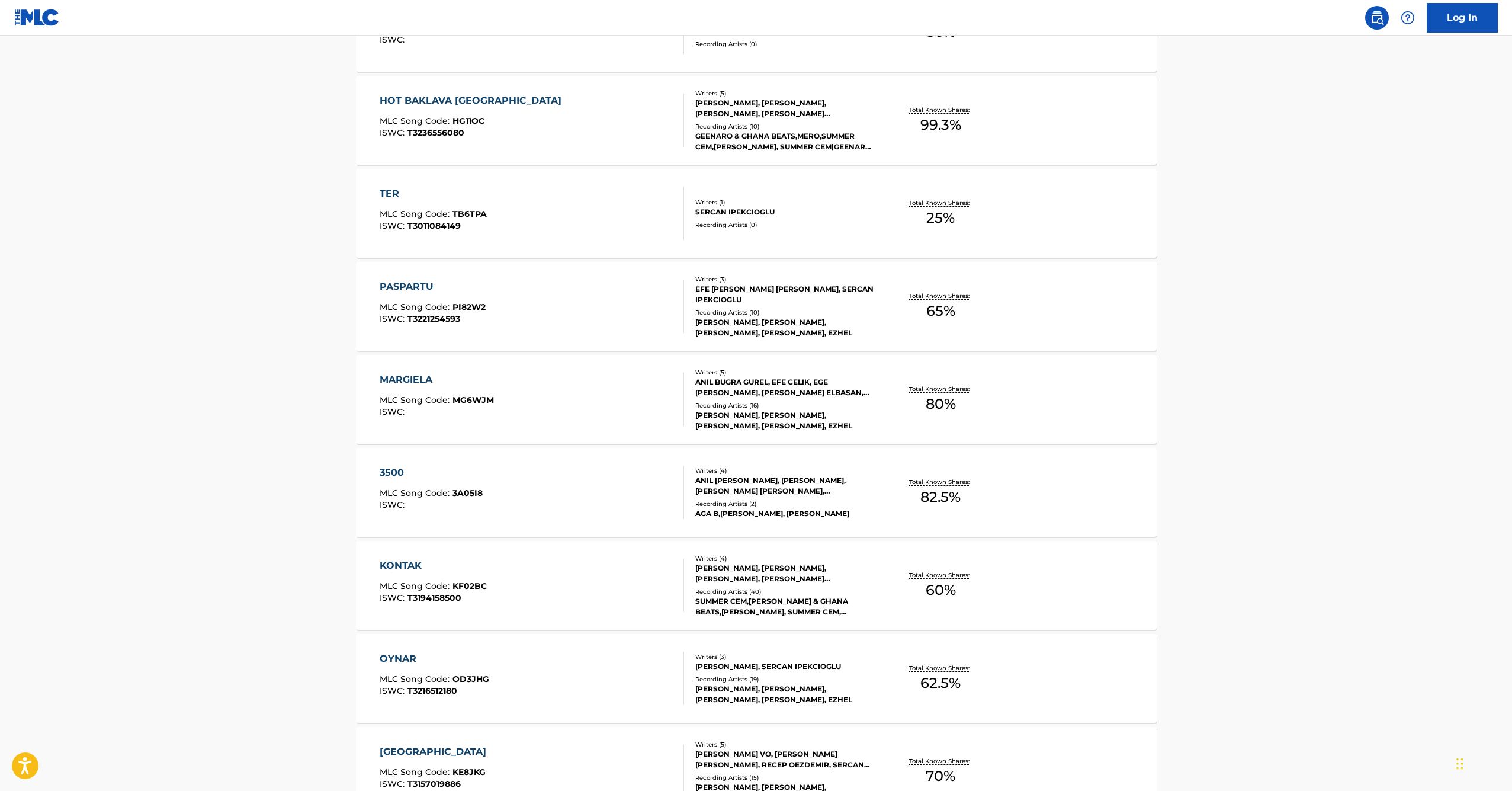
click at [382, 188] on div "TER" at bounding box center [434, 193] width 108 height 14
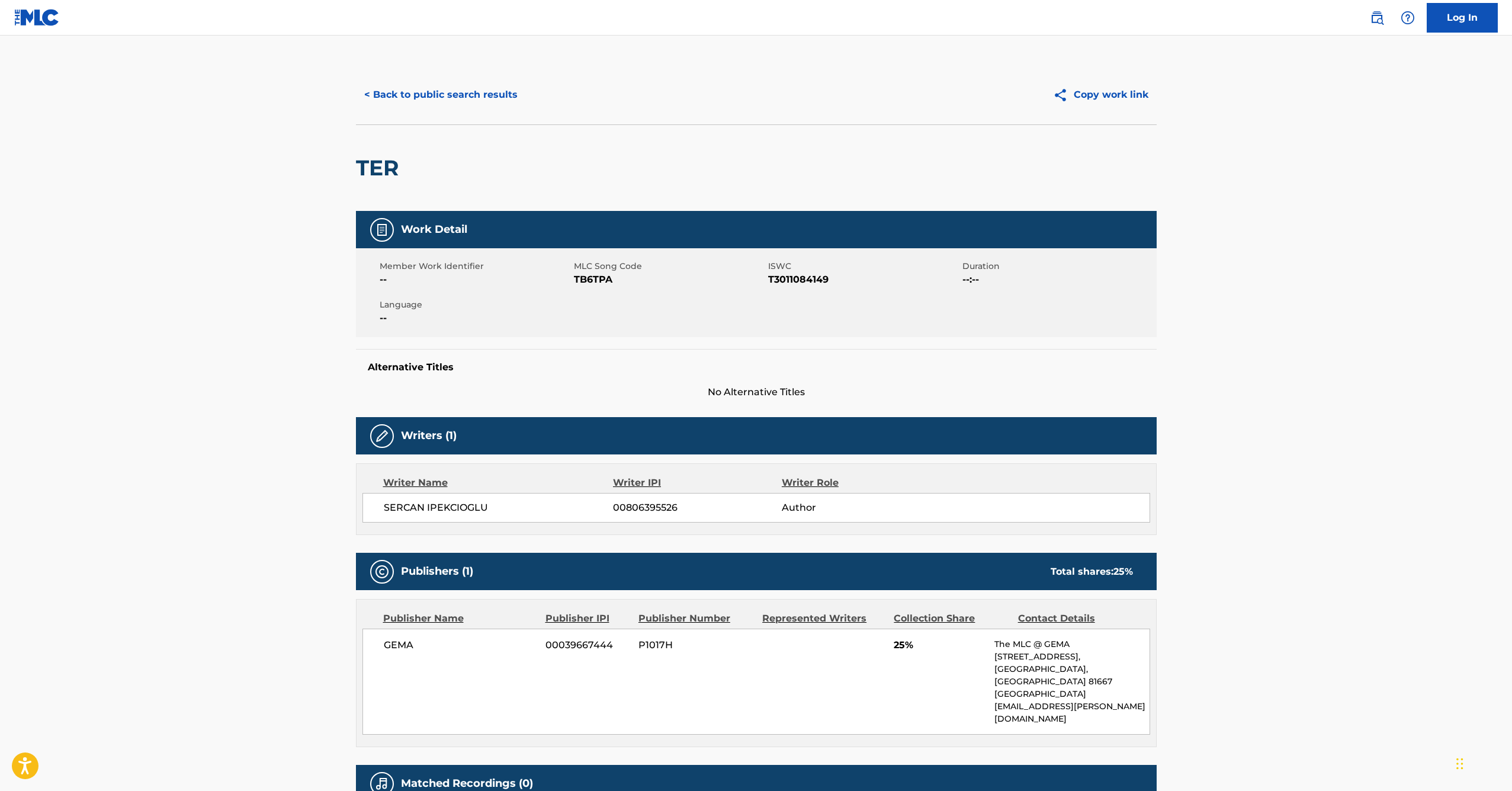
scroll to position [99, 0]
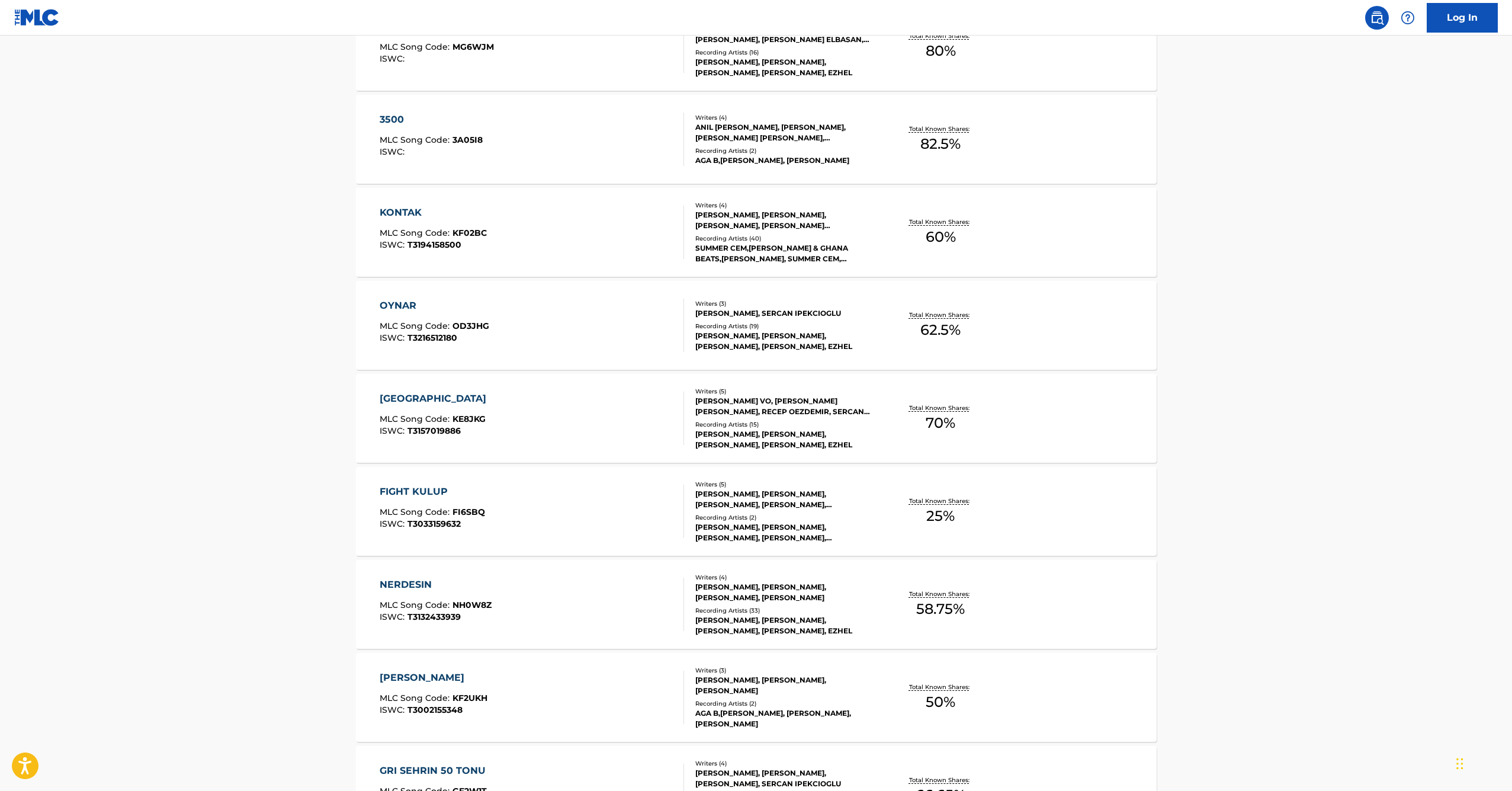
scroll to position [1497, 0]
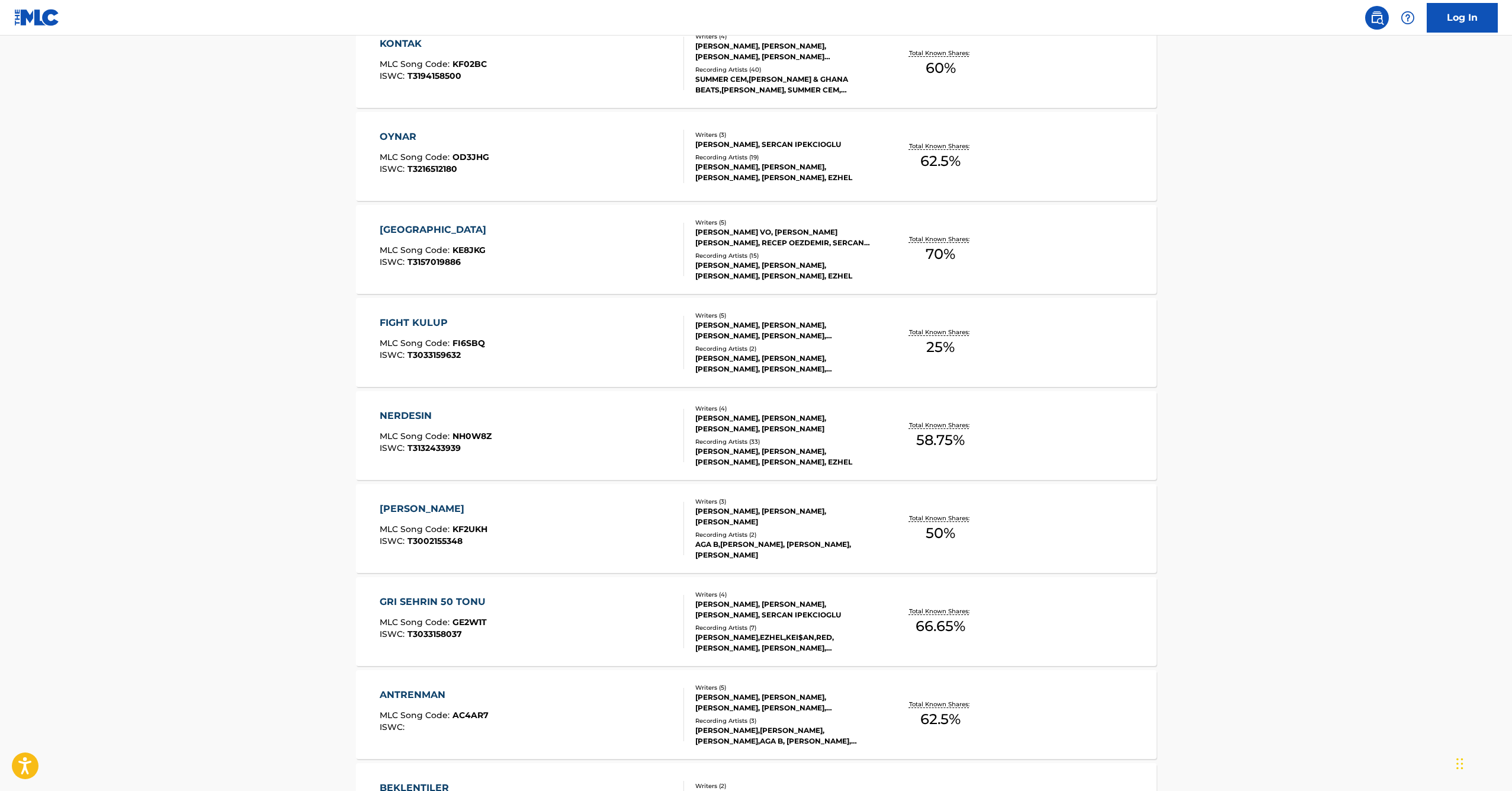
click at [414, 413] on div "NERDESIN" at bounding box center [435, 415] width 112 height 14
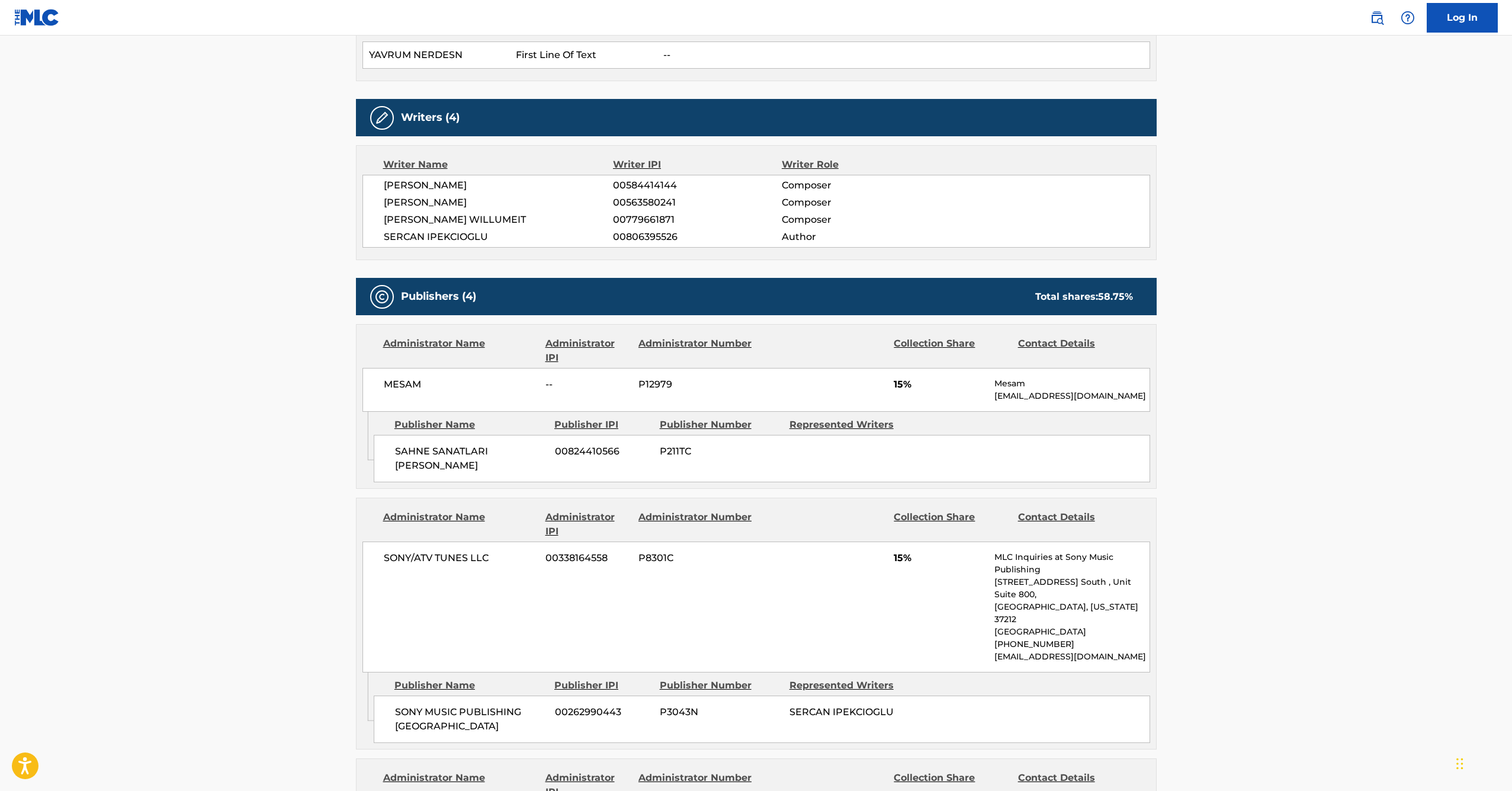
scroll to position [465, 0]
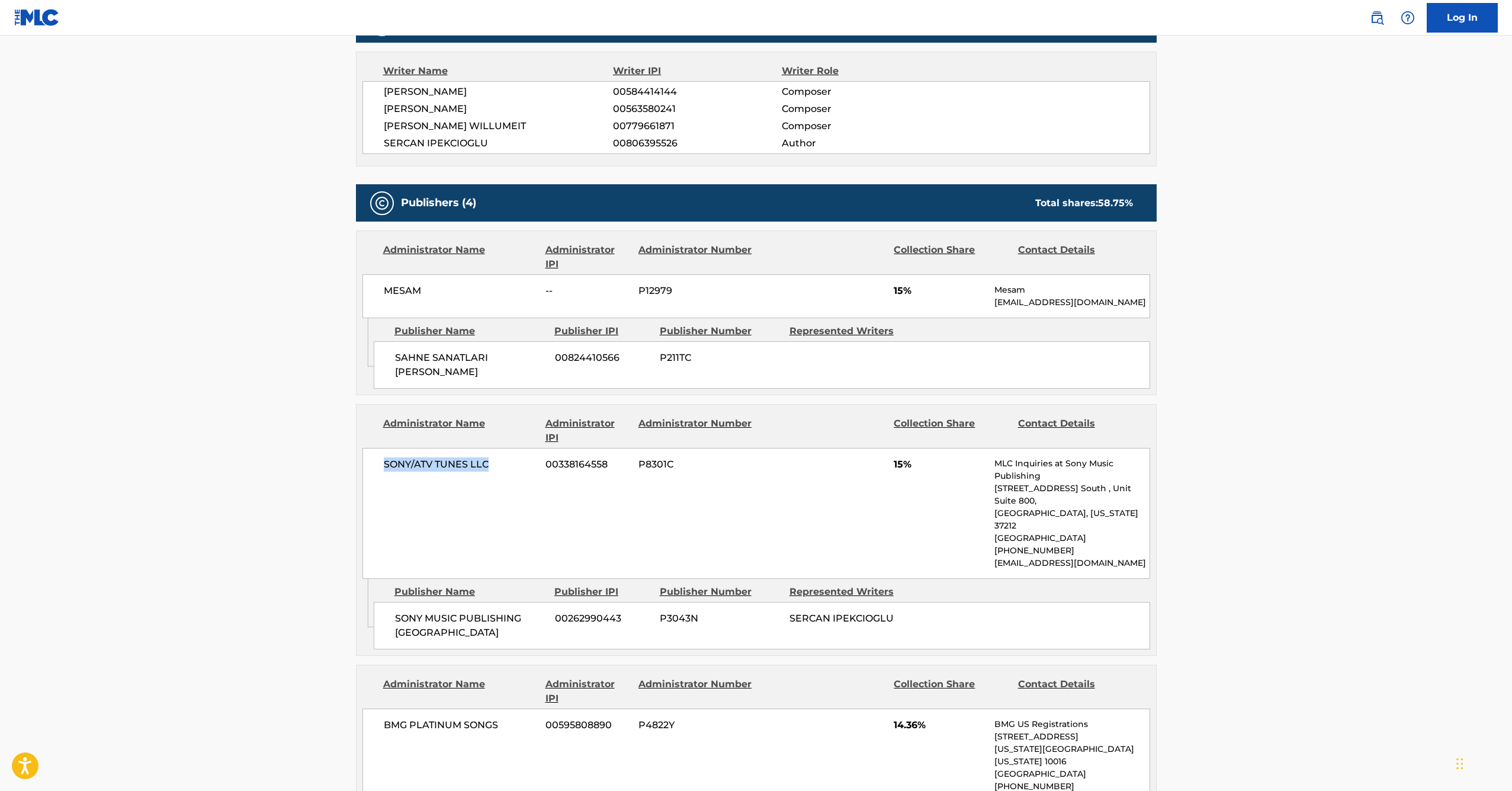
drag, startPoint x: 384, startPoint y: 451, endPoint x: 477, endPoint y: 461, distance: 93.5
click at [477, 461] on div "SONY/ATV TUNES LLC 00338164558 P8301C 15% MLC Inquiries at Sony Music Publishin…" at bounding box center [756, 514] width 788 height 131
click at [486, 501] on div "SONY/ATV TUNES LLC 00338164558 P8301C 15% MLC Inquiries at Sony Music Publishin…" at bounding box center [756, 514] width 788 height 131
drag, startPoint x: 445, startPoint y: 588, endPoint x: 492, endPoint y: 606, distance: 50.3
click at [492, 606] on div "SONY MUSIC PUBLISHING GERMANY 00262990443 P3043N SERCAN IPEKCIOGLU" at bounding box center [762, 625] width 777 height 47
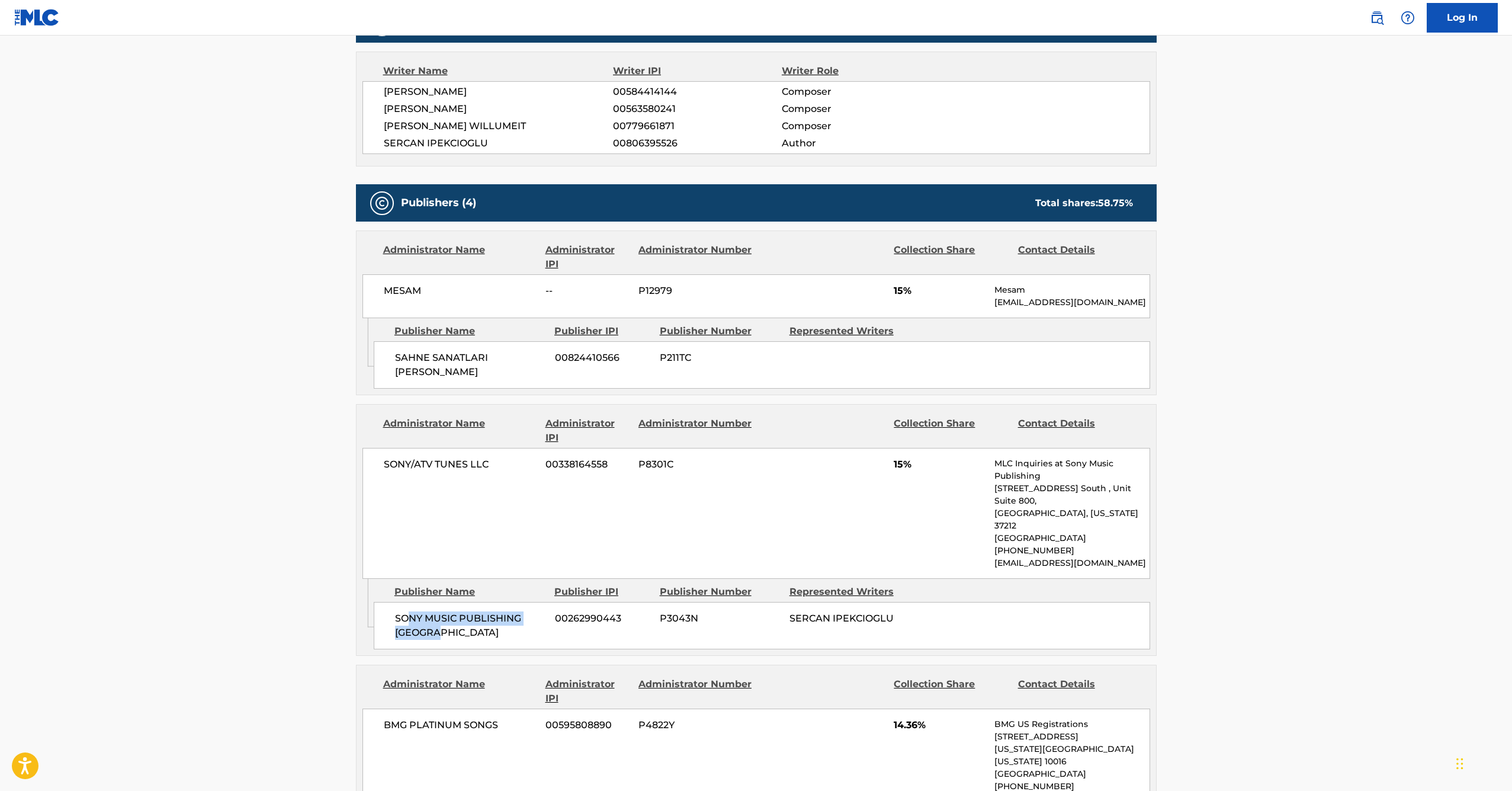
click at [492, 606] on div "SONY MUSIC PUBLISHING GERMANY 00262990443 P3043N SERCAN IPEKCIOGLU" at bounding box center [762, 625] width 777 height 47
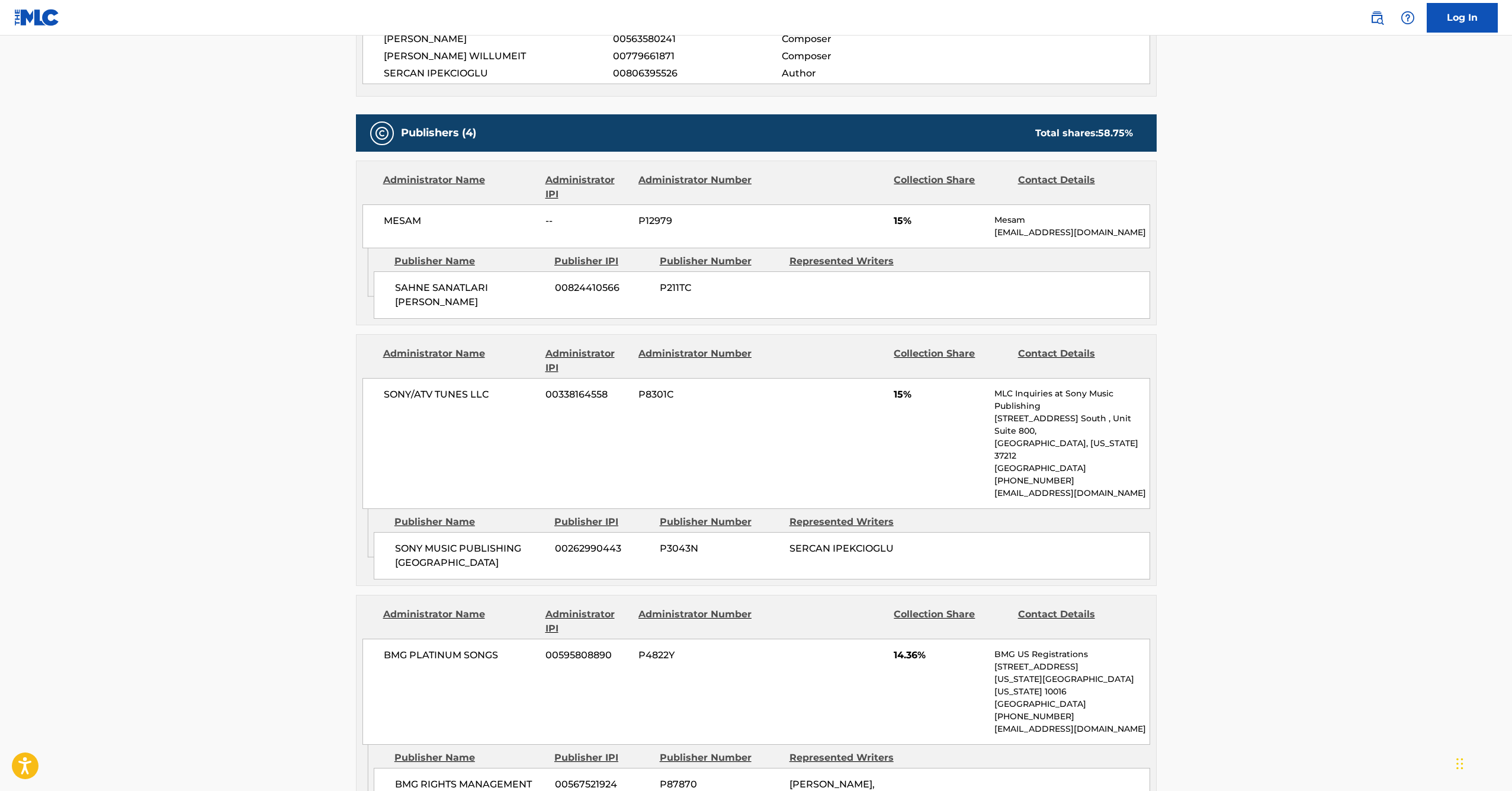
scroll to position [0, 0]
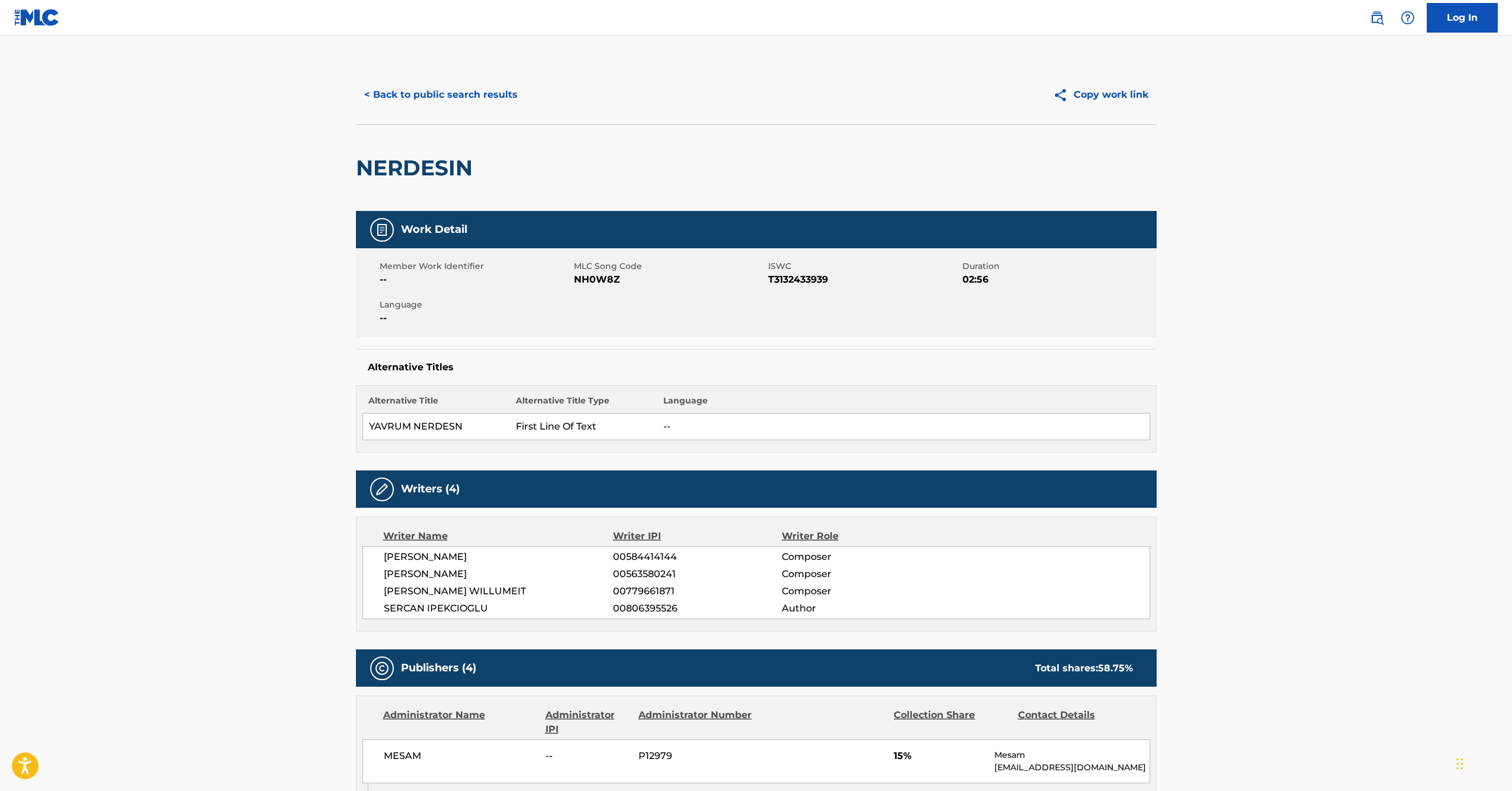
click at [374, 97] on button "< Back to public search results" at bounding box center [441, 94] width 170 height 29
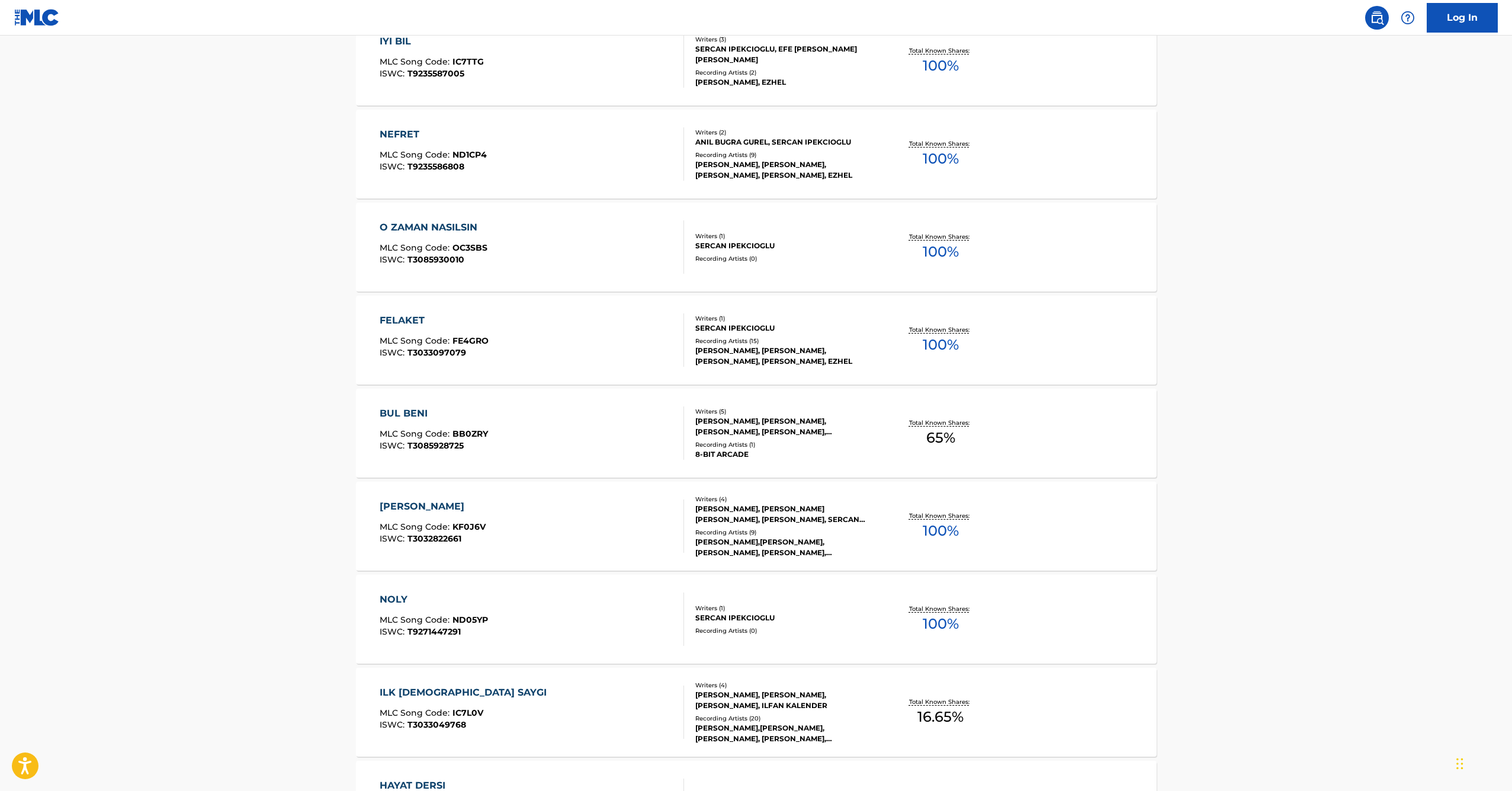
scroll to position [4279, 0]
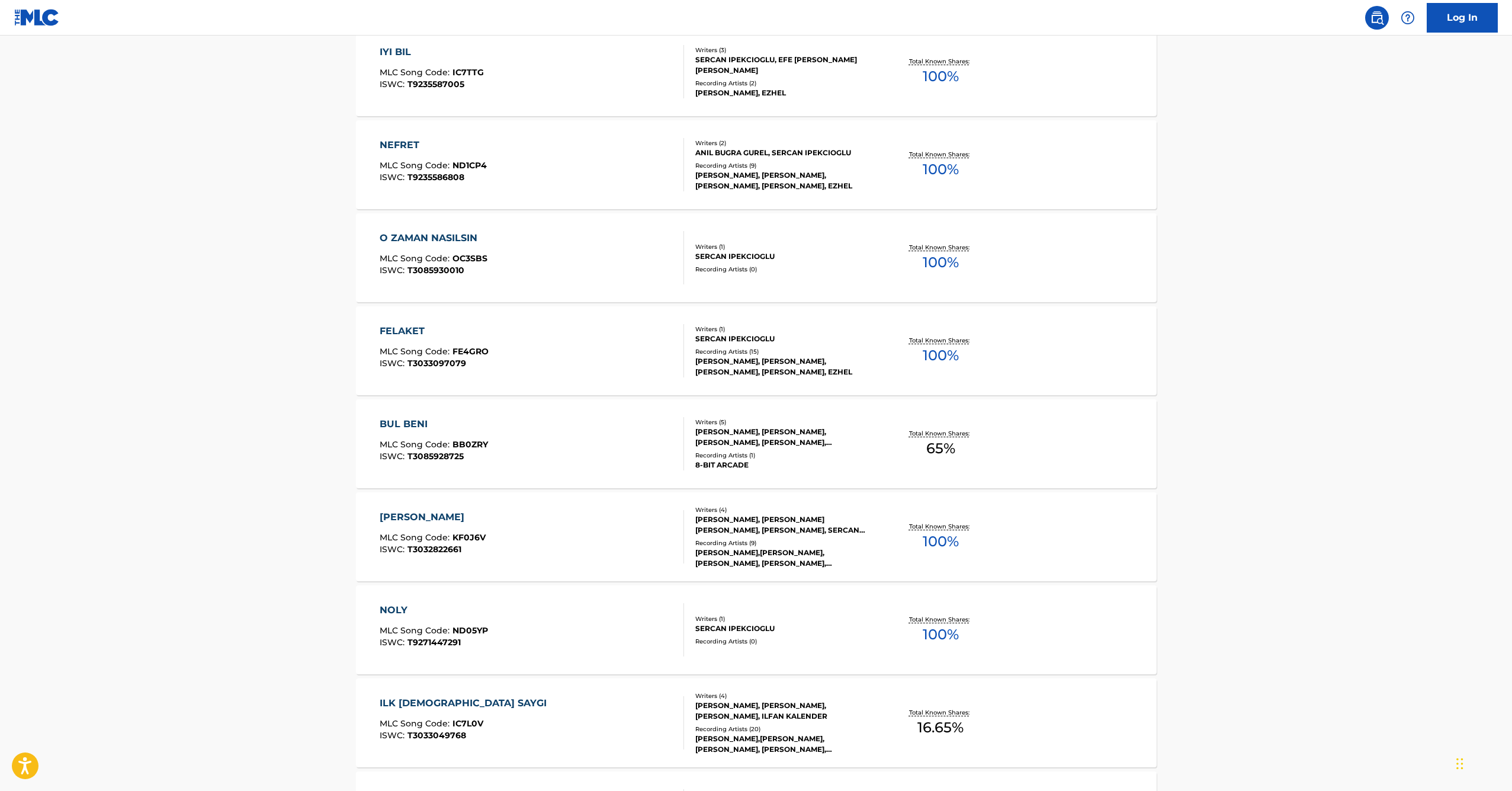
click at [405, 334] on div "FELAKET" at bounding box center [435, 330] width 109 height 14
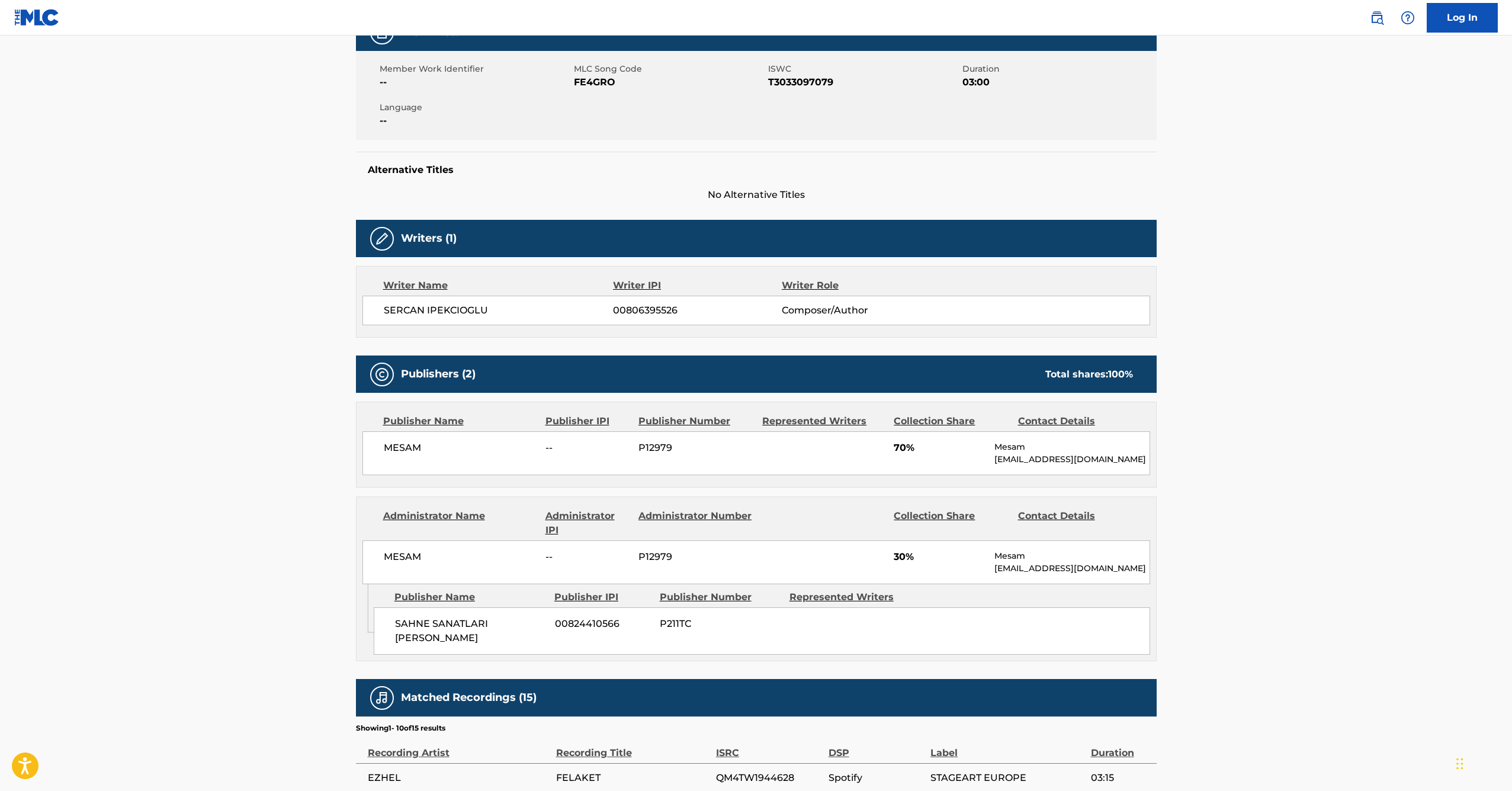
scroll to position [258, 0]
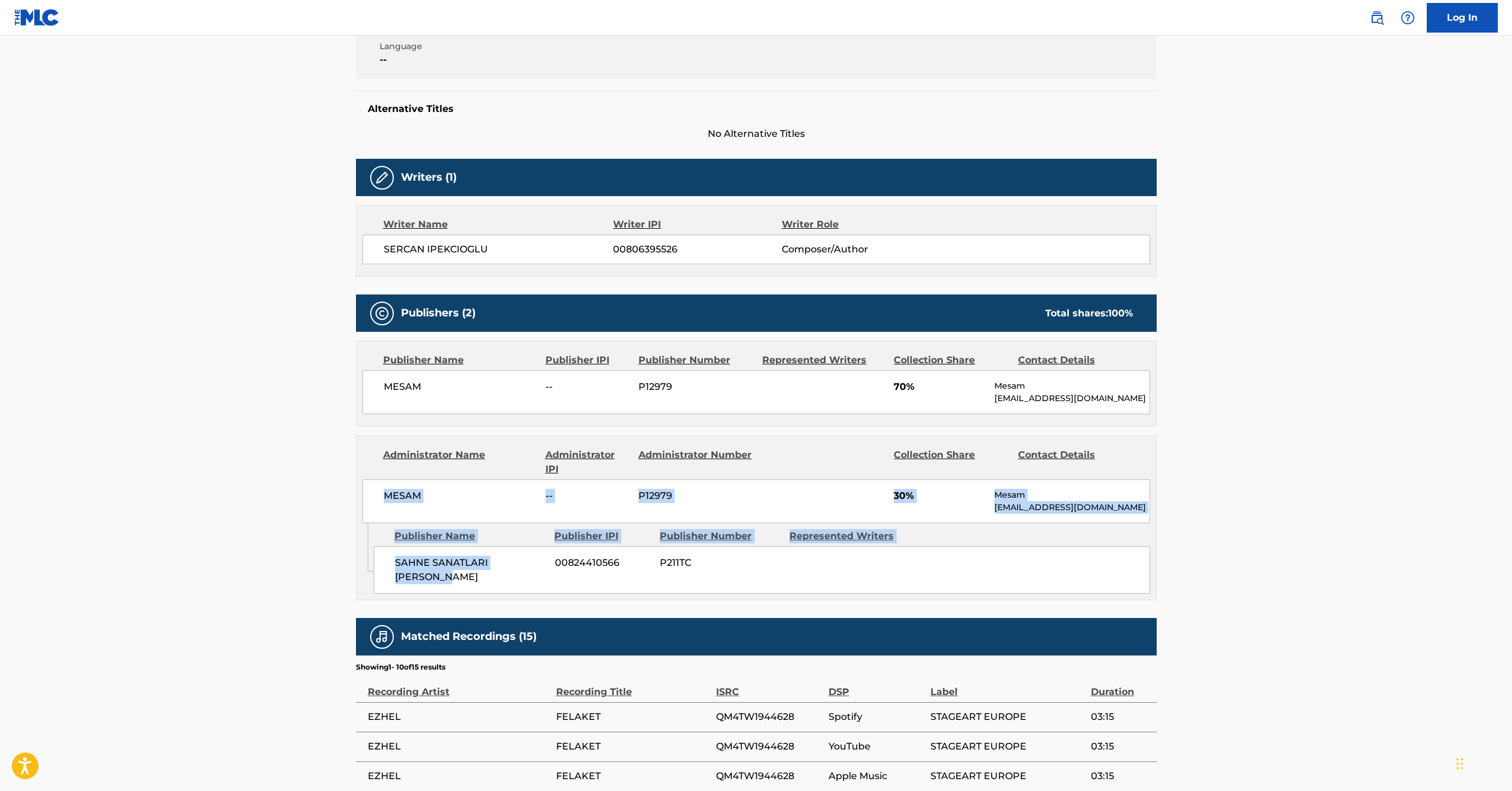
drag, startPoint x: 409, startPoint y: 487, endPoint x: 561, endPoint y: 577, distance: 176.6
click at [537, 575] on div "Administrator Name Administrator IPI Administrator Number Collection Share Cont…" at bounding box center [756, 518] width 801 height 165
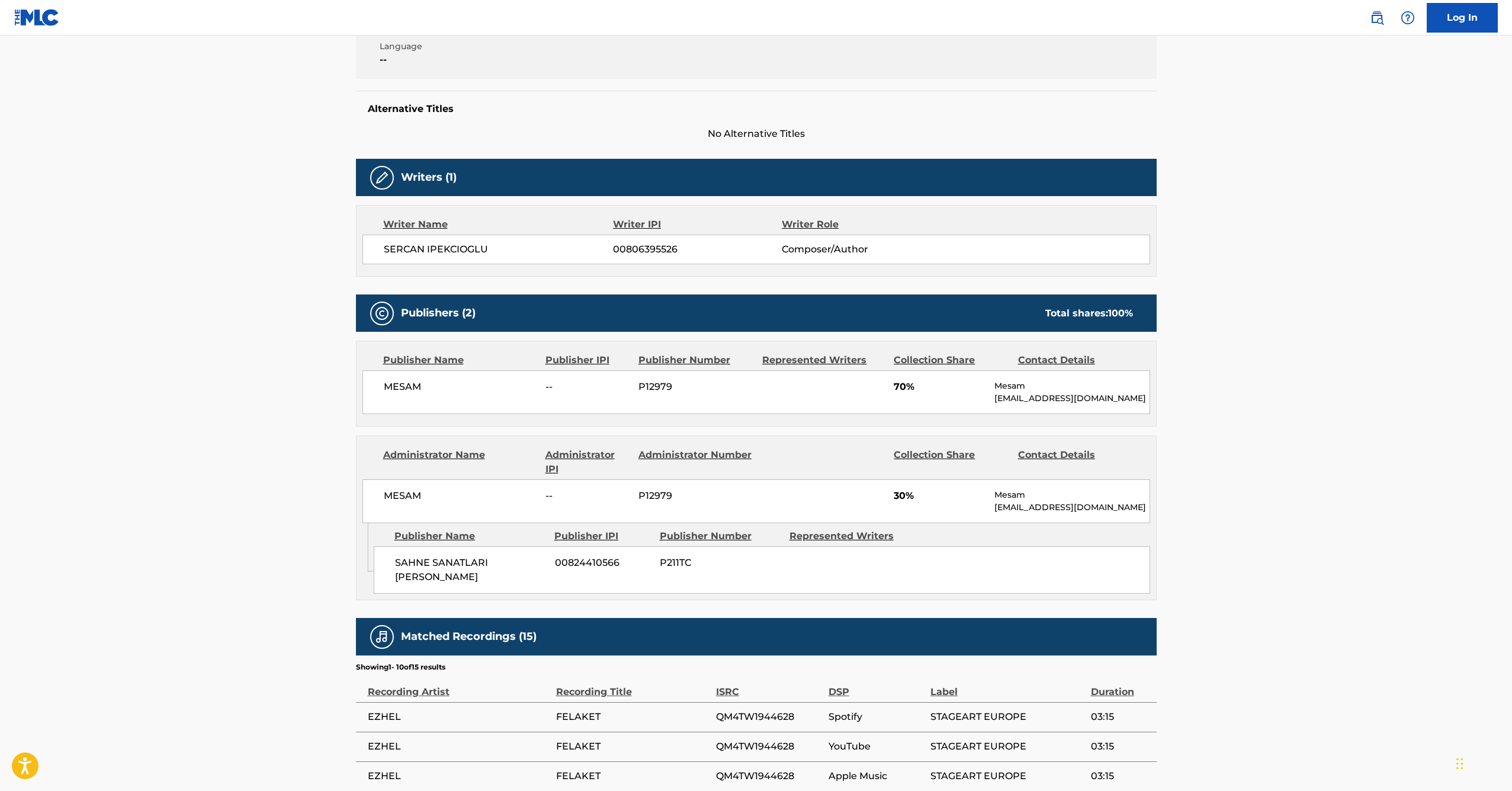
click at [561, 577] on div "SAHNE SANATLARI [PERSON_NAME] 00824410566 P211TC" at bounding box center [762, 570] width 777 height 47
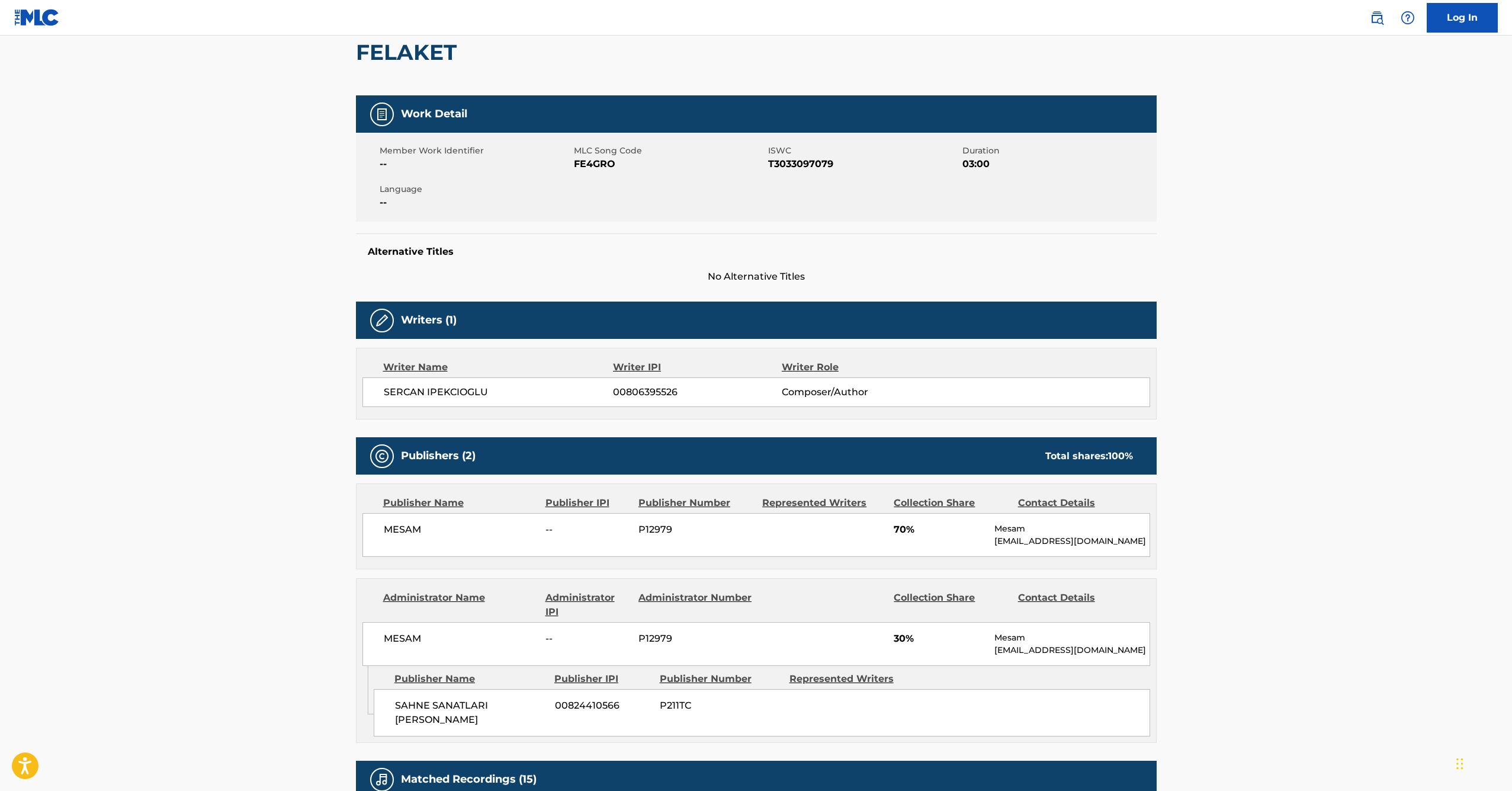
scroll to position [55, 0]
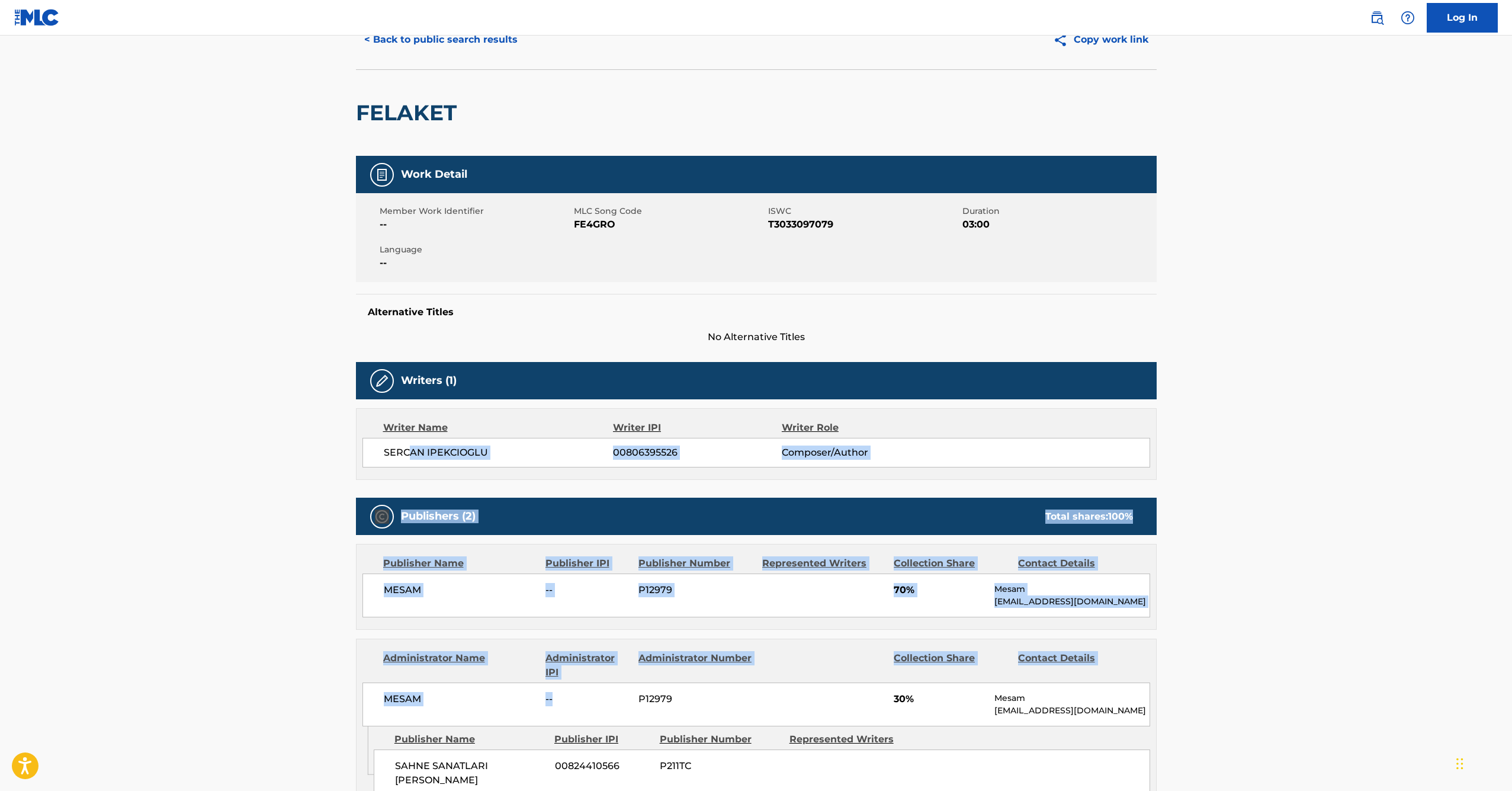
drag, startPoint x: 456, startPoint y: 482, endPoint x: 598, endPoint y: 704, distance: 263.5
click at [598, 704] on div "Work Detail Member Work Identifier -- MLC Song Code FE4GRO ISWC T3033097079 Dur…" at bounding box center [756, 699] width 801 height 1088
click at [597, 702] on span "--" at bounding box center [587, 699] width 84 height 14
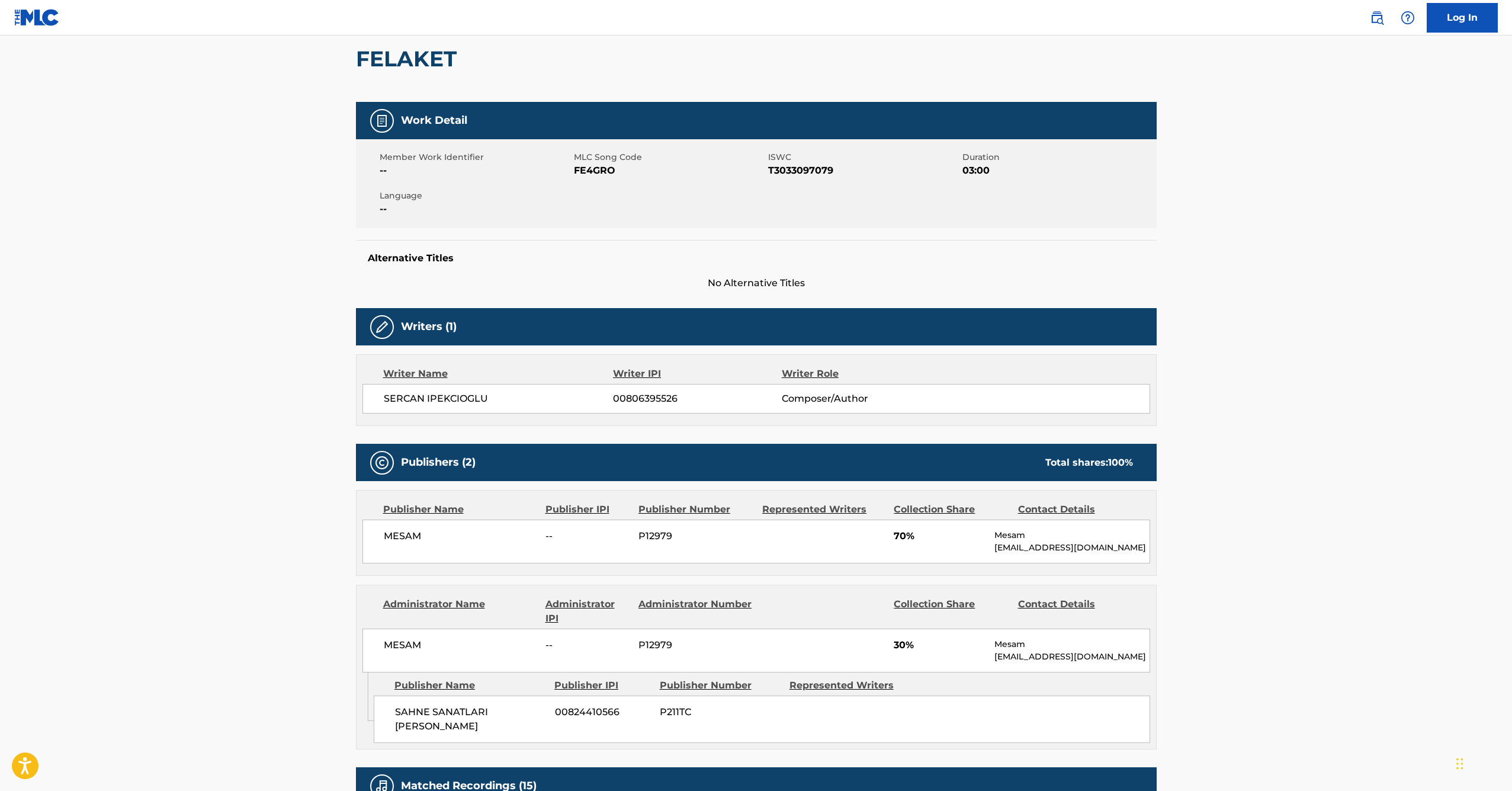
scroll to position [160, 0]
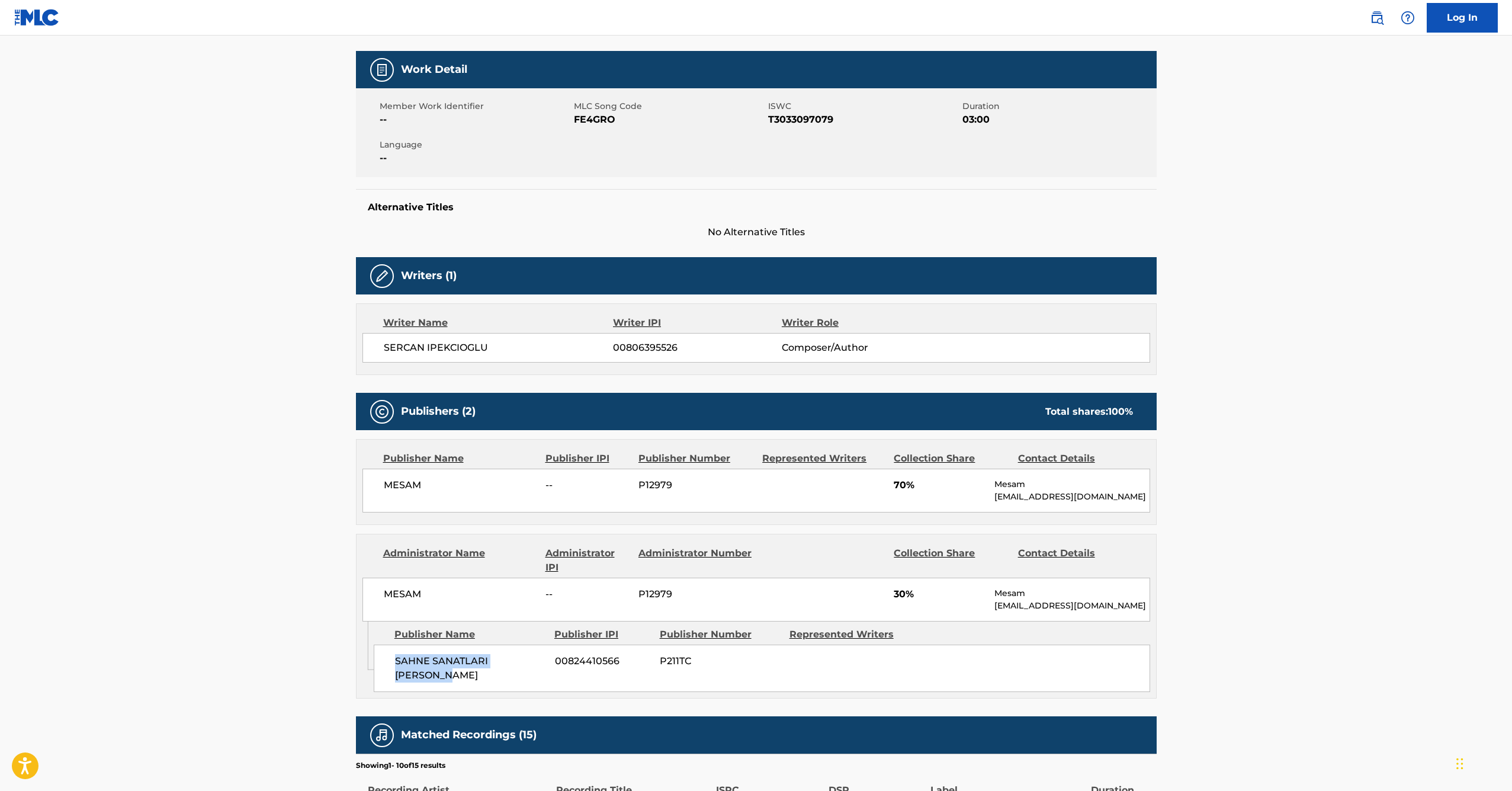
drag, startPoint x: 395, startPoint y: 663, endPoint x: 545, endPoint y: 663, distance: 150.0
click at [545, 663] on span "SAHNE SANATLARI [PERSON_NAME]" at bounding box center [471, 668] width 151 height 29
copy span "SAHNE SANATLARI [PERSON_NAME]"
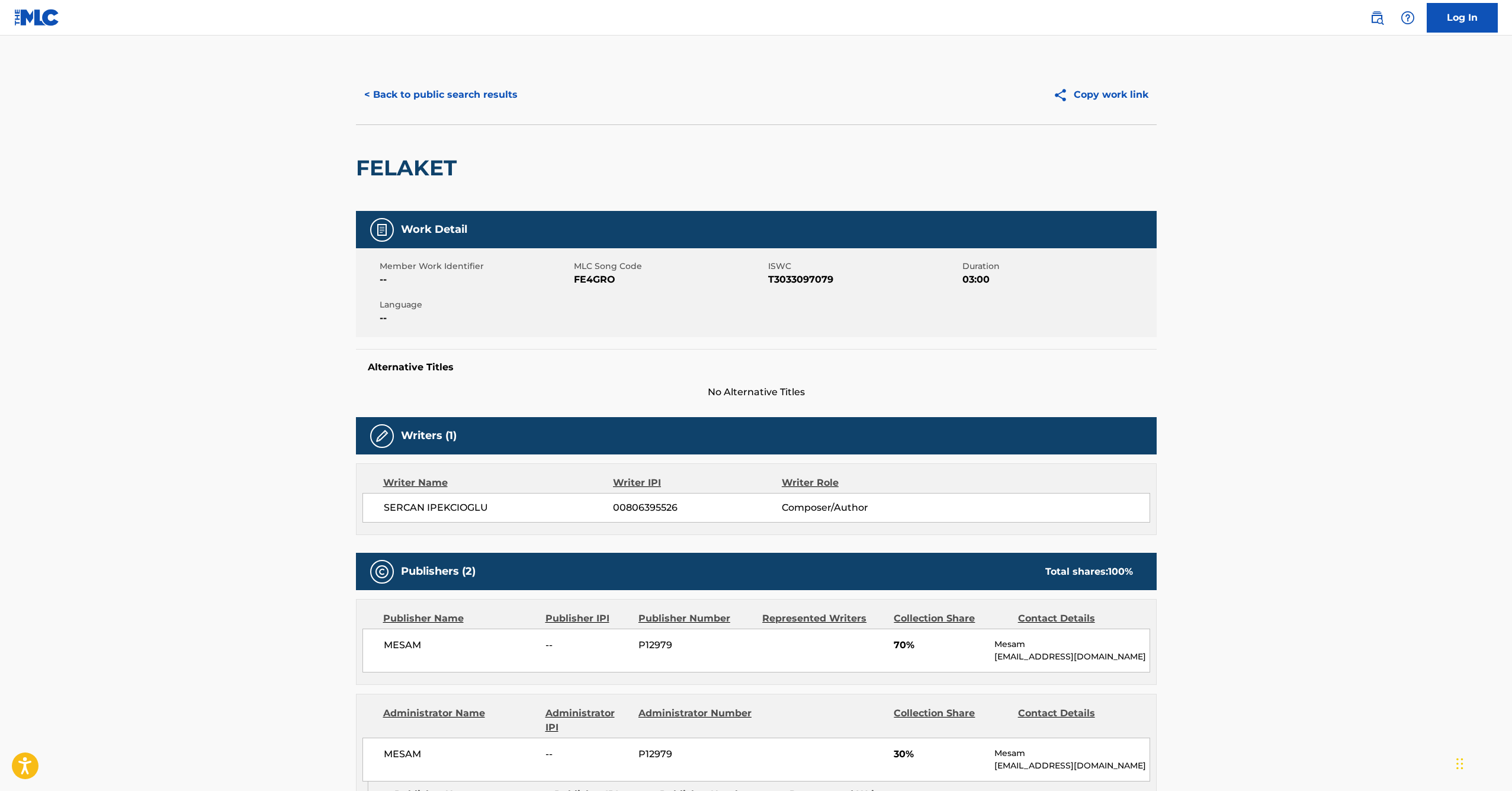
scroll to position [60, 0]
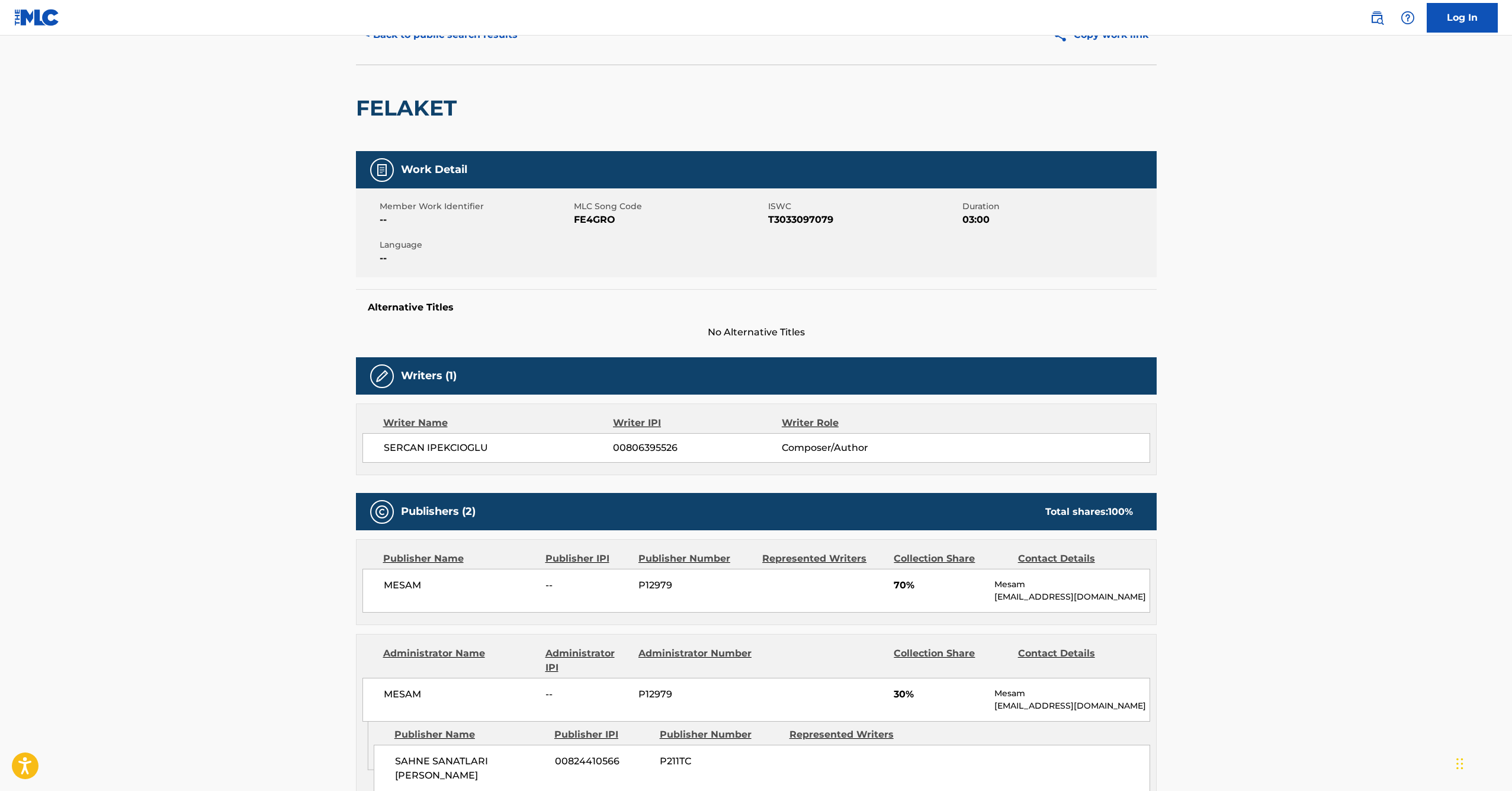
click at [1449, 519] on main "< Back to public search results Copy work link FELAKET Work Detail Member Work …" at bounding box center [756, 617] width 1512 height 1283
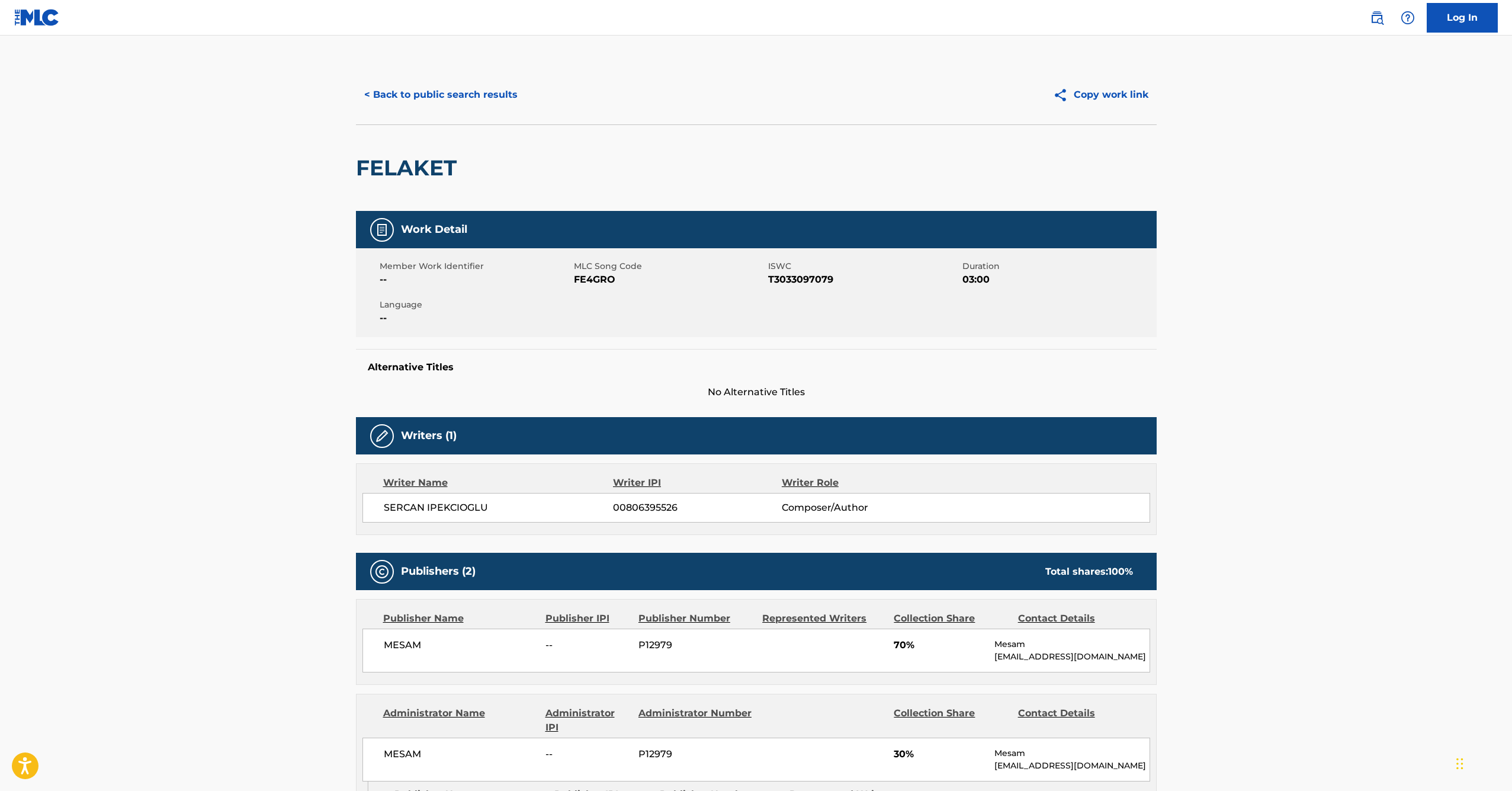
click at [435, 98] on button "< Back to public search results" at bounding box center [441, 94] width 170 height 29
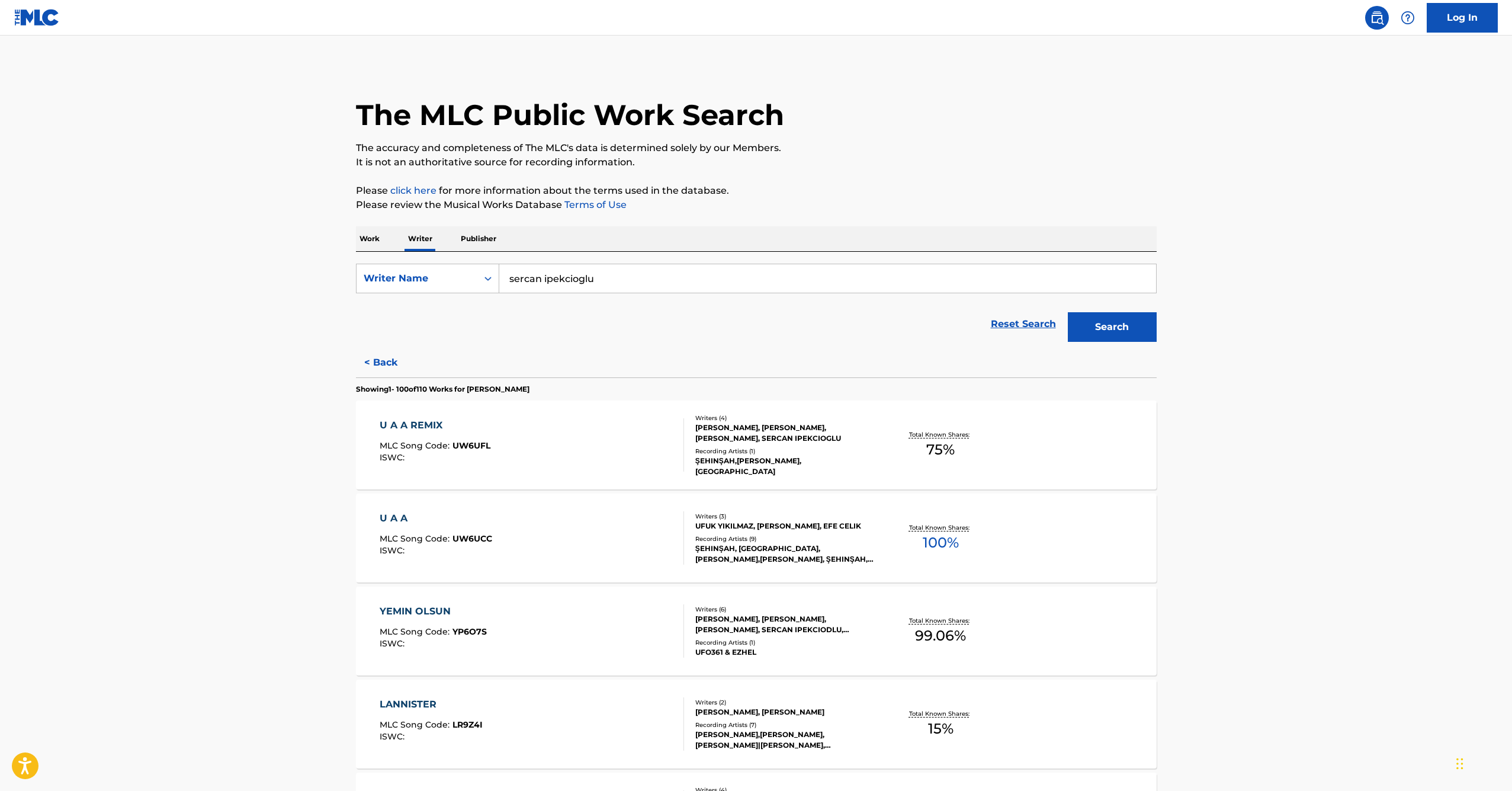
click at [512, 269] on input "sercan ipekcioglu" at bounding box center [827, 278] width 656 height 29
drag, startPoint x: 512, startPoint y: 269, endPoint x: 532, endPoint y: 310, distance: 45.6
click at [532, 310] on span "[PERSON_NAME]" at bounding box center [551, 304] width 83 height 11
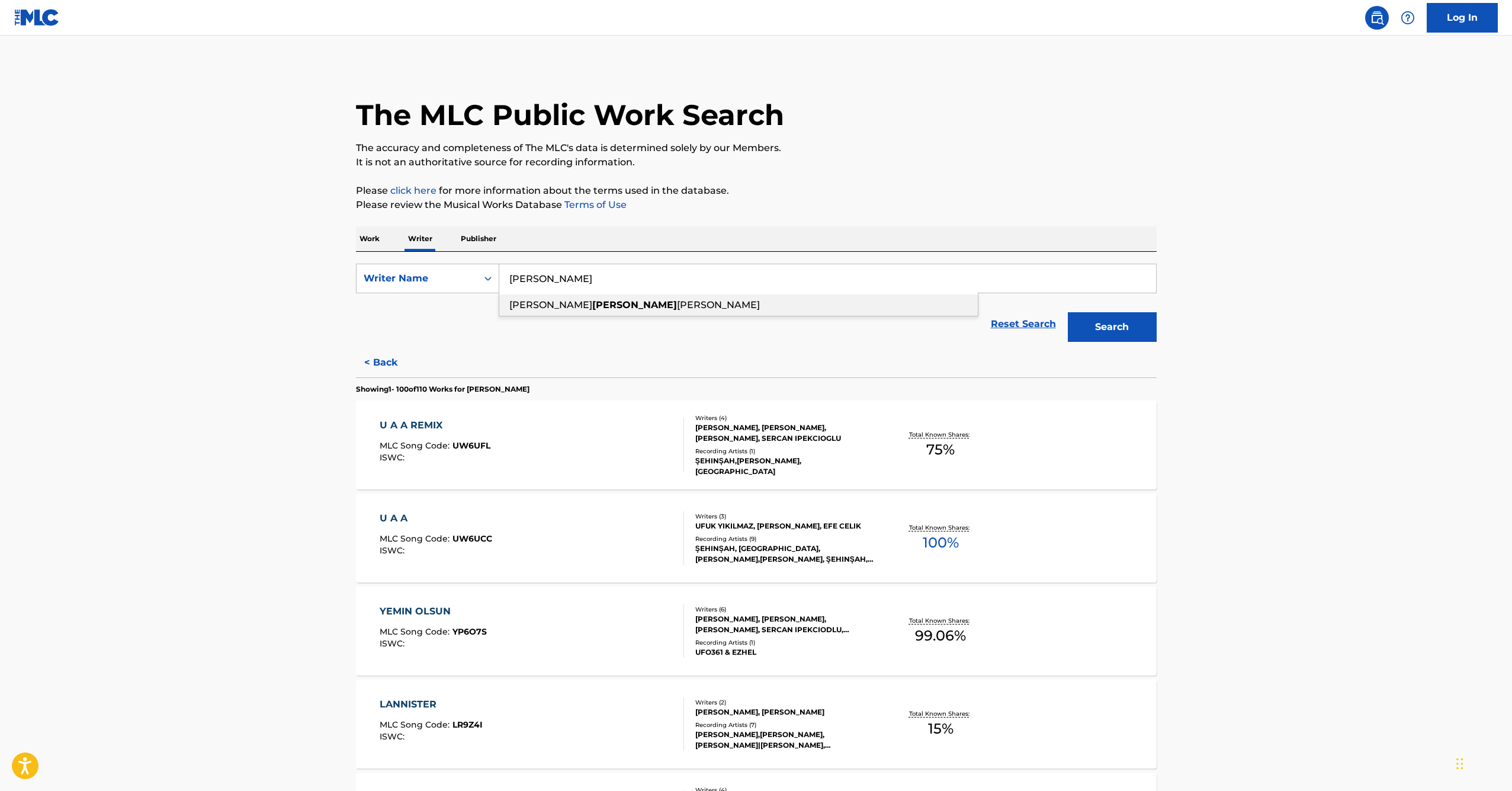
type input "[PERSON_NAME] [PERSON_NAME]"
click at [1114, 319] on button "Search" at bounding box center [1113, 326] width 89 height 29
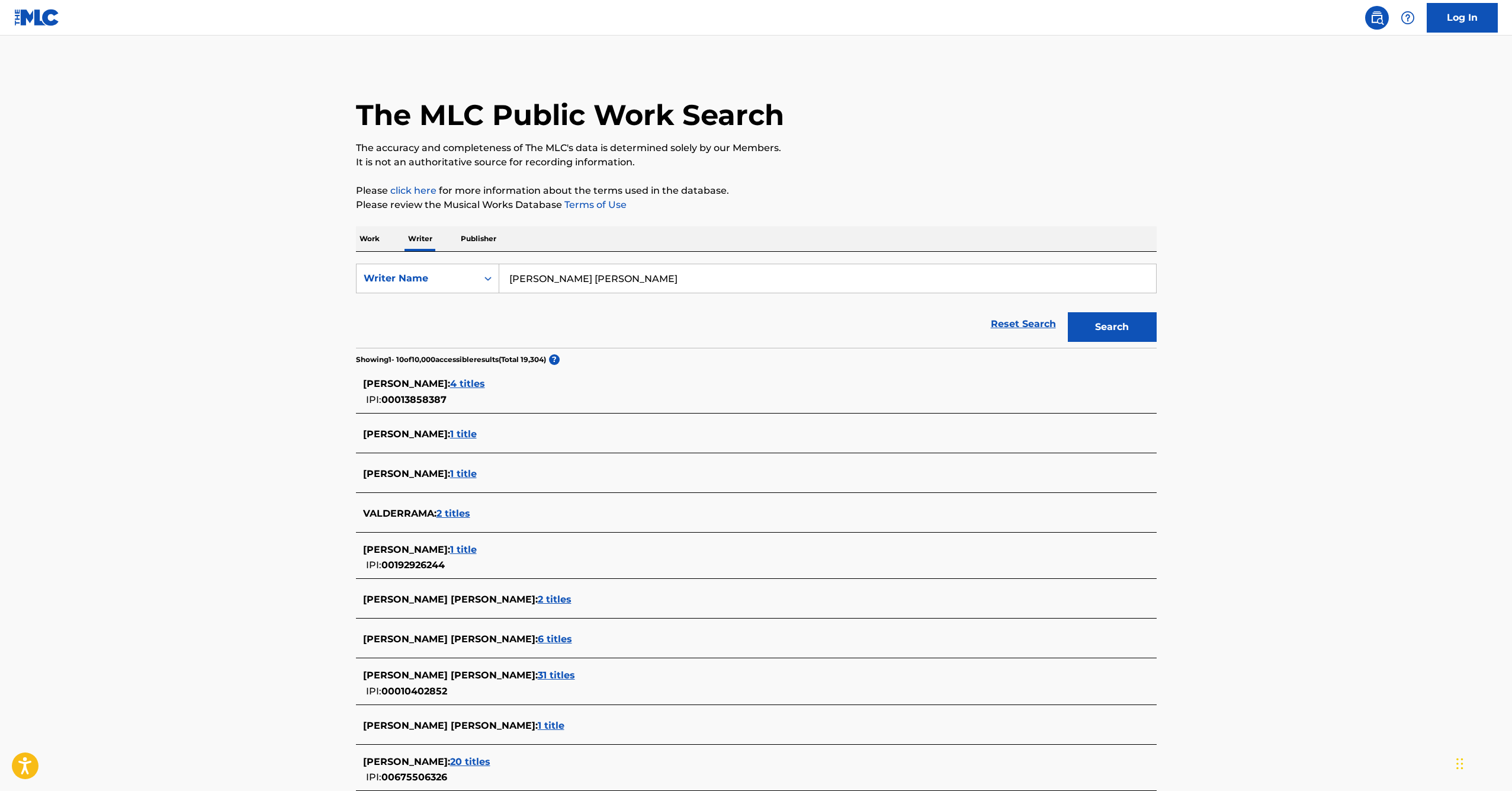
scroll to position [7, 0]
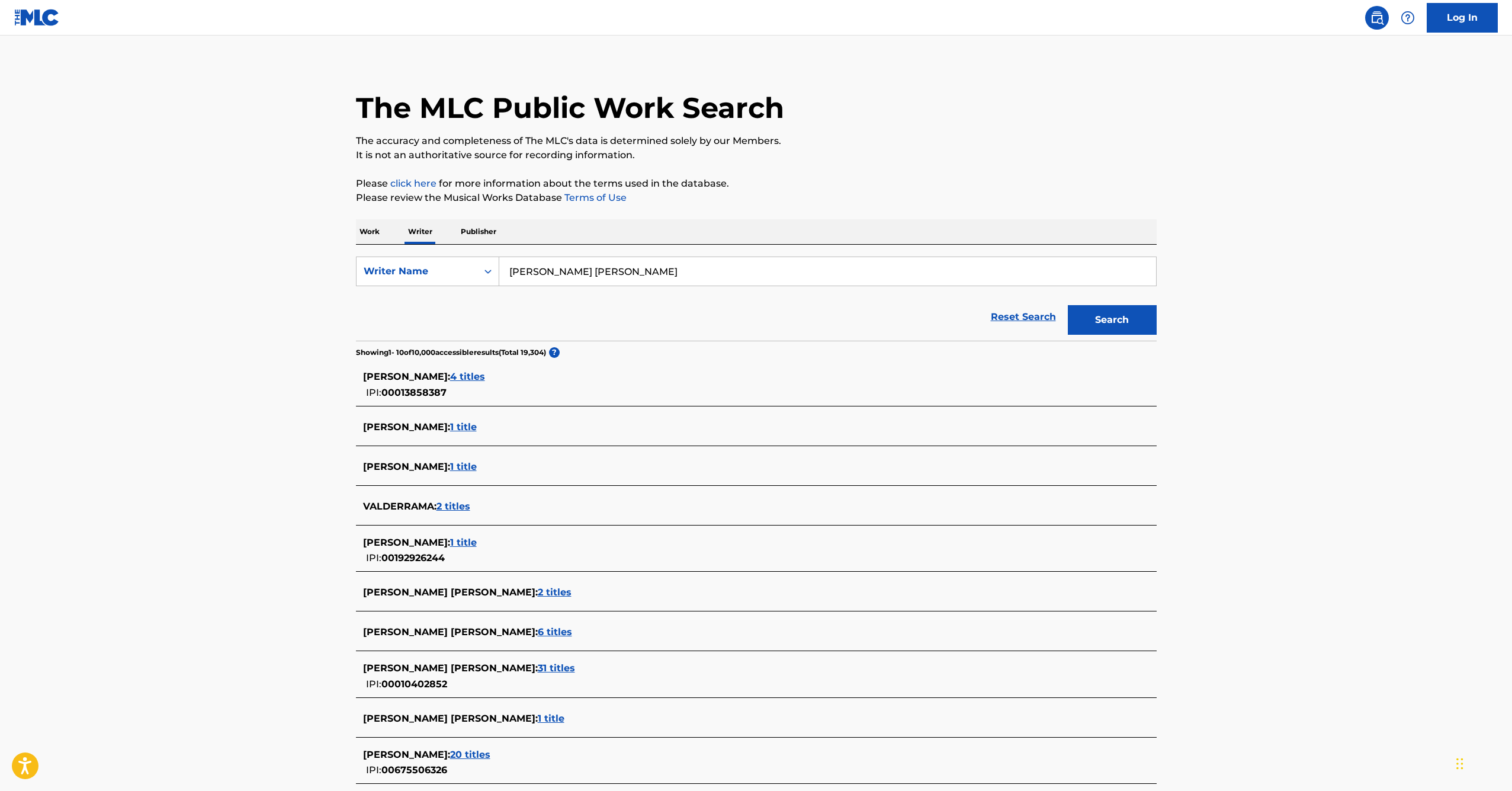
click at [538, 717] on span "[PERSON_NAME] [PERSON_NAME] :" at bounding box center [450, 718] width 175 height 11
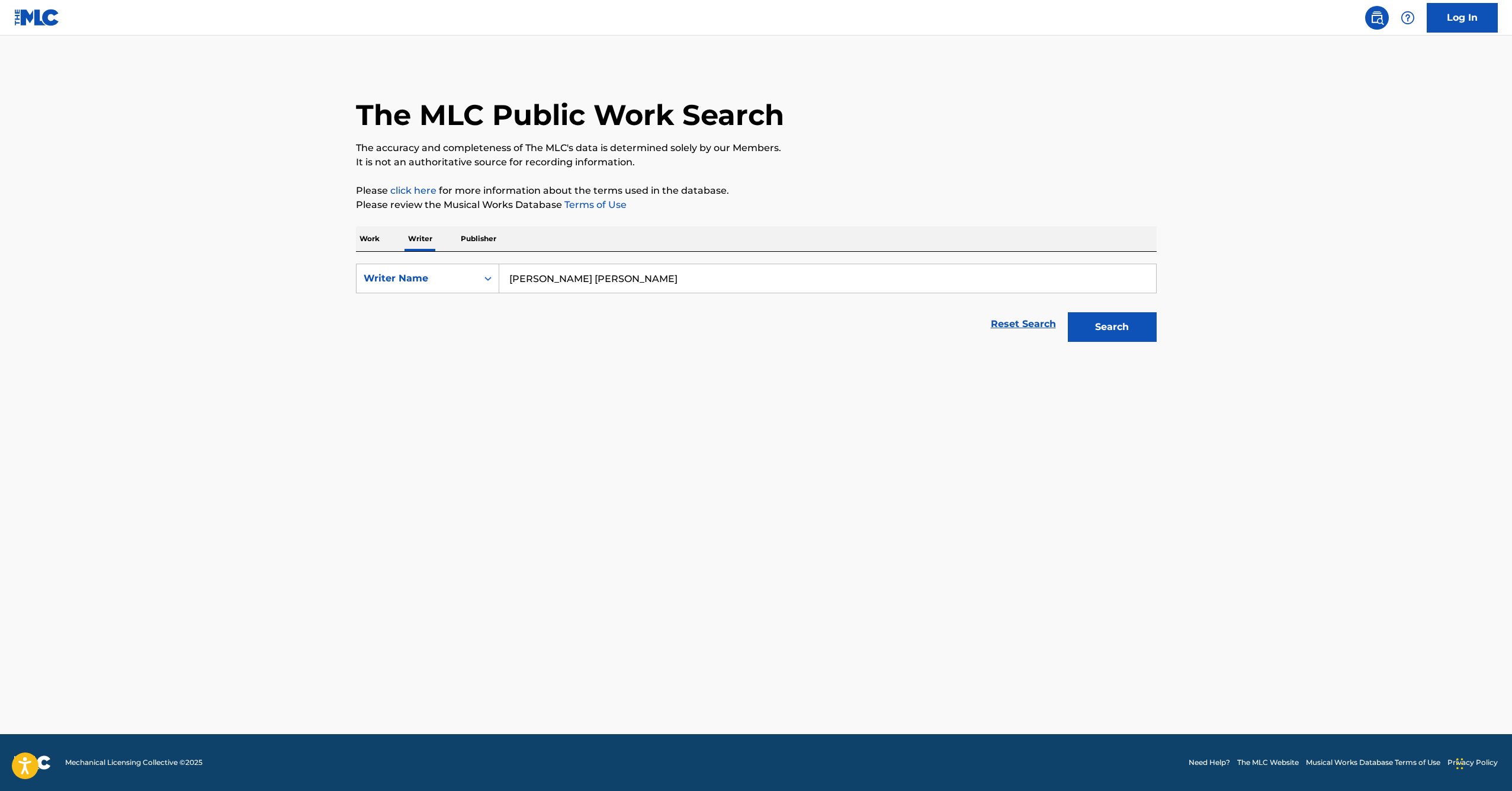
scroll to position [0, 0]
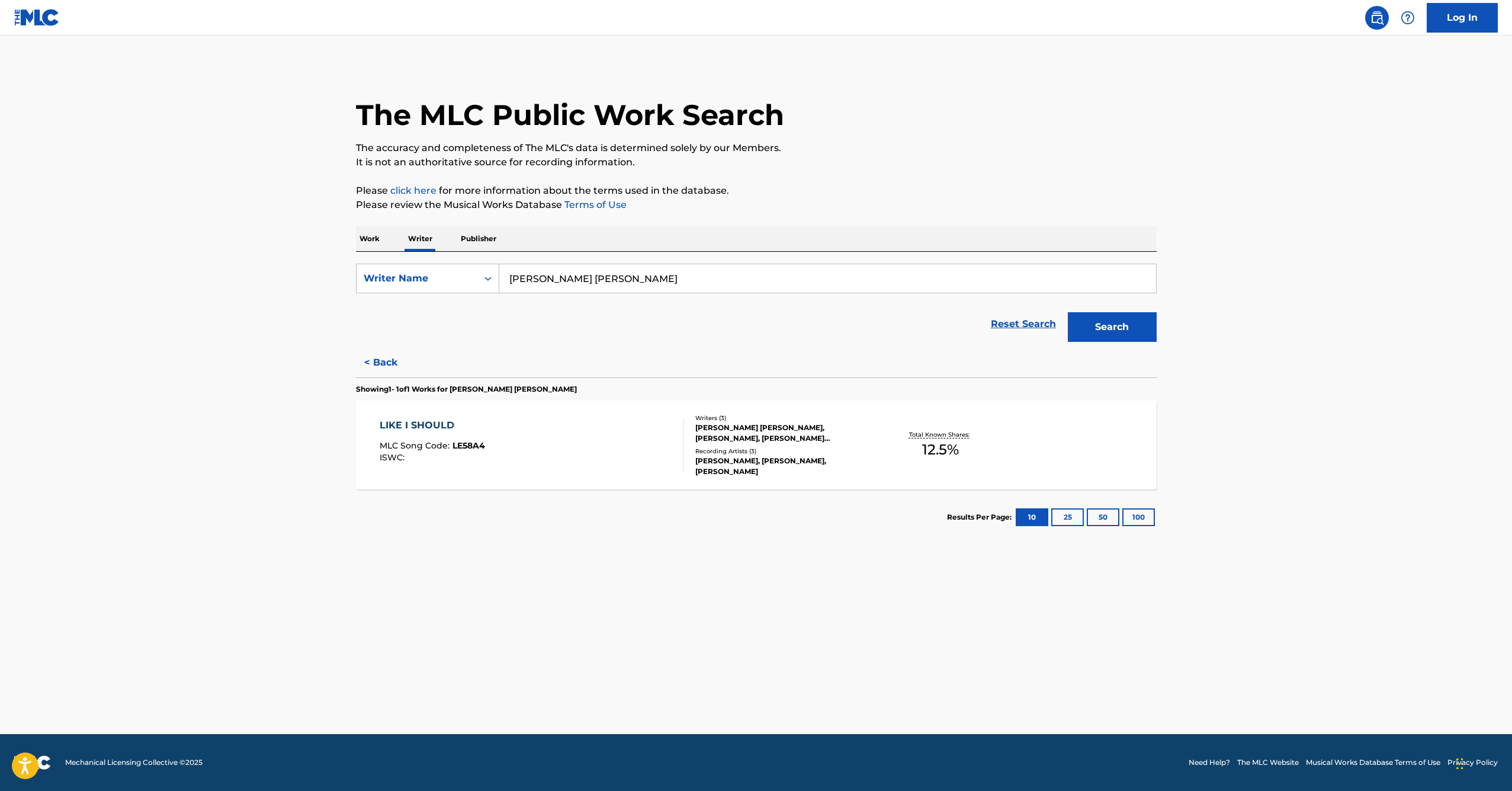
click at [440, 428] on div "LIKE I SHOULD" at bounding box center [432, 425] width 105 height 14
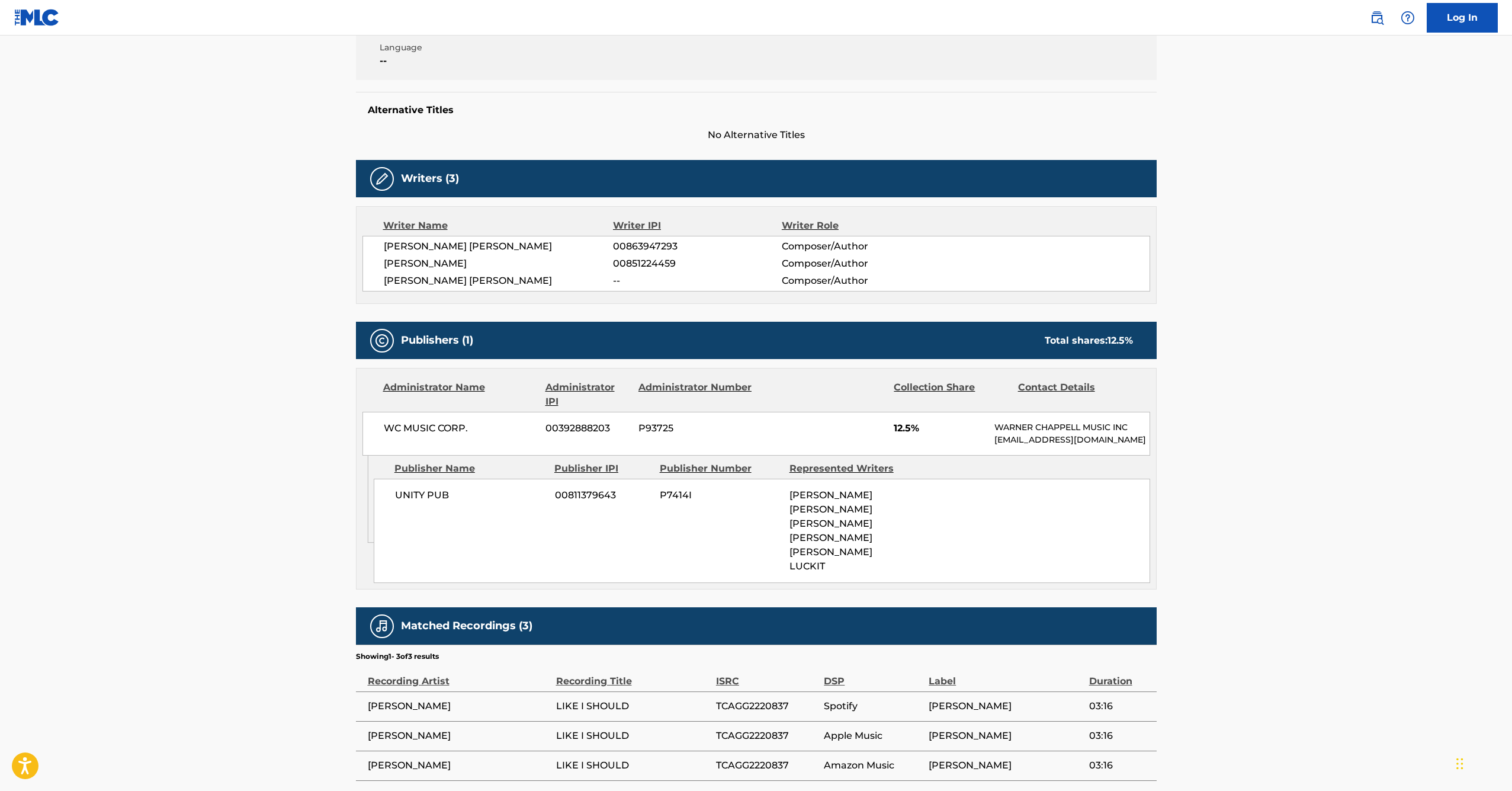
scroll to position [320, 0]
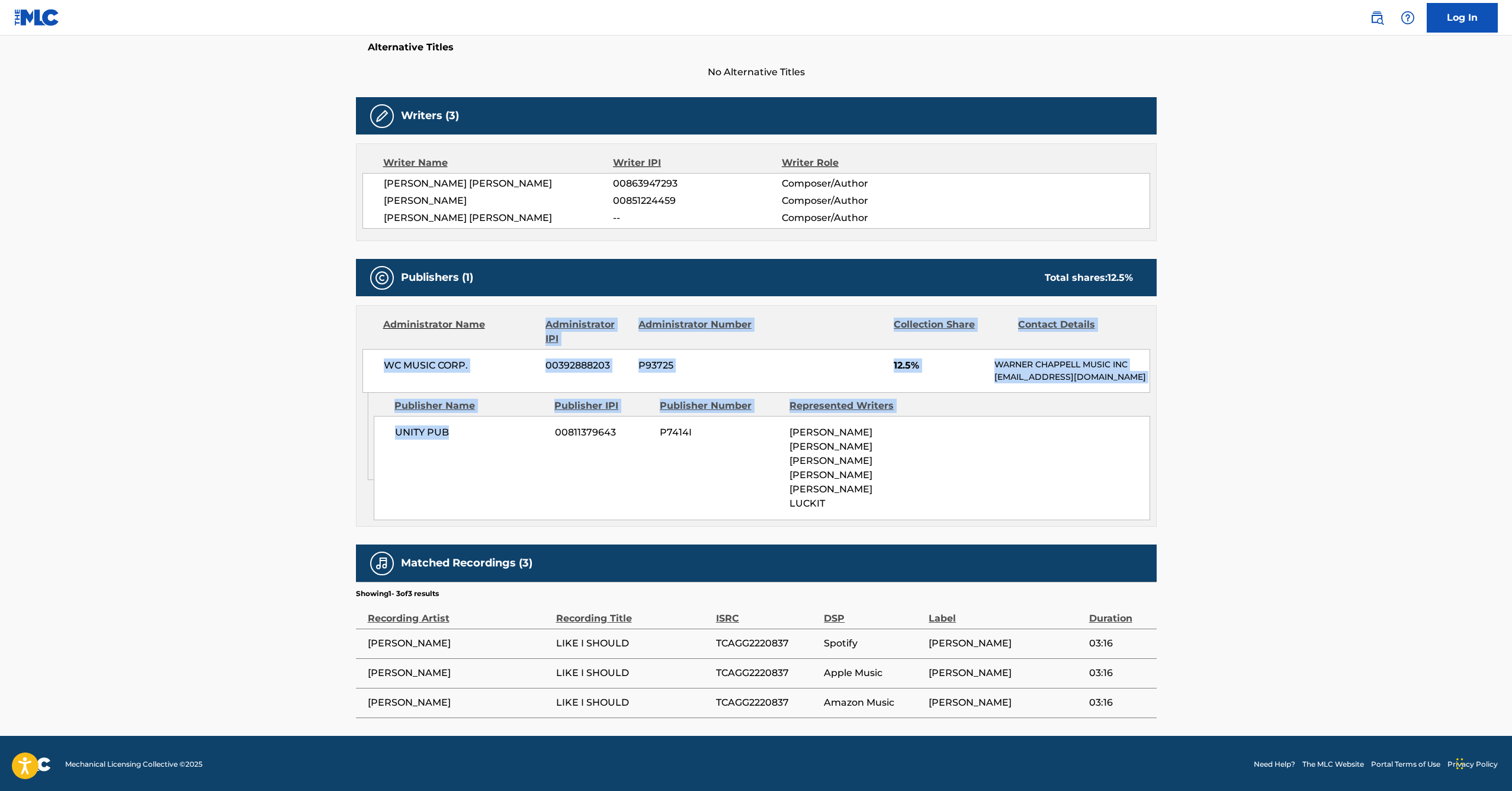
drag, startPoint x: 466, startPoint y: 448, endPoint x: 372, endPoint y: 334, distance: 147.8
click at [372, 334] on div "Administrator Name Administrator IPI Administrator Number Collection Share Cont…" at bounding box center [756, 416] width 801 height 222
click at [361, 388] on div "Administrator Name Administrator IPI Administrator Number Collection Share Cont…" at bounding box center [756, 350] width 799 height 87
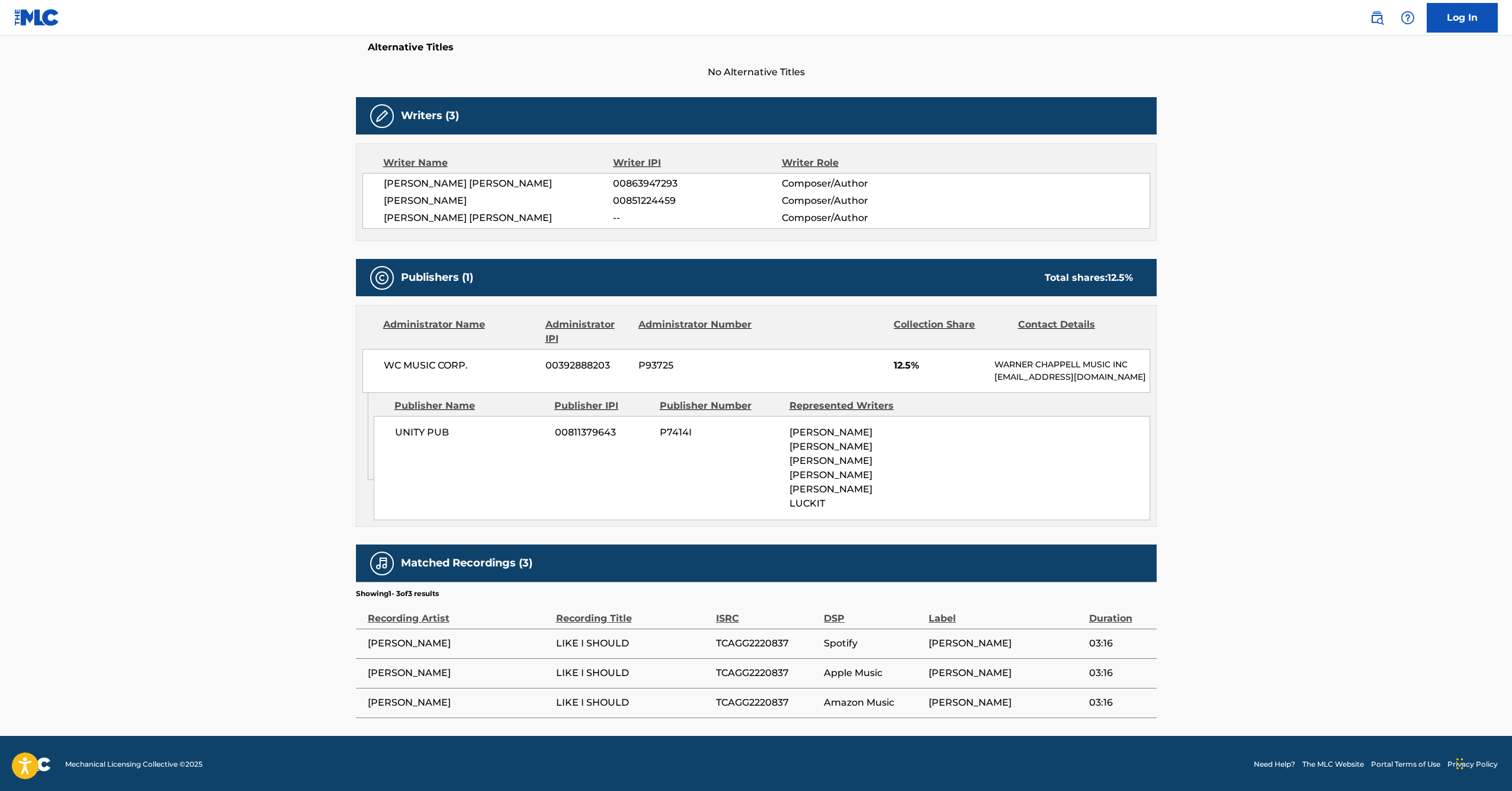
drag, startPoint x: 925, startPoint y: 524, endPoint x: 324, endPoint y: 144, distance: 711.1
click at [324, 144] on main "< Back to public search results Copy work link LIKE I SHOULD Work Detail Member…" at bounding box center [756, 225] width 1512 height 1020
click at [344, 371] on div "< Back to public search results Copy work link LIKE I SHOULD Work Detail Member…" at bounding box center [756, 231] width 830 height 973
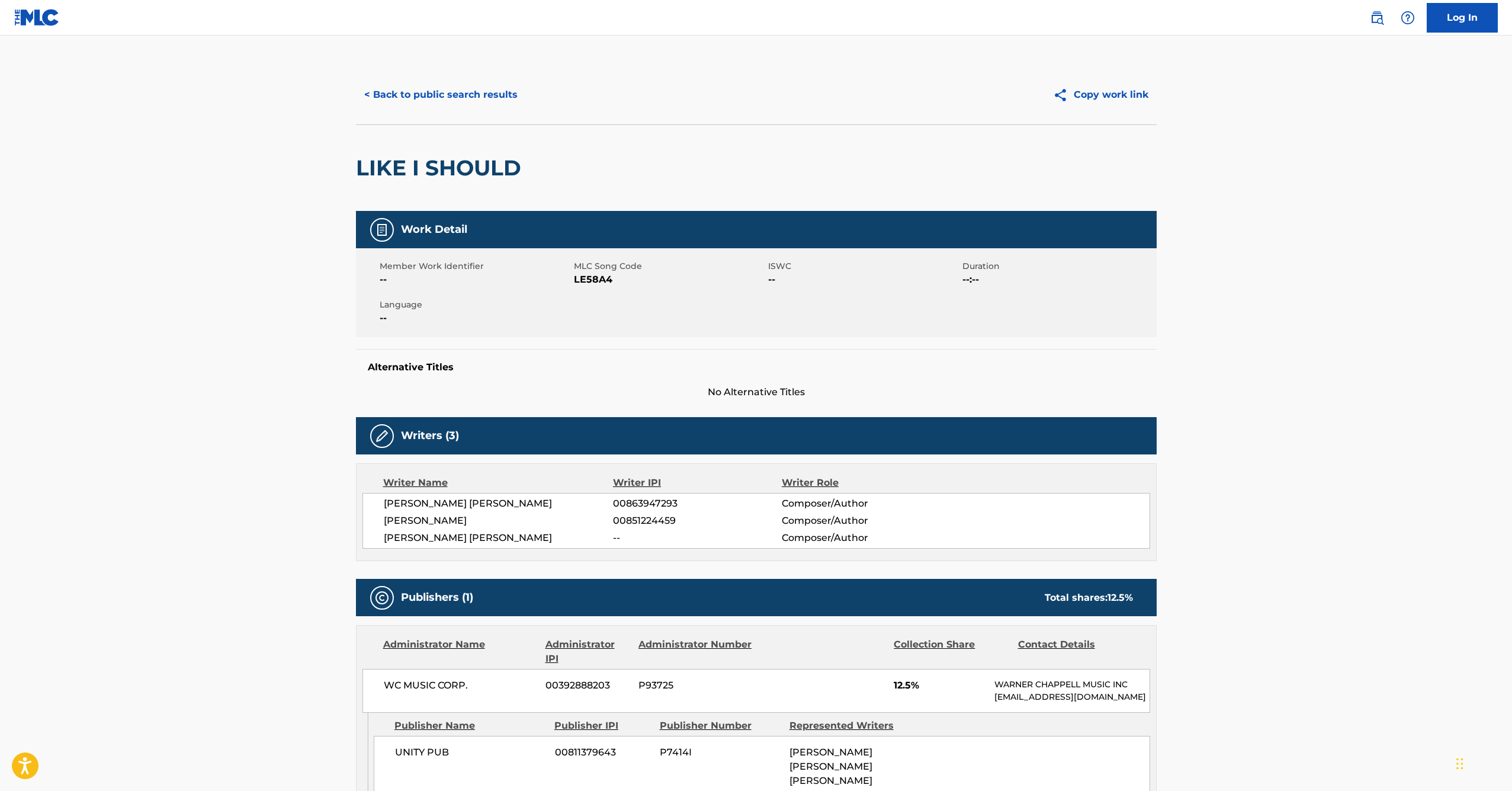
click at [374, 100] on button "< Back to public search results" at bounding box center [441, 94] width 170 height 29
